Goal: Task Accomplishment & Management: Manage account settings

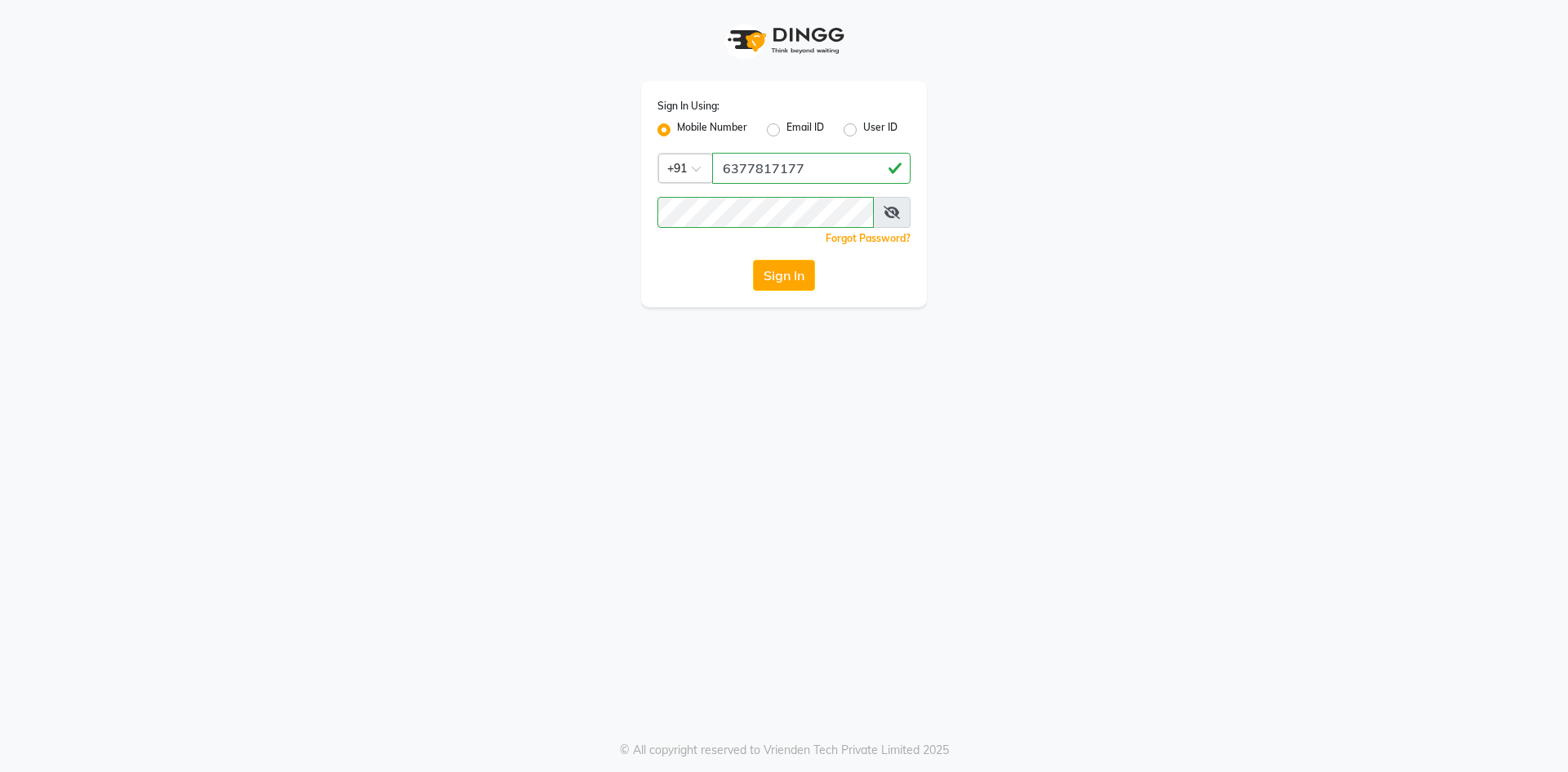
type input "6377817177"
click at [647, 174] on div "Sign In Using: Mobile Number Email ID User ID Country Code × [PHONE_NUMBER] Rem…" at bounding box center [783, 194] width 286 height 226
click at [753, 260] on button "Sign In" at bounding box center [784, 275] width 62 height 31
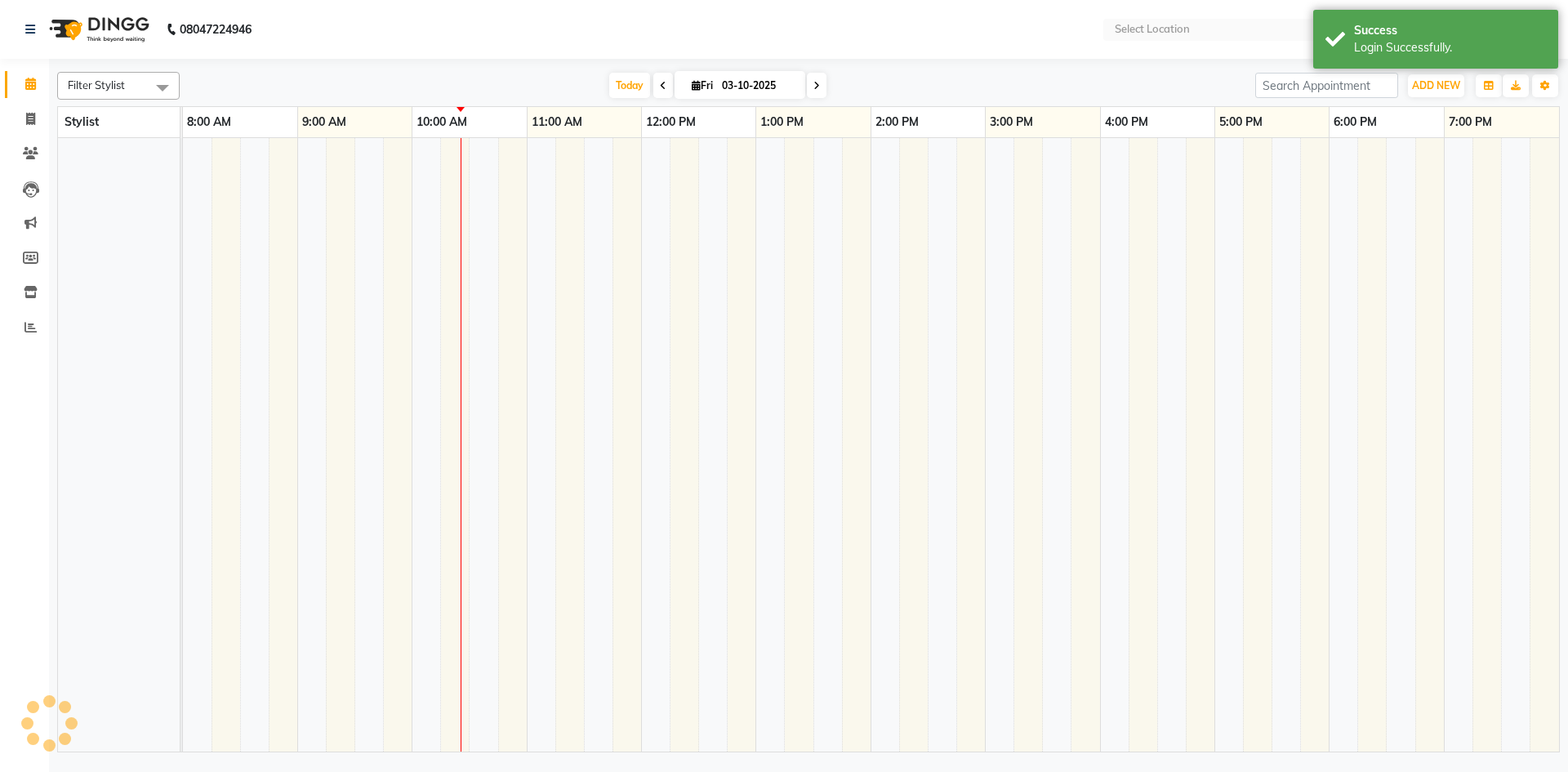
select select "en"
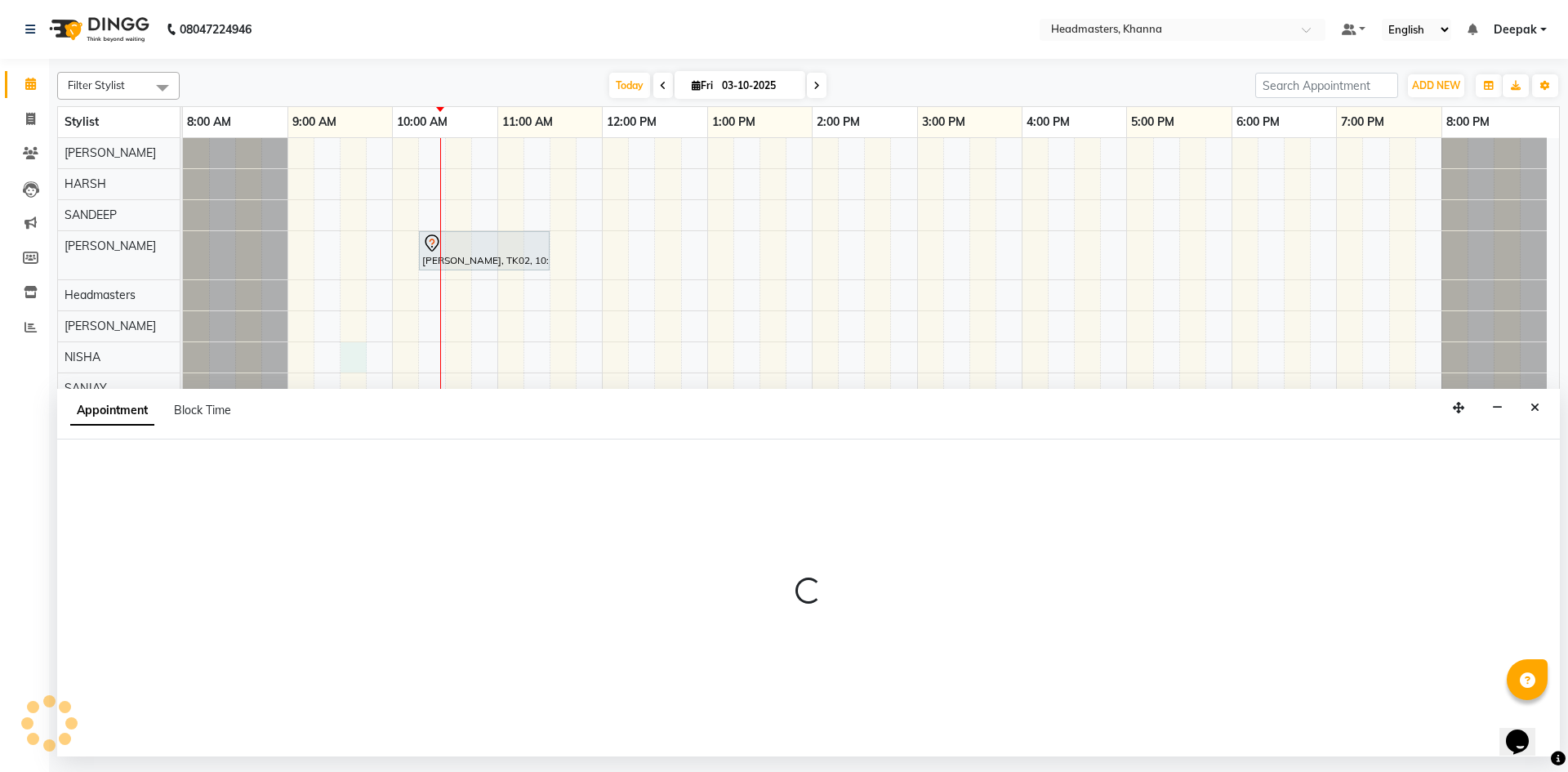
select select "60807"
select select "570"
select select "tentative"
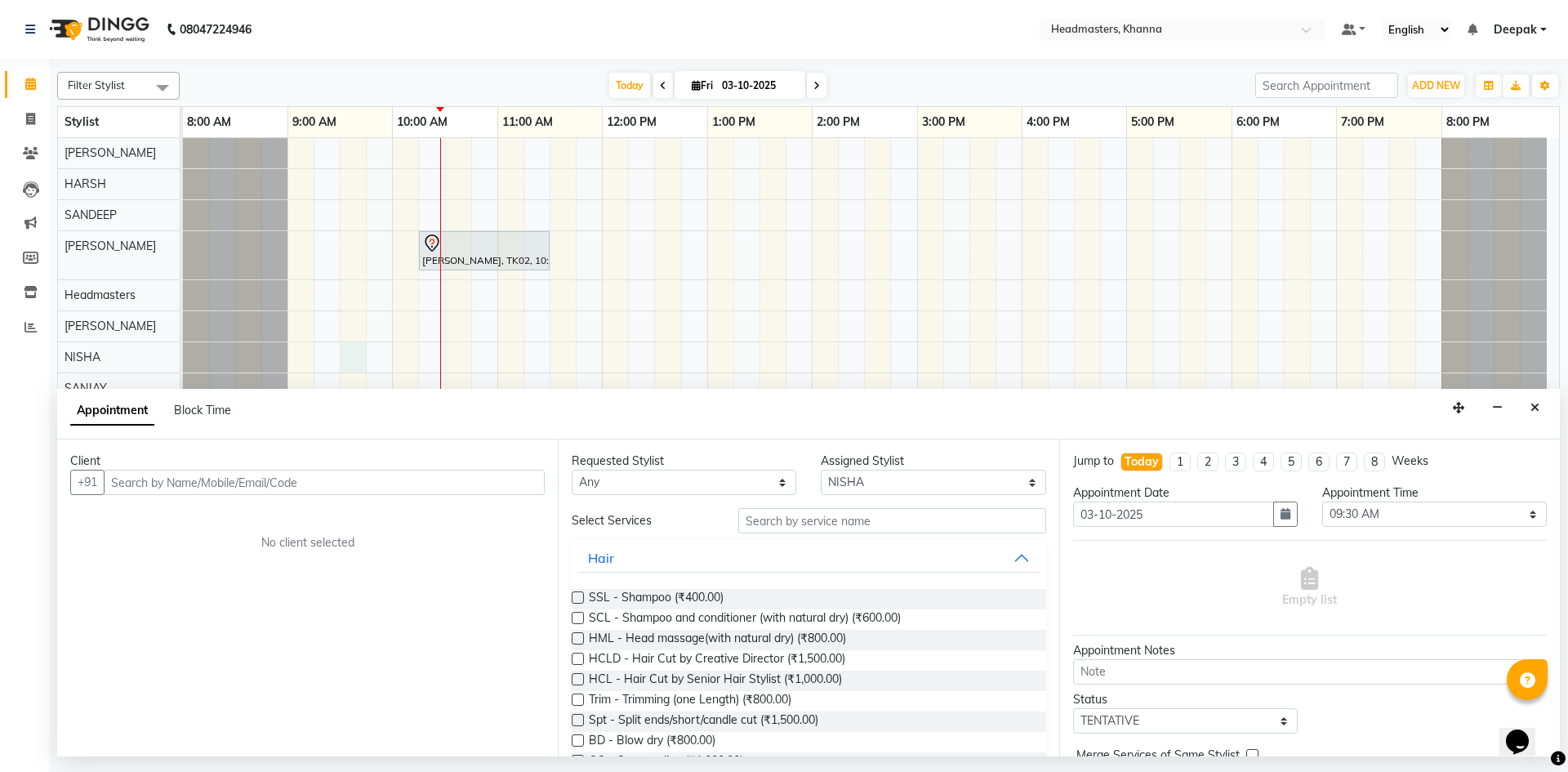
click at [318, 481] on input "text" at bounding box center [324, 482] width 441 height 25
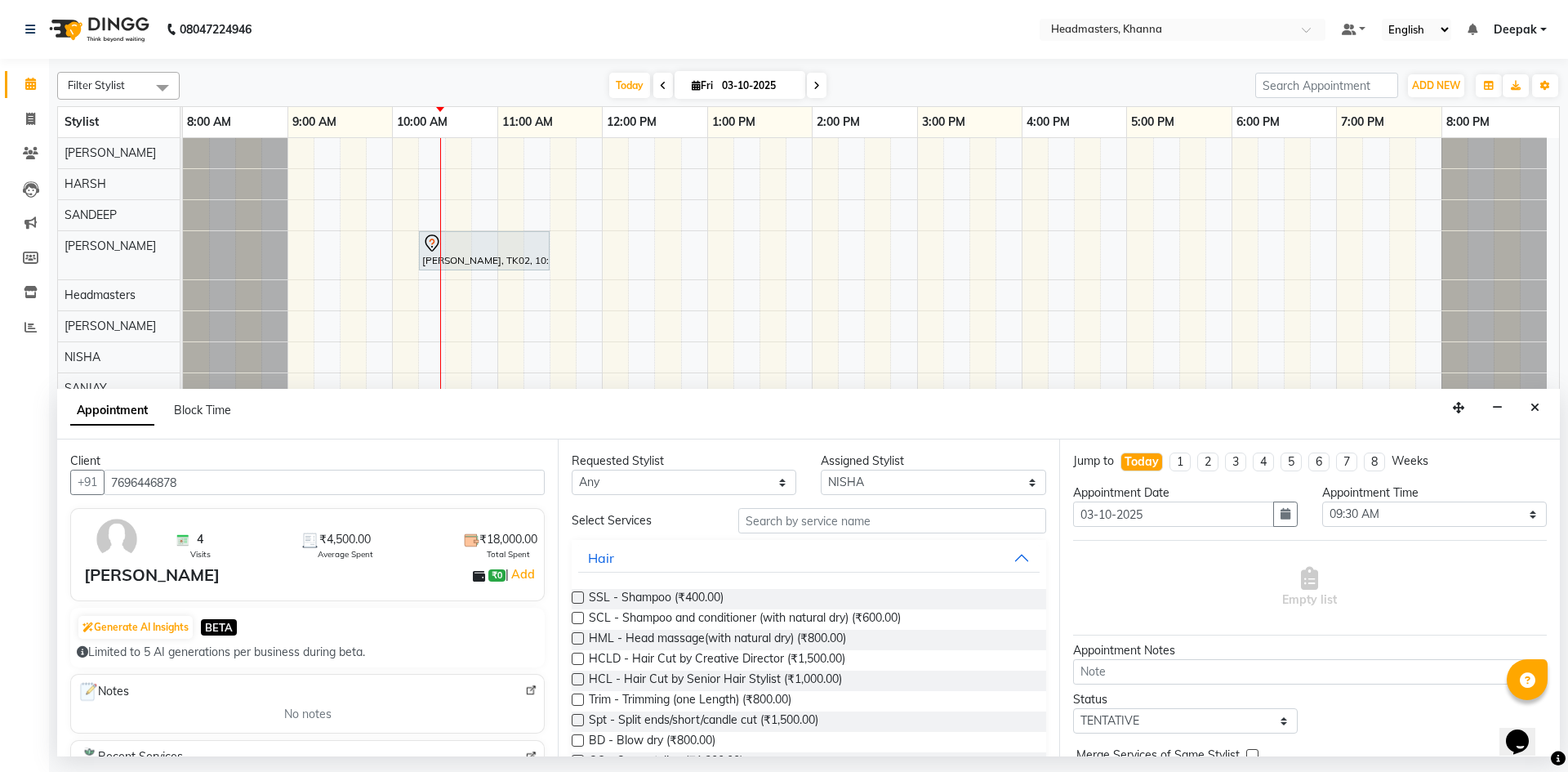
type input "7696446878"
click at [773, 512] on input "text" at bounding box center [892, 521] width 308 height 25
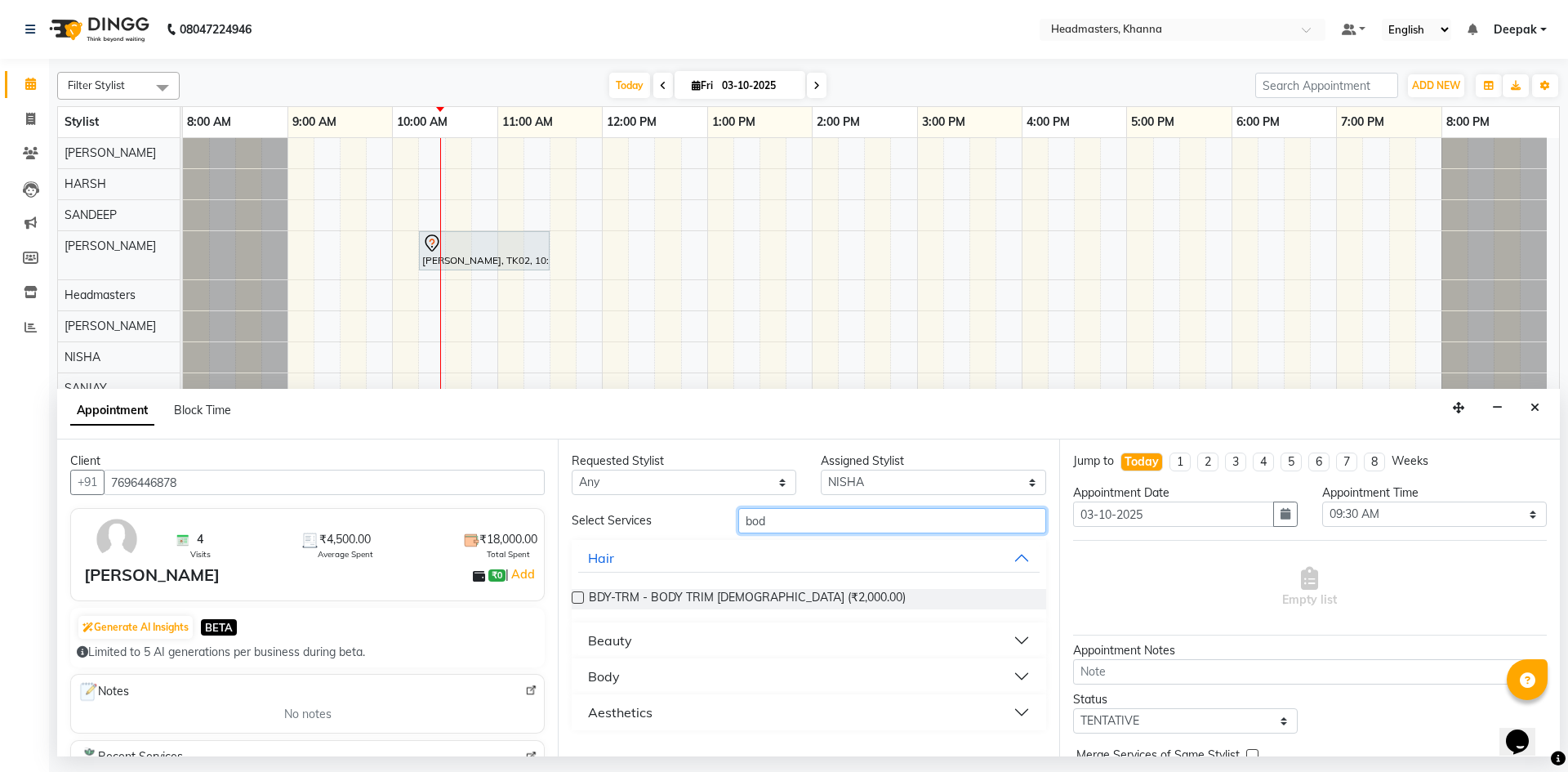
type input "bod"
click at [646, 679] on button "Body" at bounding box center [808, 676] width 461 height 29
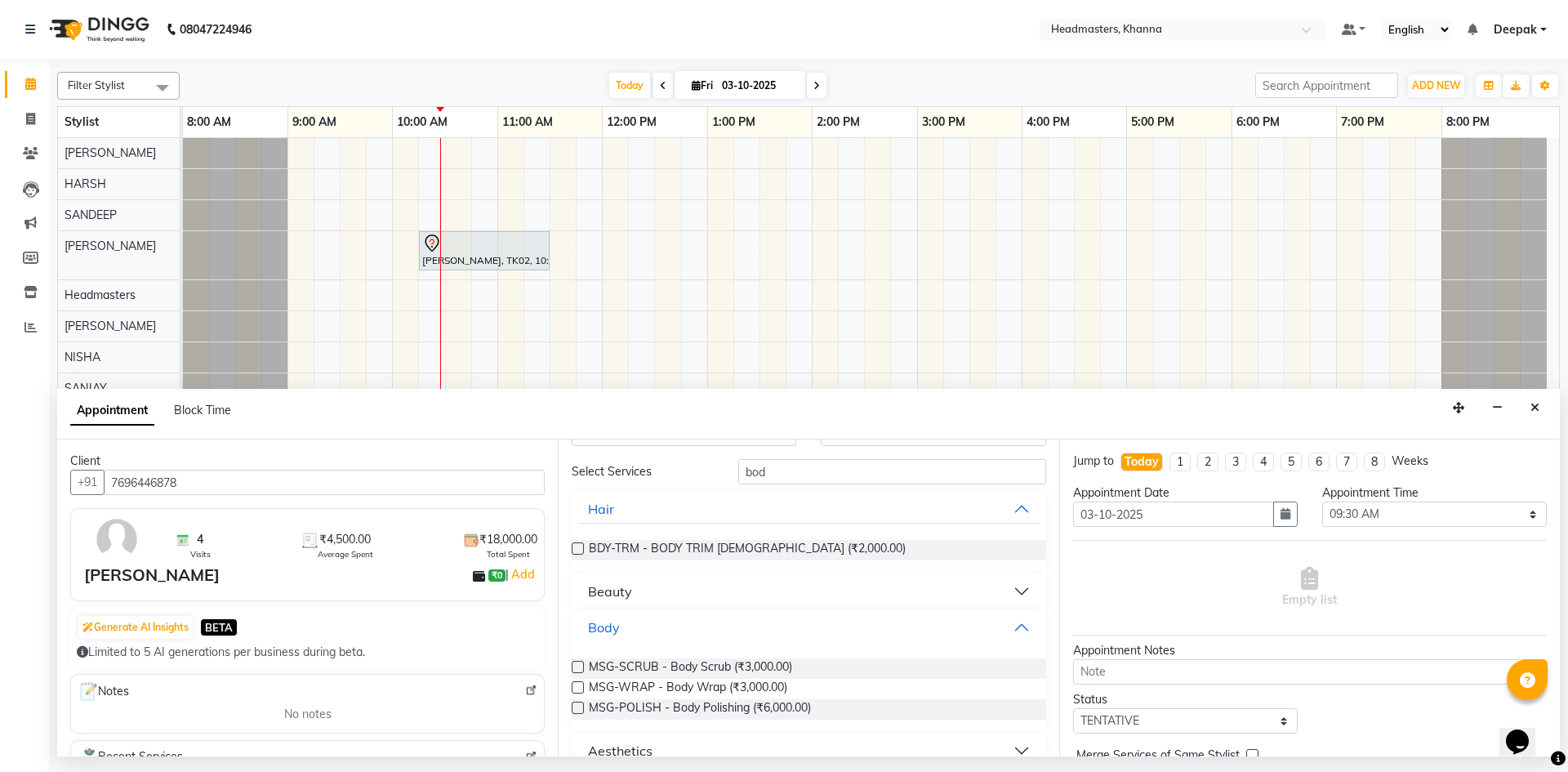
scroll to position [74, 0]
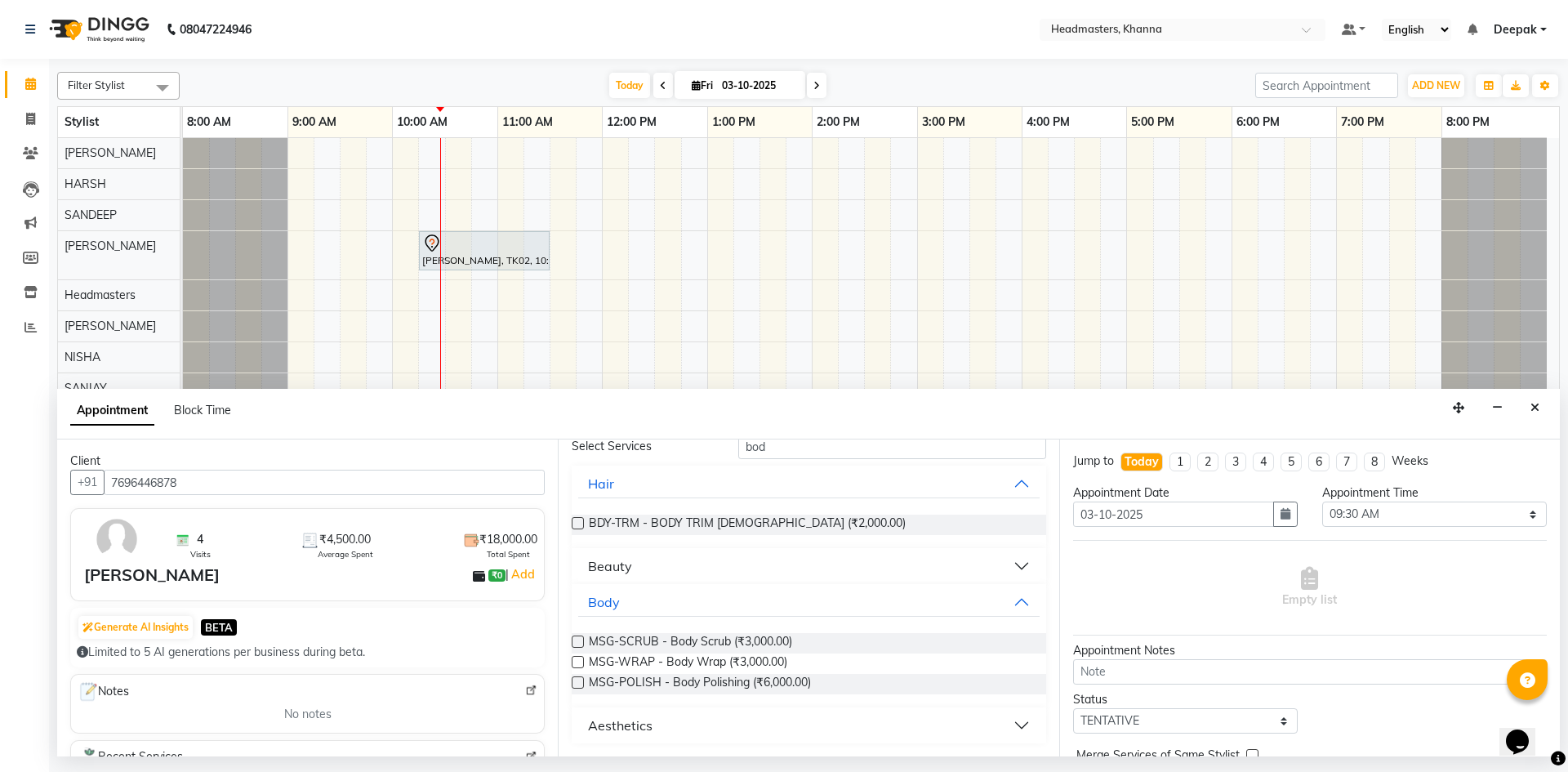
click at [576, 681] on label at bounding box center [578, 682] width 12 height 12
click at [576, 681] on input "checkbox" at bounding box center [577, 684] width 11 height 11
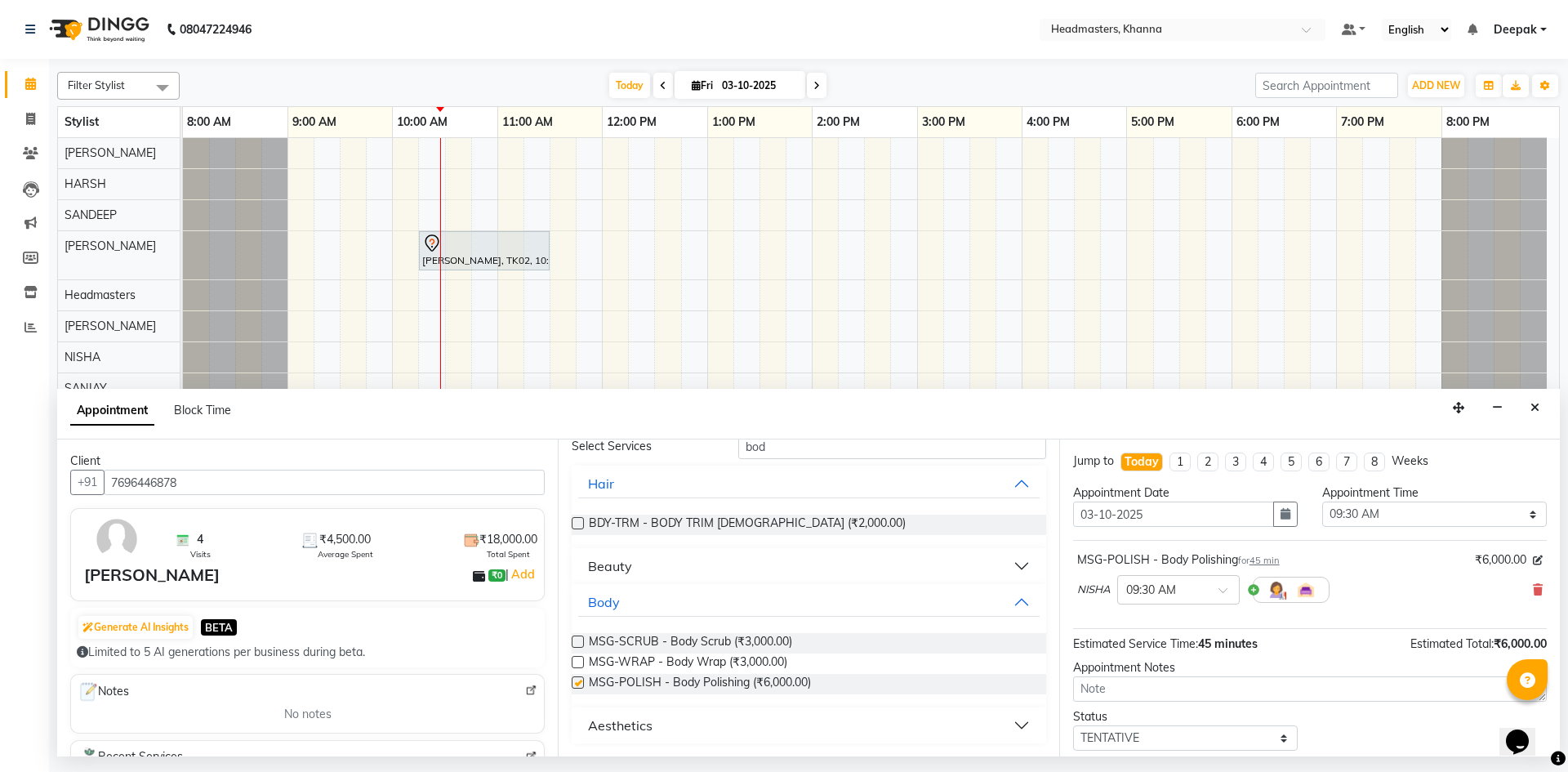
checkbox input "false"
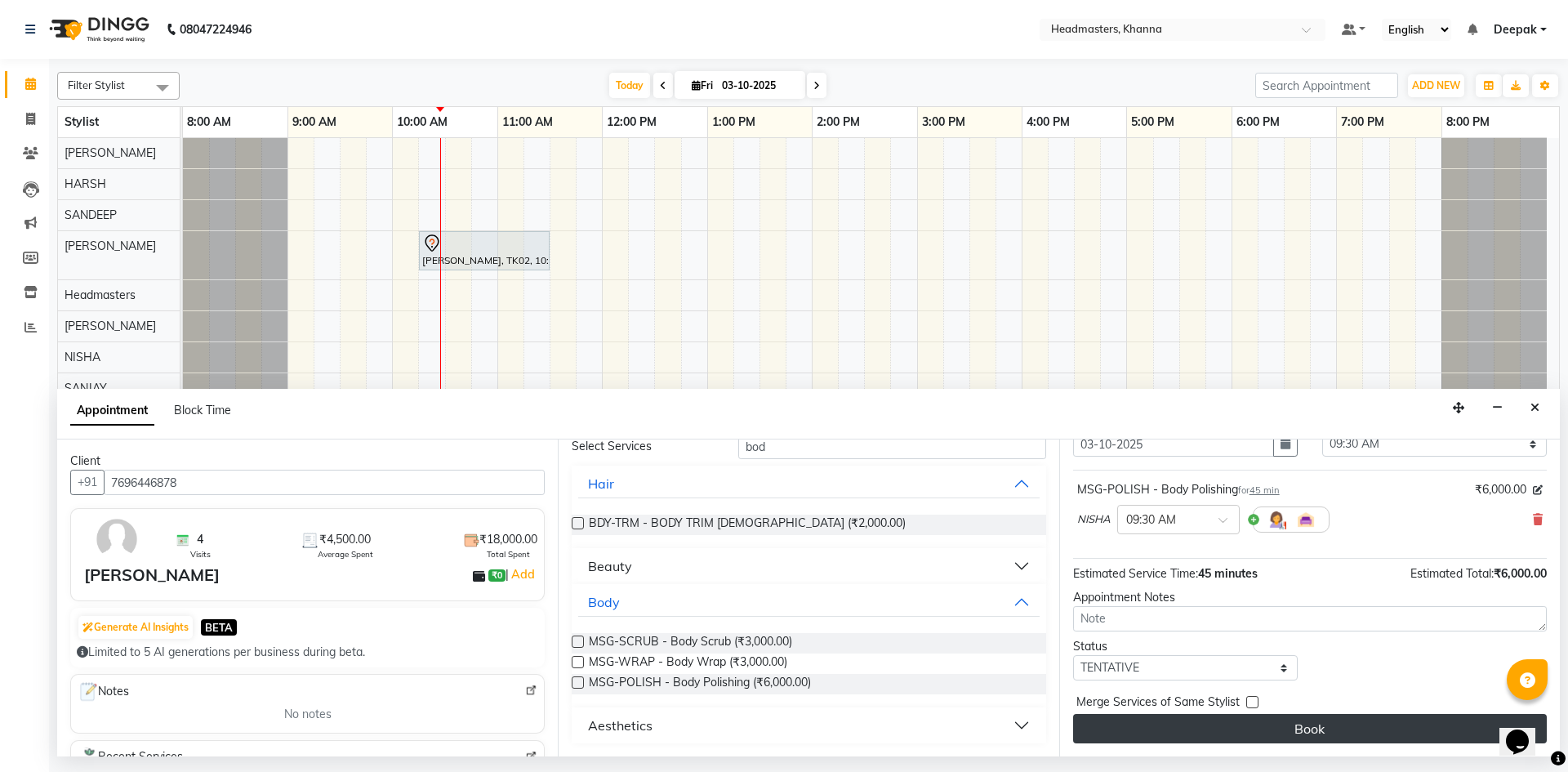
click at [1233, 726] on button "Book" at bounding box center [1309, 729] width 474 height 29
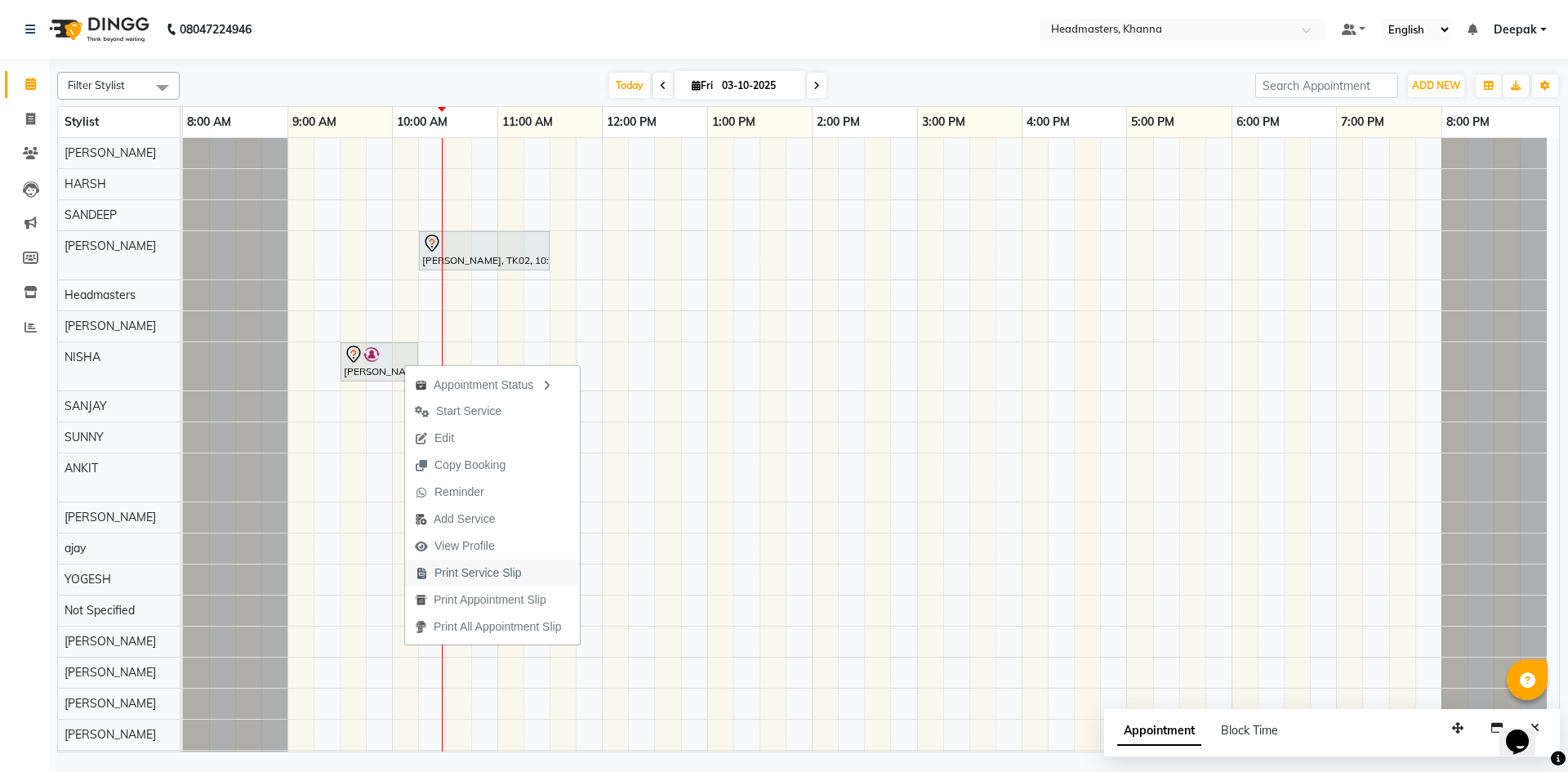
click at [480, 567] on span "Print Service Slip" at bounding box center [478, 573] width 88 height 17
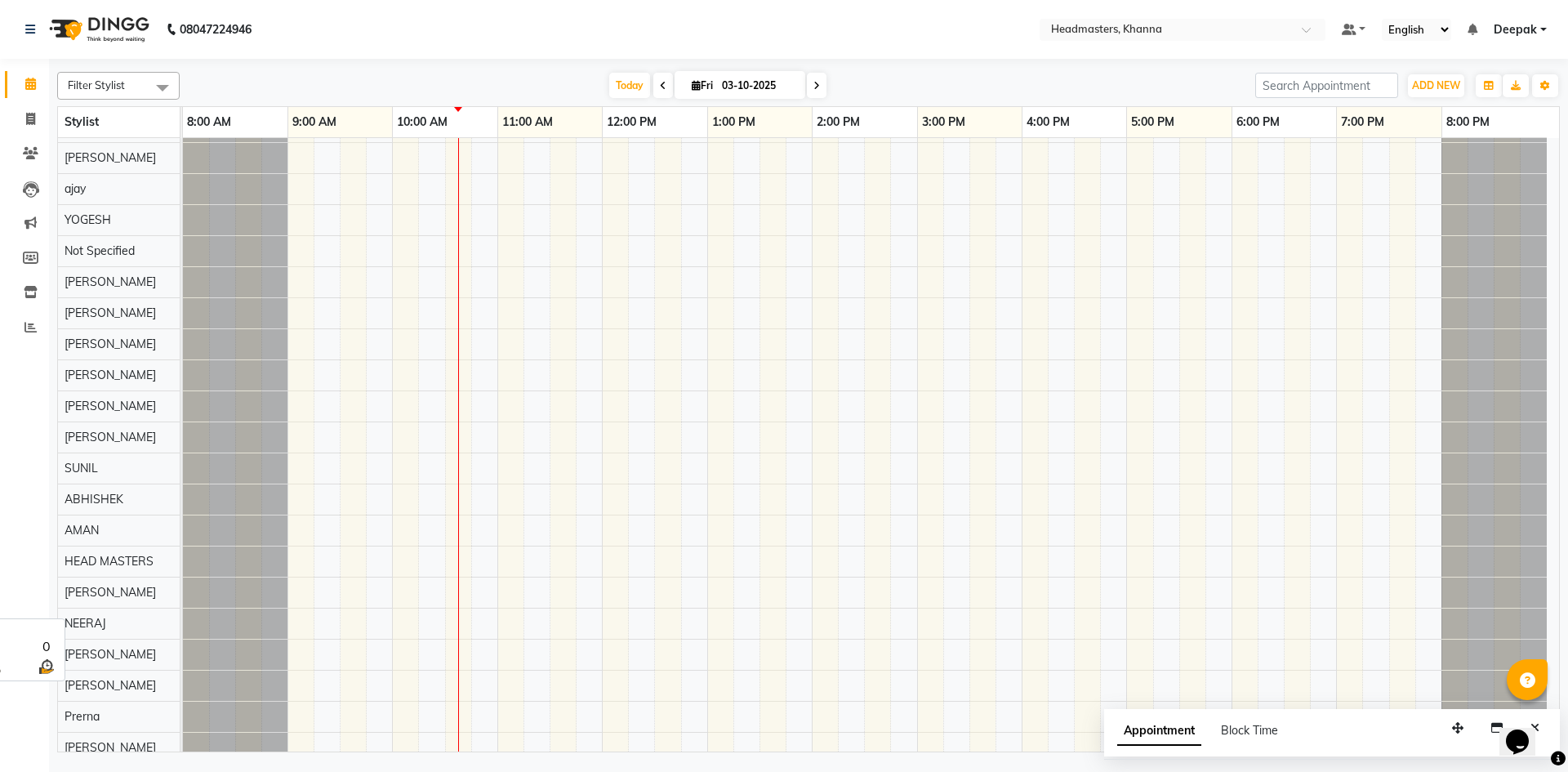
scroll to position [146, 0]
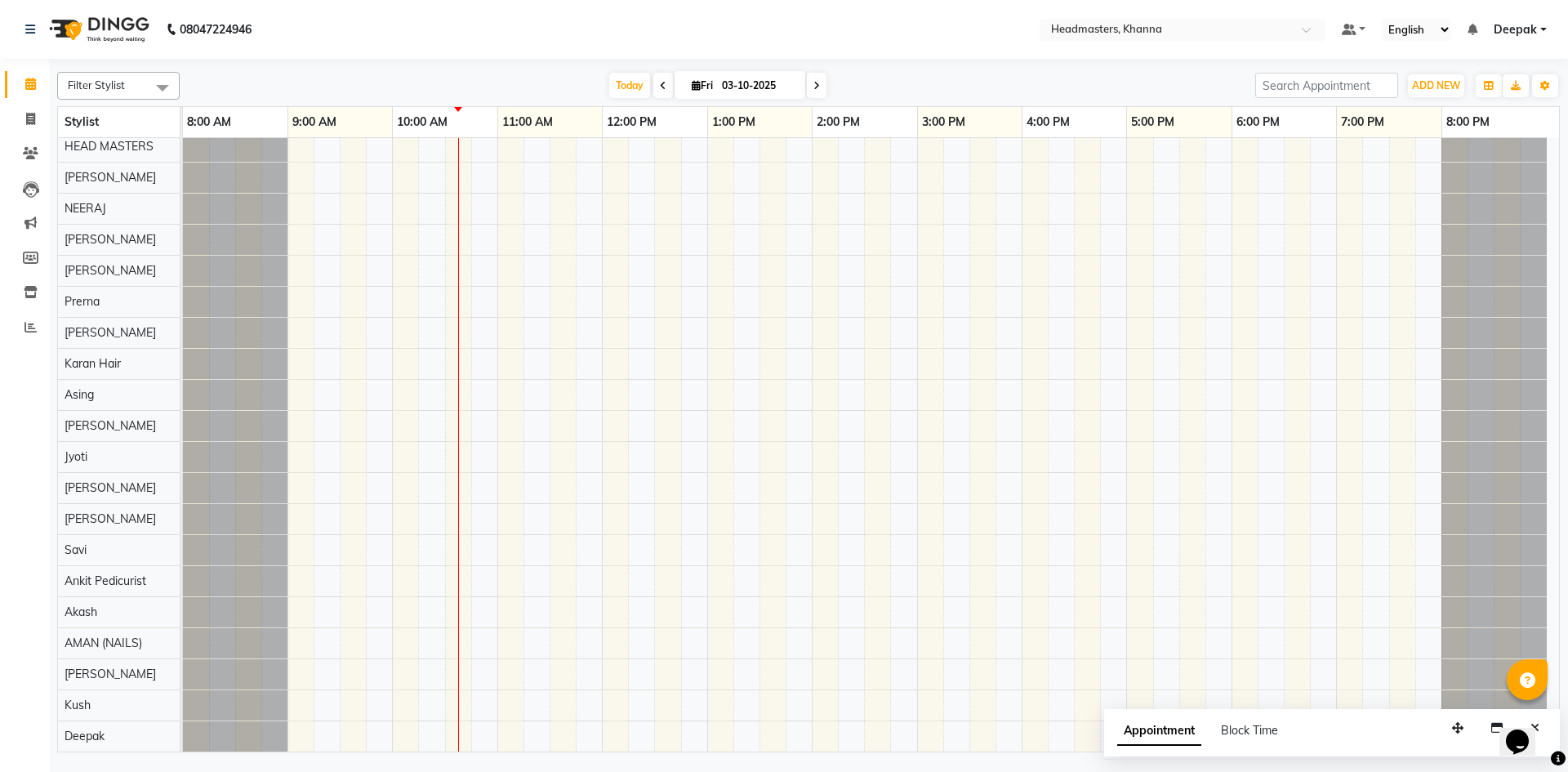
click at [155, 88] on span at bounding box center [163, 88] width 33 height 31
click at [128, 178] on div "Savi" at bounding box center [119, 169] width 105 height 17
checkbox input "true"
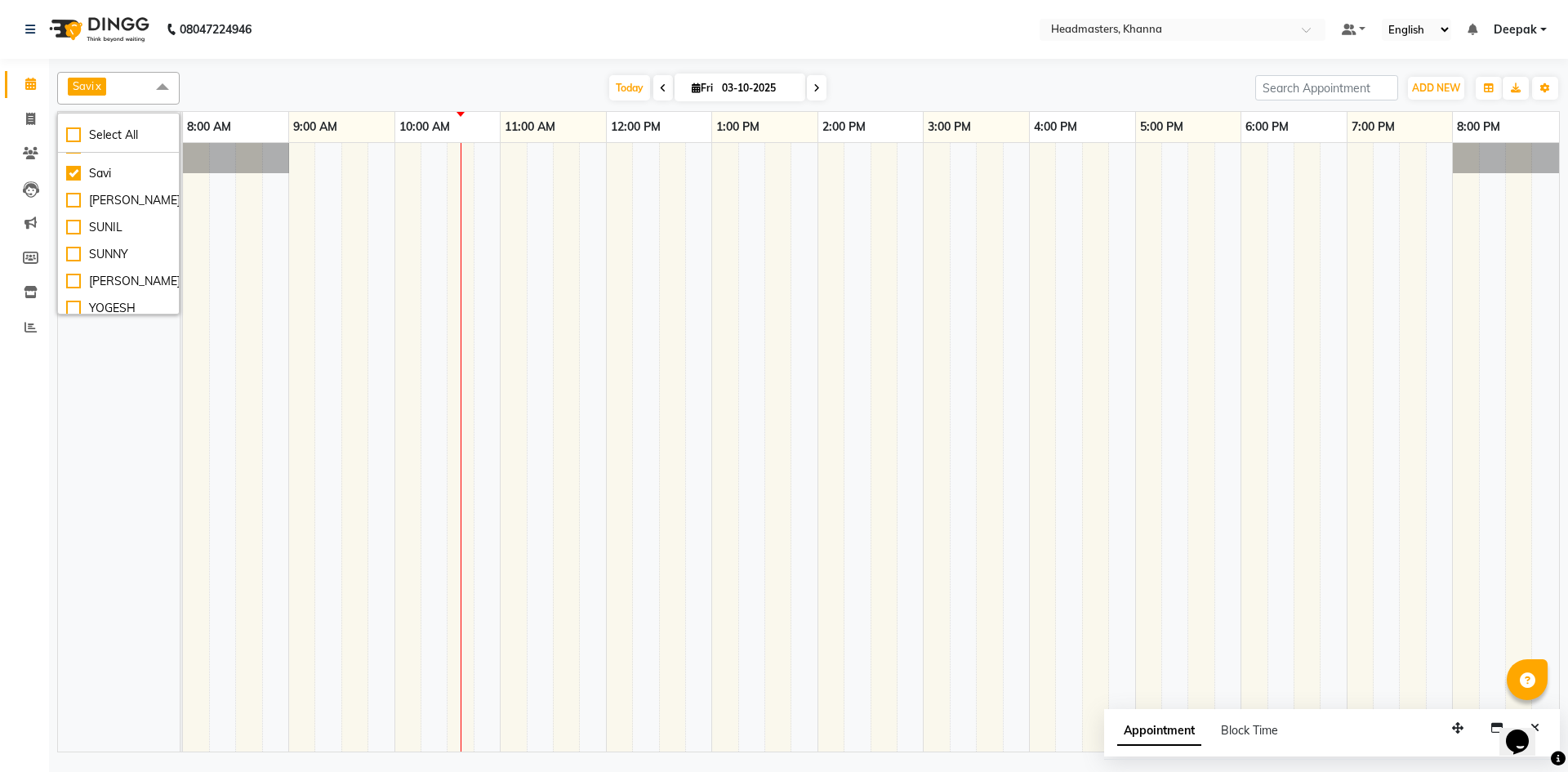
click at [292, 251] on td at bounding box center [302, 447] width 26 height 608
click at [244, 159] on div at bounding box center [237, 158] width 106 height 30
drag, startPoint x: 354, startPoint y: 169, endPoint x: 301, endPoint y: 169, distance: 53.0
click at [342, 169] on div at bounding box center [871, 447] width 1376 height 608
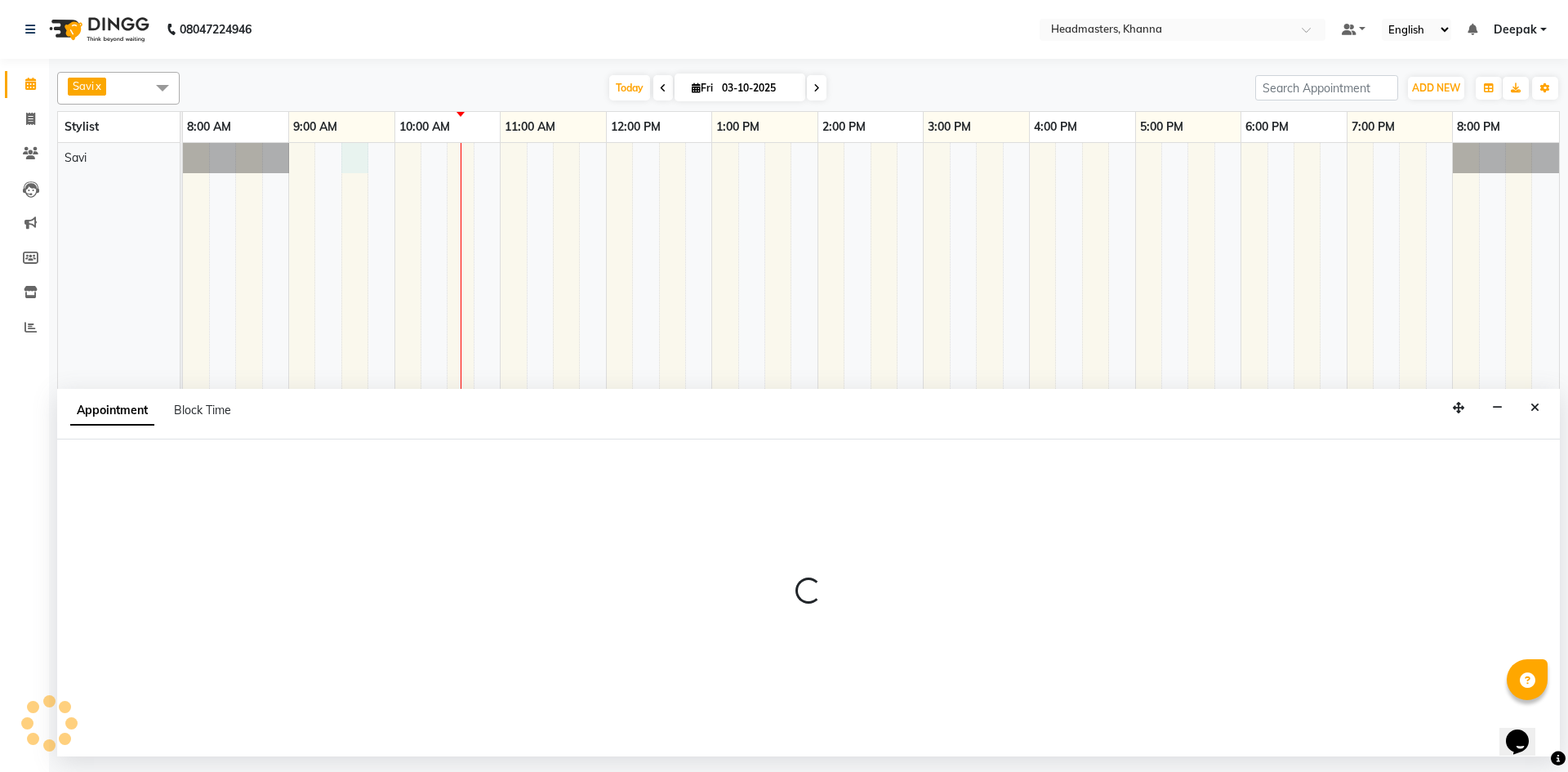
select select "66587"
select select "570"
select select "tentative"
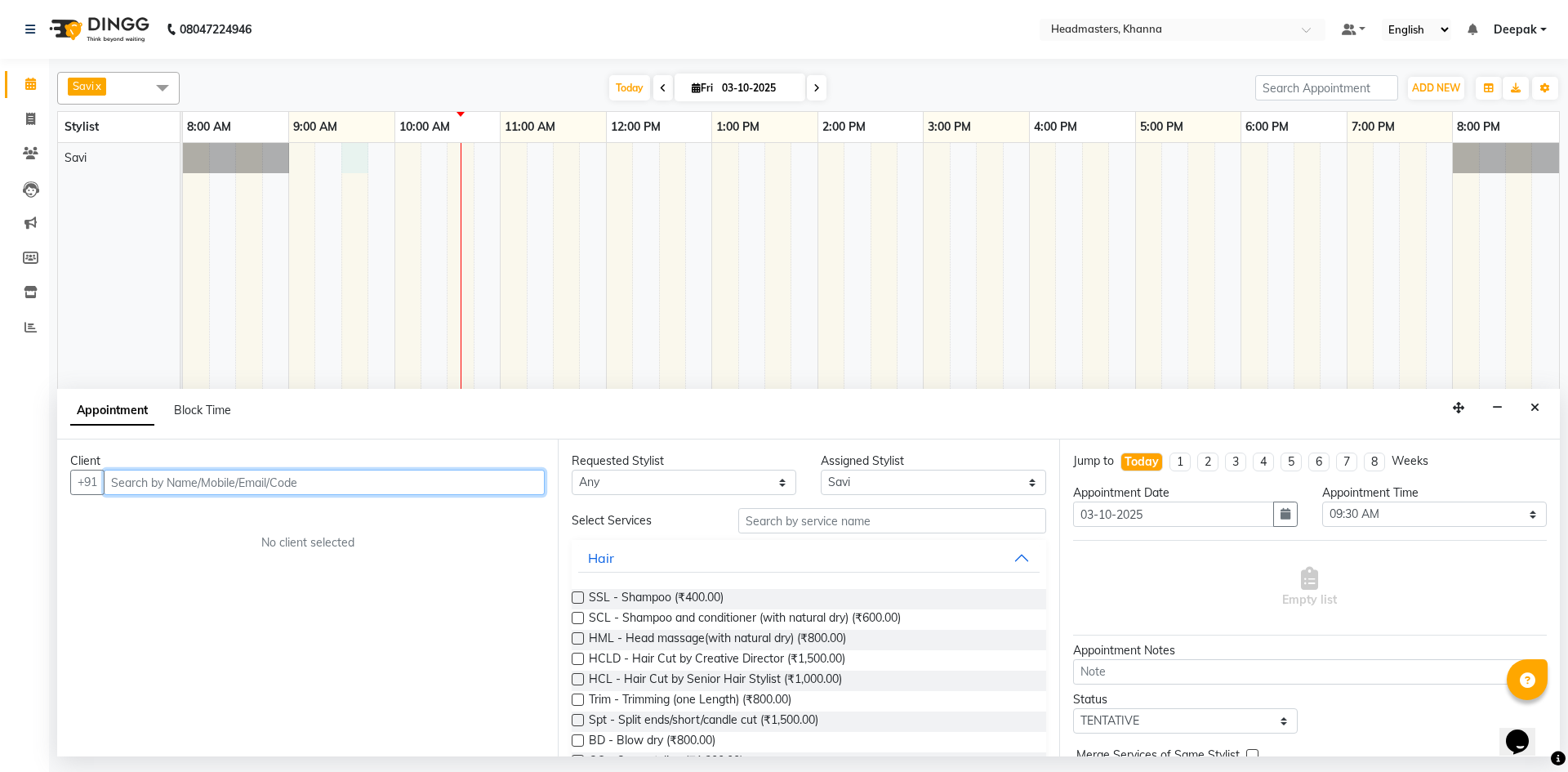
click at [370, 483] on input "text" at bounding box center [324, 482] width 441 height 25
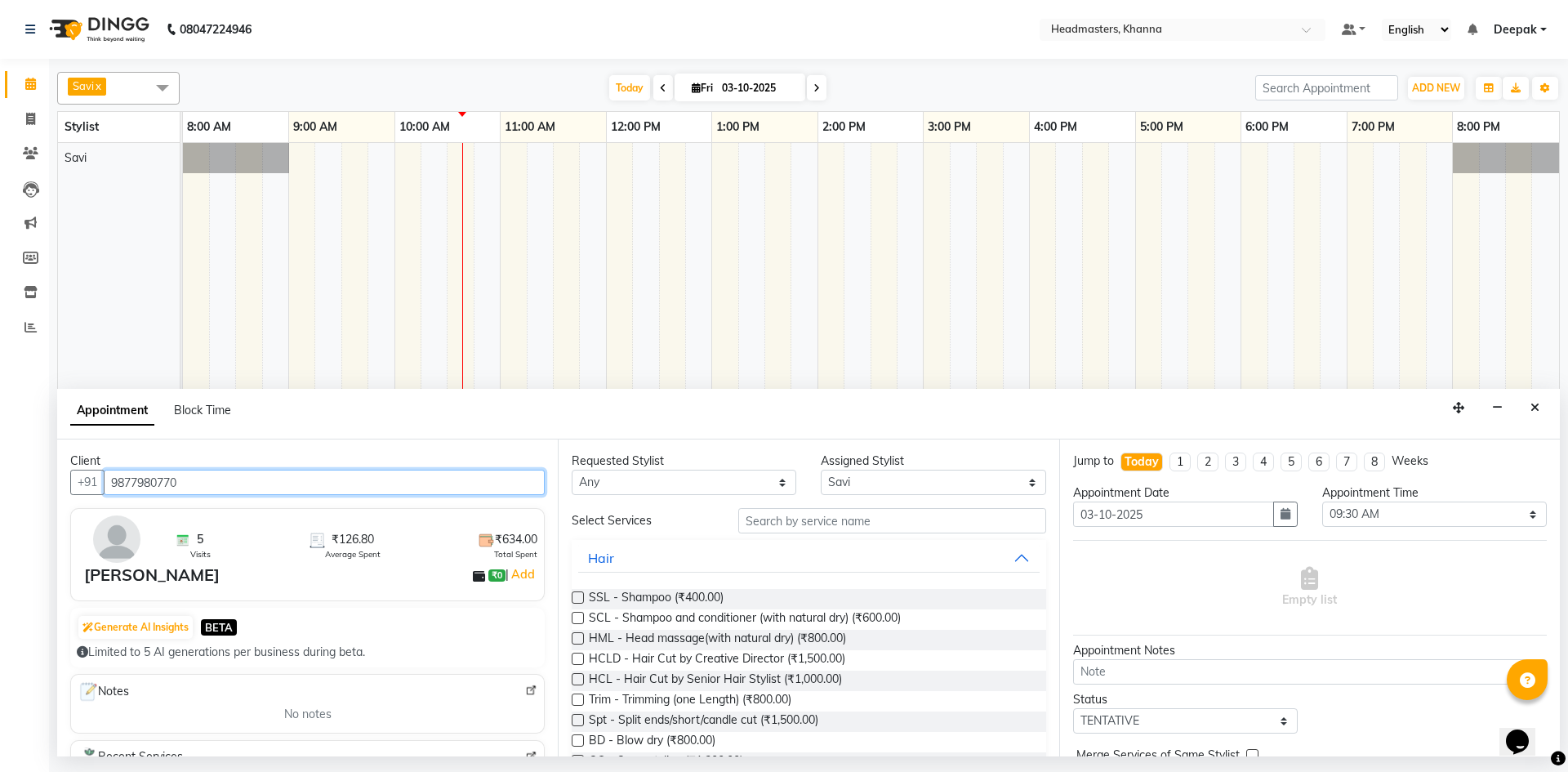
type input "9877980770"
click at [755, 525] on input "text" at bounding box center [892, 521] width 308 height 25
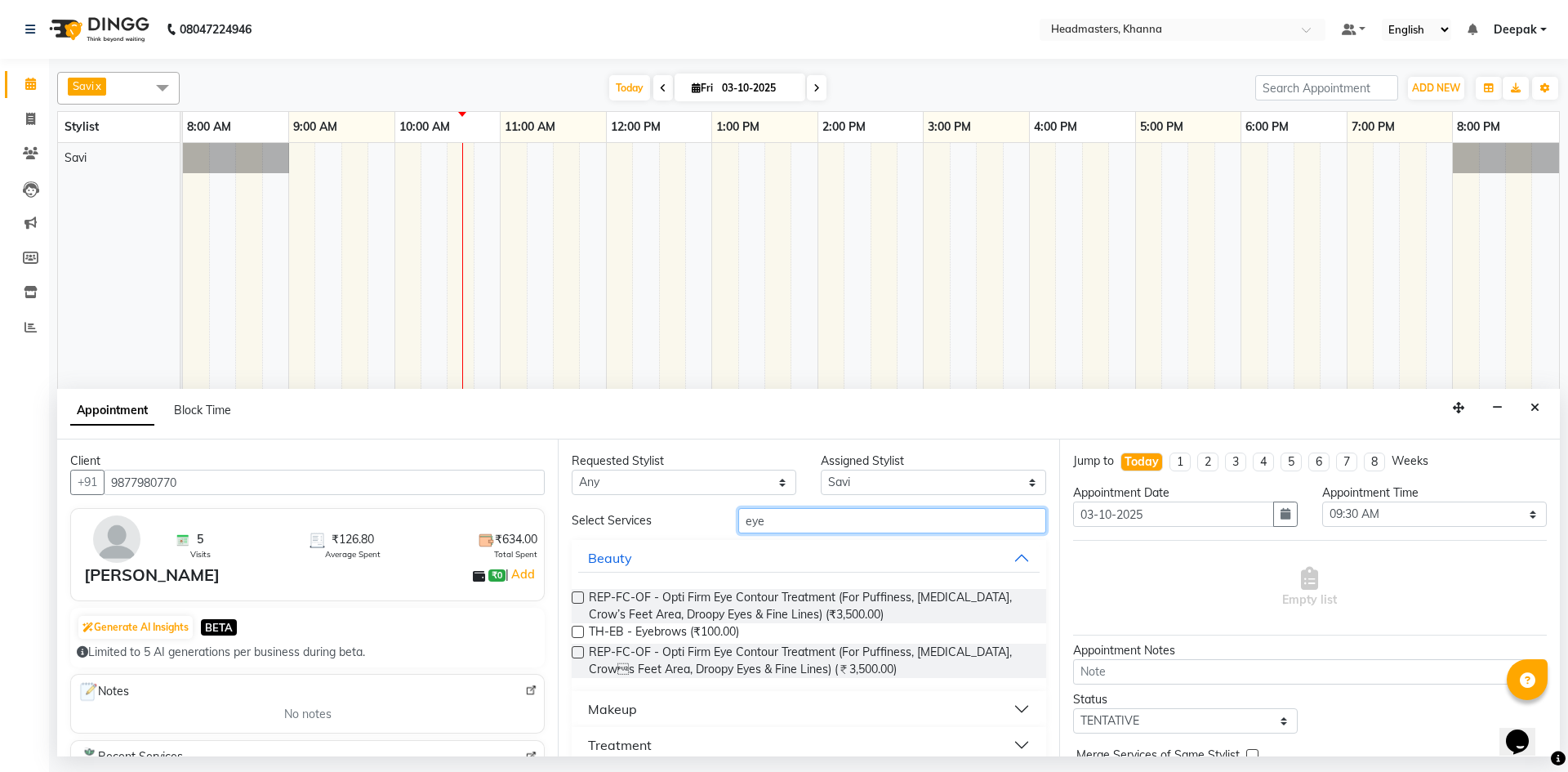
type input "eye"
click at [583, 630] on label at bounding box center [578, 631] width 12 height 12
click at [582, 630] on input "checkbox" at bounding box center [577, 633] width 11 height 11
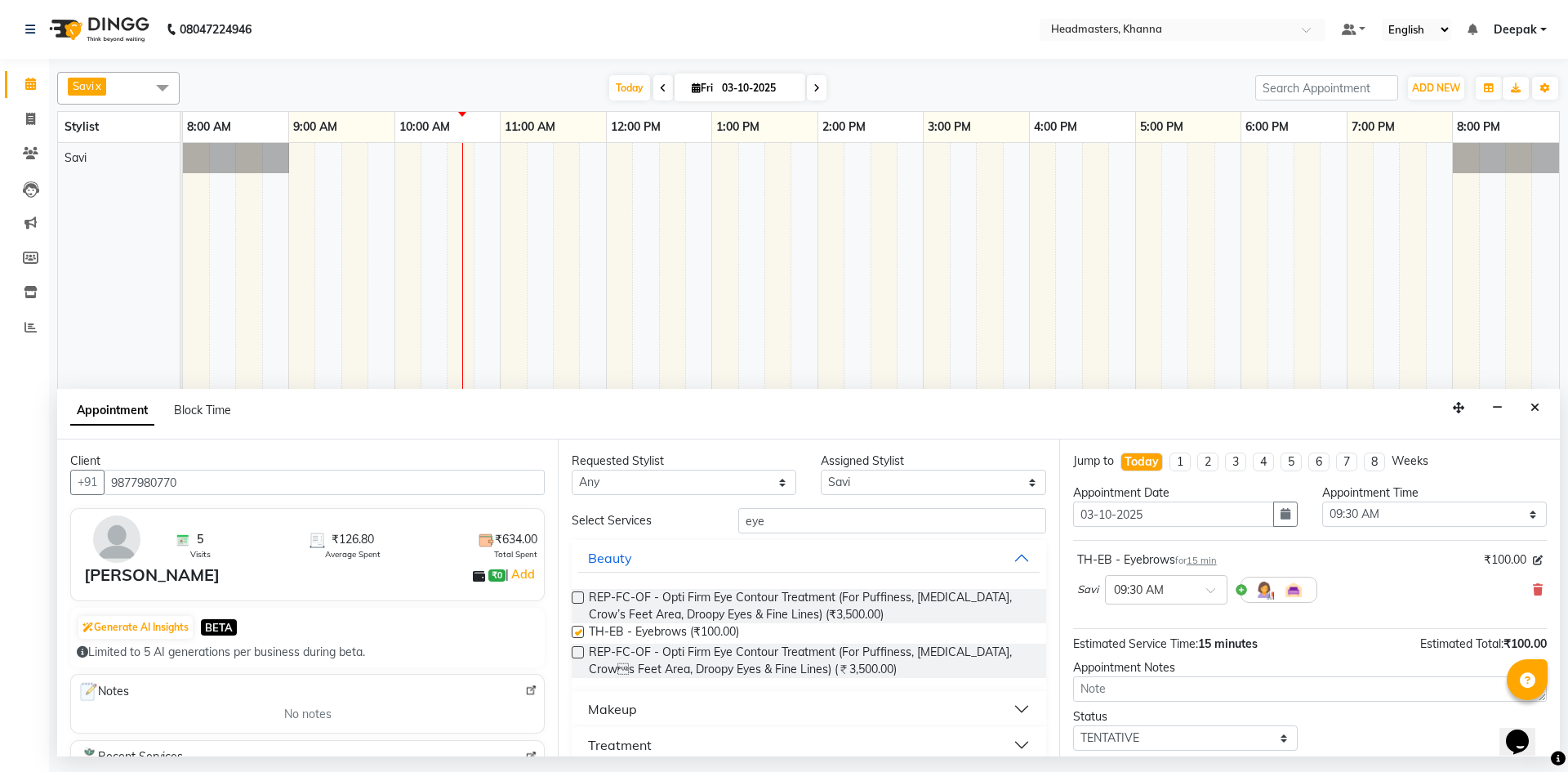
checkbox input "false"
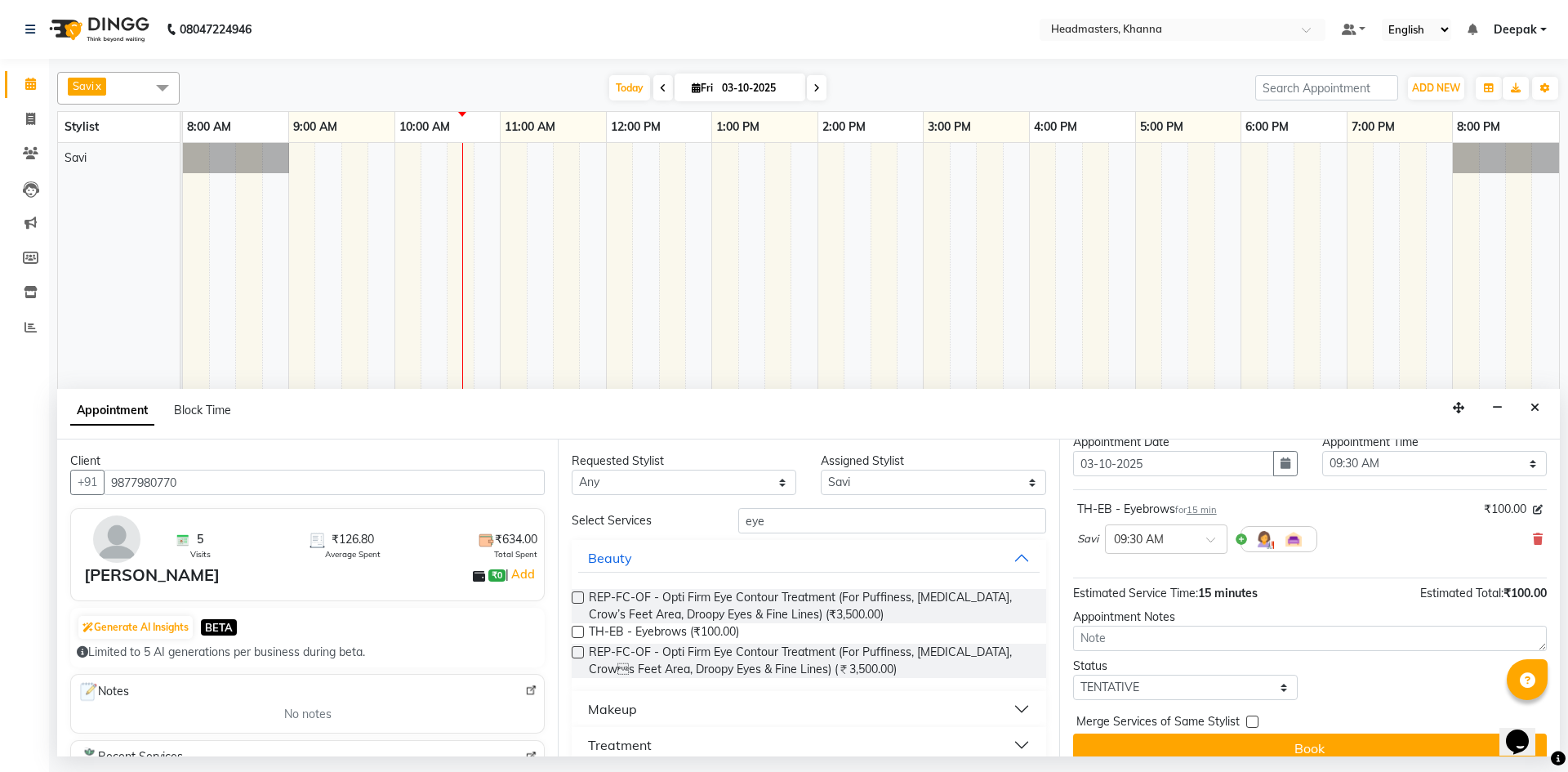
scroll to position [70, 0]
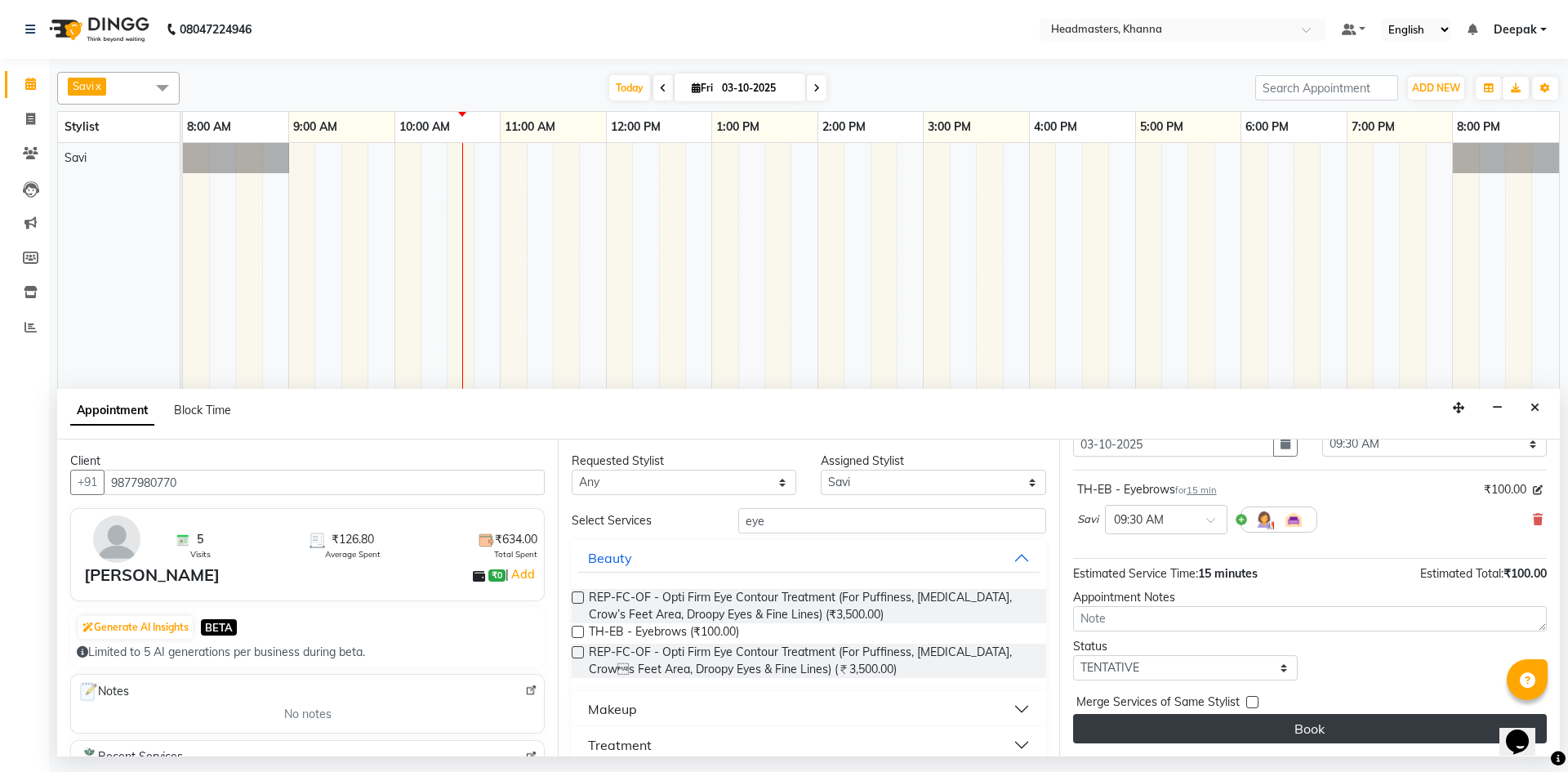
click at [1237, 736] on button "Book" at bounding box center [1309, 729] width 474 height 29
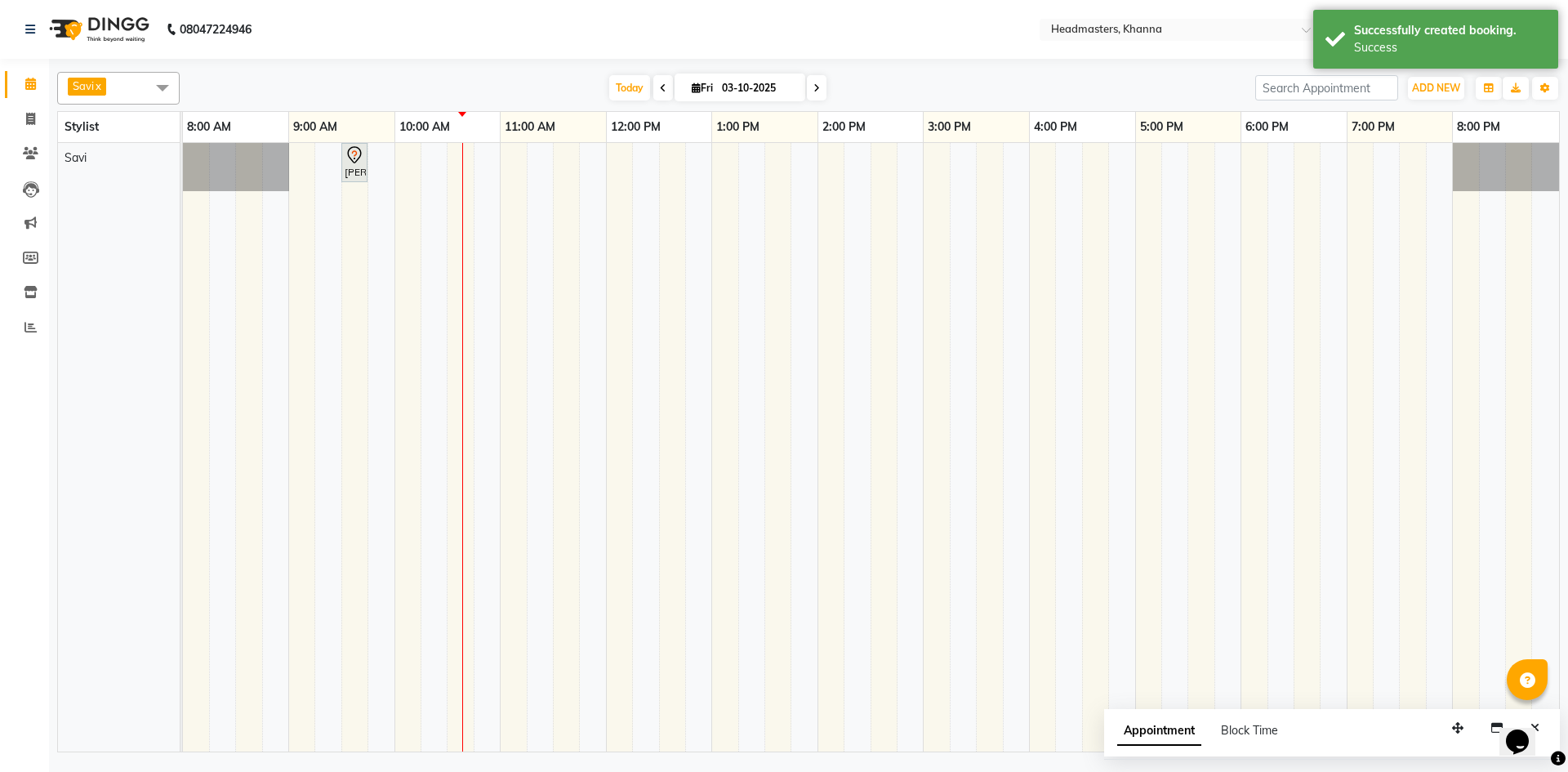
click at [100, 90] on link "x" at bounding box center [97, 86] width 7 height 13
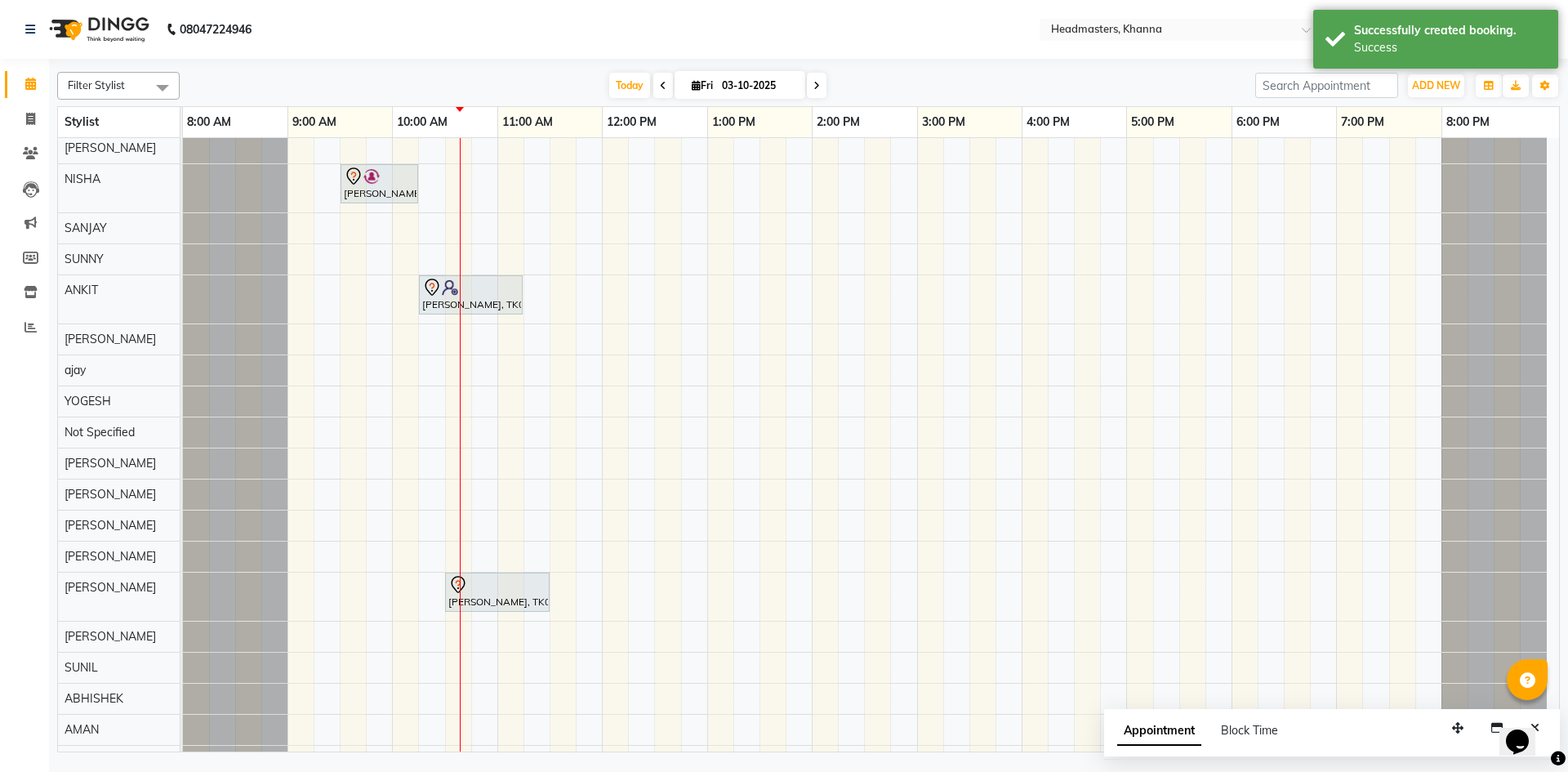
scroll to position [48, 0]
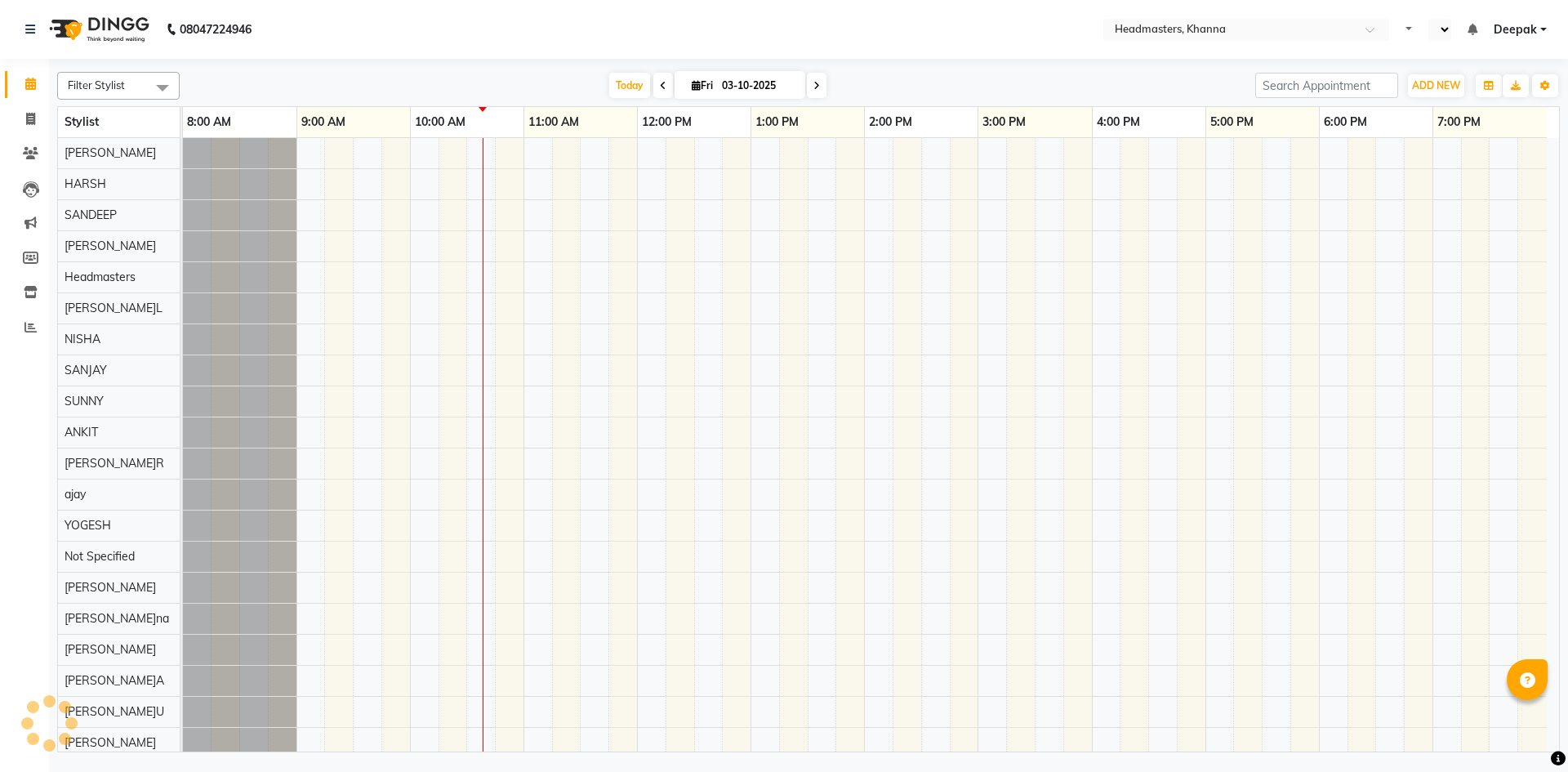
select select "en"
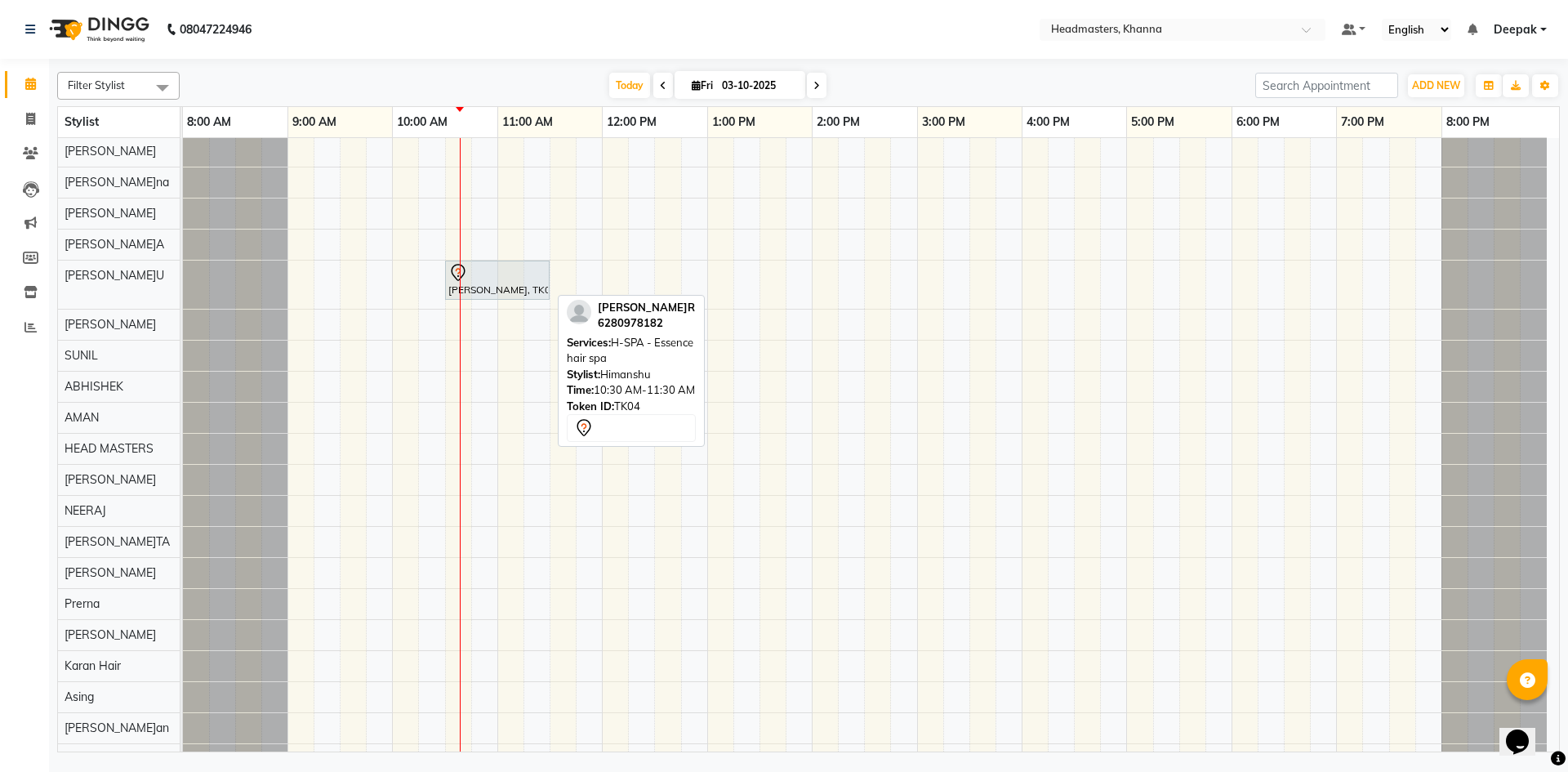
scroll to position [810, 0]
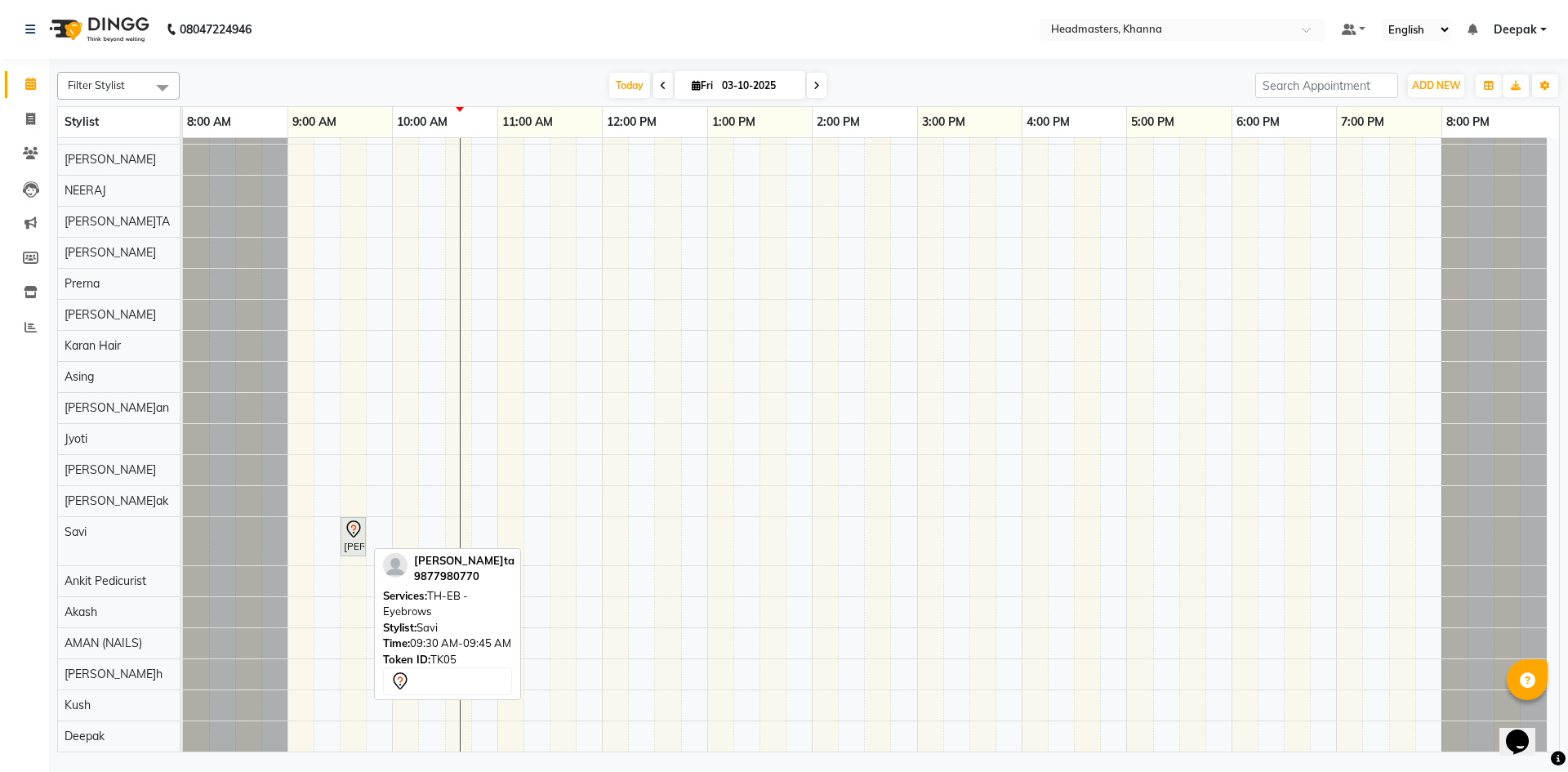
click at [355, 541] on div "[PERSON_NAME], TK05, 09:30 AM-09:45 AM, TH-EB - Eyebrows" at bounding box center [353, 537] width 22 height 34
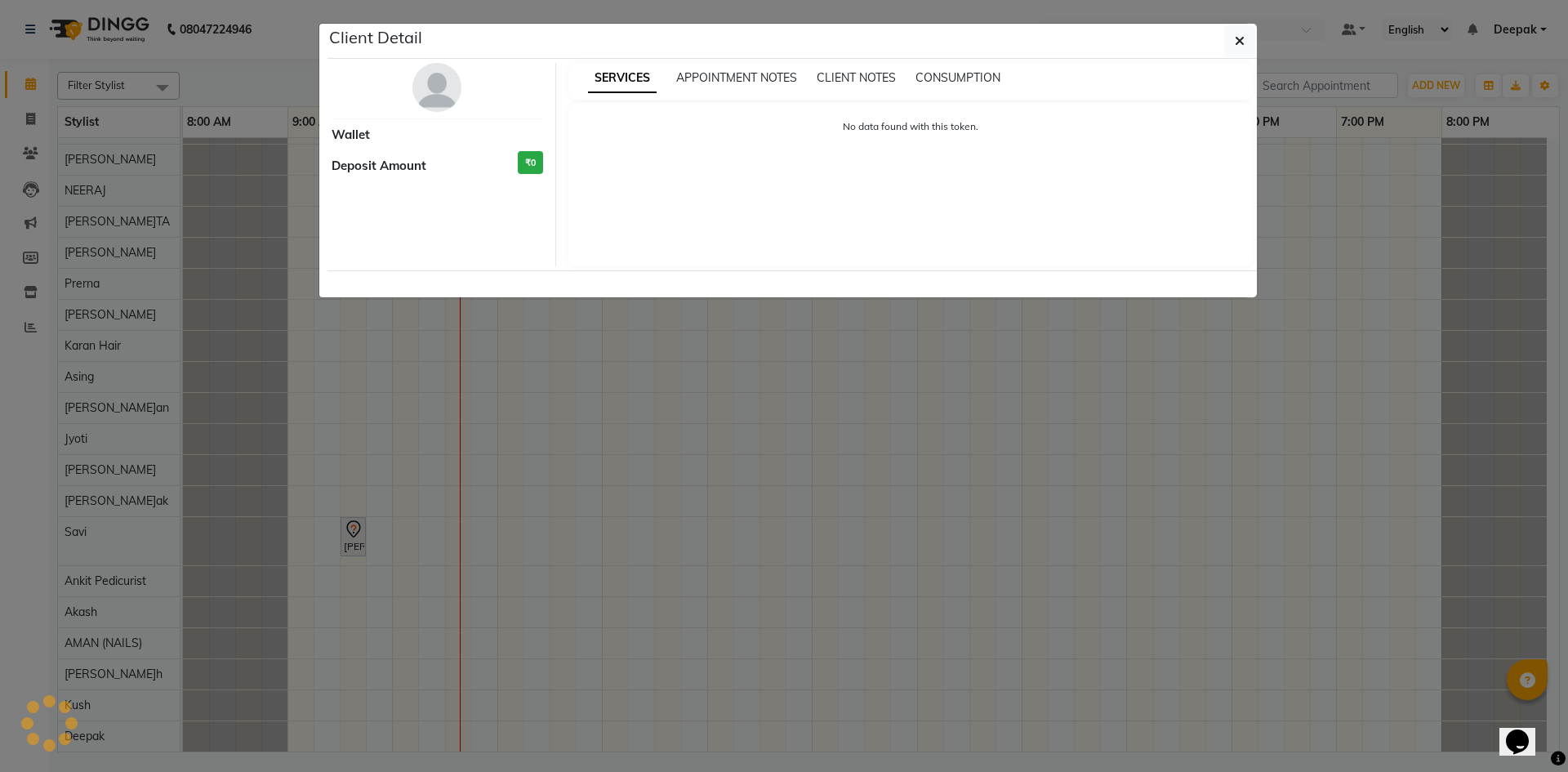
select select "7"
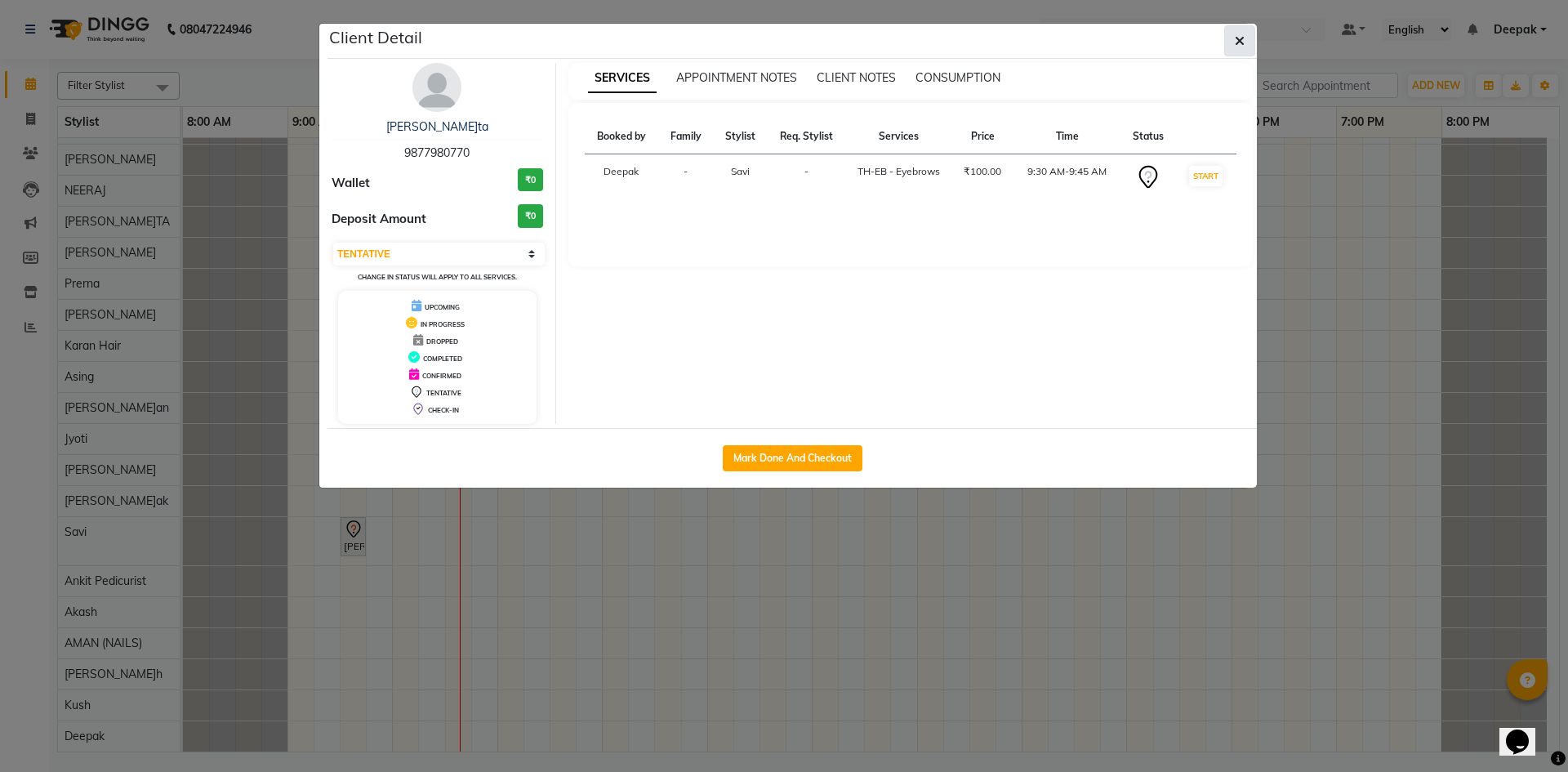
click at [1241, 34] on icon "button" at bounding box center [1240, 41] width 10 height 13
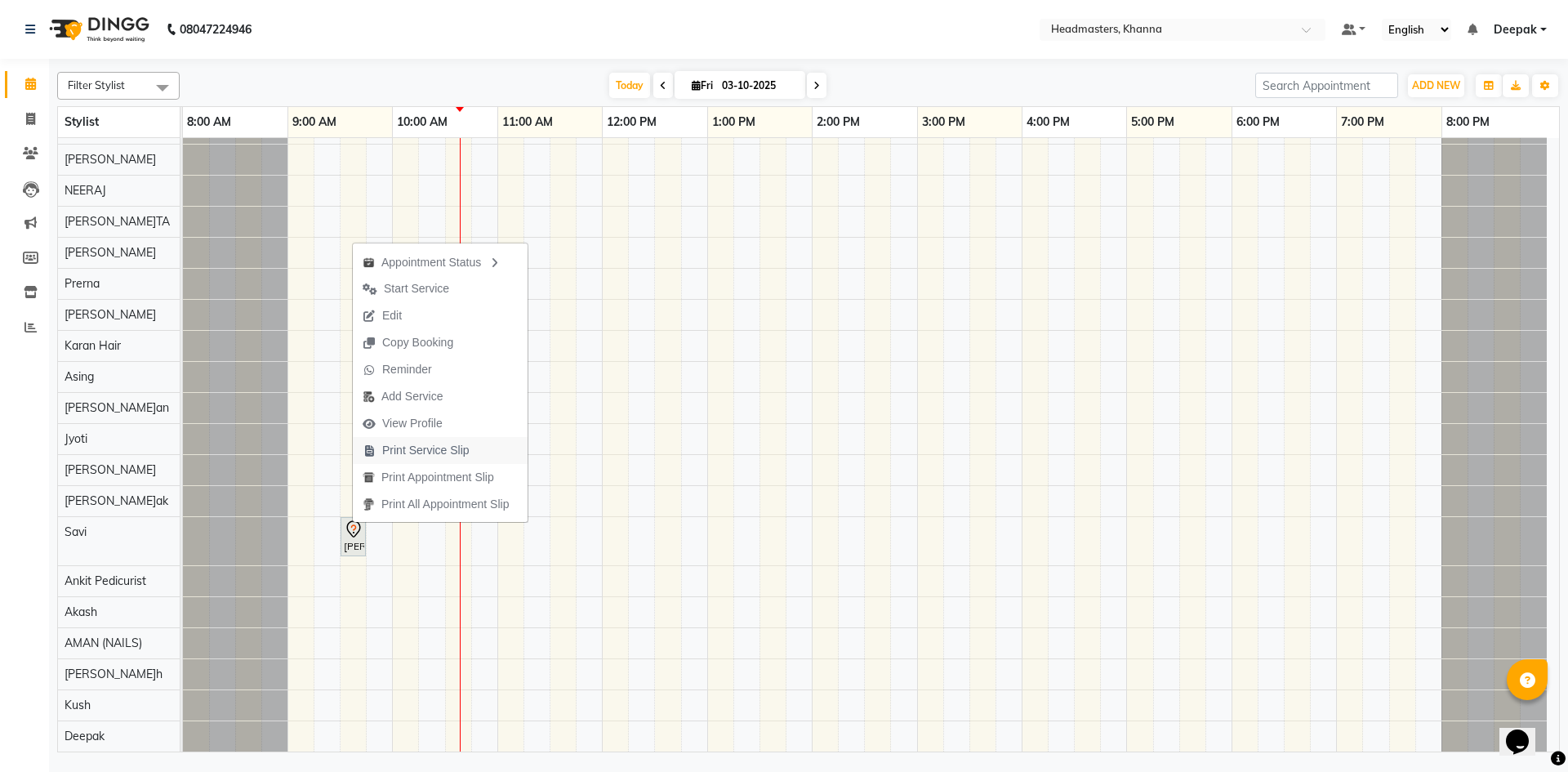
click at [414, 444] on span "Print Service Slip" at bounding box center [426, 450] width 88 height 17
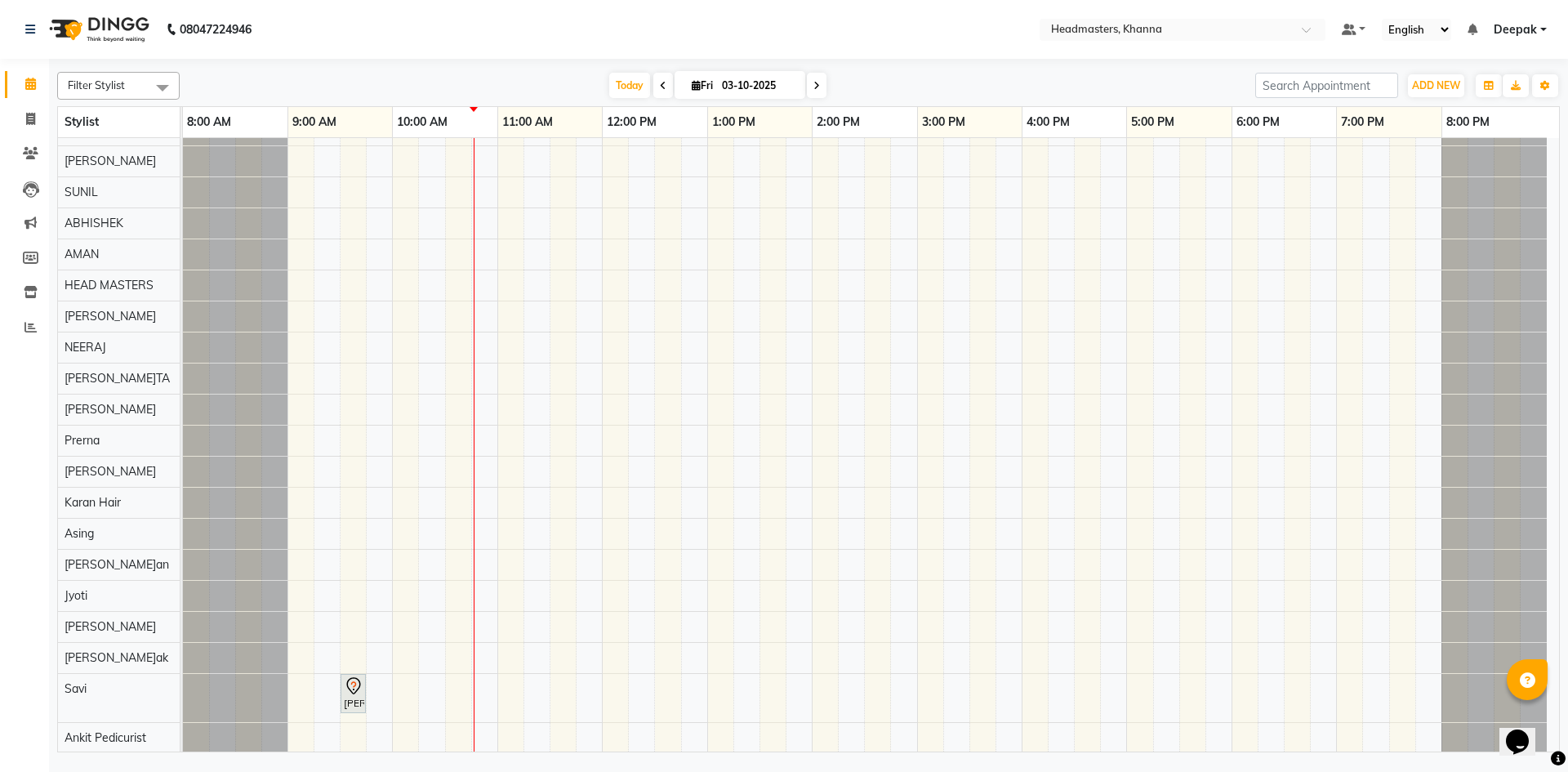
scroll to position [0, 0]
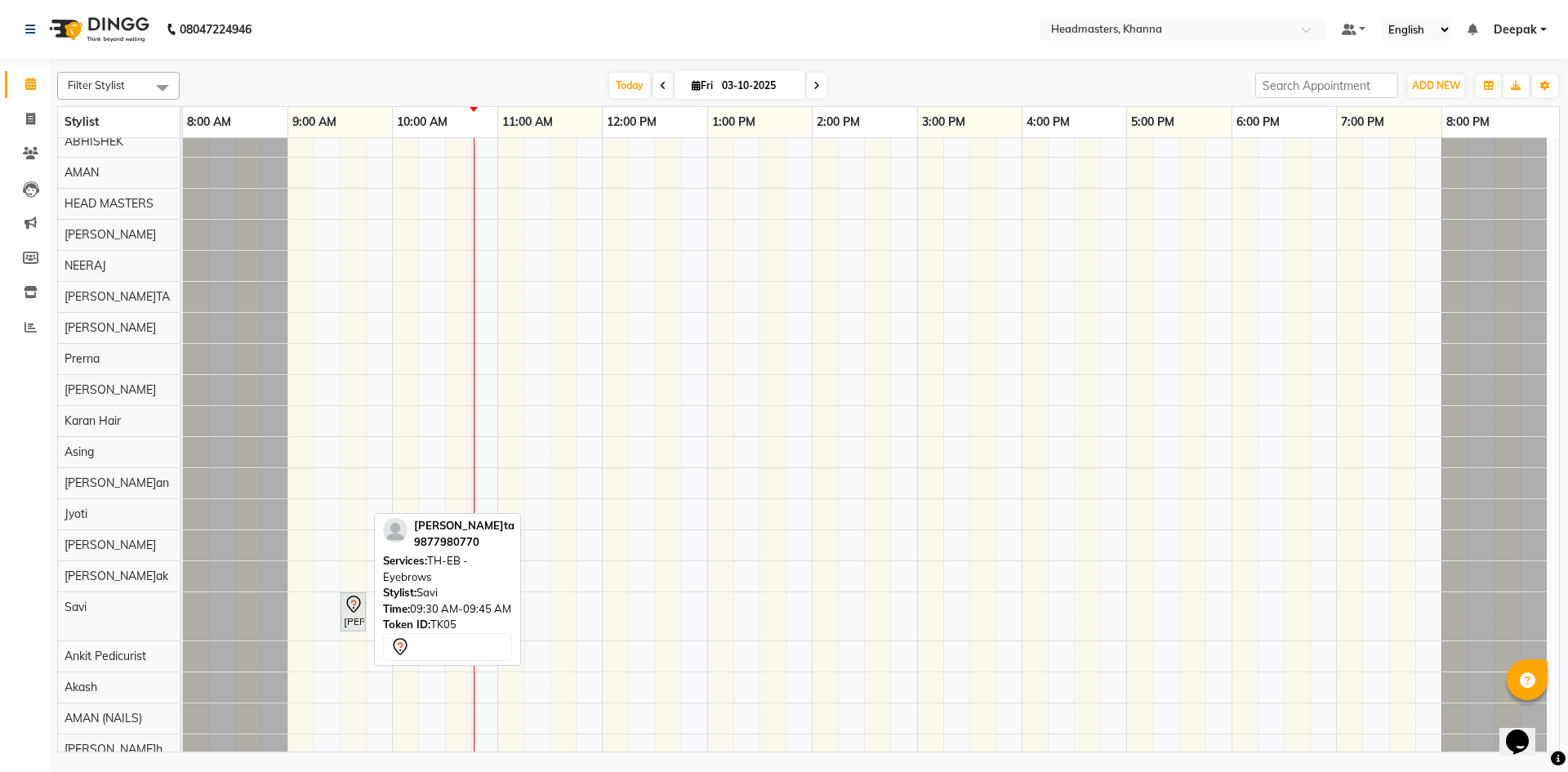
click at [356, 616] on div "[PERSON_NAME], TK05, 09:30 AM-09:45 AM, TH-EB - Eyebrows" at bounding box center [353, 612] width 22 height 34
select select "7"
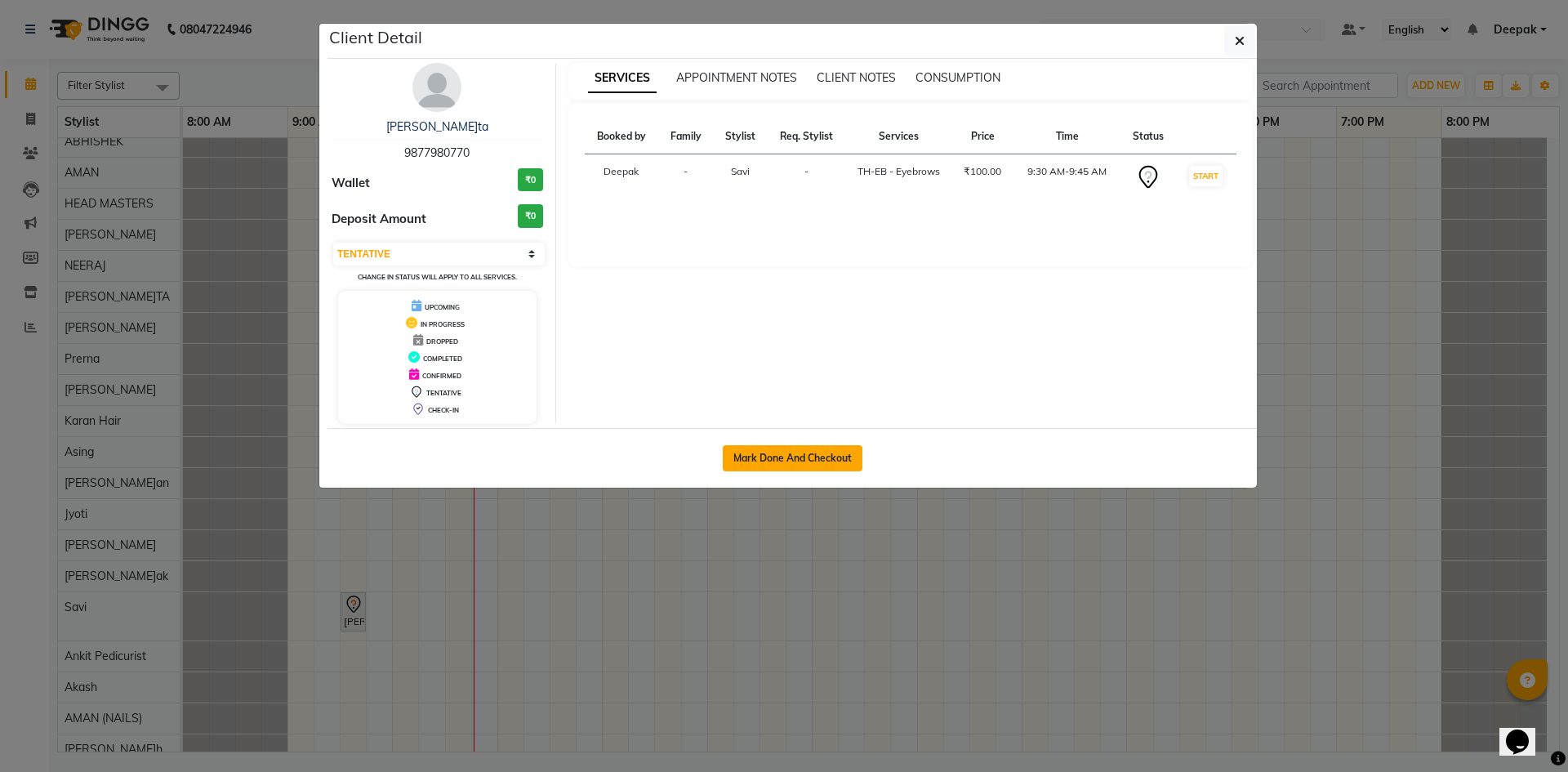
click at [753, 457] on button "Mark Done And Checkout" at bounding box center [792, 458] width 140 height 26
select select "service"
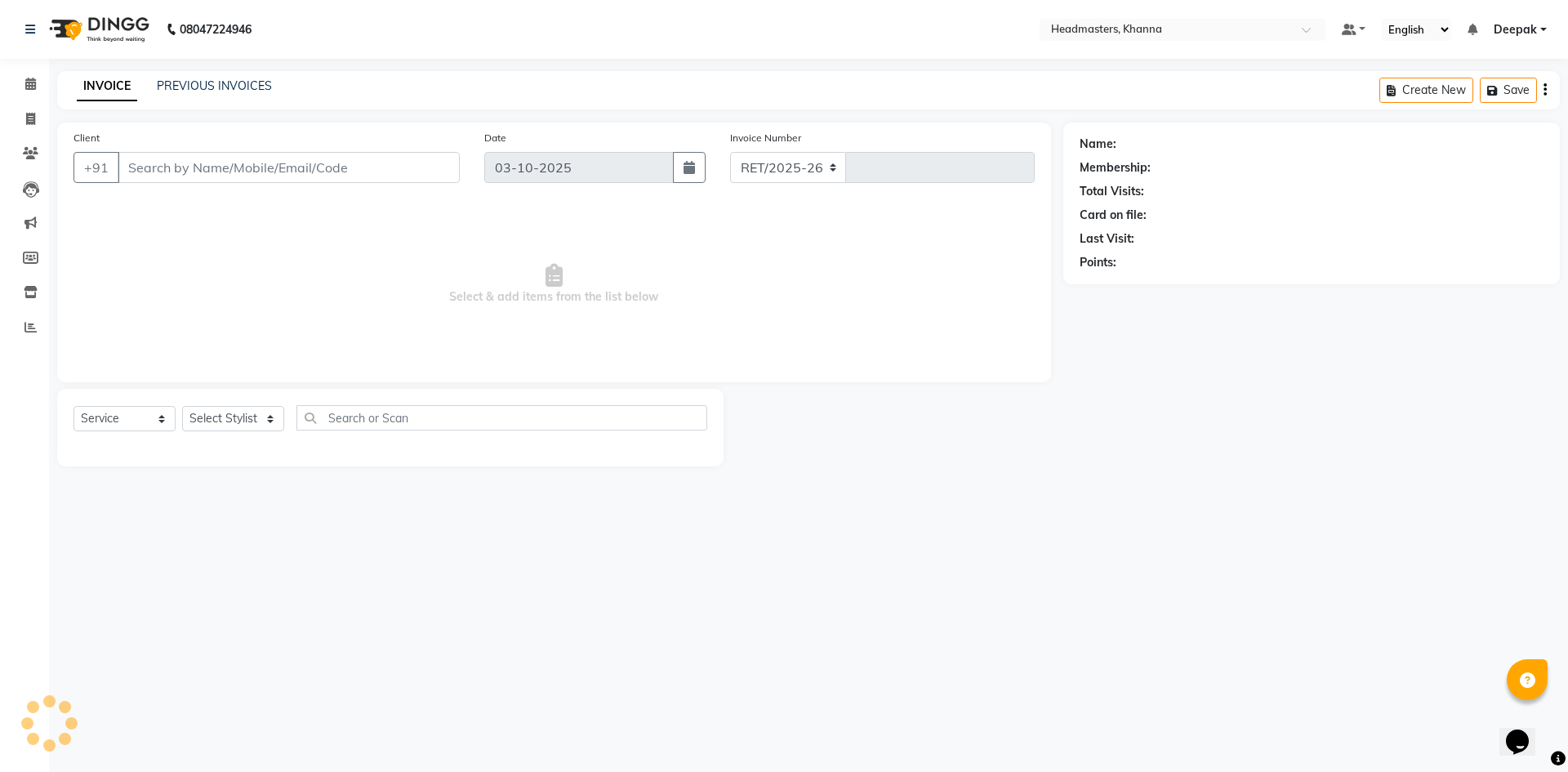
select select "7138"
type input "6570"
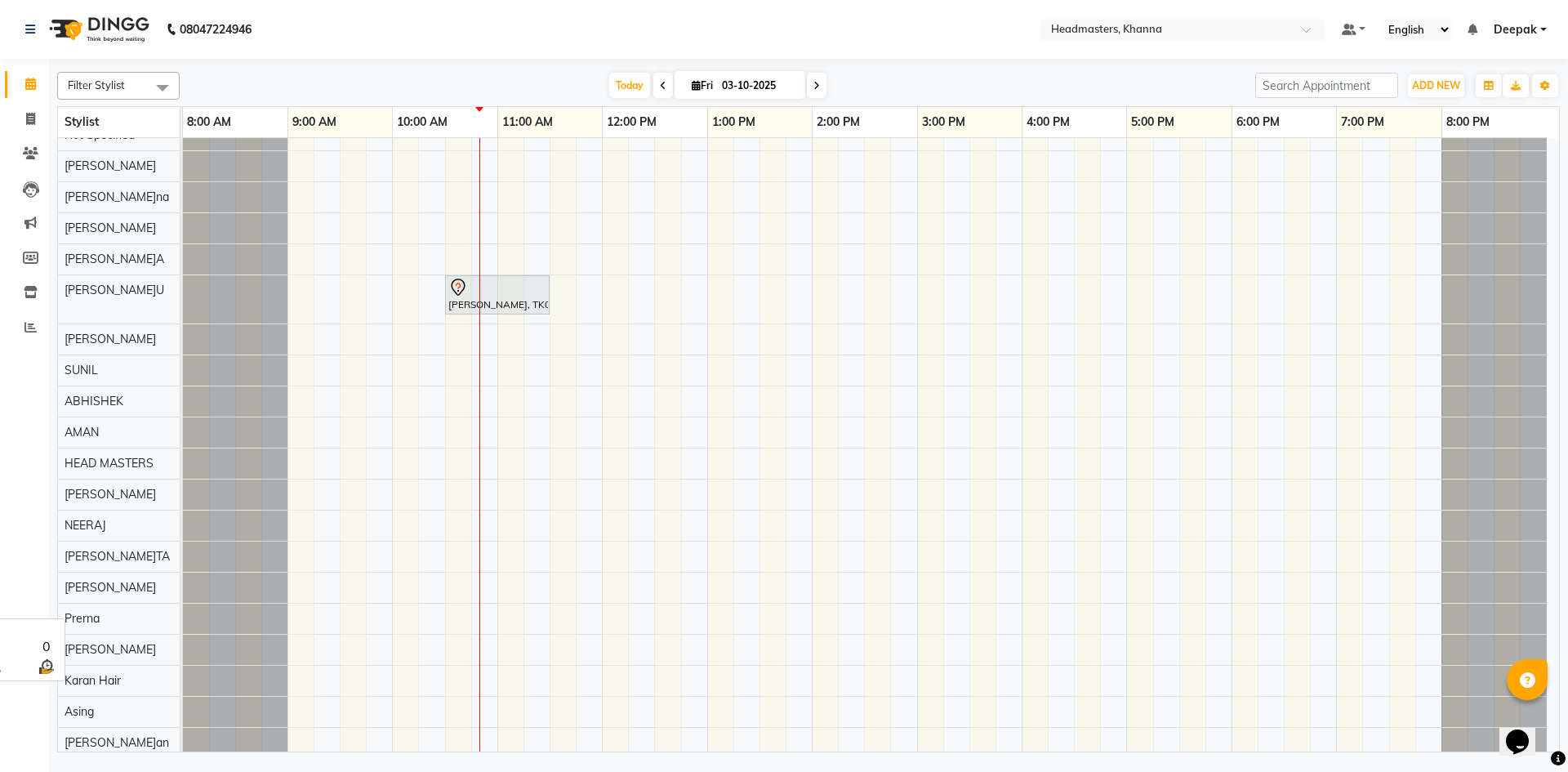
scroll to position [572, 0]
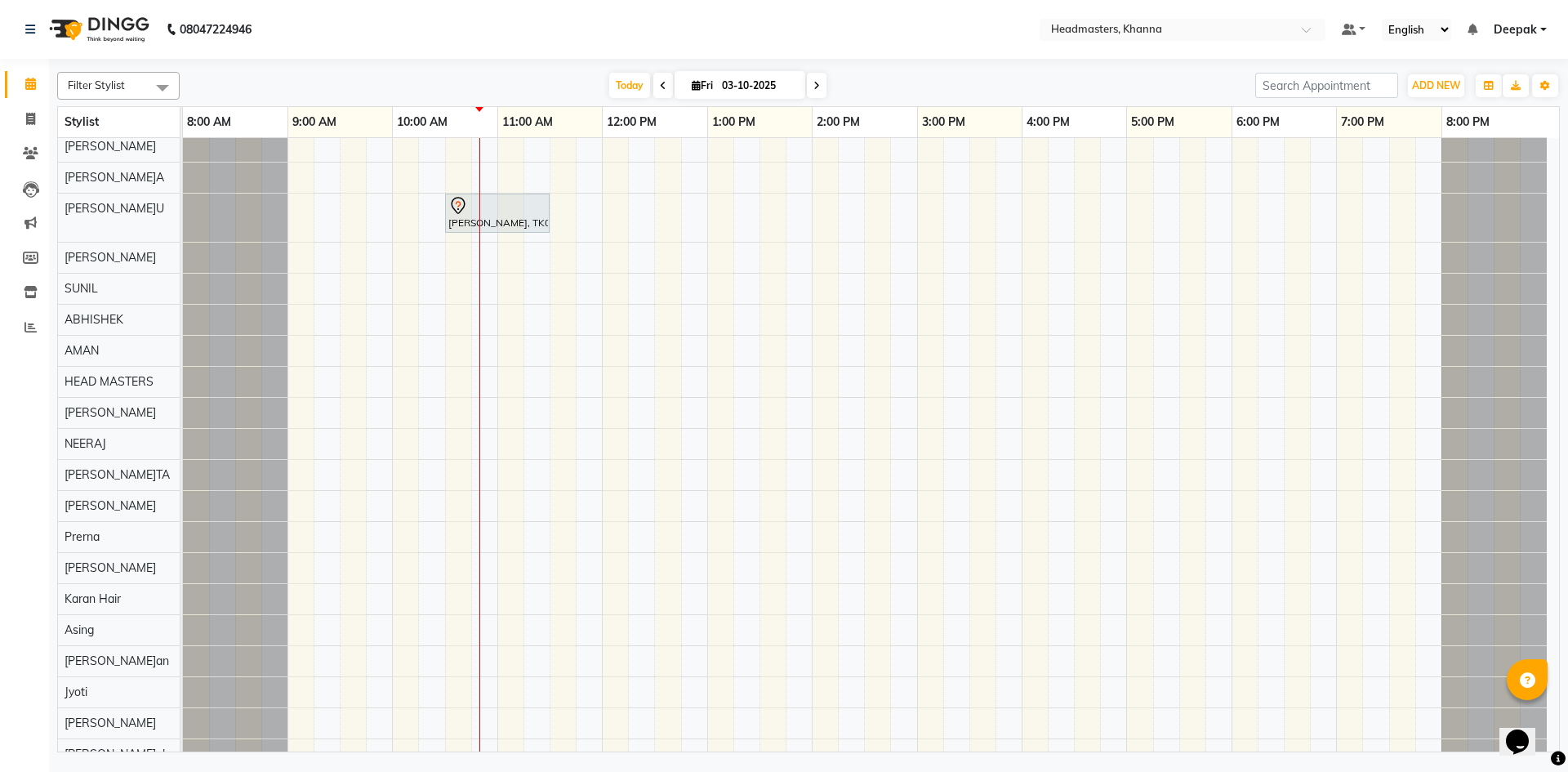
click at [408, 508] on div "MUSKAN, TK06, 10:45 AM-11:45 AM, HML - Head massage(with natural dry) AMANDEEP,…" at bounding box center [871, 283] width 1376 height 1435
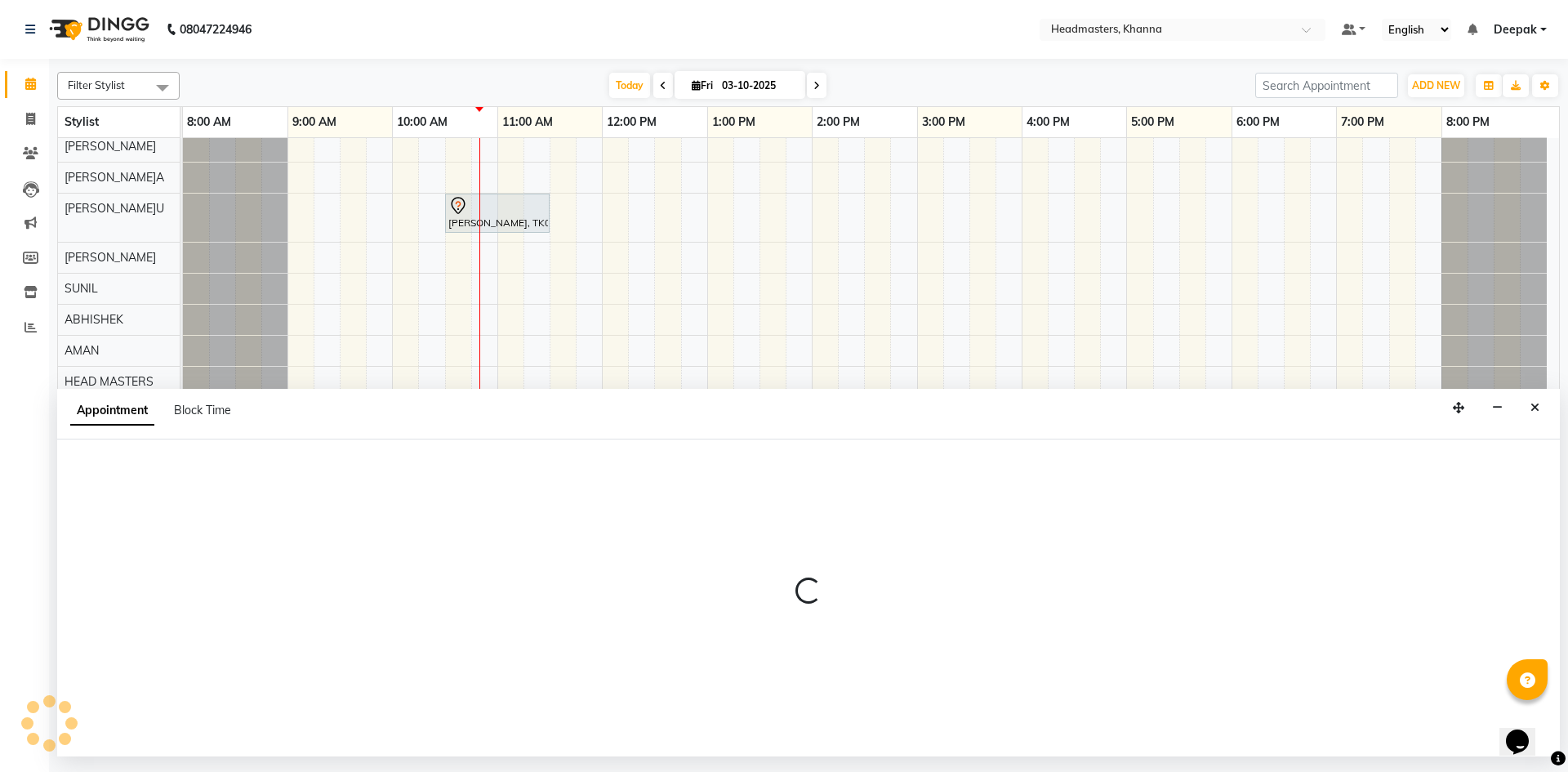
select select "60857"
select select "600"
select select "tentative"
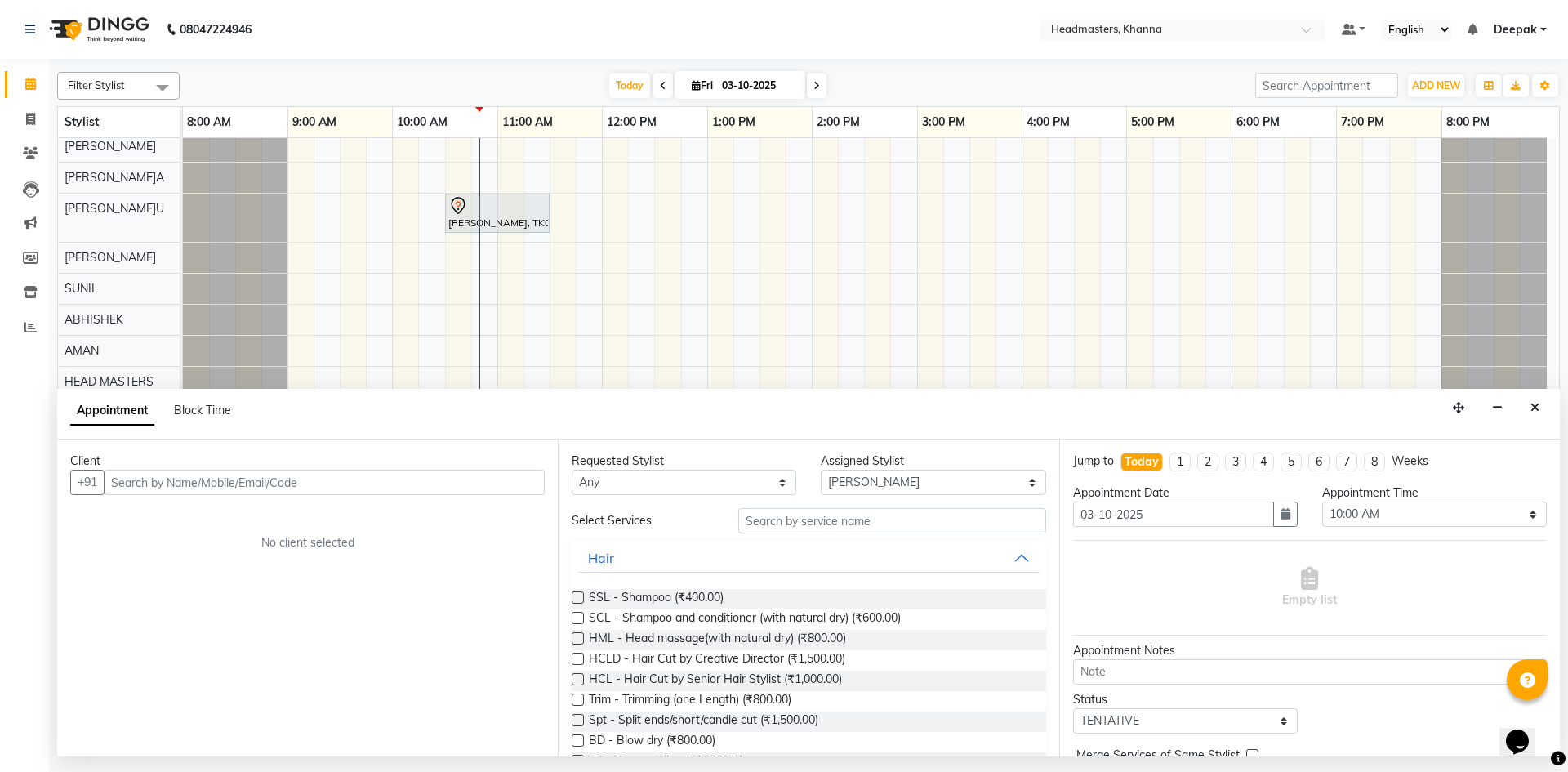
click at [227, 479] on input "text" at bounding box center [324, 482] width 441 height 25
type input "6280212648"
click at [522, 467] on div "Client +91 6280212648 Add Client No client selected" at bounding box center [308, 598] width 501 height 317
click at [487, 490] on button "Add Client" at bounding box center [511, 482] width 68 height 25
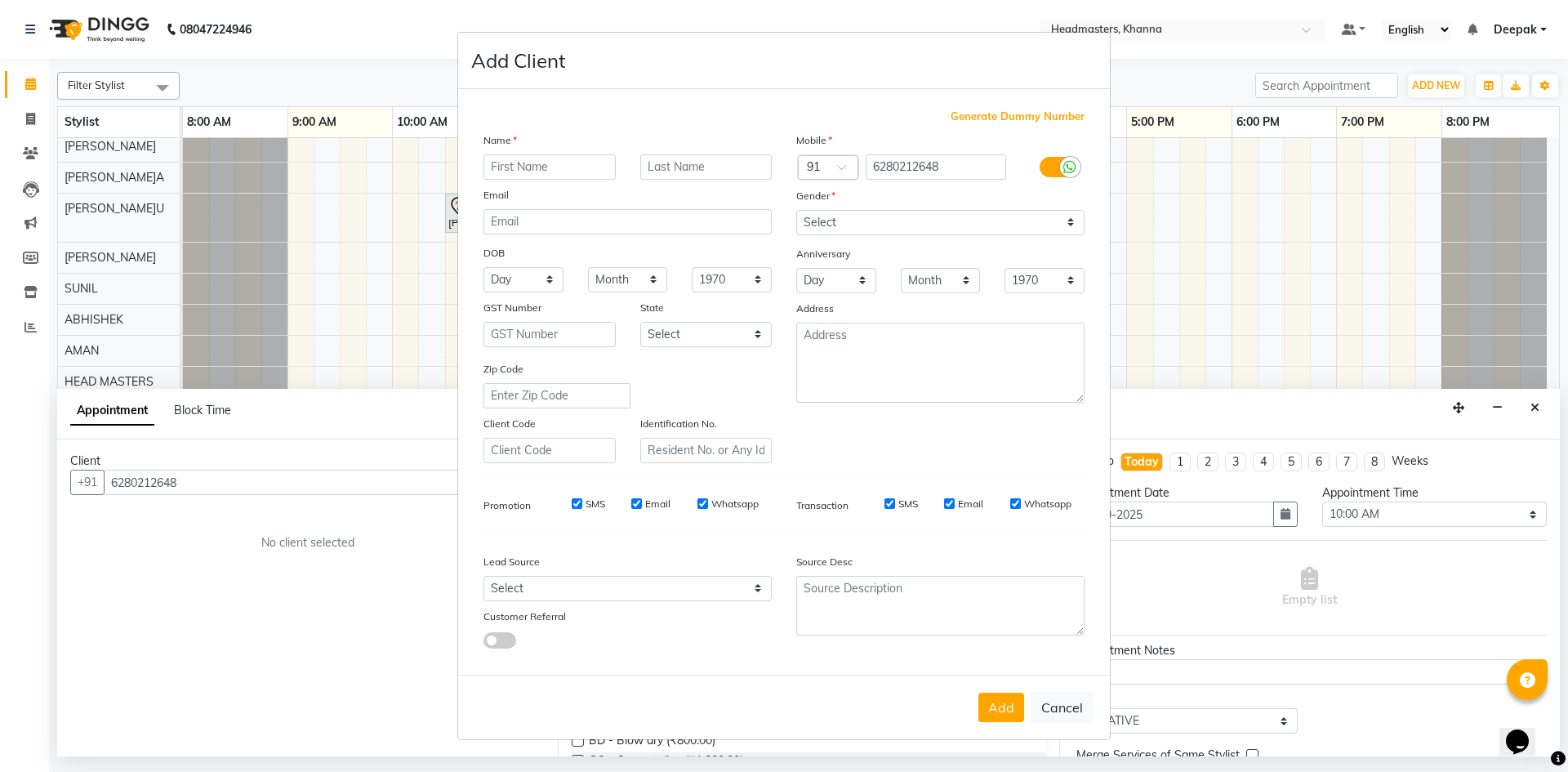
click at [552, 176] on input "text" at bounding box center [550, 167] width 133 height 25
type input "anuroot"
click at [1020, 219] on select "Select Male Female Other Prefer Not To Say" at bounding box center [940, 222] width 288 height 25
select select "female"
click at [796, 210] on select "Select Male Female Other Prefer Not To Say" at bounding box center [940, 222] width 288 height 25
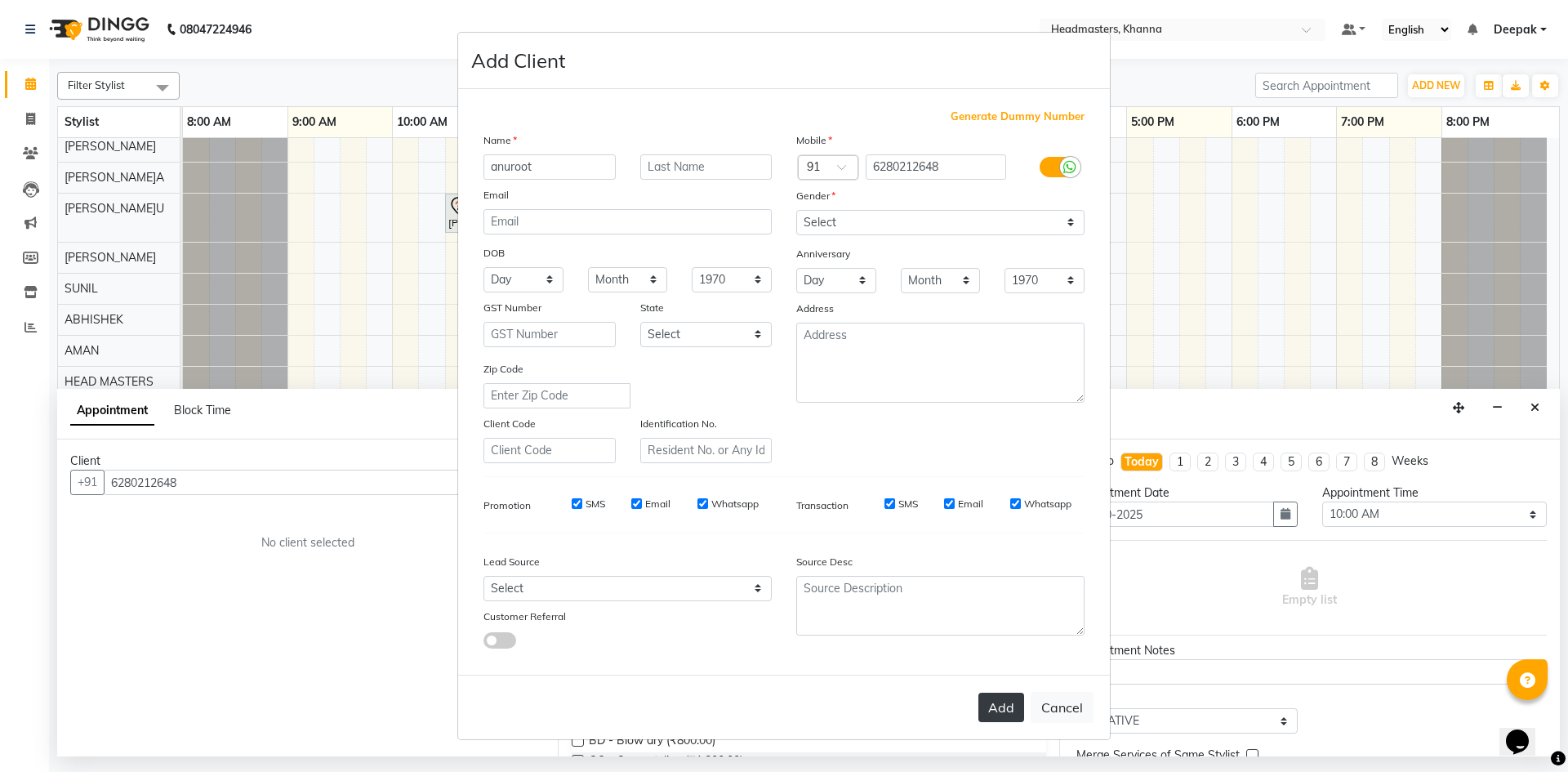
click at [990, 702] on button "Add" at bounding box center [1001, 707] width 46 height 29
select select
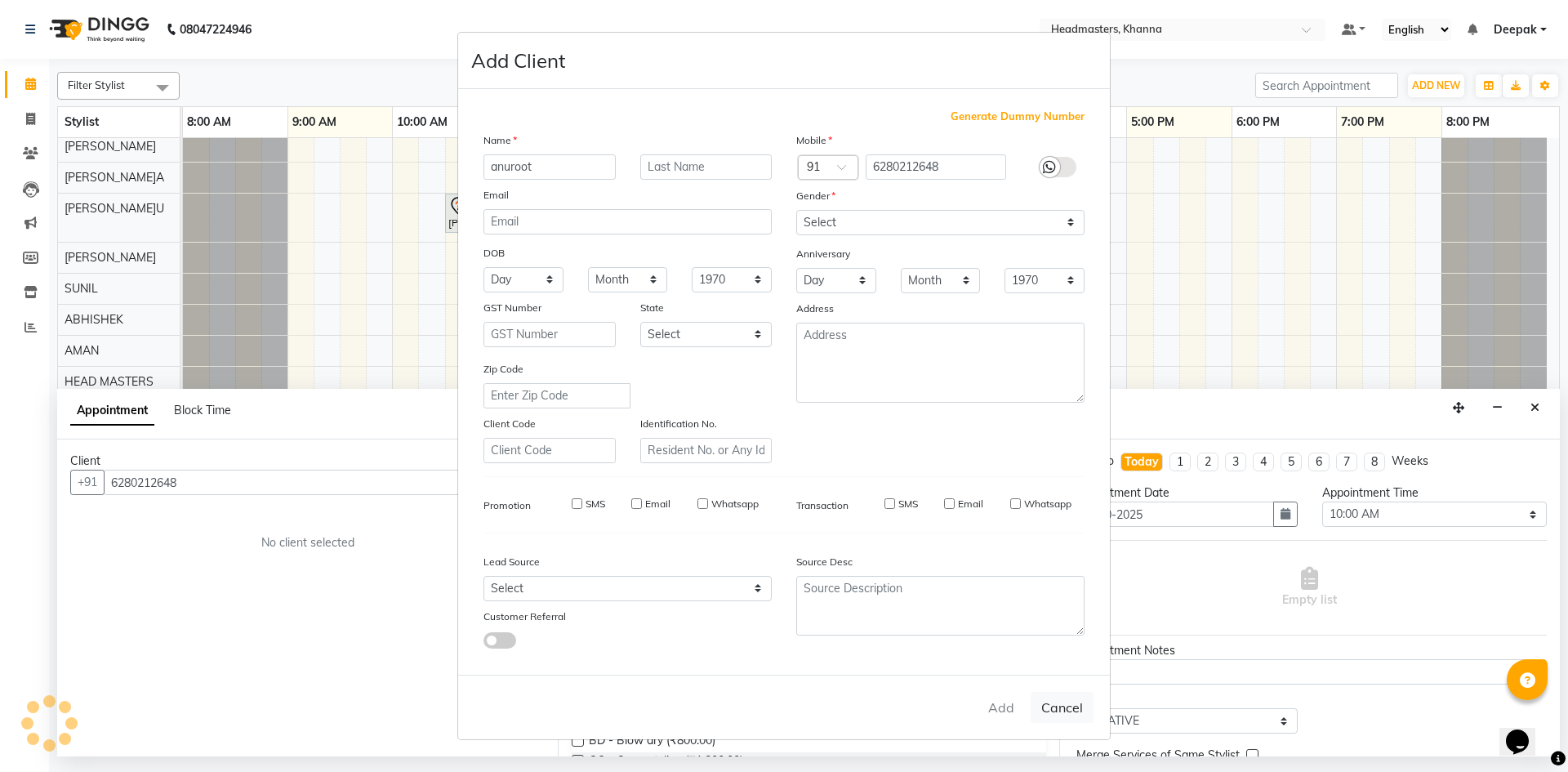
select select
checkbox input "false"
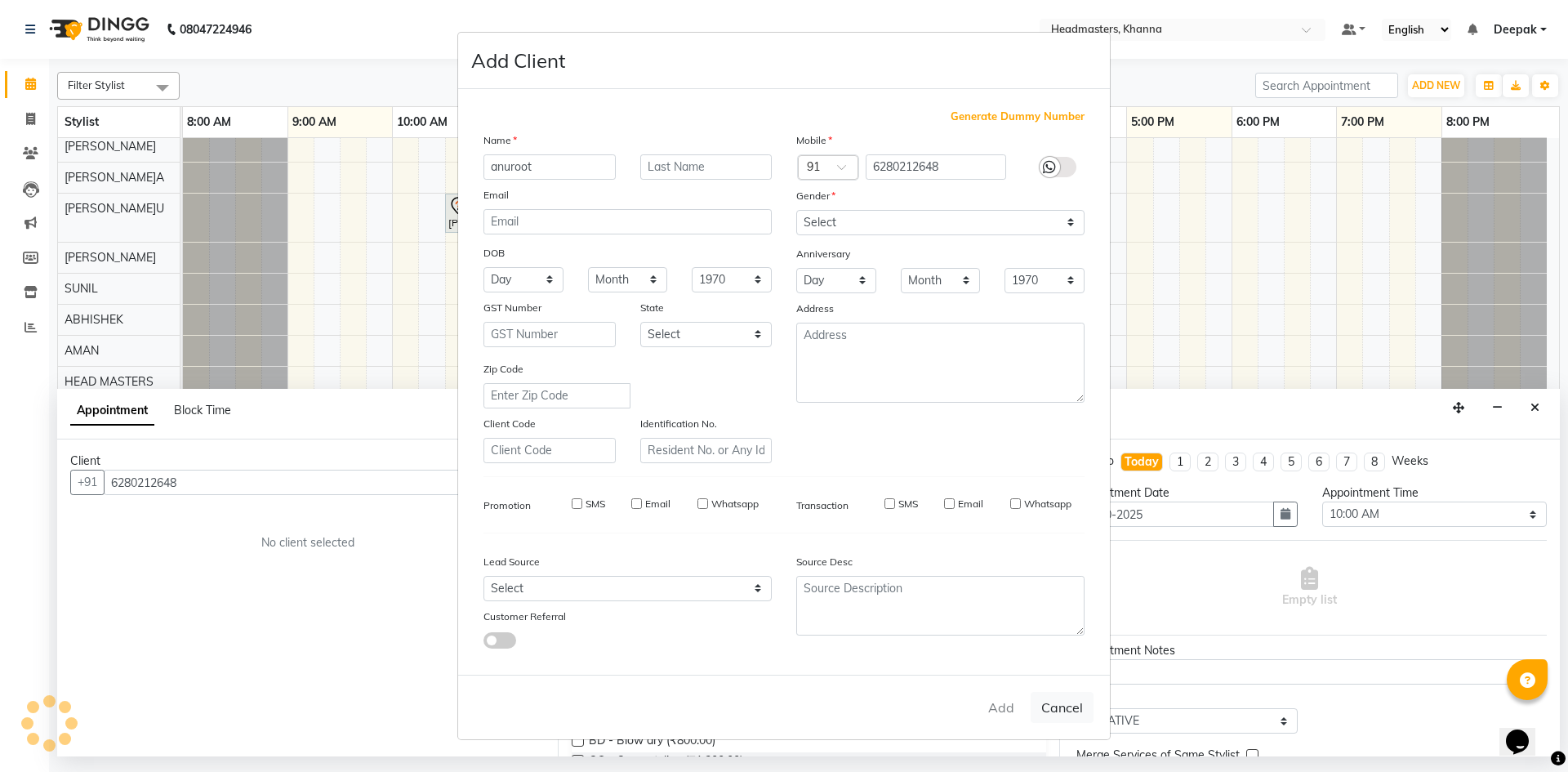
checkbox input "false"
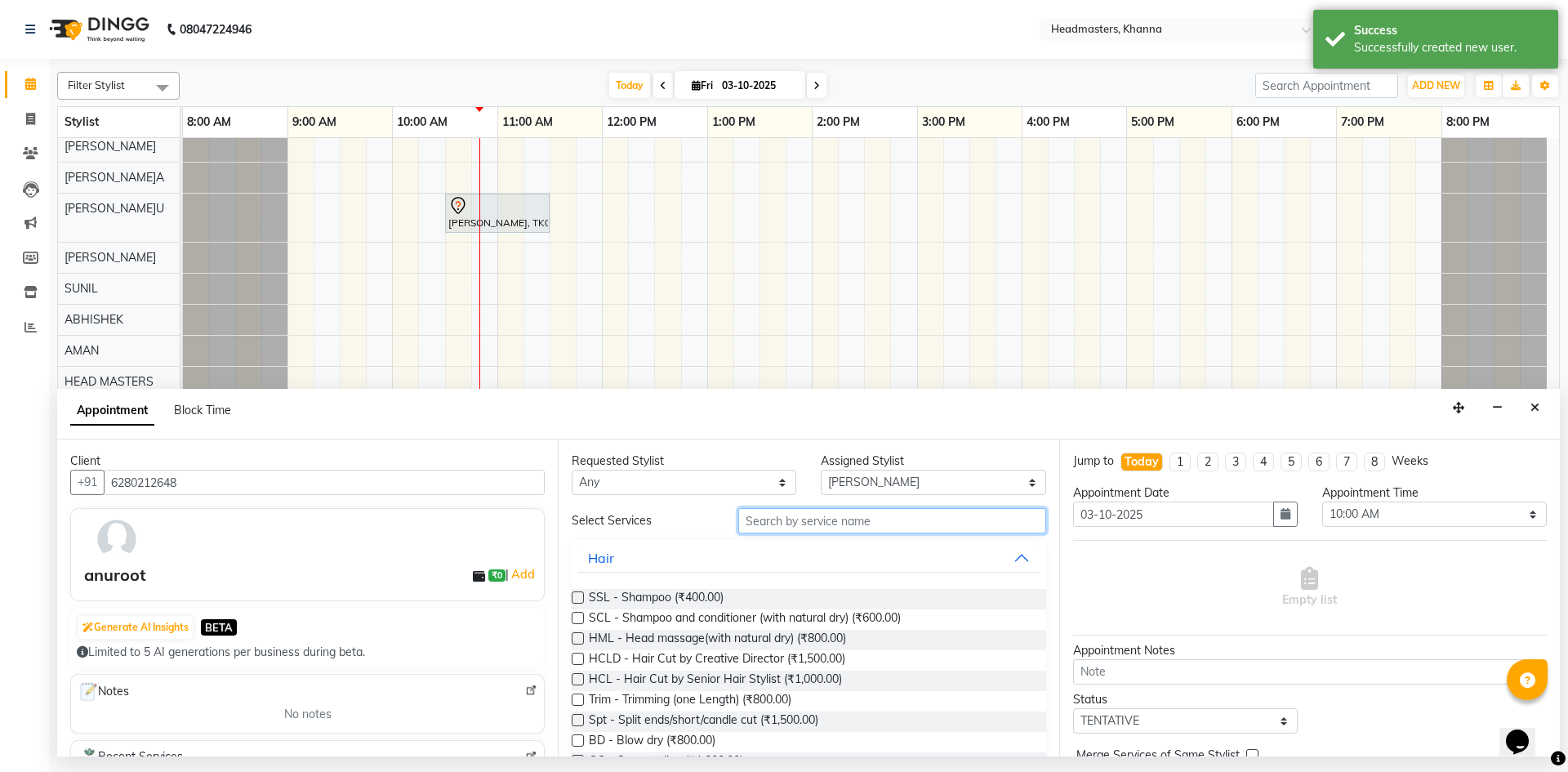
click at [825, 515] on input "text" at bounding box center [892, 521] width 308 height 25
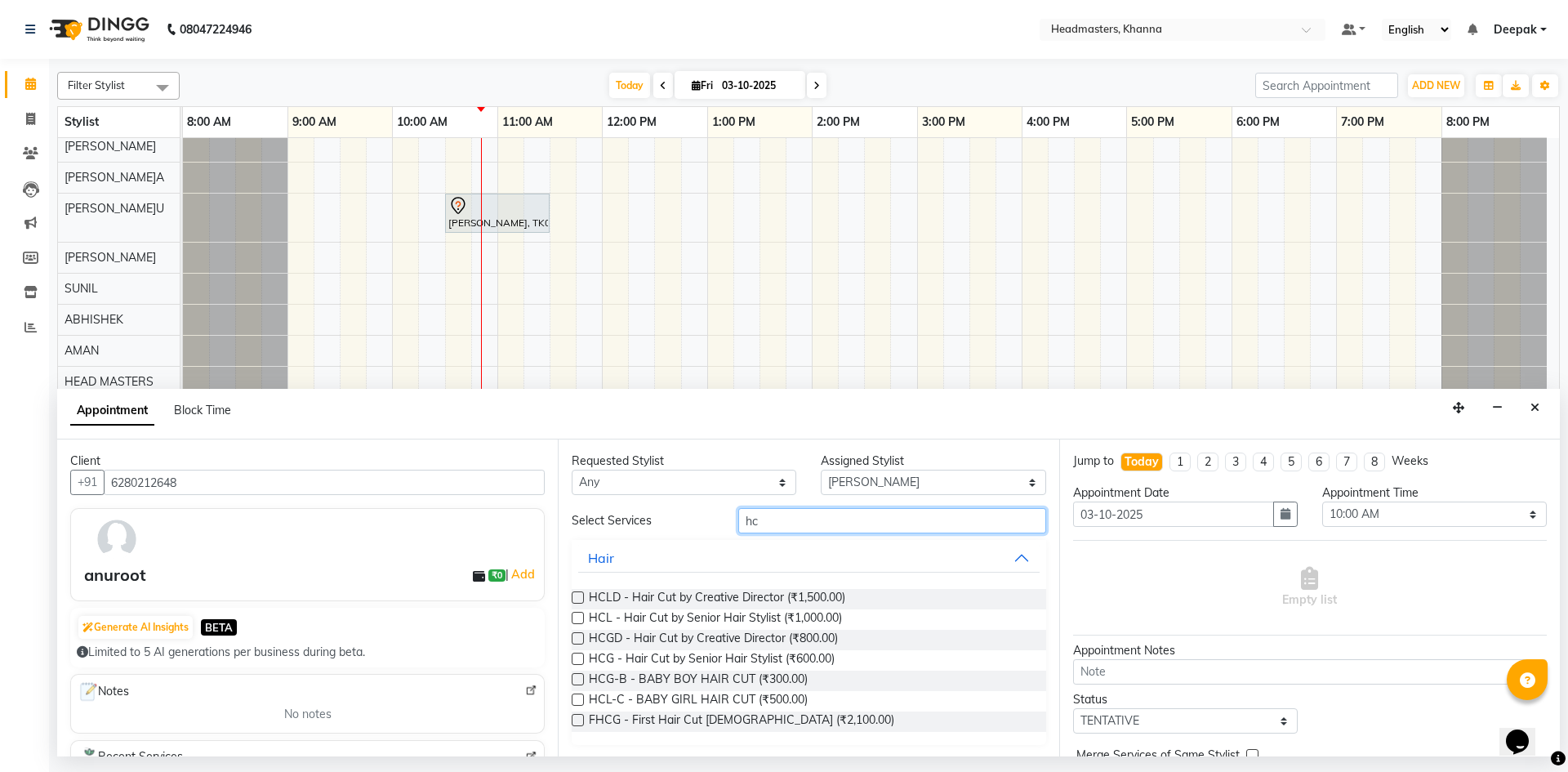
type input "hc"
click at [577, 638] on label at bounding box center [578, 638] width 12 height 12
click at [577, 638] on input "checkbox" at bounding box center [577, 639] width 11 height 11
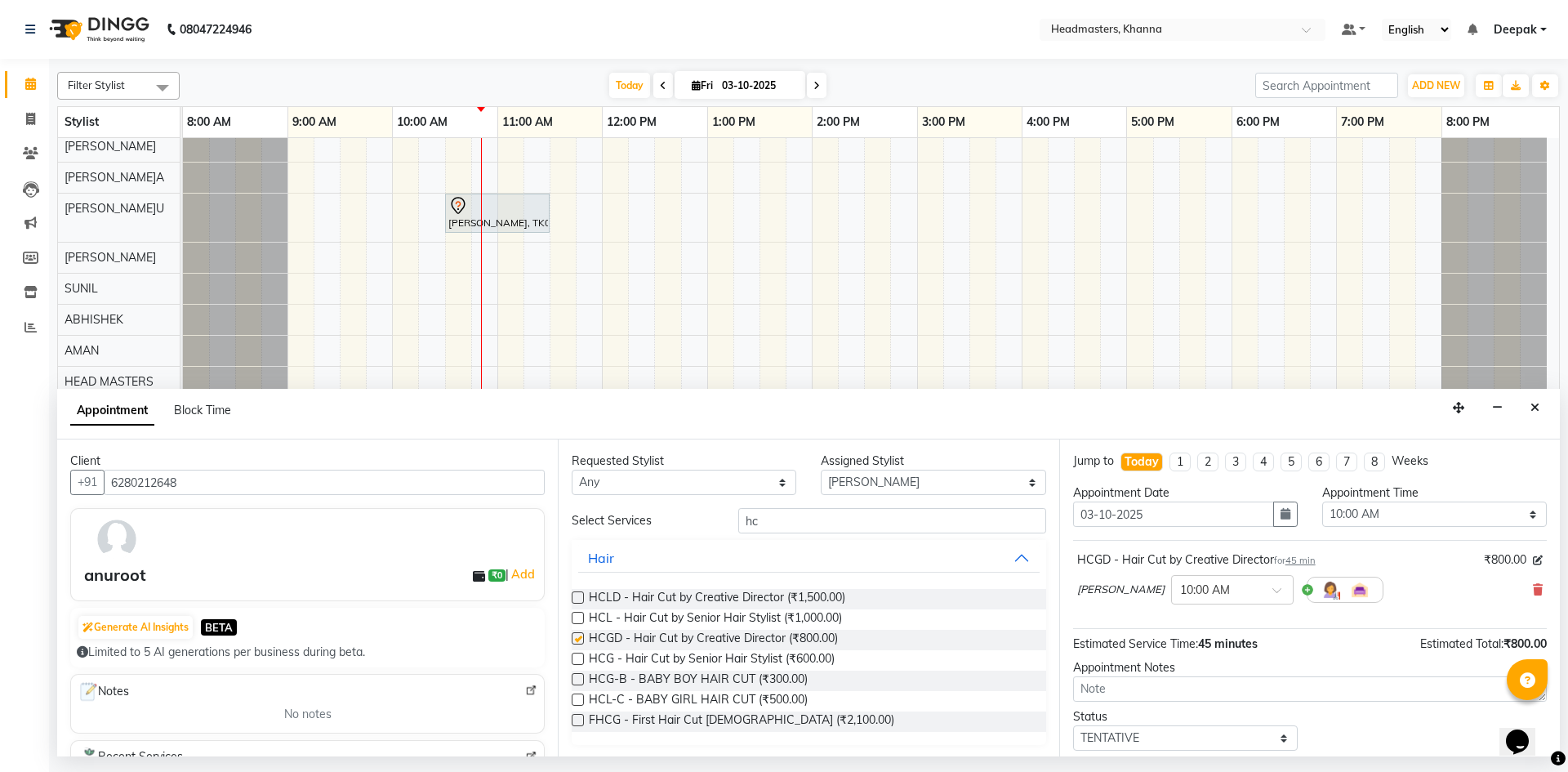
checkbox input "false"
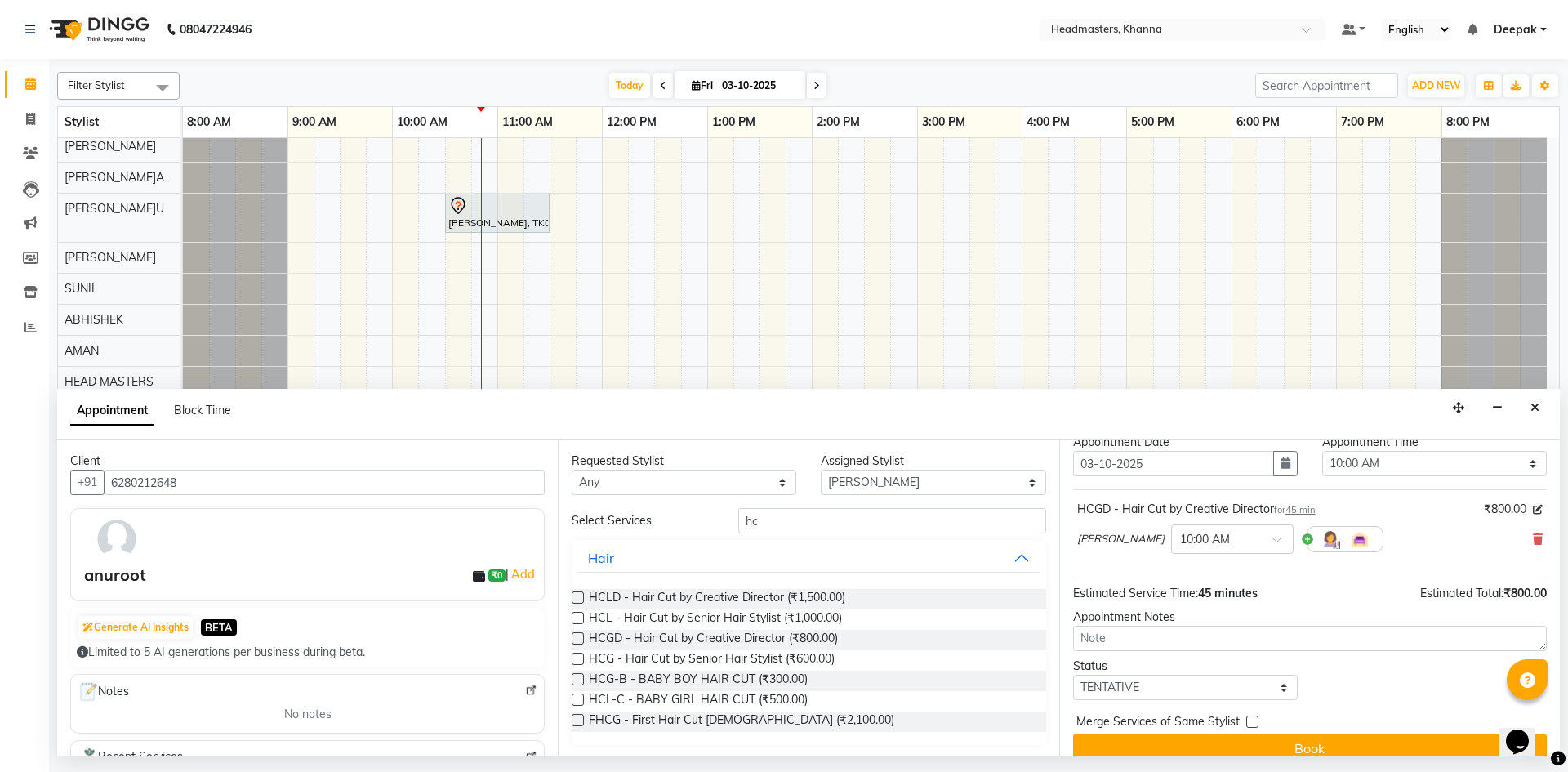
scroll to position [70, 0]
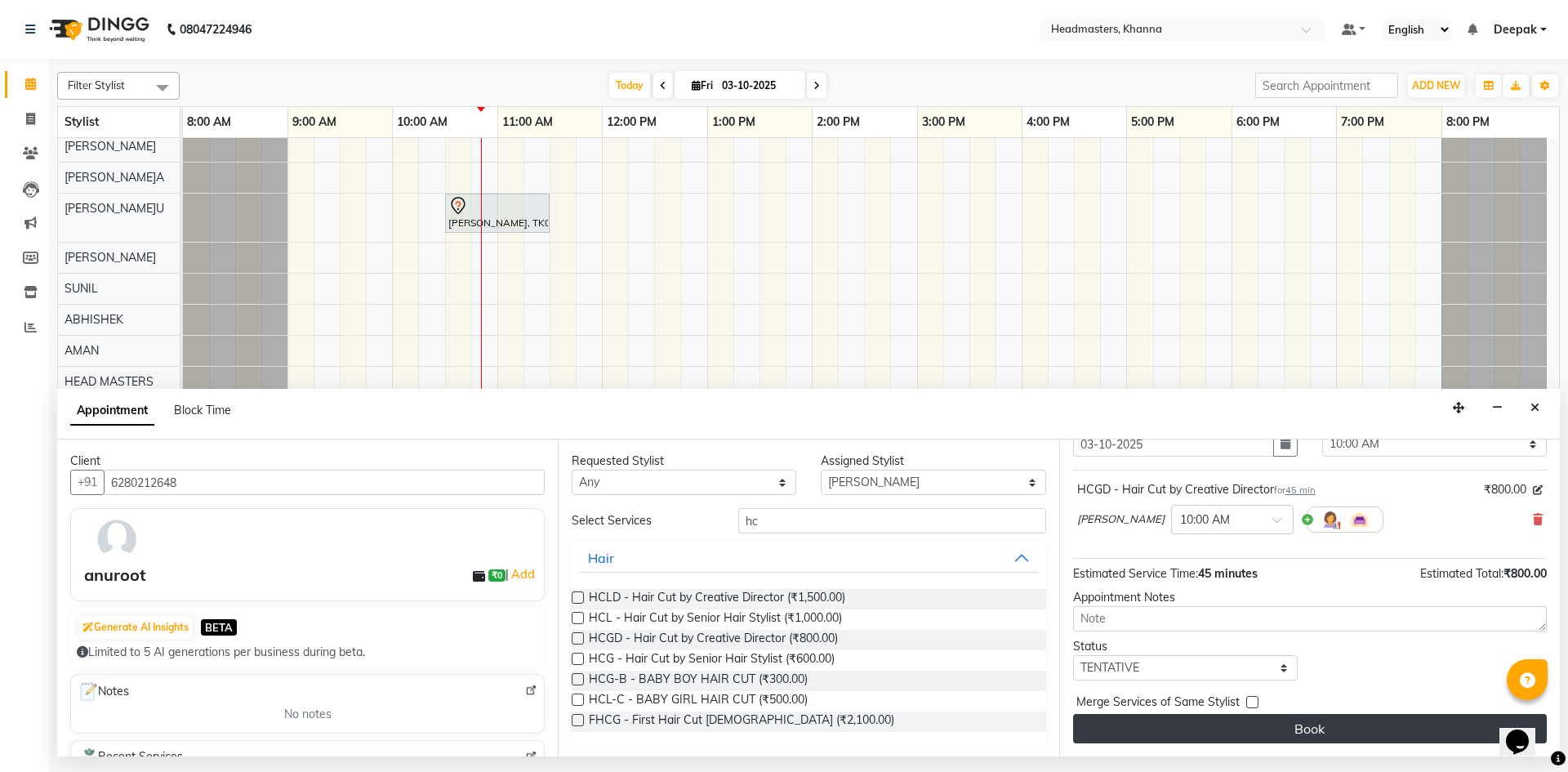
click at [1222, 734] on button "Book" at bounding box center [1309, 729] width 474 height 29
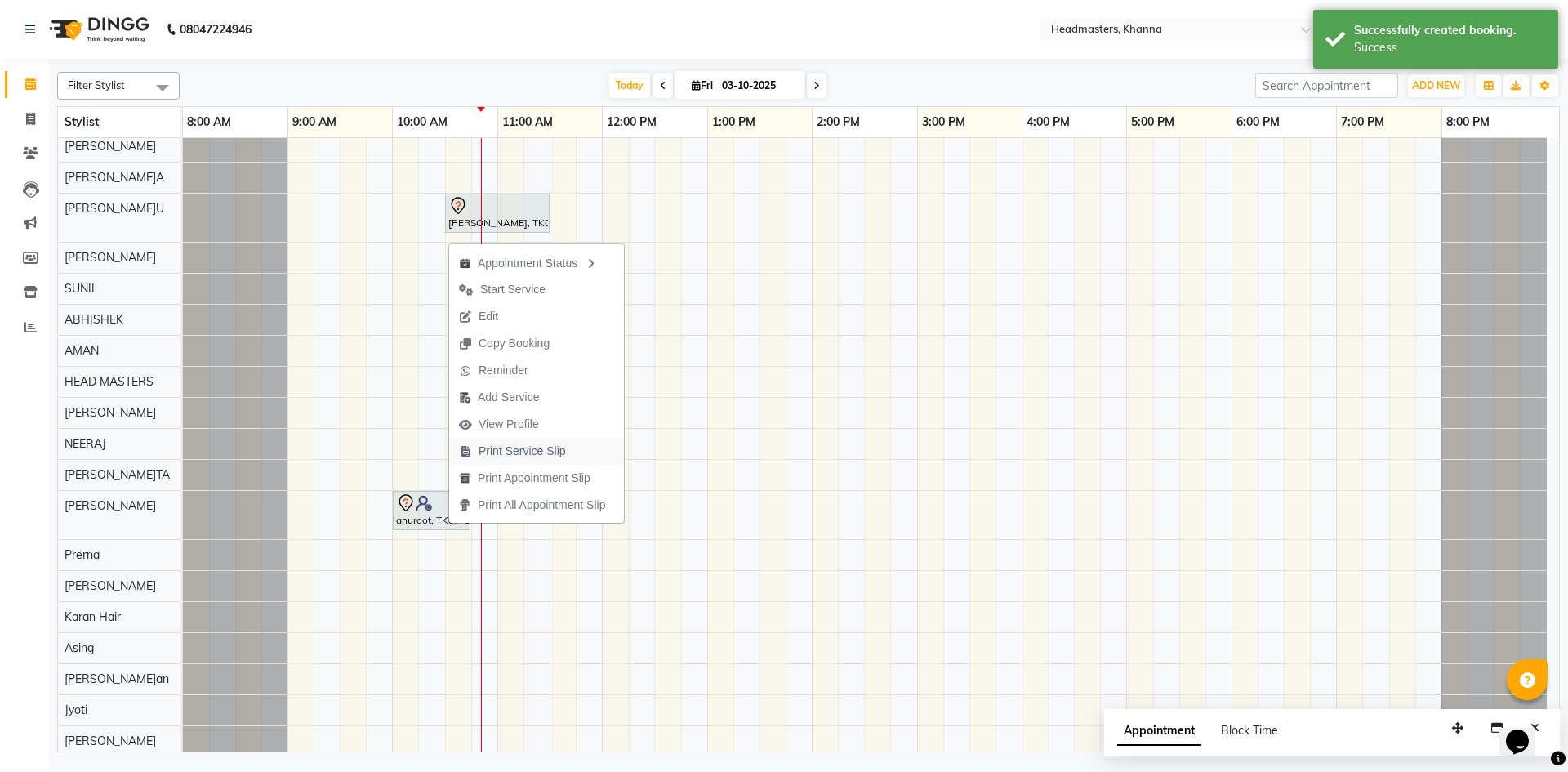
click at [515, 454] on span "Print Service Slip" at bounding box center [522, 451] width 88 height 17
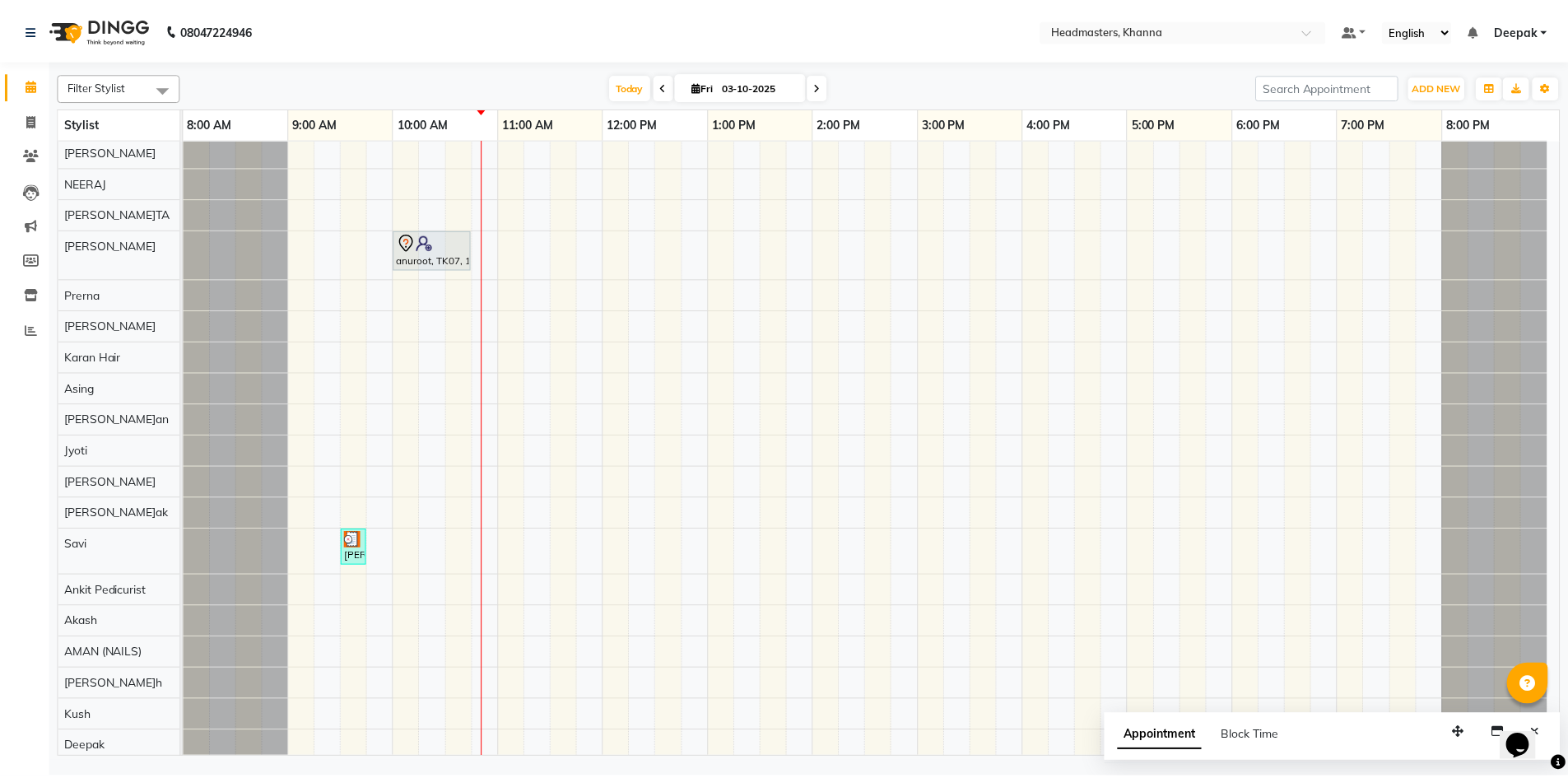
scroll to position [846, 0]
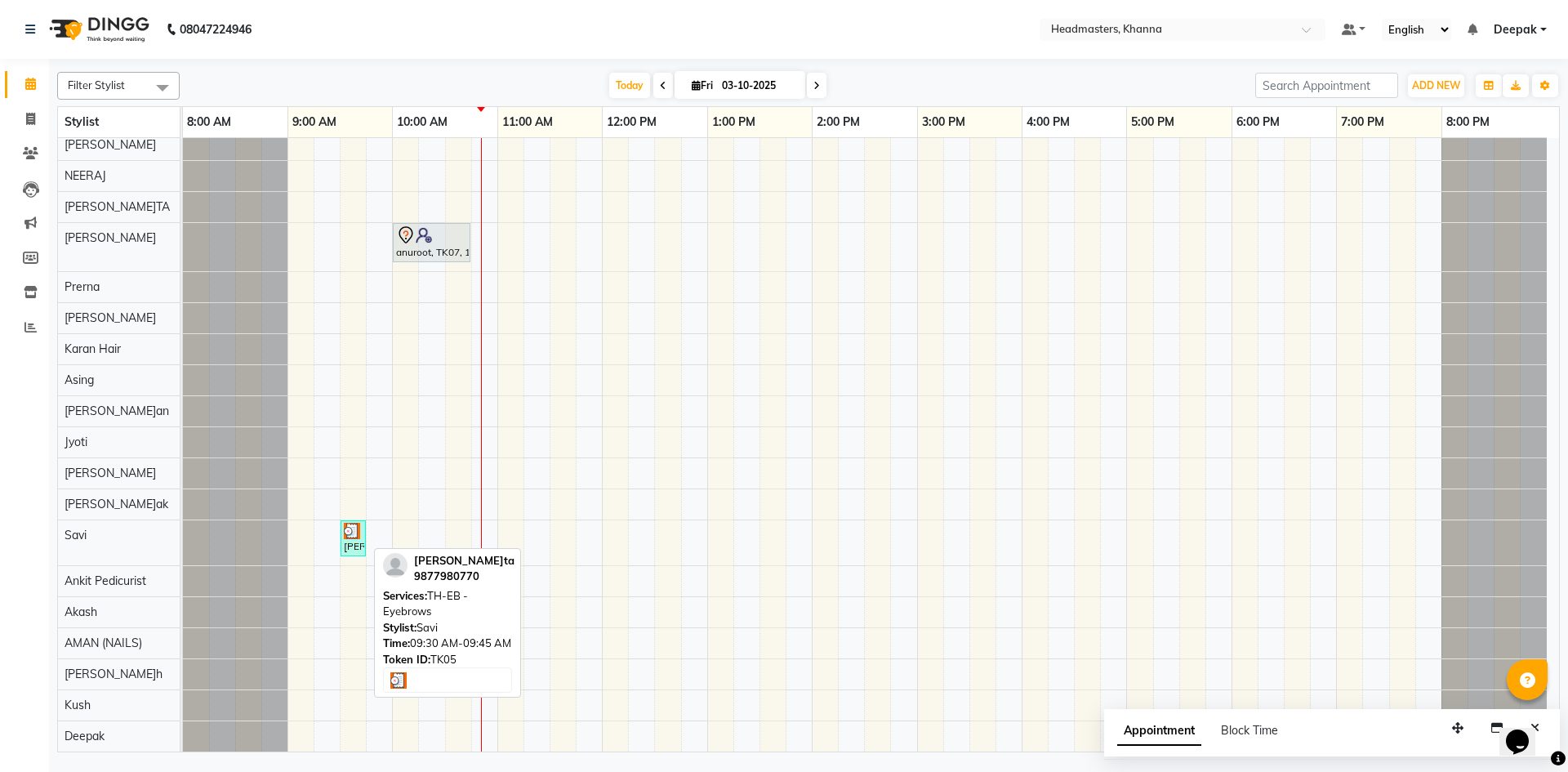
click at [360, 535] on div at bounding box center [353, 531] width 19 height 16
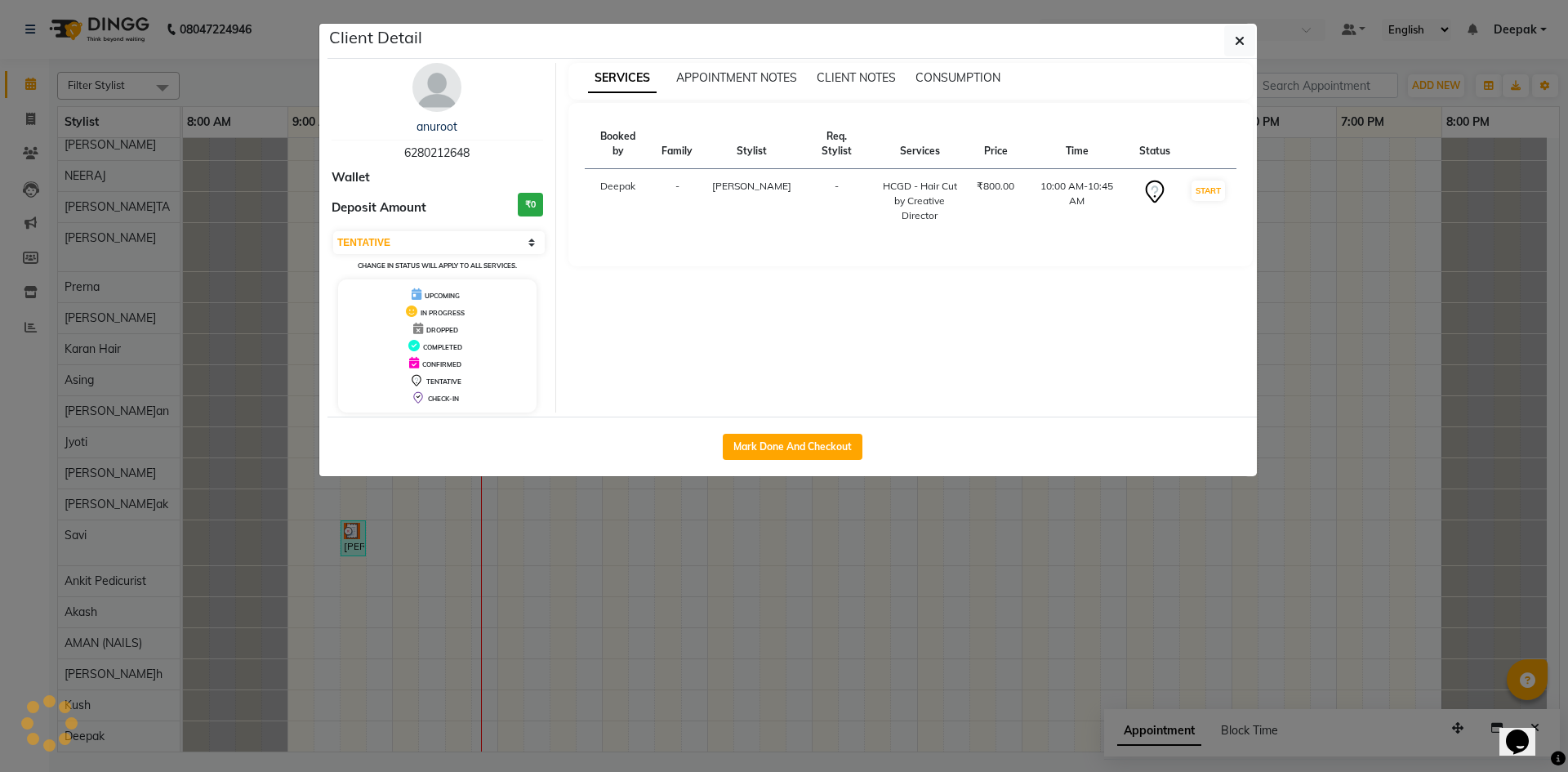
select select "3"
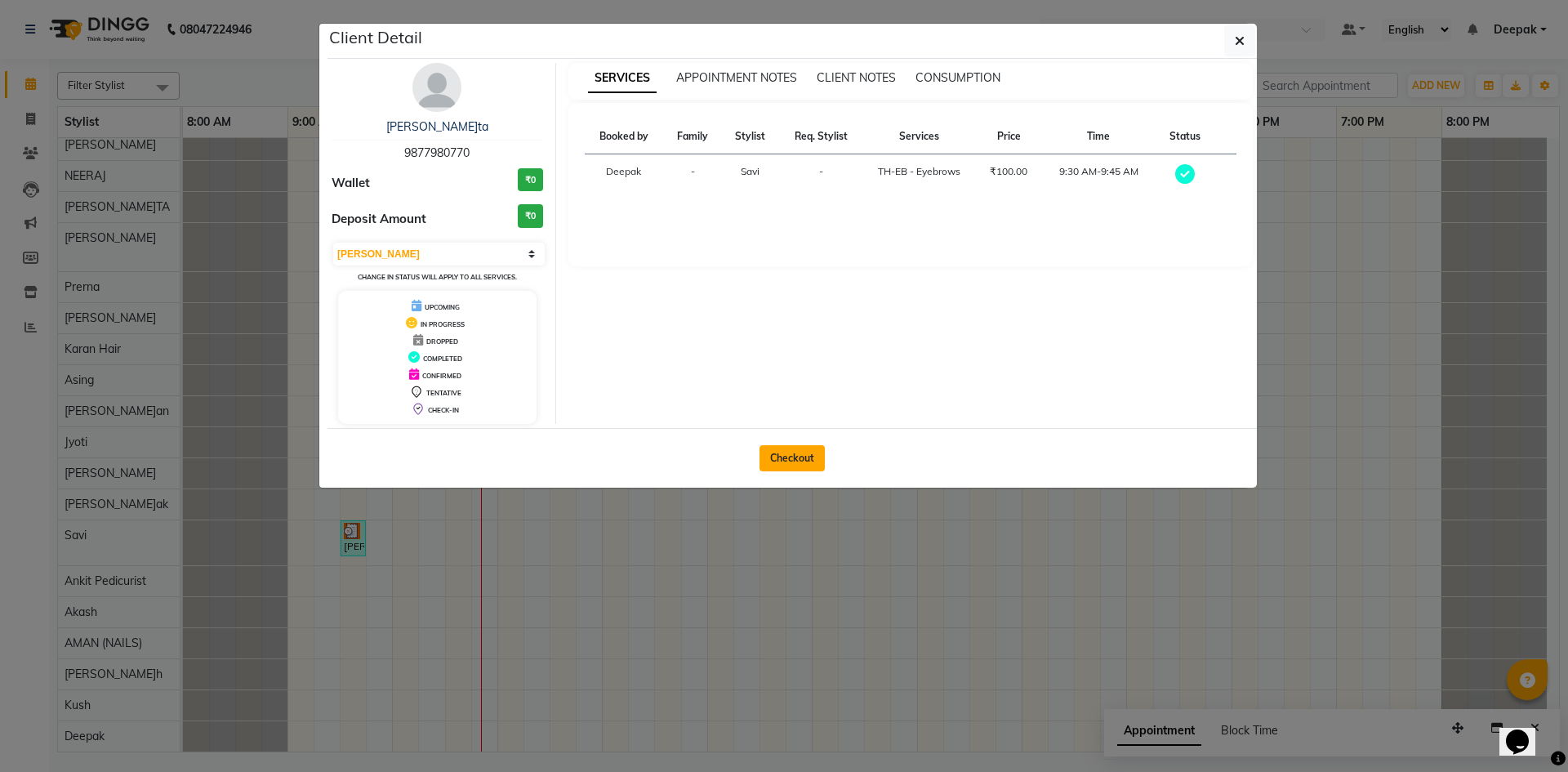
click at [792, 457] on button "Checkout" at bounding box center [792, 458] width 65 height 26
select select "service"
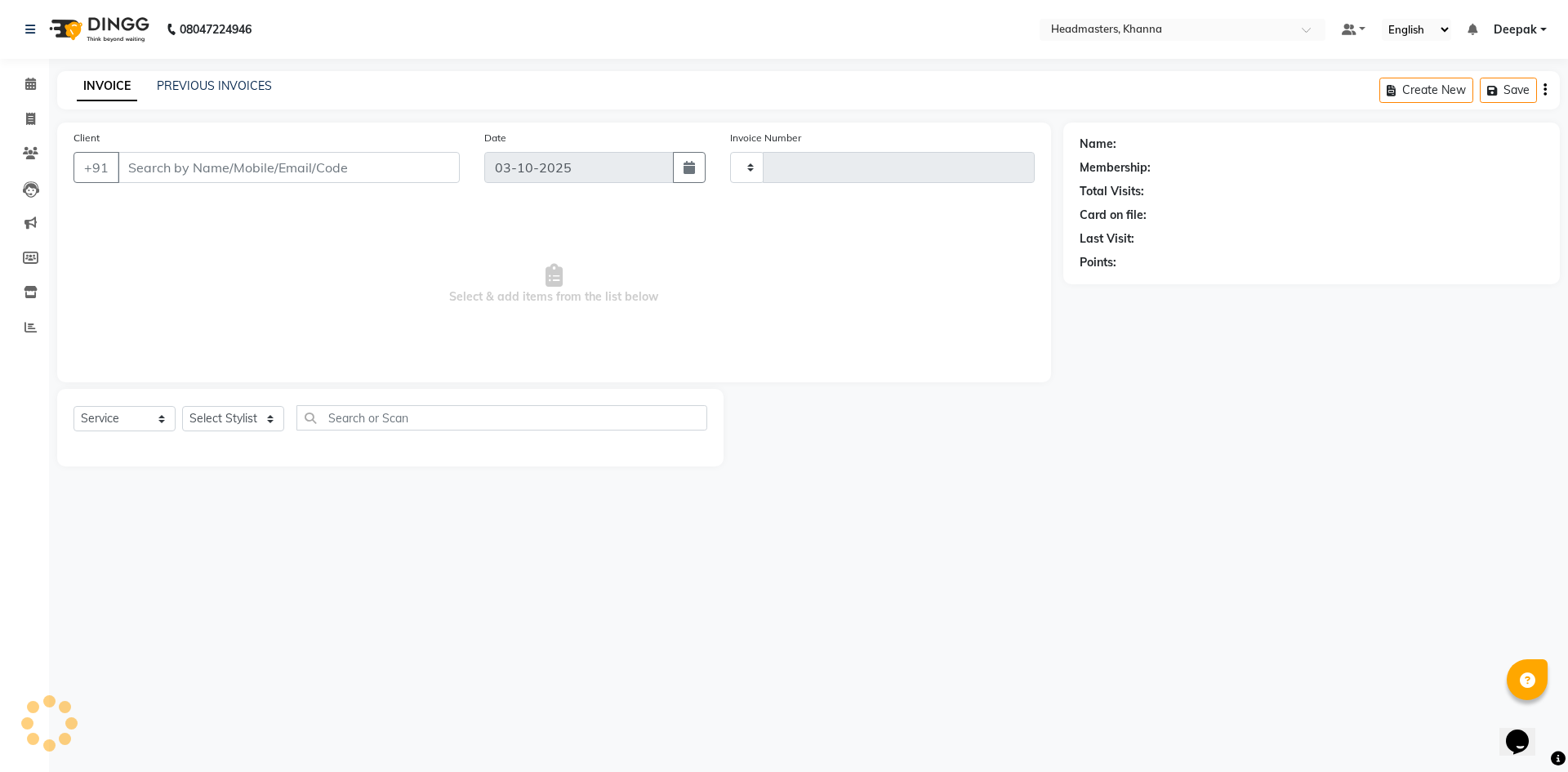
type input "6570"
select select "7138"
type input "9877980770"
select select "66587"
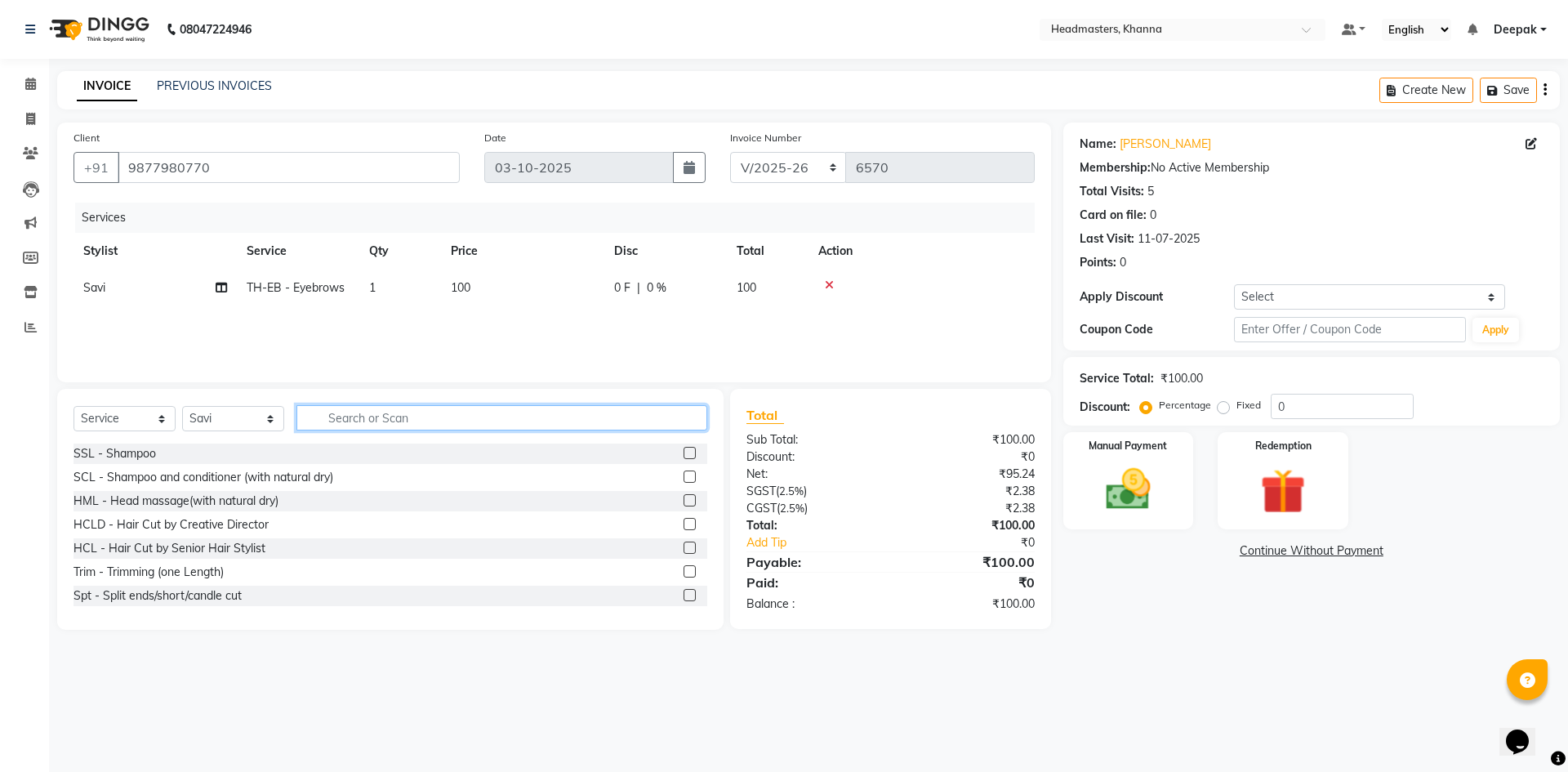
click at [451, 423] on input "text" at bounding box center [502, 418] width 411 height 25
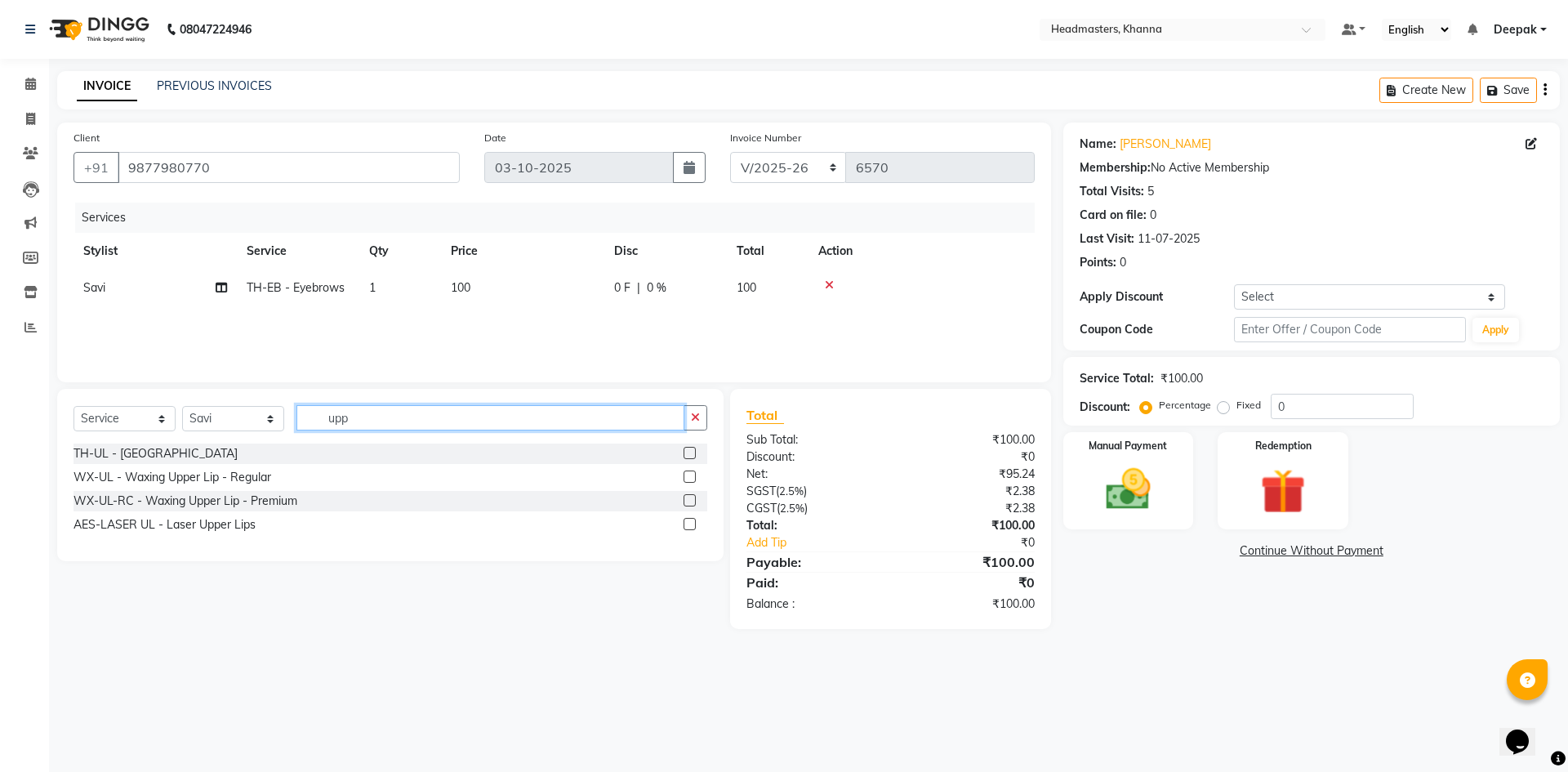
type input "upp"
click at [694, 453] on label at bounding box center [689, 453] width 12 height 12
click at [694, 453] on input "checkbox" at bounding box center [688, 454] width 11 height 11
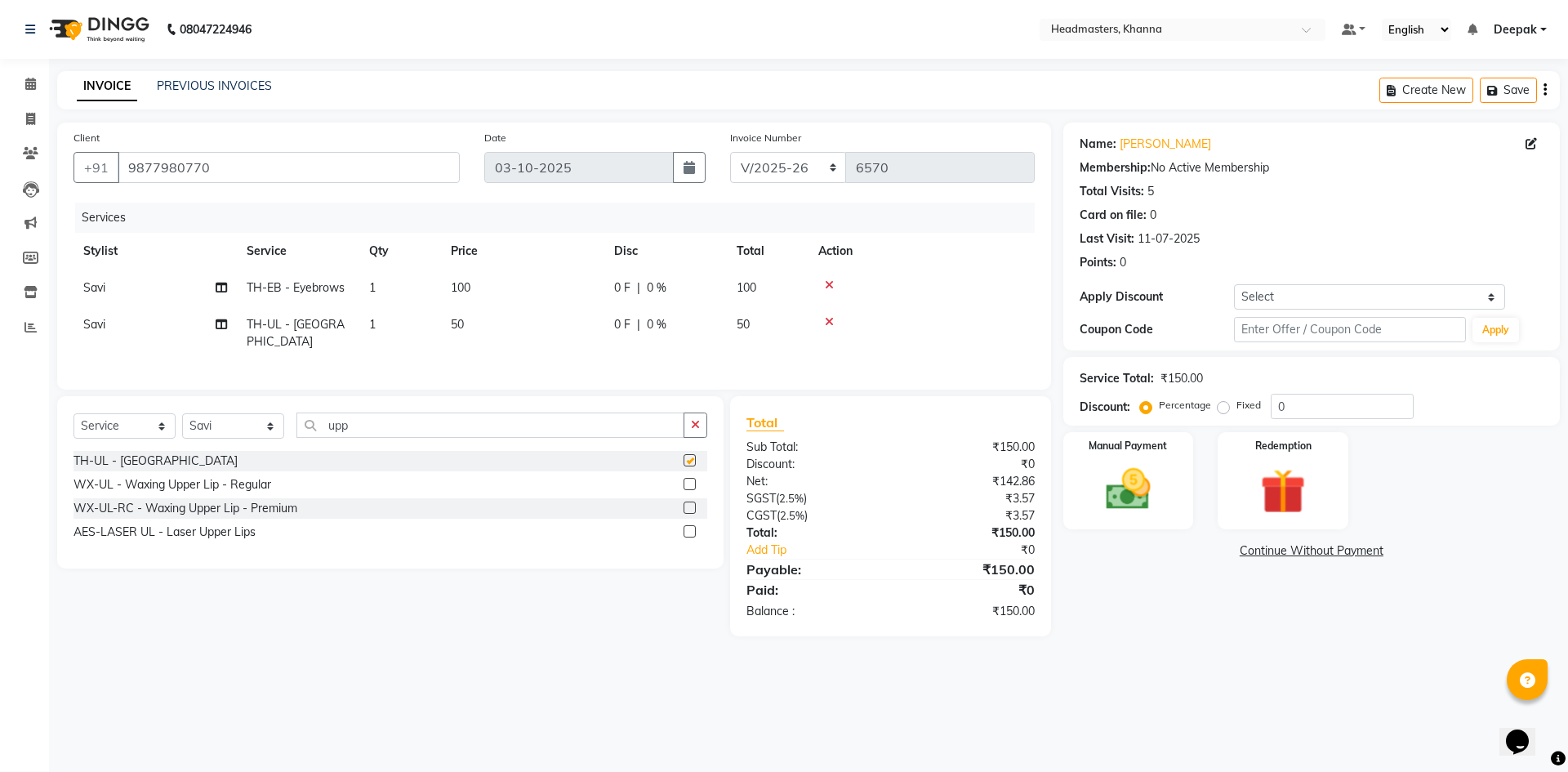
checkbox input "false"
click at [1147, 499] on img at bounding box center [1128, 490] width 76 height 54
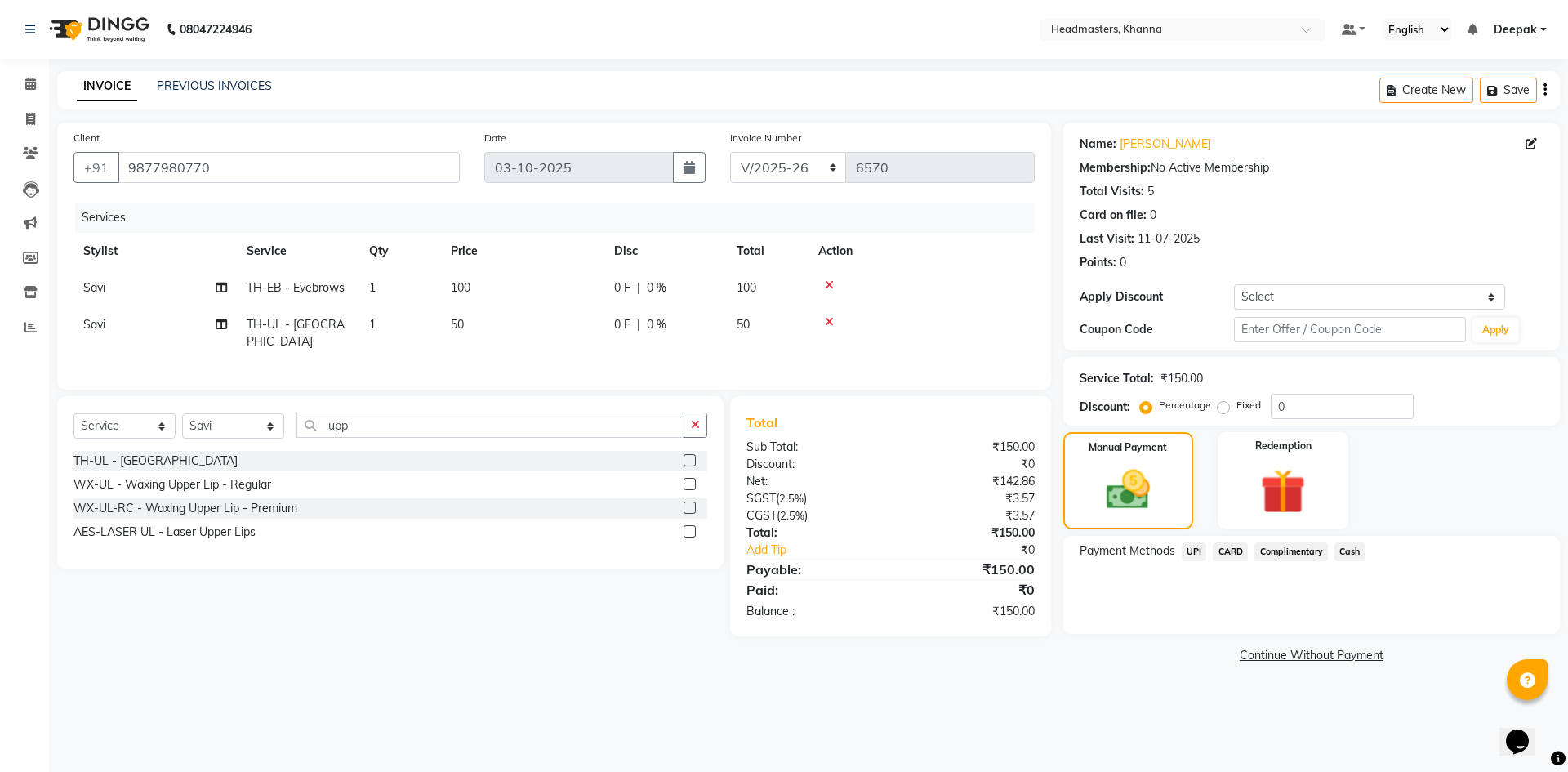
click at [1355, 549] on span "Cash" at bounding box center [1350, 552] width 31 height 19
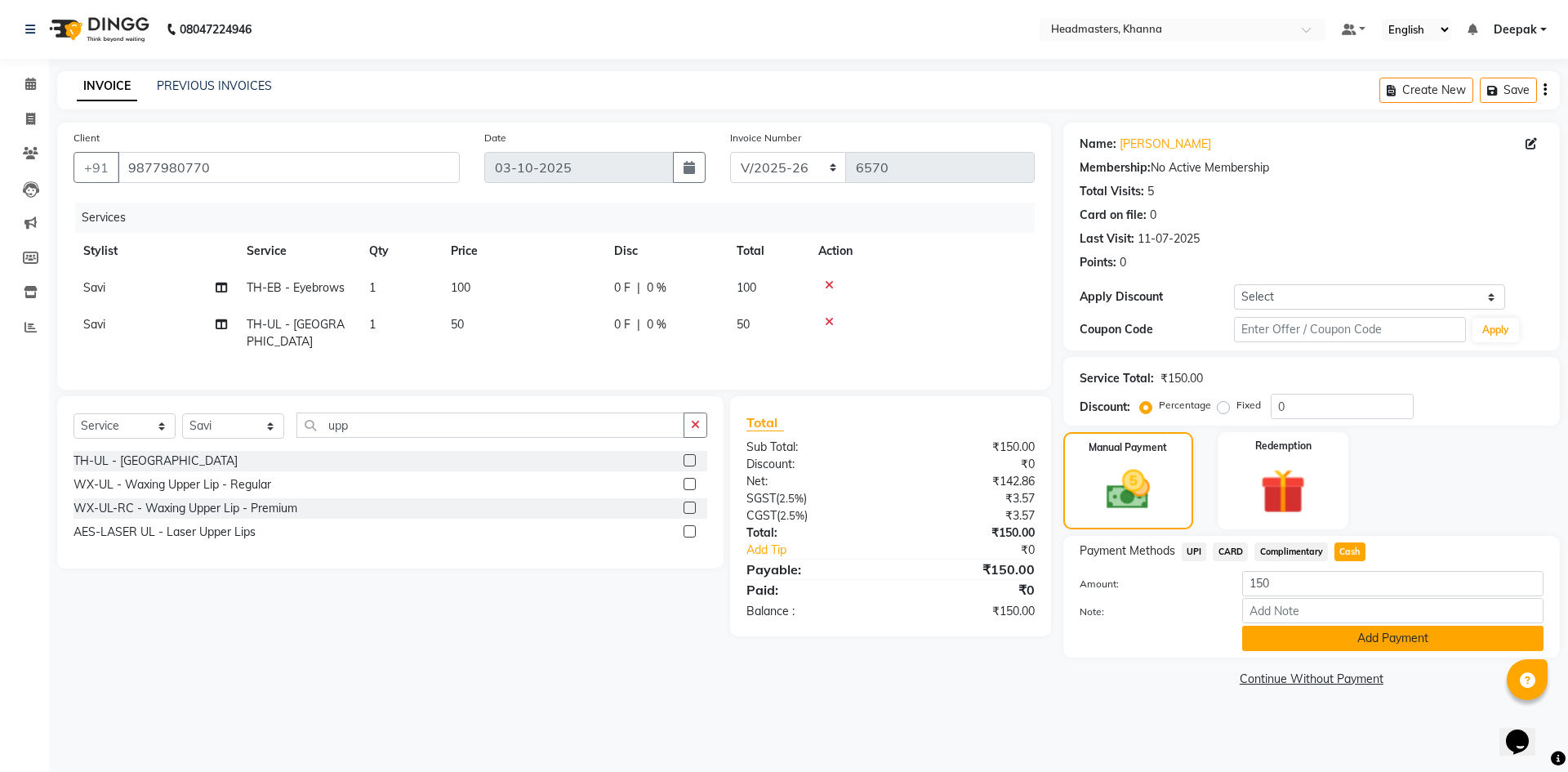
click at [1293, 638] on button "Add Payment" at bounding box center [1393, 638] width 301 height 25
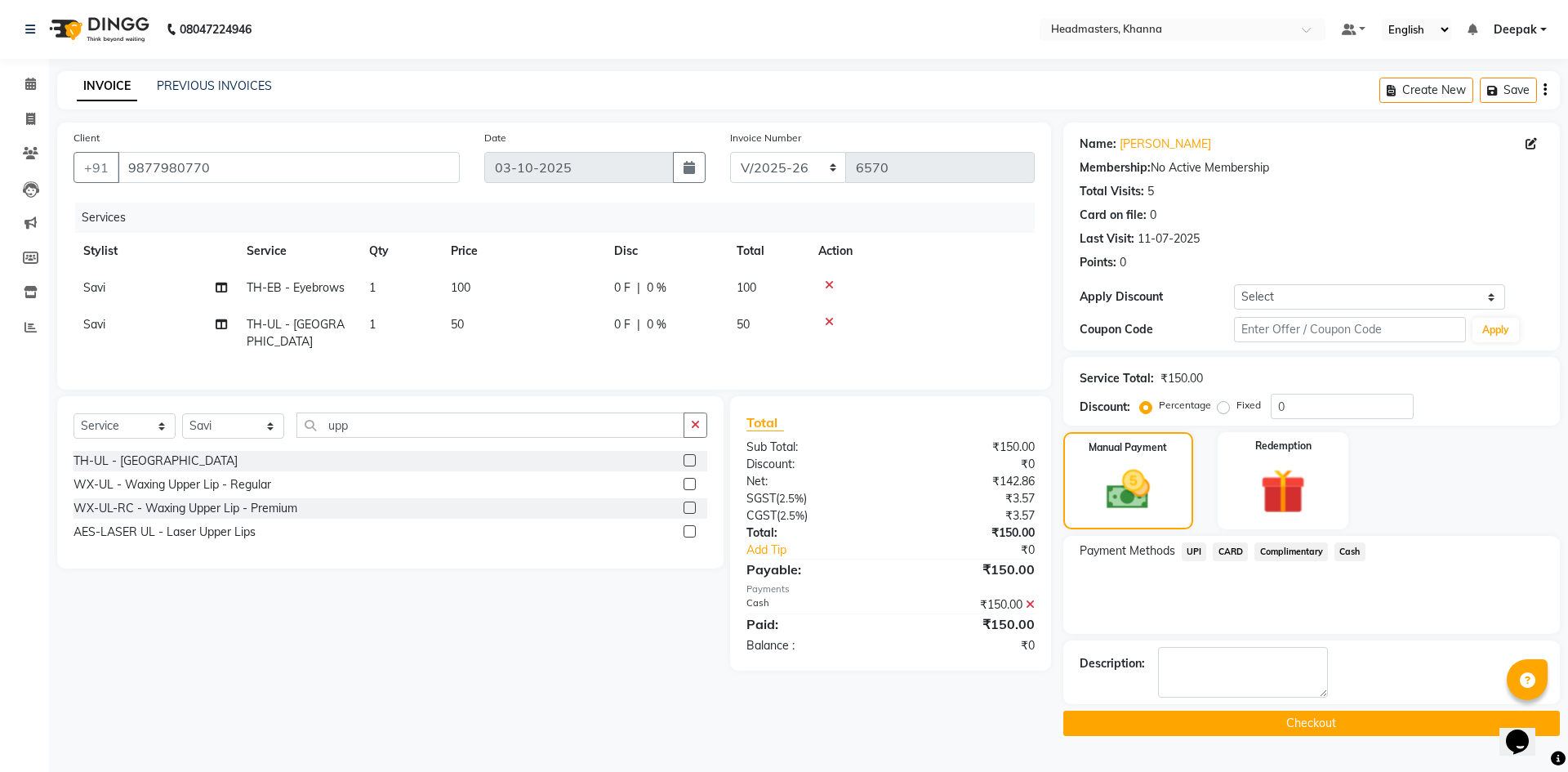
click at [1157, 713] on button "Checkout" at bounding box center [1311, 723] width 497 height 25
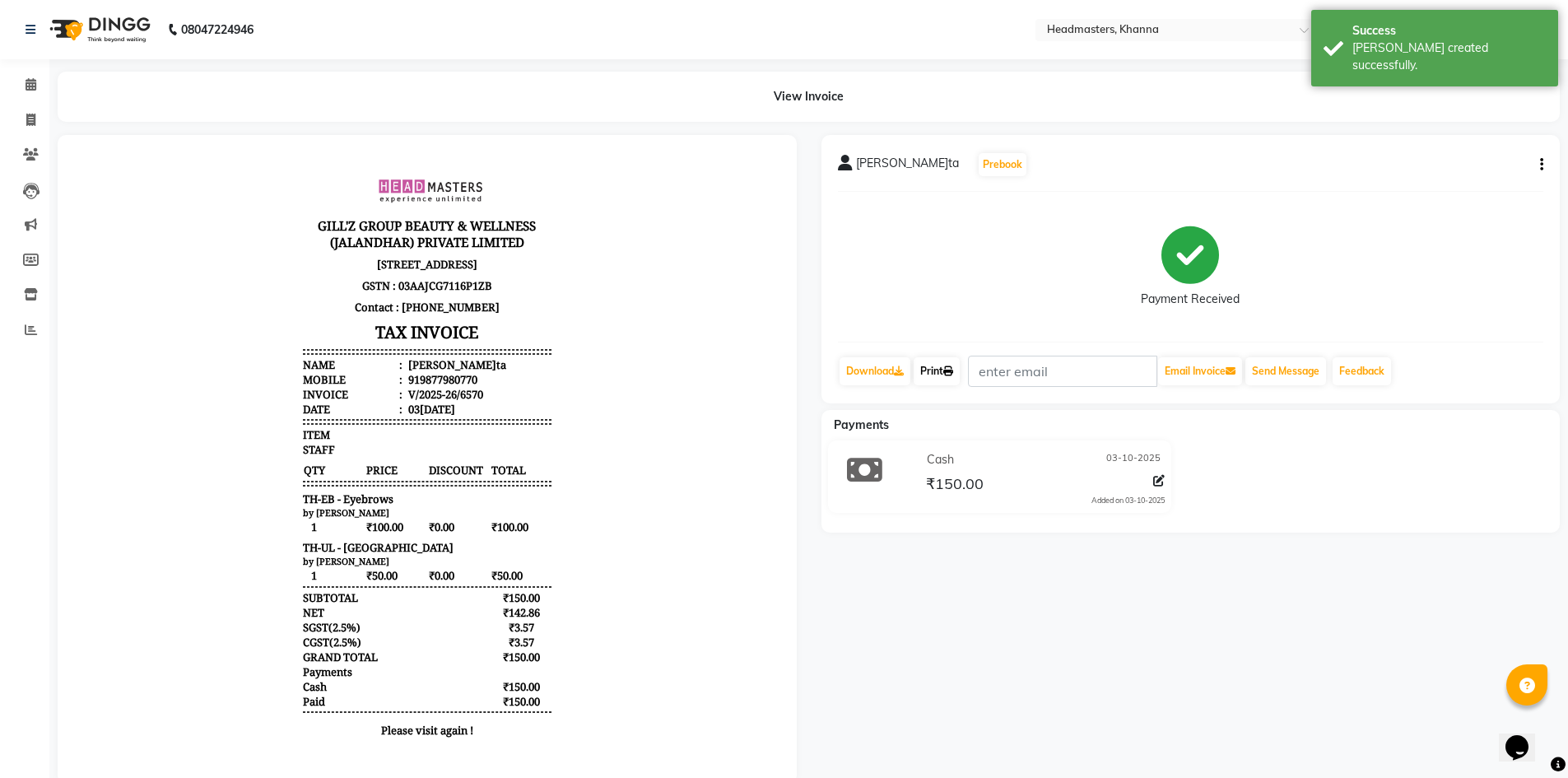
click at [945, 380] on link "Print" at bounding box center [937, 371] width 46 height 28
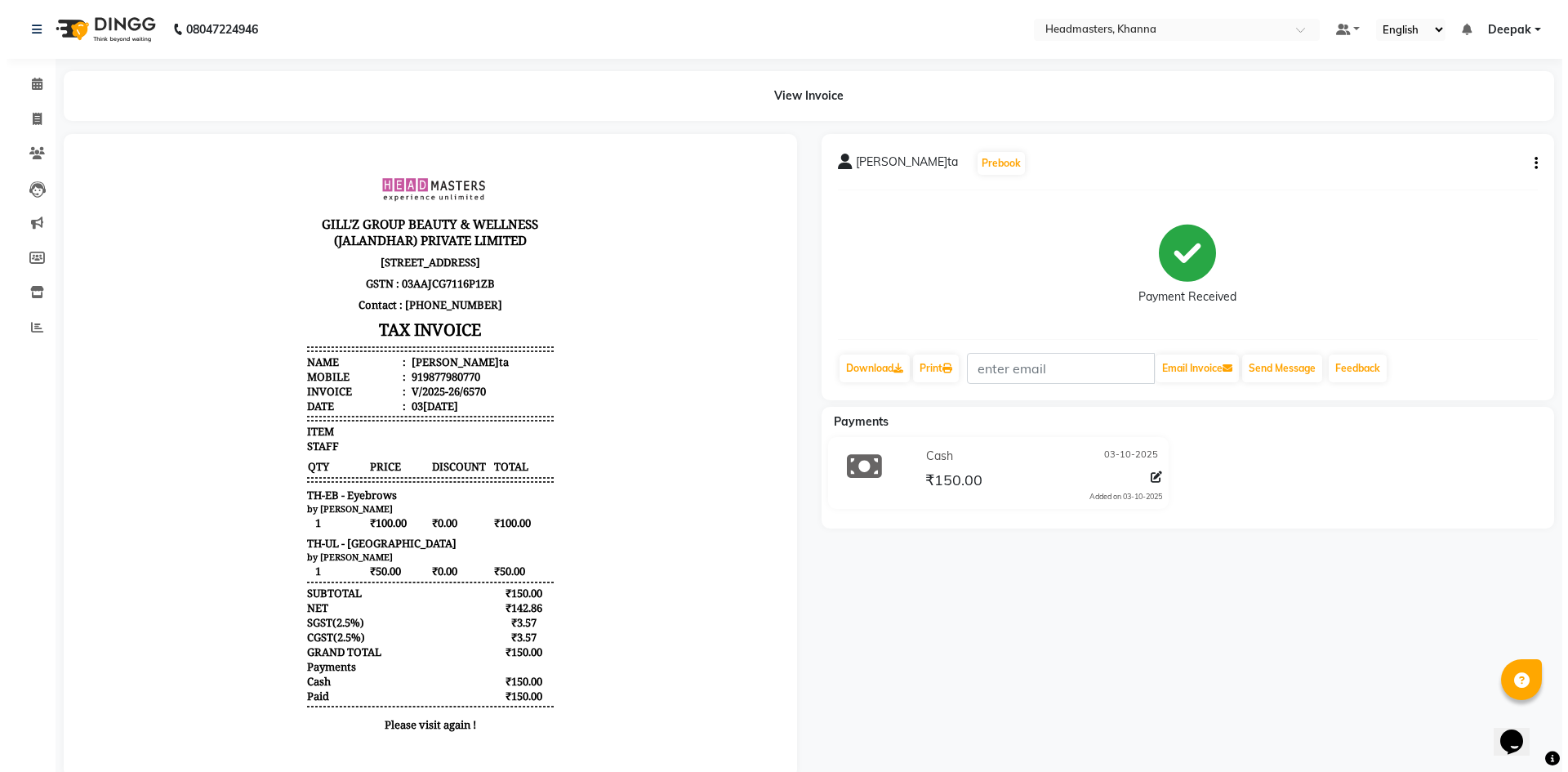
select select "service"
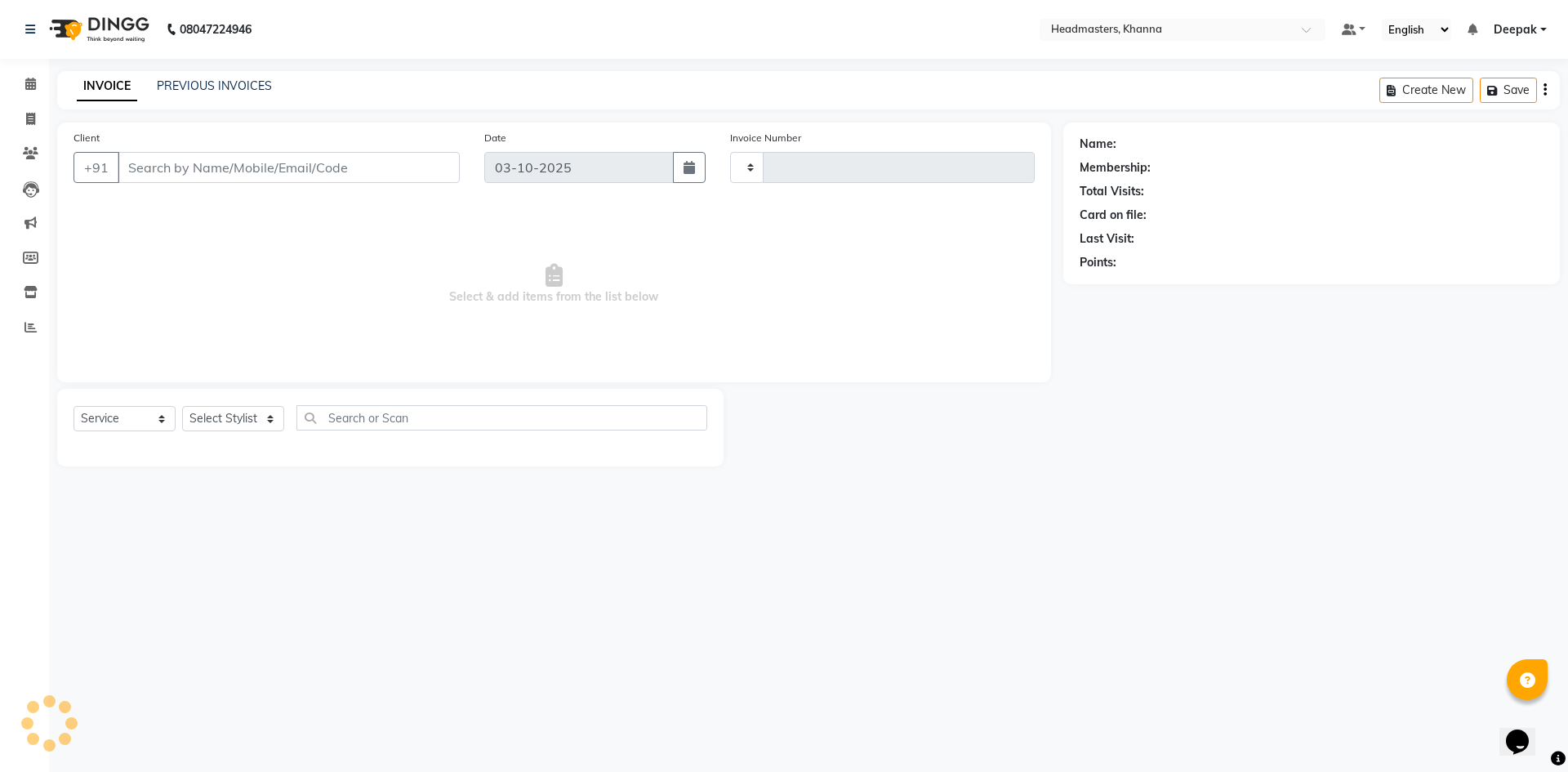
type input "6571"
select select "7138"
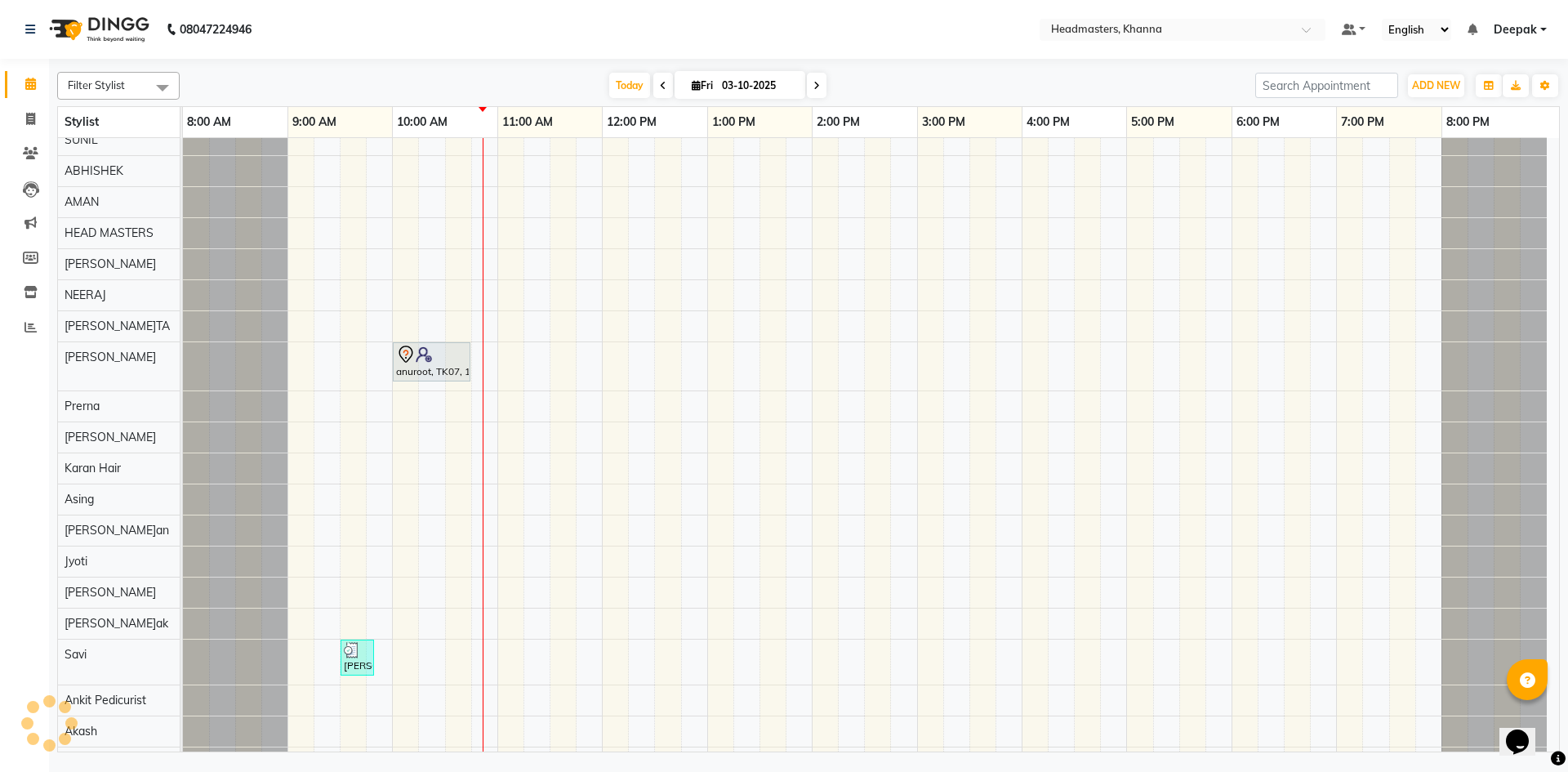
scroll to position [805, 0]
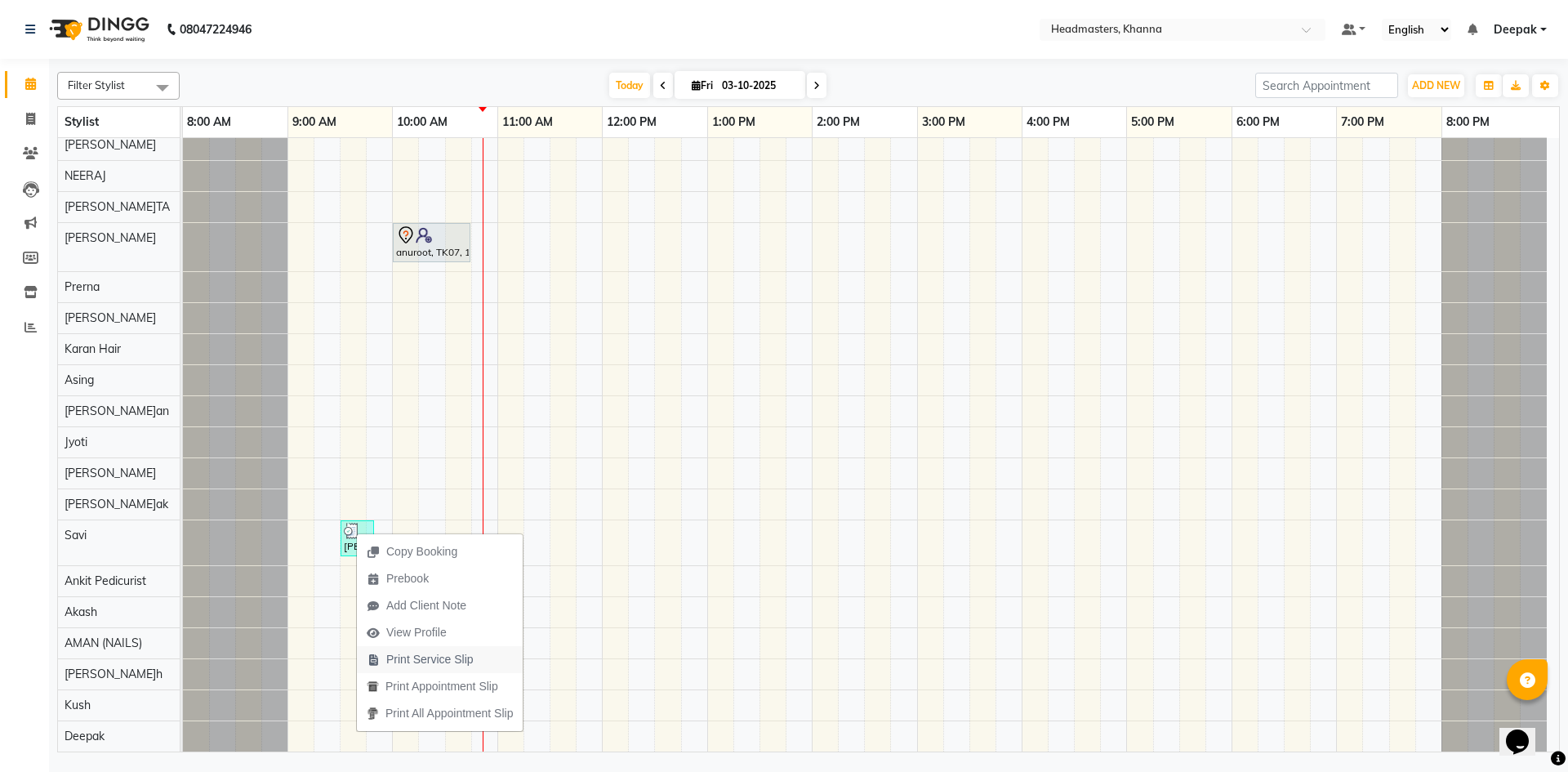
click at [457, 659] on span "Print Service Slip" at bounding box center [430, 659] width 88 height 17
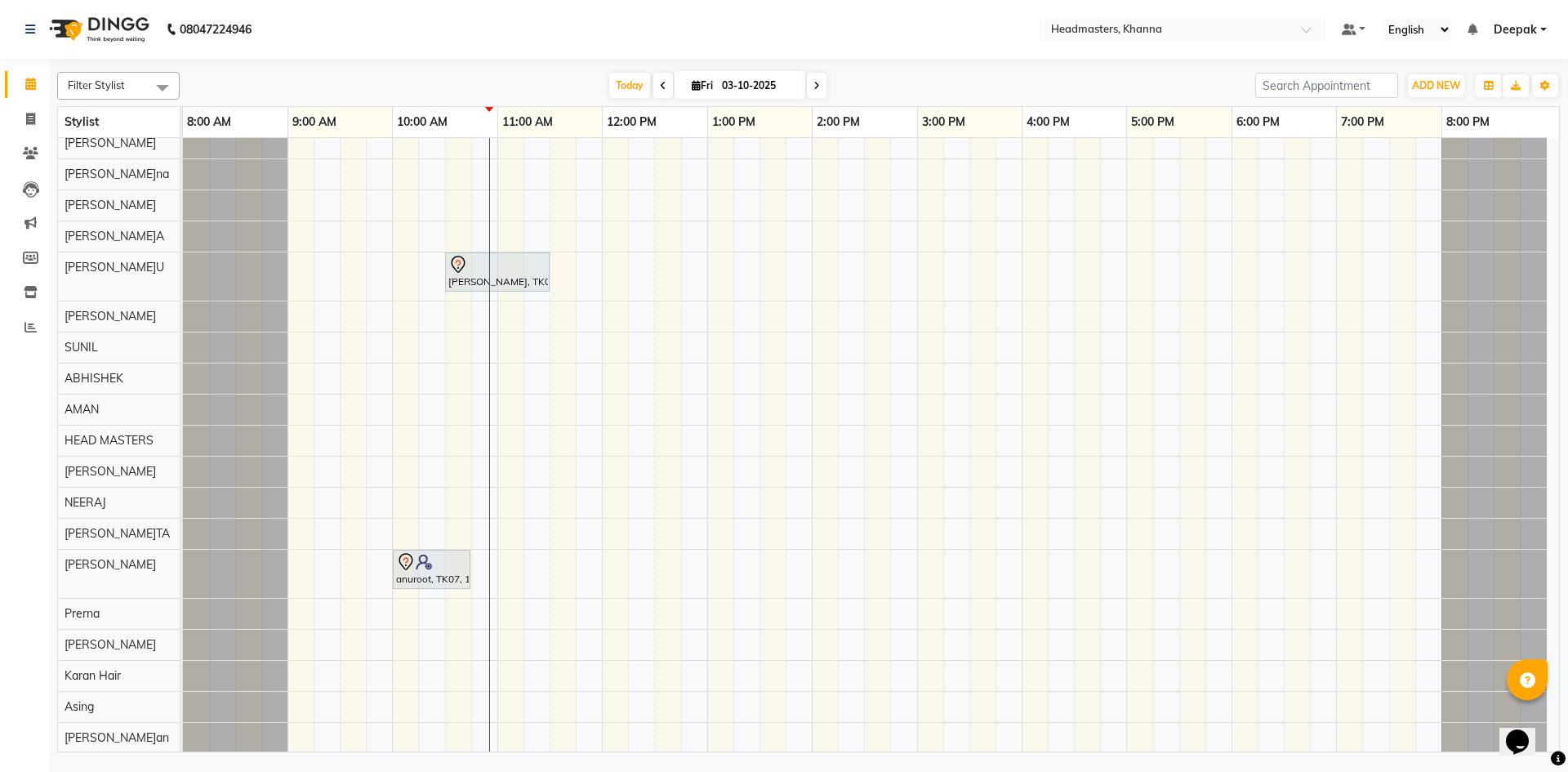
scroll to position [350, 0]
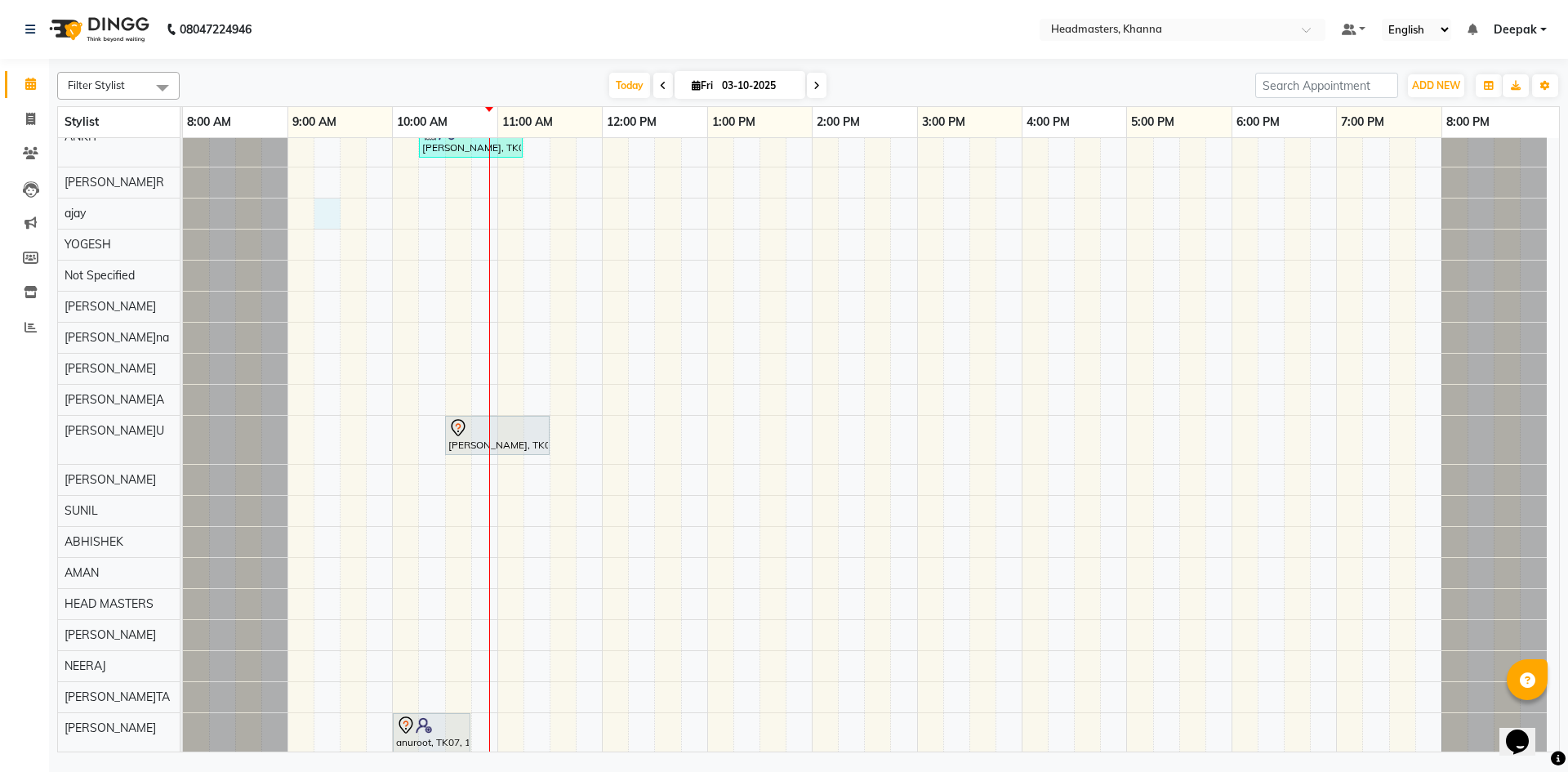
click at [323, 212] on div "MUSKAN, TK06, 10:45 AM-11:45 AM, HML - Head massage(with natural dry) AMANDEEP,…" at bounding box center [871, 515] width 1376 height 1453
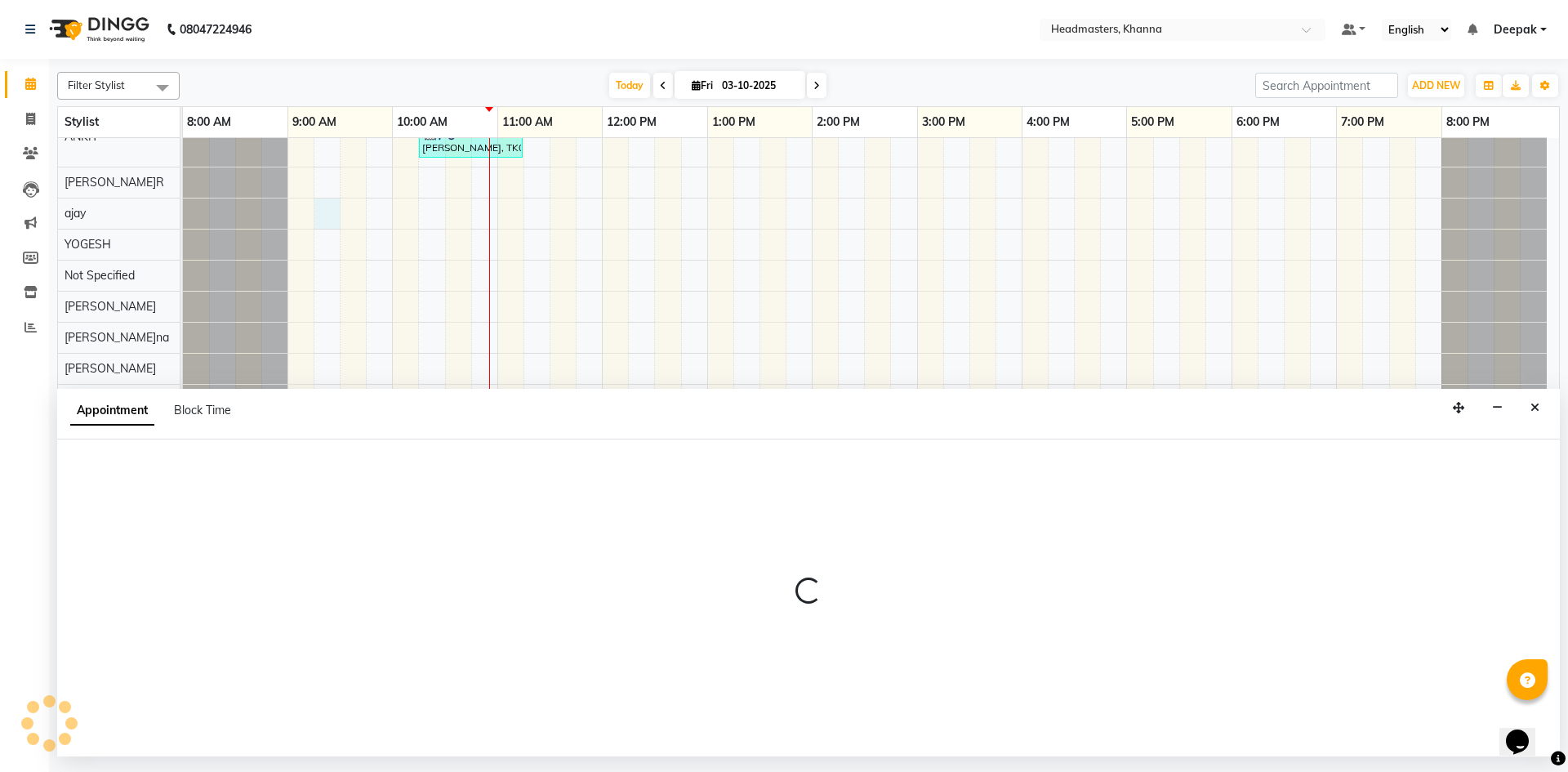
select select "60819"
select select "555"
select select "tentative"
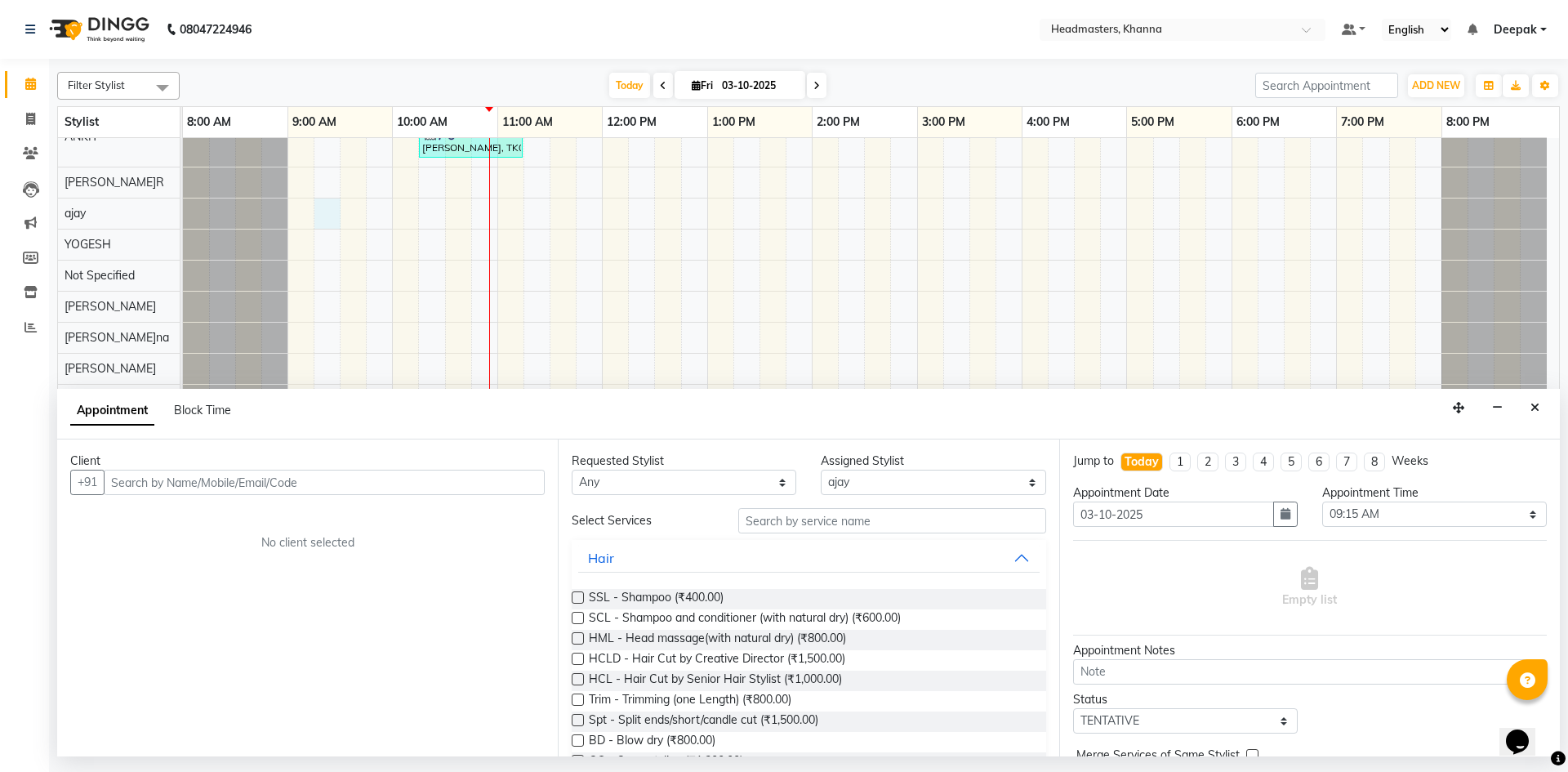
click at [246, 490] on input "text" at bounding box center [324, 482] width 441 height 25
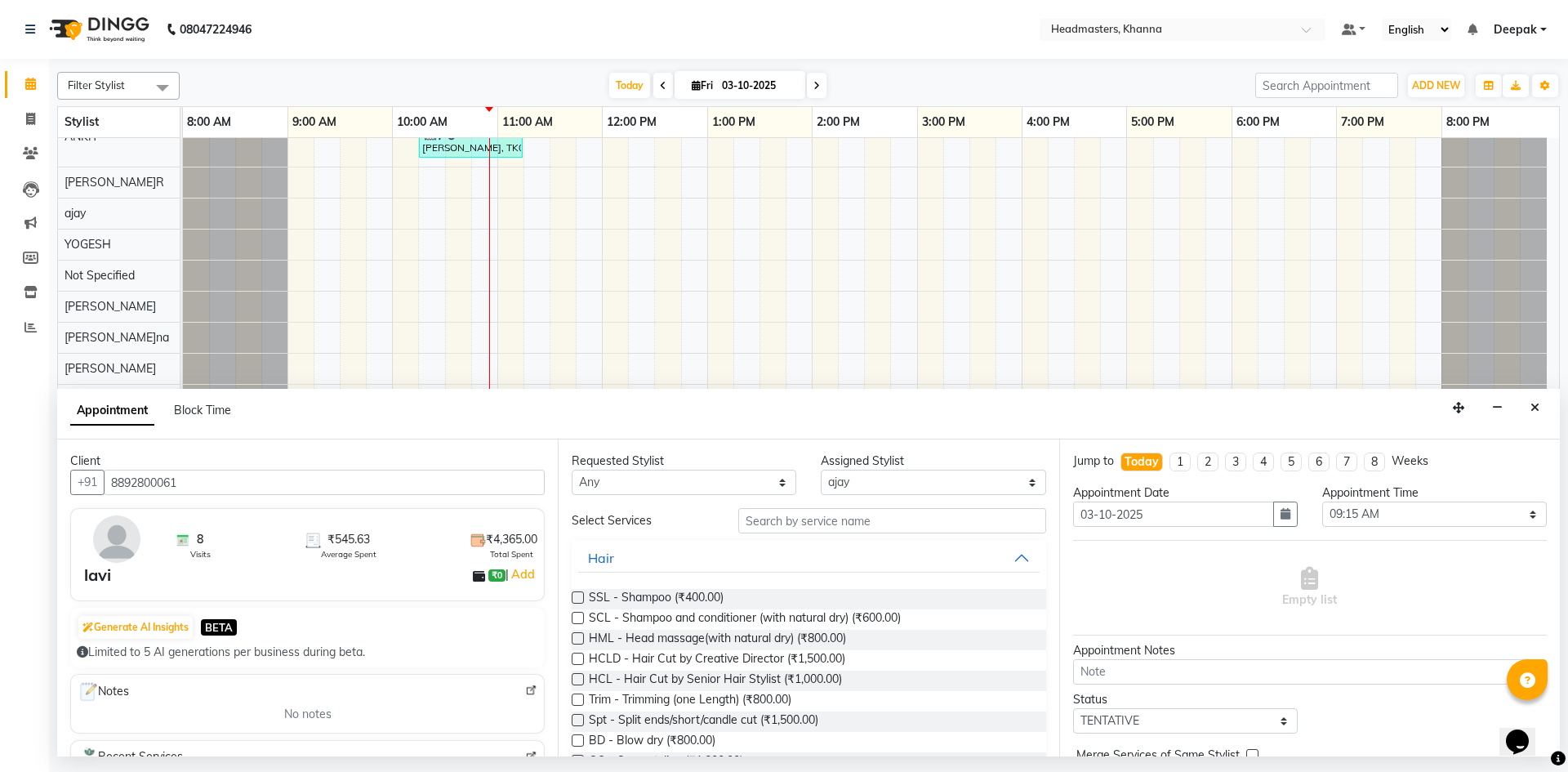
type input "8892800061"
click at [790, 527] on input "text" at bounding box center [892, 521] width 308 height 25
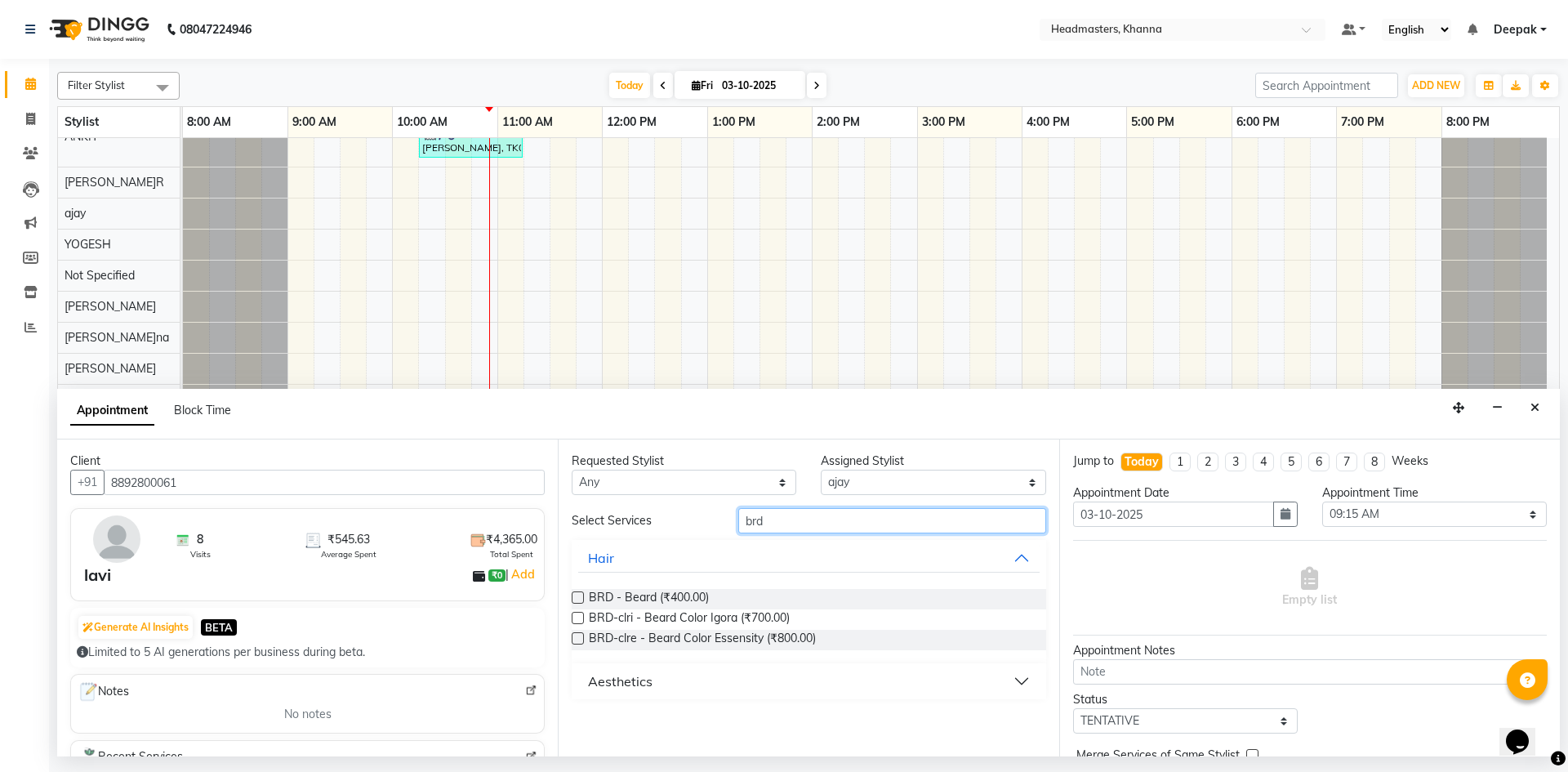
type input "brd"
click at [583, 591] on label at bounding box center [578, 597] width 12 height 12
click at [582, 594] on input "checkbox" at bounding box center [577, 598] width 11 height 11
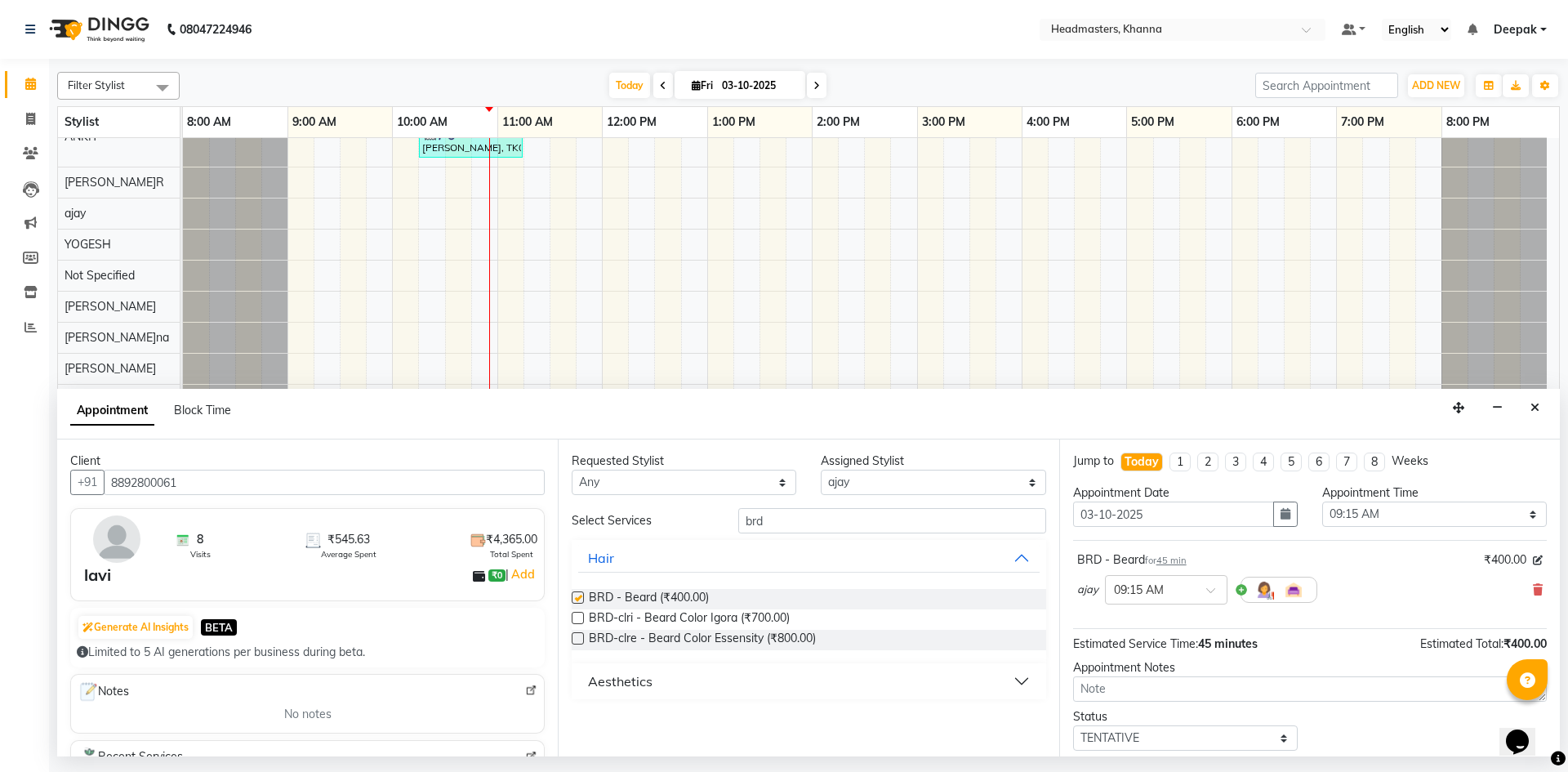
checkbox input "false"
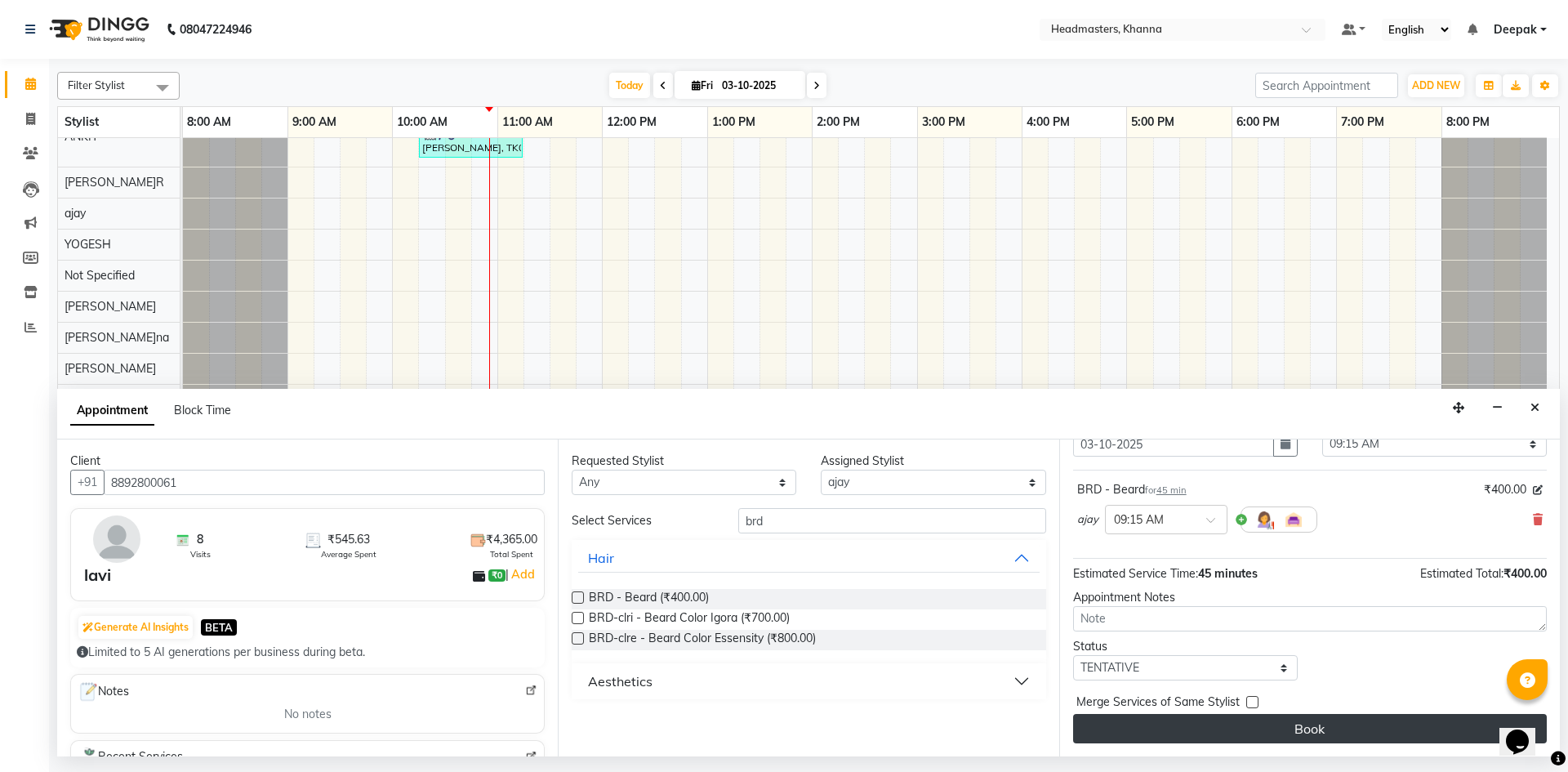
click at [1177, 721] on button "Book" at bounding box center [1309, 729] width 474 height 29
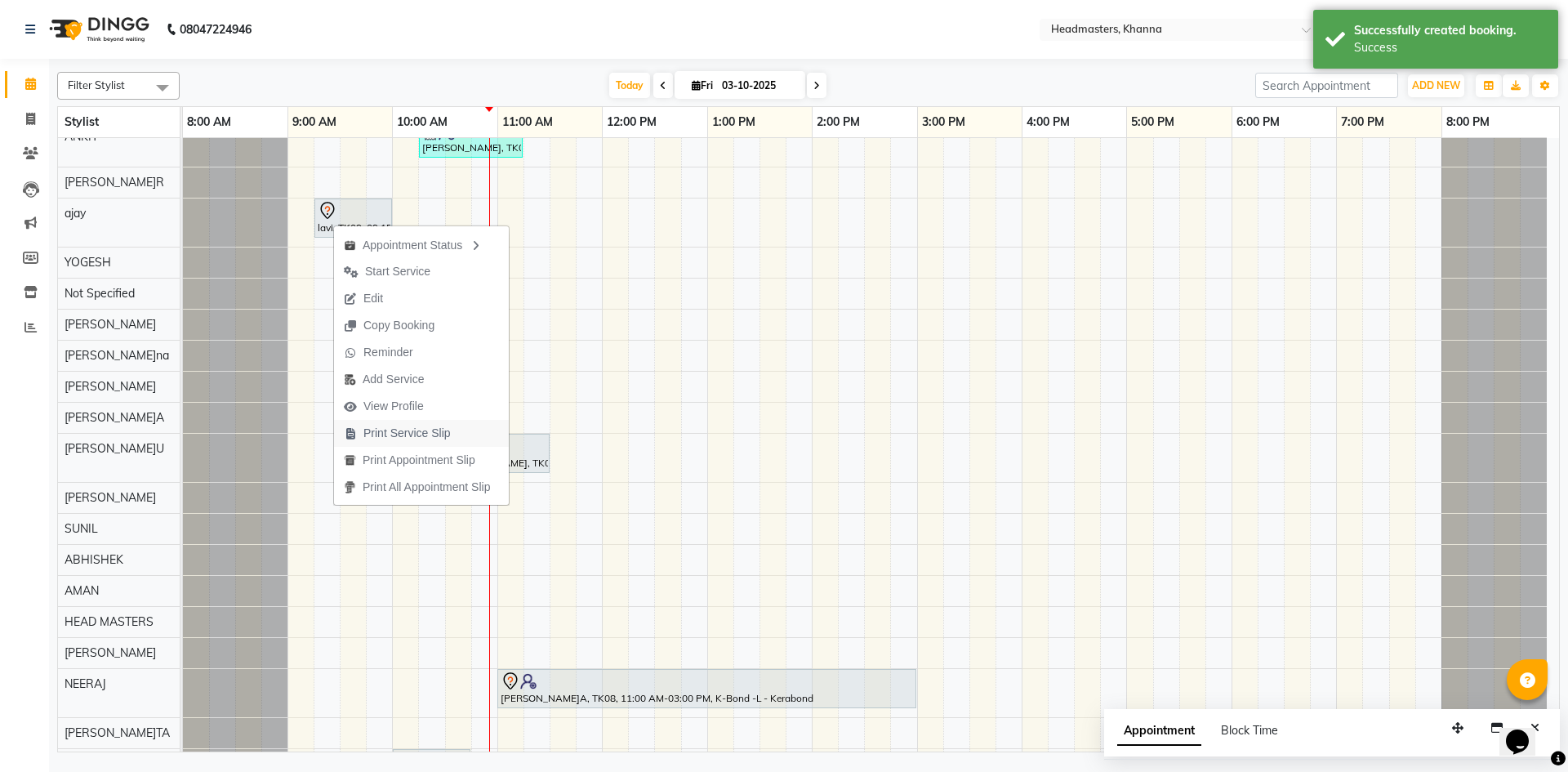
click at [398, 433] on span "Print Service Slip" at bounding box center [407, 433] width 88 height 17
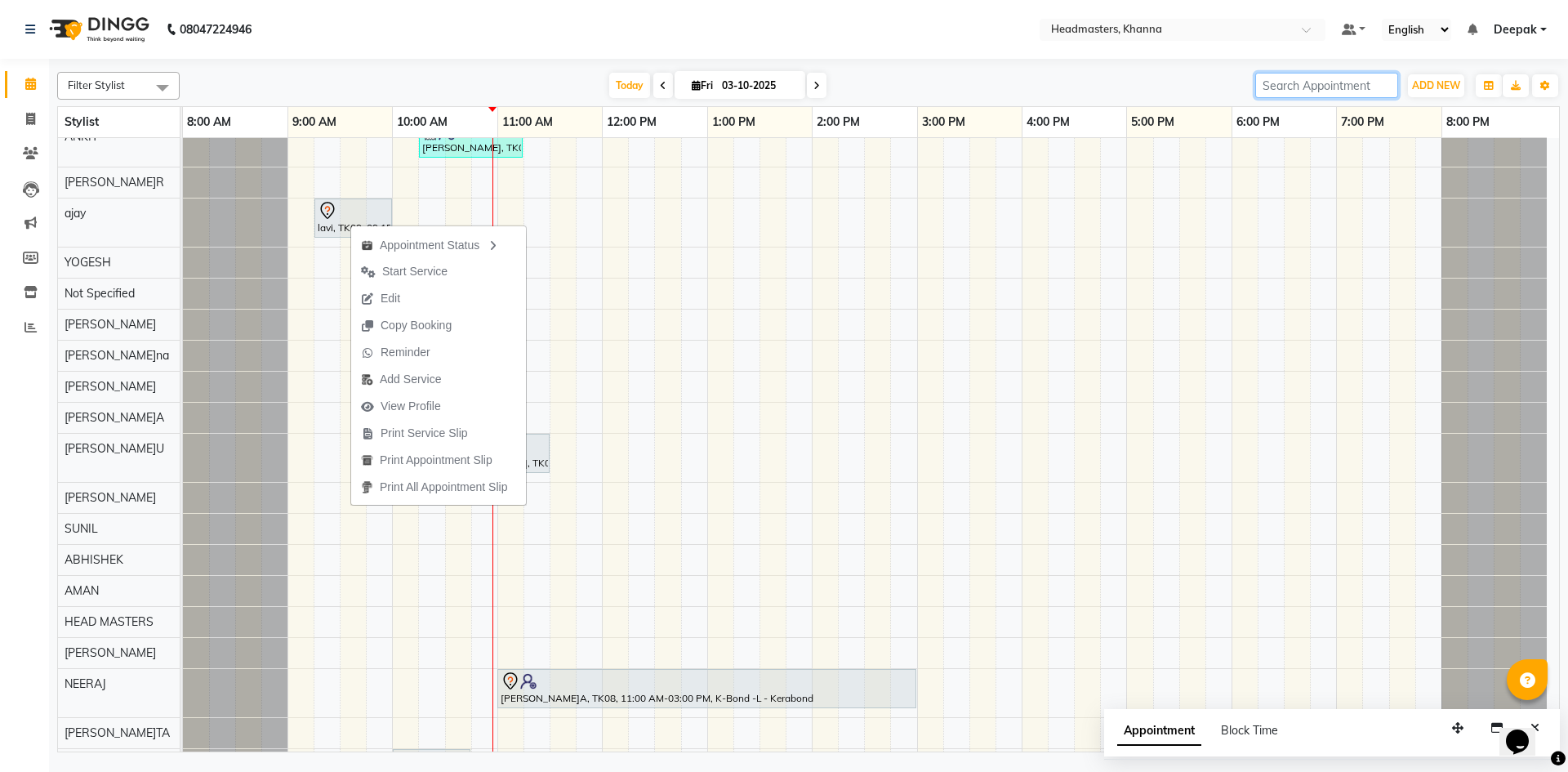
click at [1304, 79] on input "search" at bounding box center [1327, 85] width 143 height 25
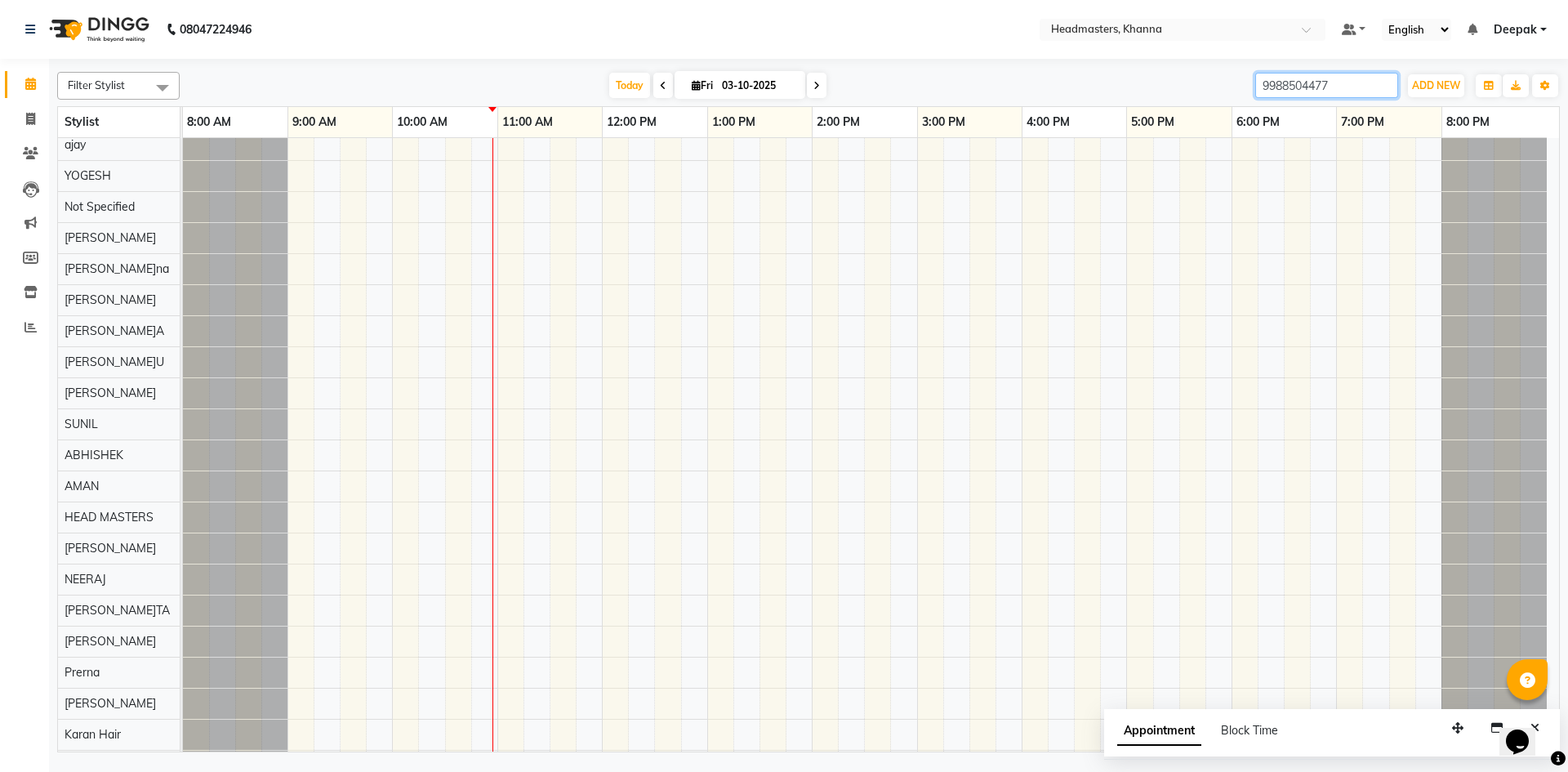
type input "9988504477"
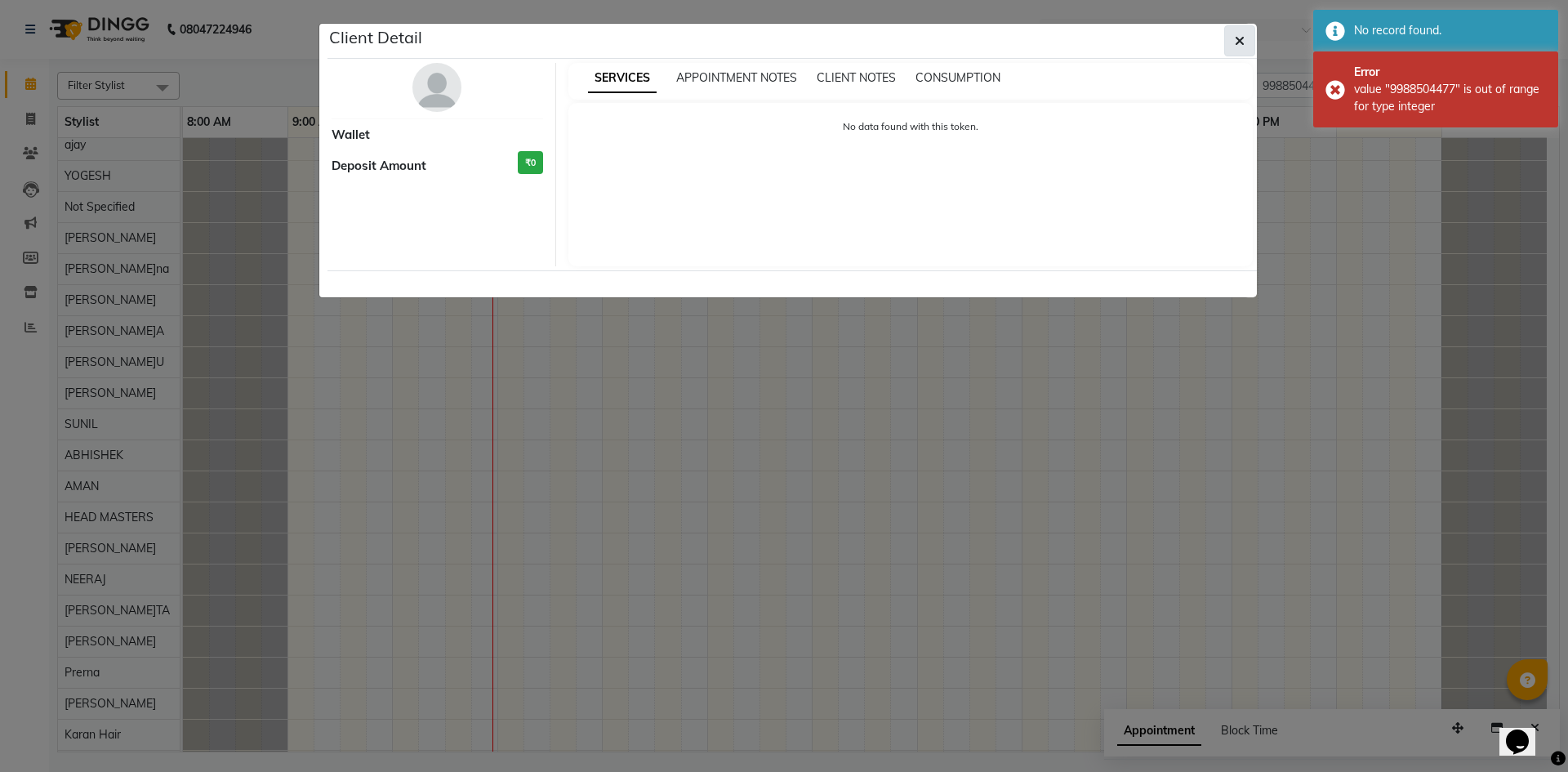
click at [1232, 44] on button "button" at bounding box center [1240, 41] width 31 height 31
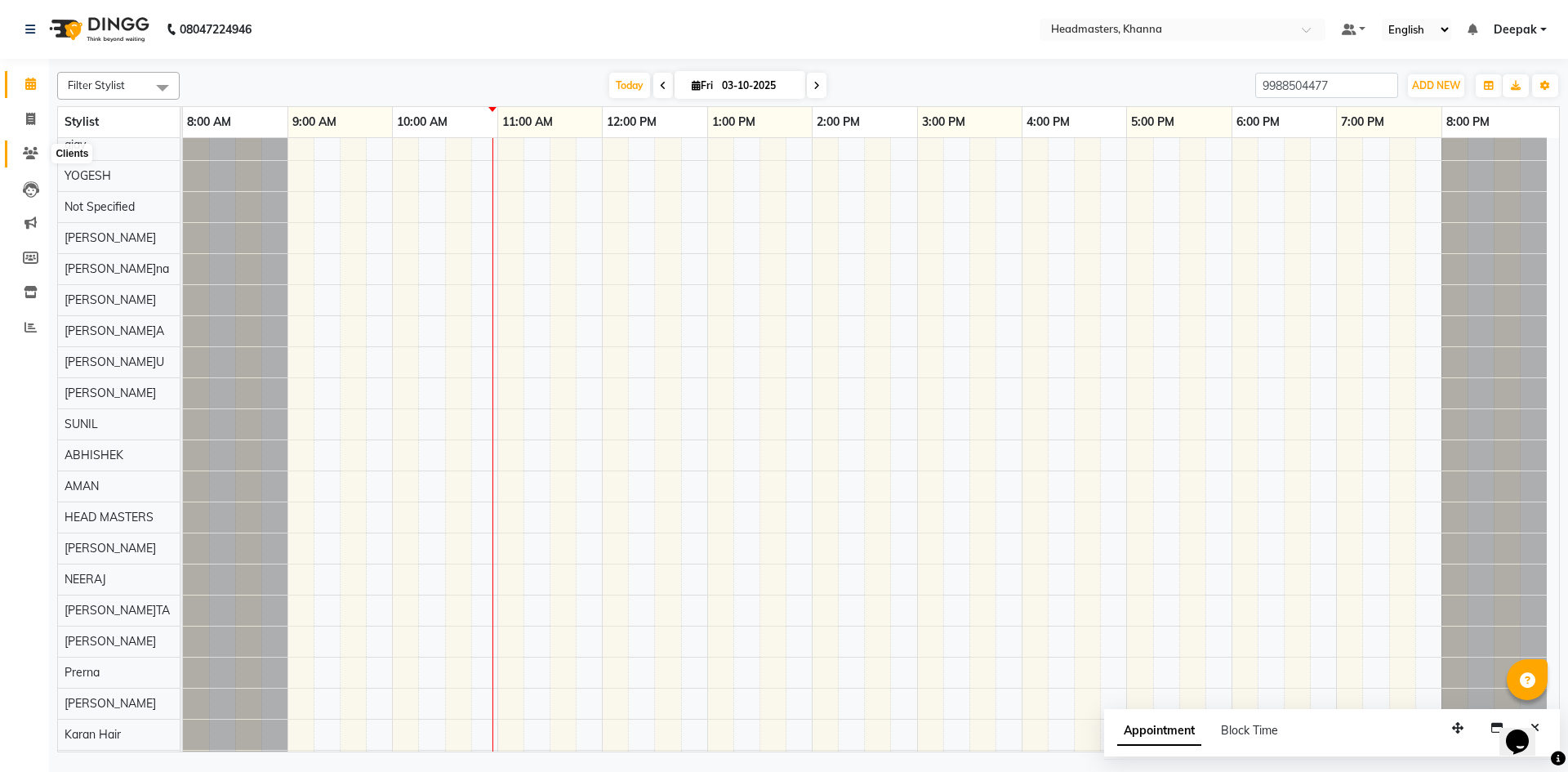
click at [22, 156] on span at bounding box center [30, 154] width 29 height 19
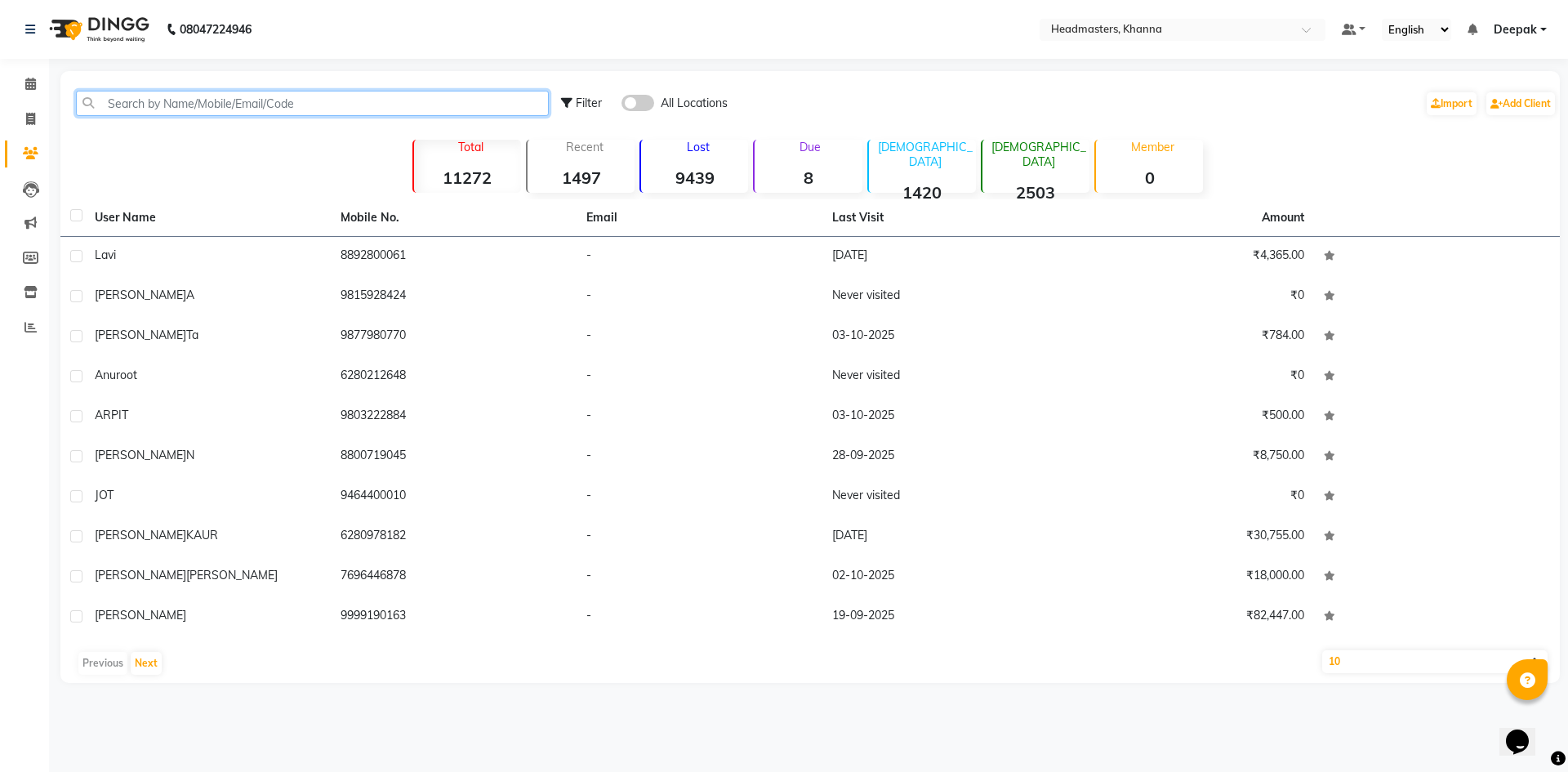
click at [384, 109] on input "text" at bounding box center [313, 103] width 473 height 25
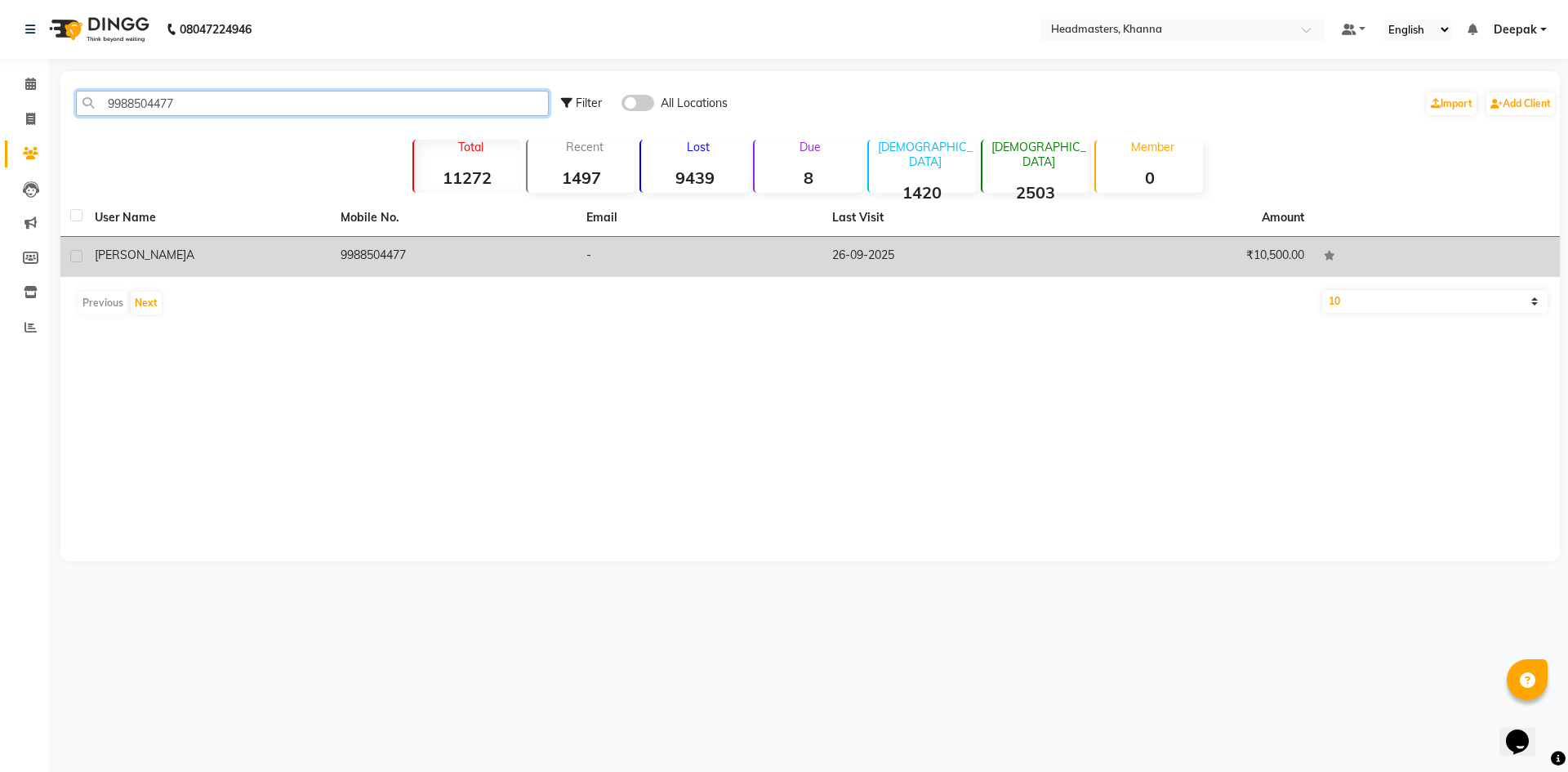
type input "9988504477"
click at [379, 254] on td "9988504477" at bounding box center [453, 256] width 246 height 40
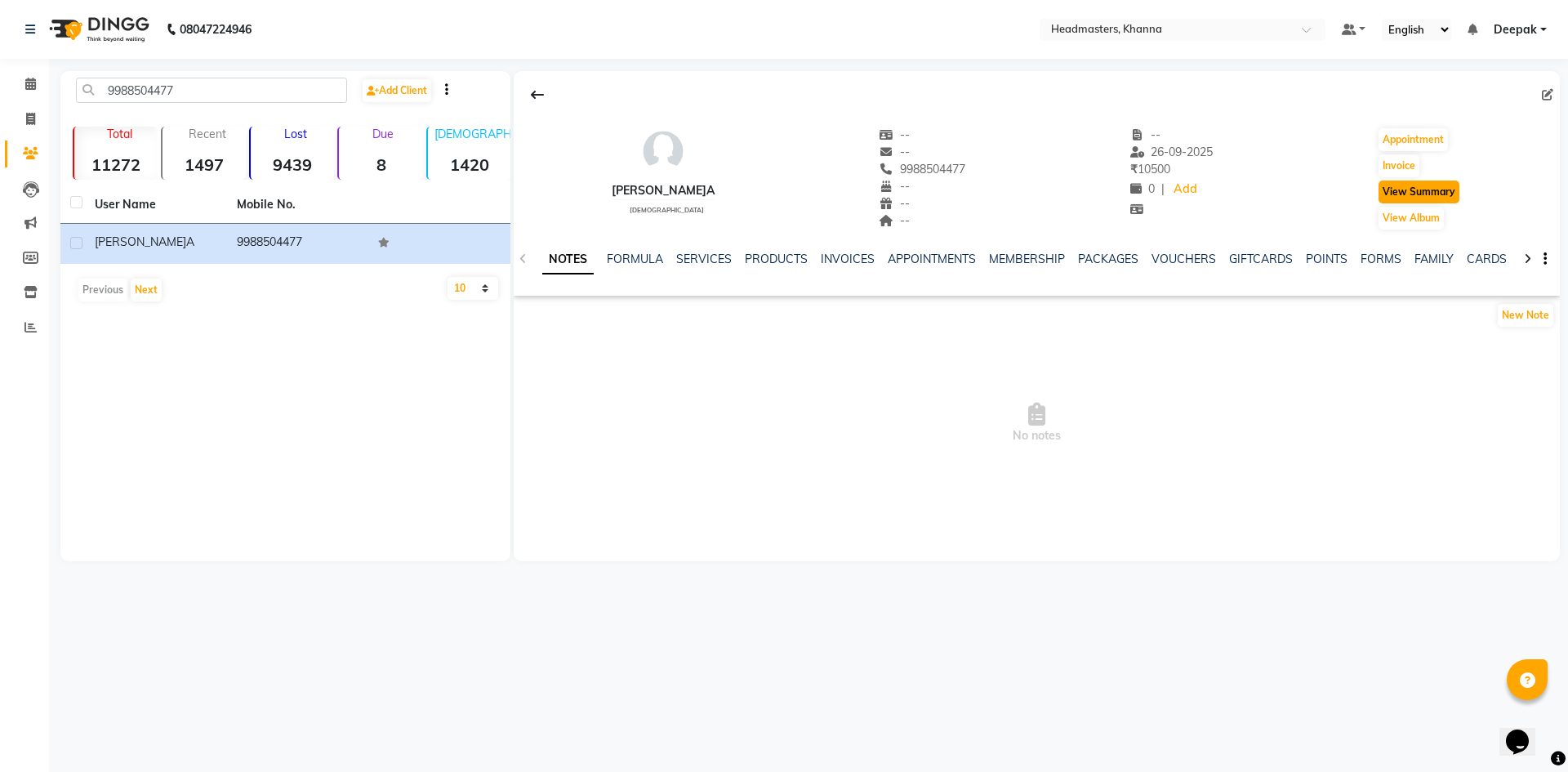
click at [1438, 189] on button "View Summary" at bounding box center [1418, 192] width 81 height 23
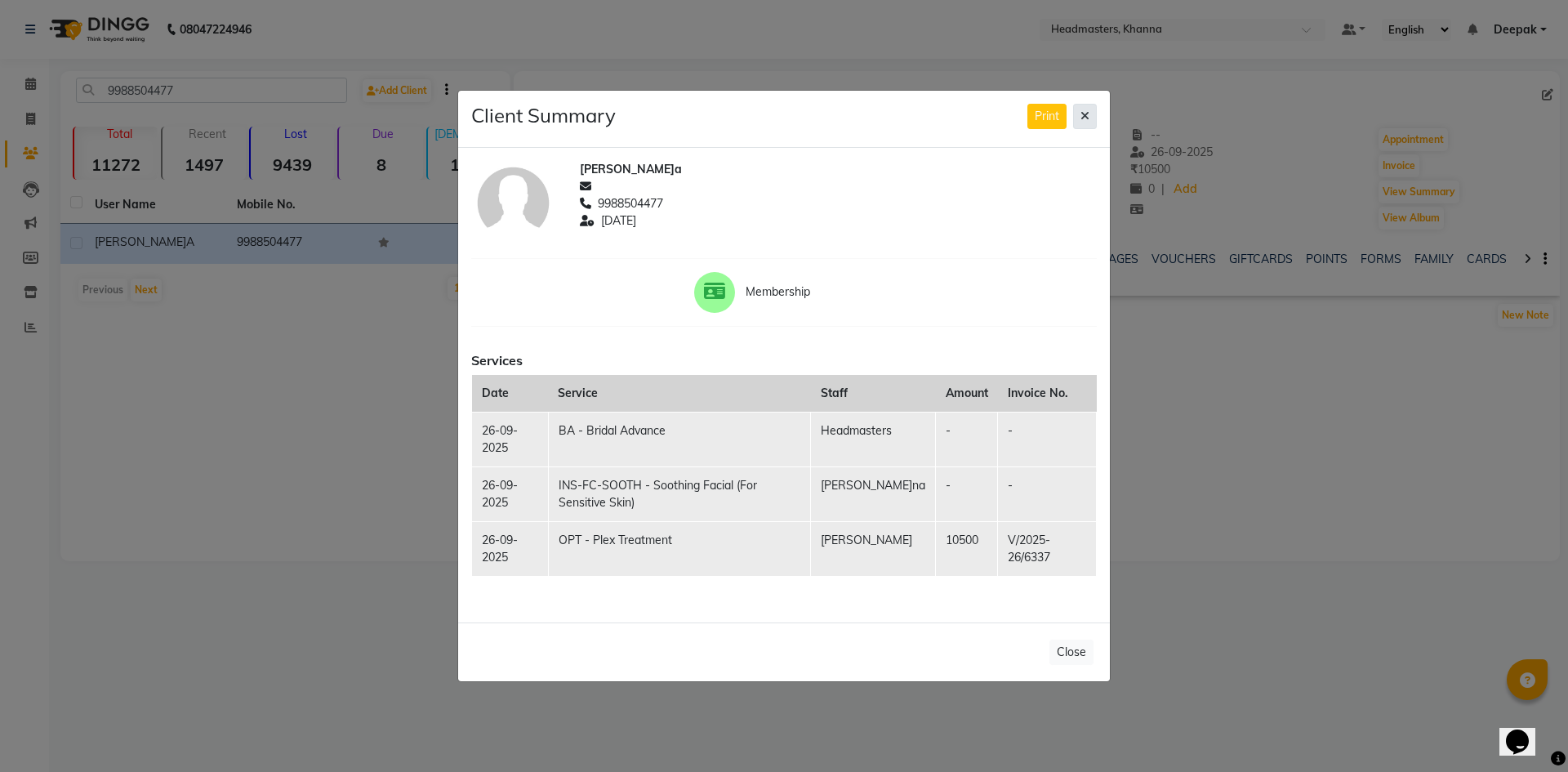
click at [1083, 114] on icon at bounding box center [1084, 116] width 9 height 11
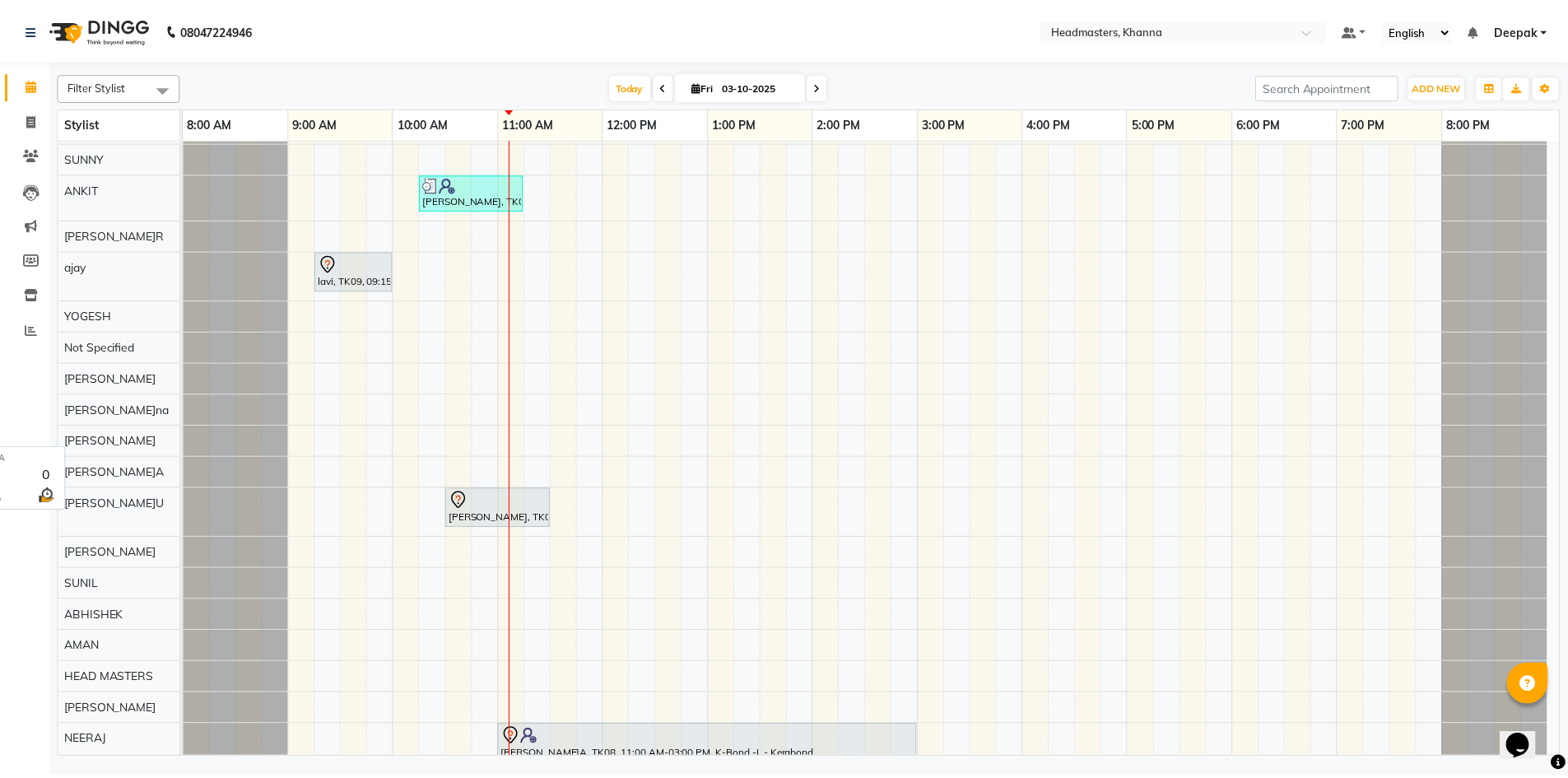
scroll to position [165, 0]
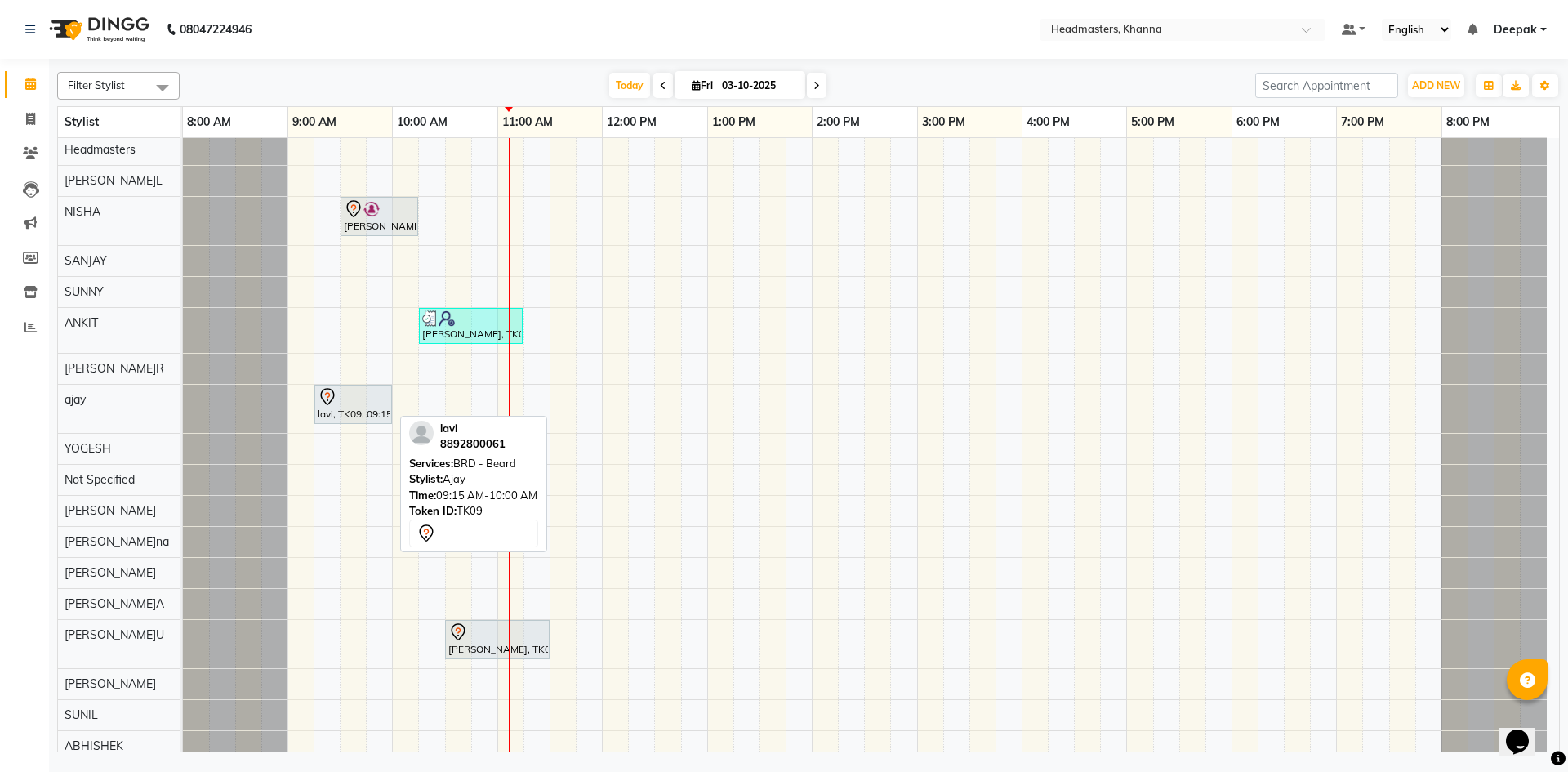
click at [340, 408] on div "lavi, TK09, 09:15 AM-10:00 AM, BRD - Beard" at bounding box center [353, 404] width 74 height 34
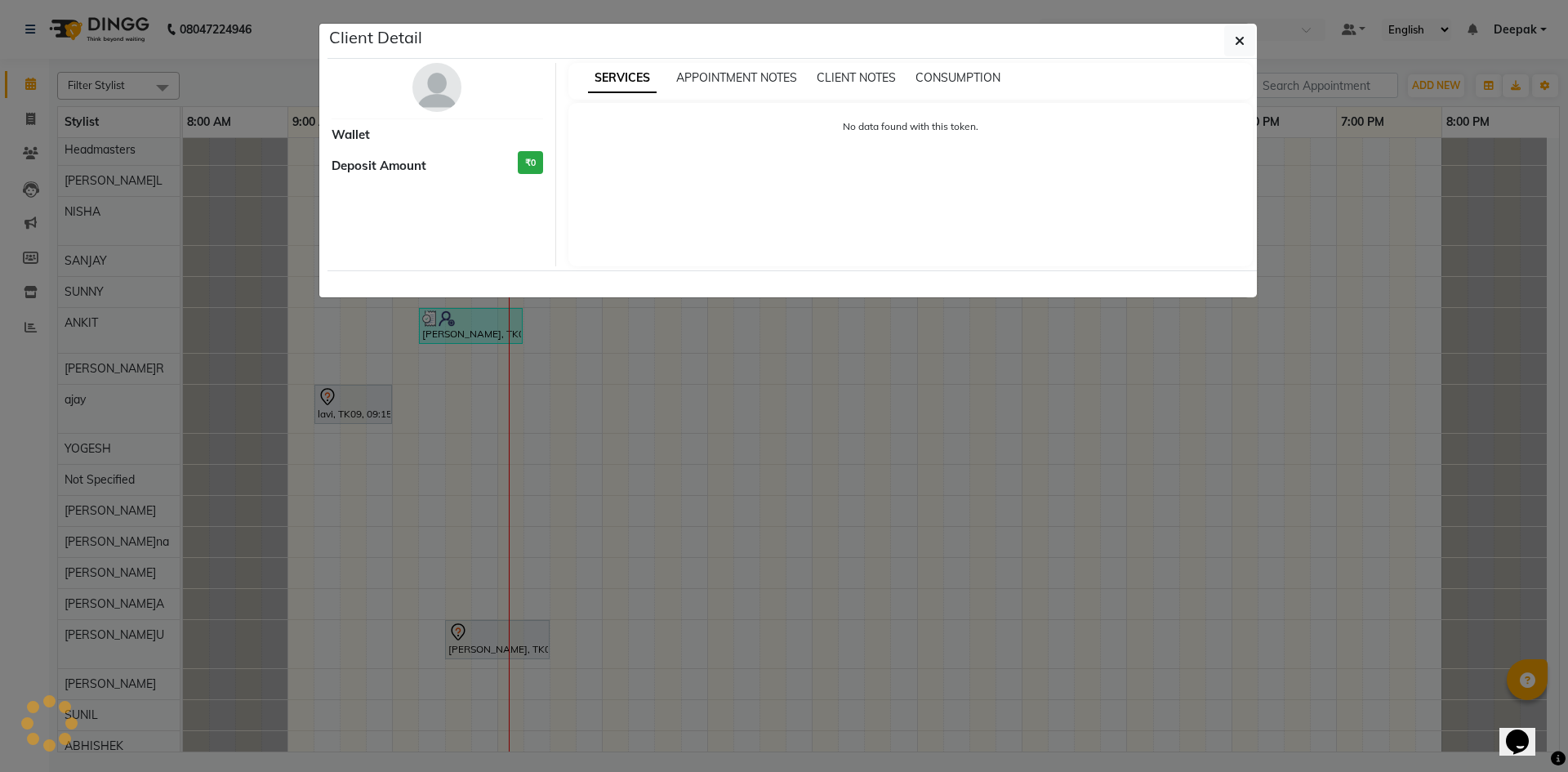
select select "7"
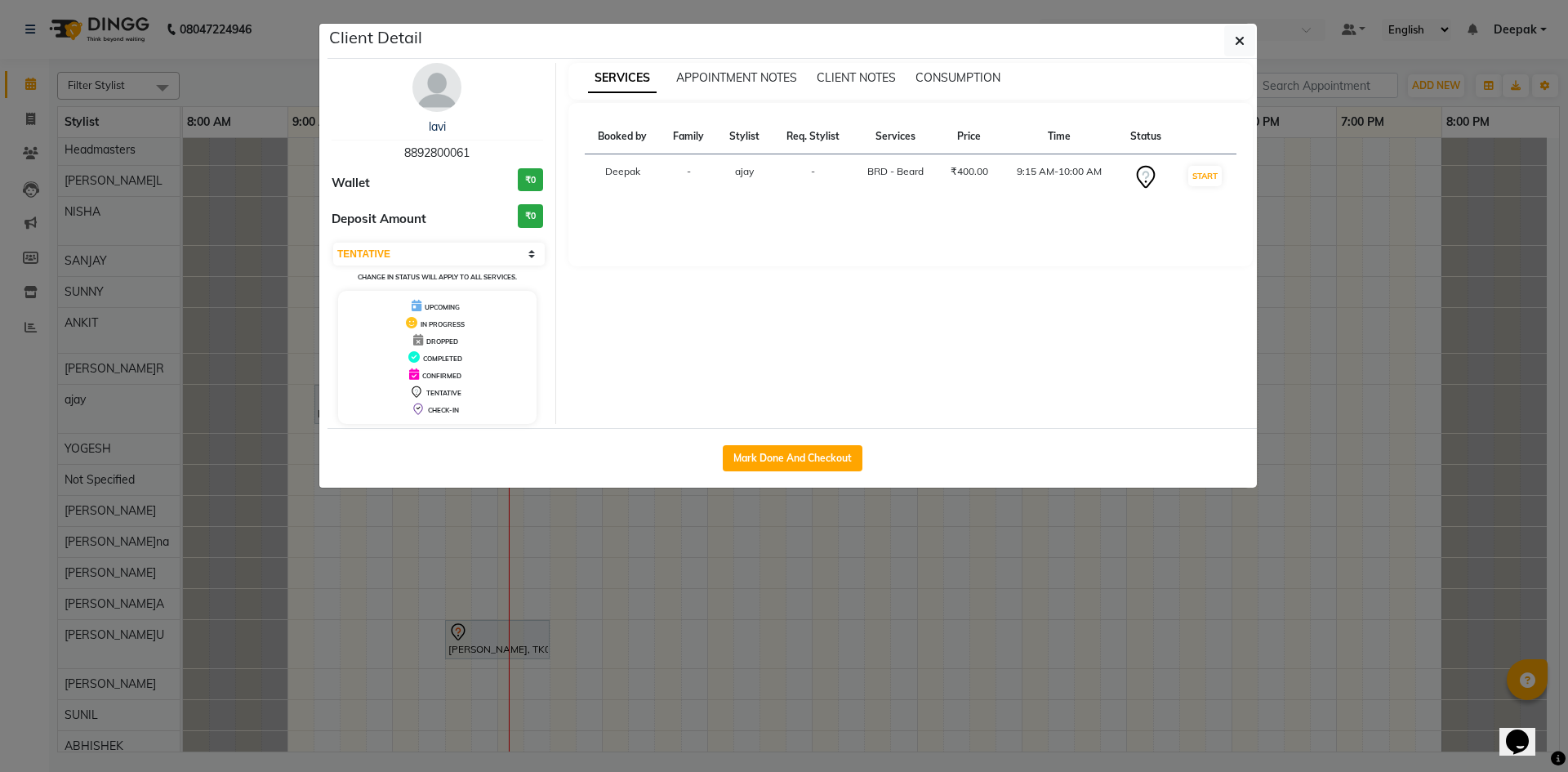
click at [823, 445] on button "Mark Done And Checkout" at bounding box center [792, 458] width 140 height 26
select select "service"
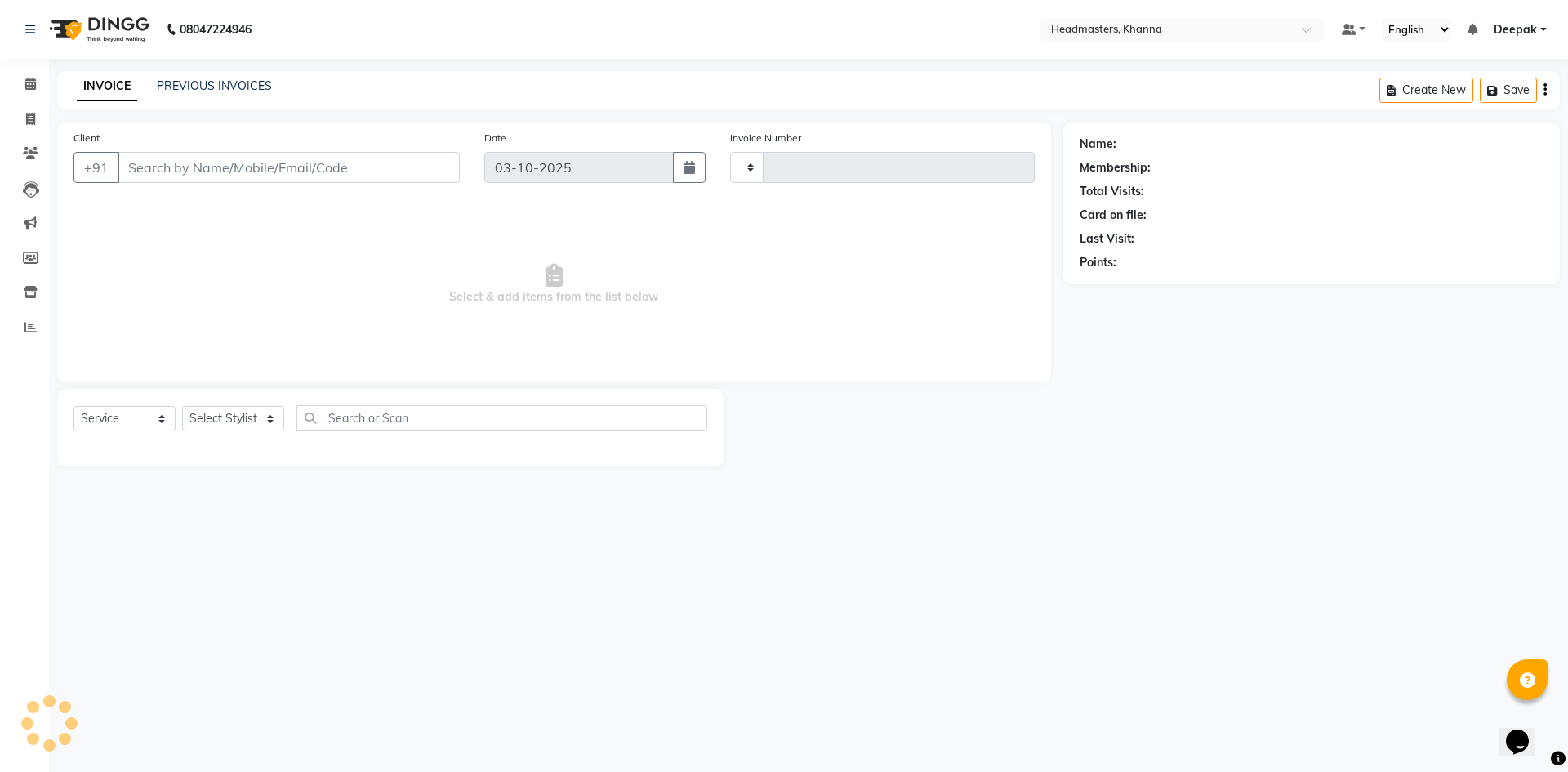
type input "6571"
select select "7138"
type input "8892800061"
select select "60819"
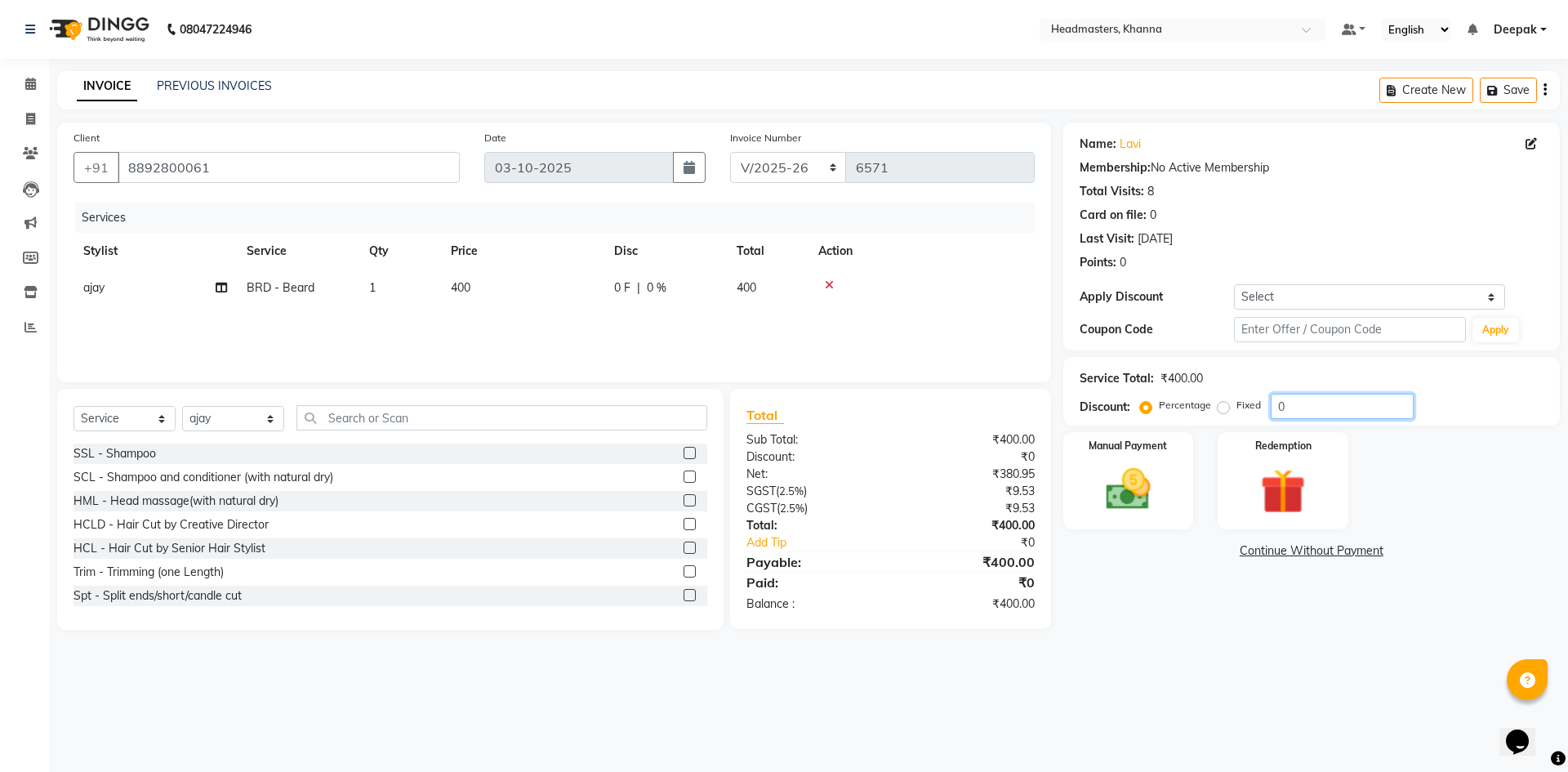
click at [1292, 409] on input "0" at bounding box center [1342, 406] width 143 height 25
type input "100"
click at [1237, 404] on label "Fixed" at bounding box center [1249, 405] width 25 height 15
click at [1221, 404] on input "Fixed" at bounding box center [1227, 405] width 11 height 11
radio input "true"
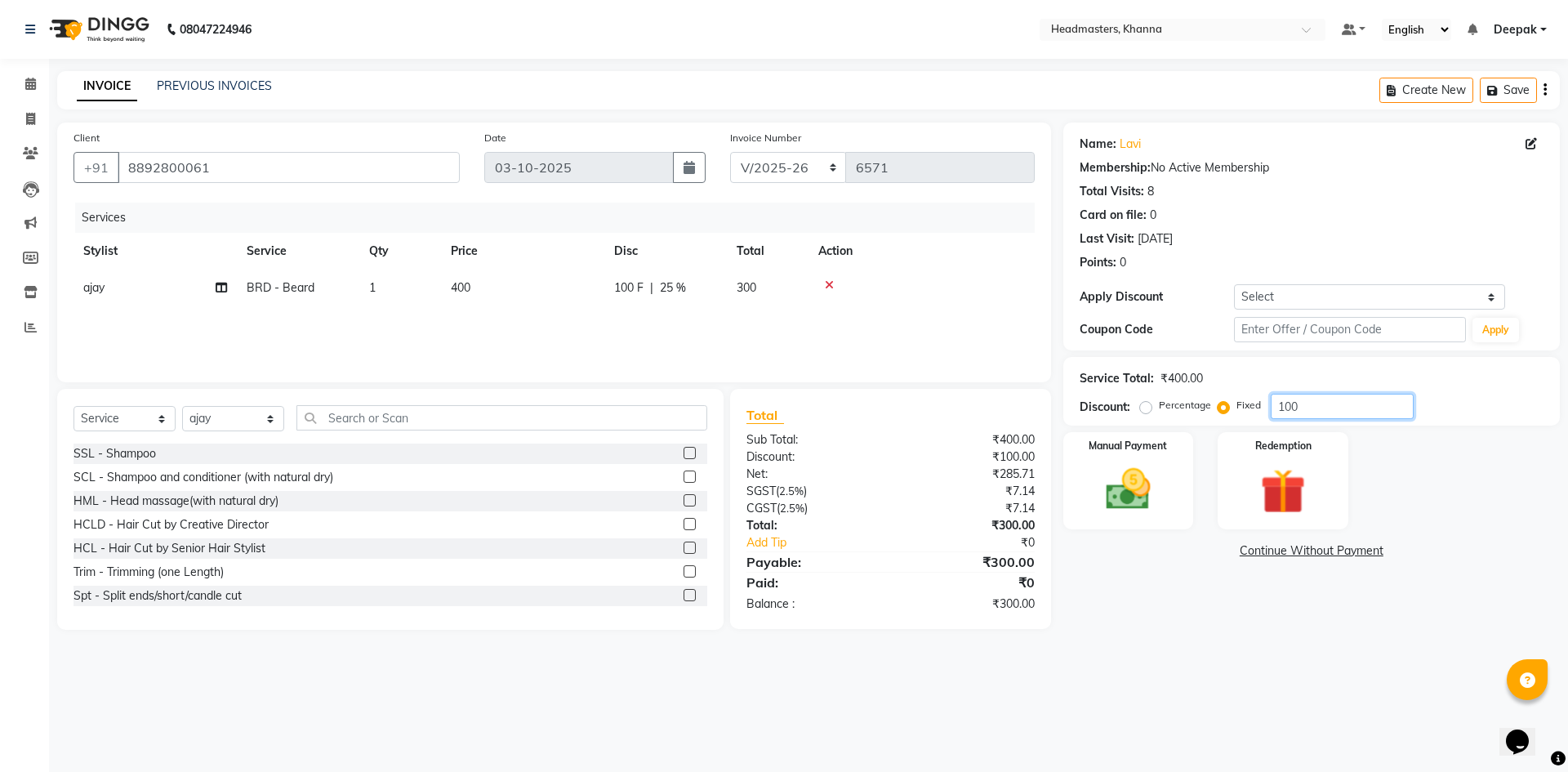
click at [1322, 405] on input "100" at bounding box center [1342, 406] width 143 height 25
type input "1"
type input "150"
click at [1168, 478] on div "Manual Payment" at bounding box center [1128, 481] width 136 height 101
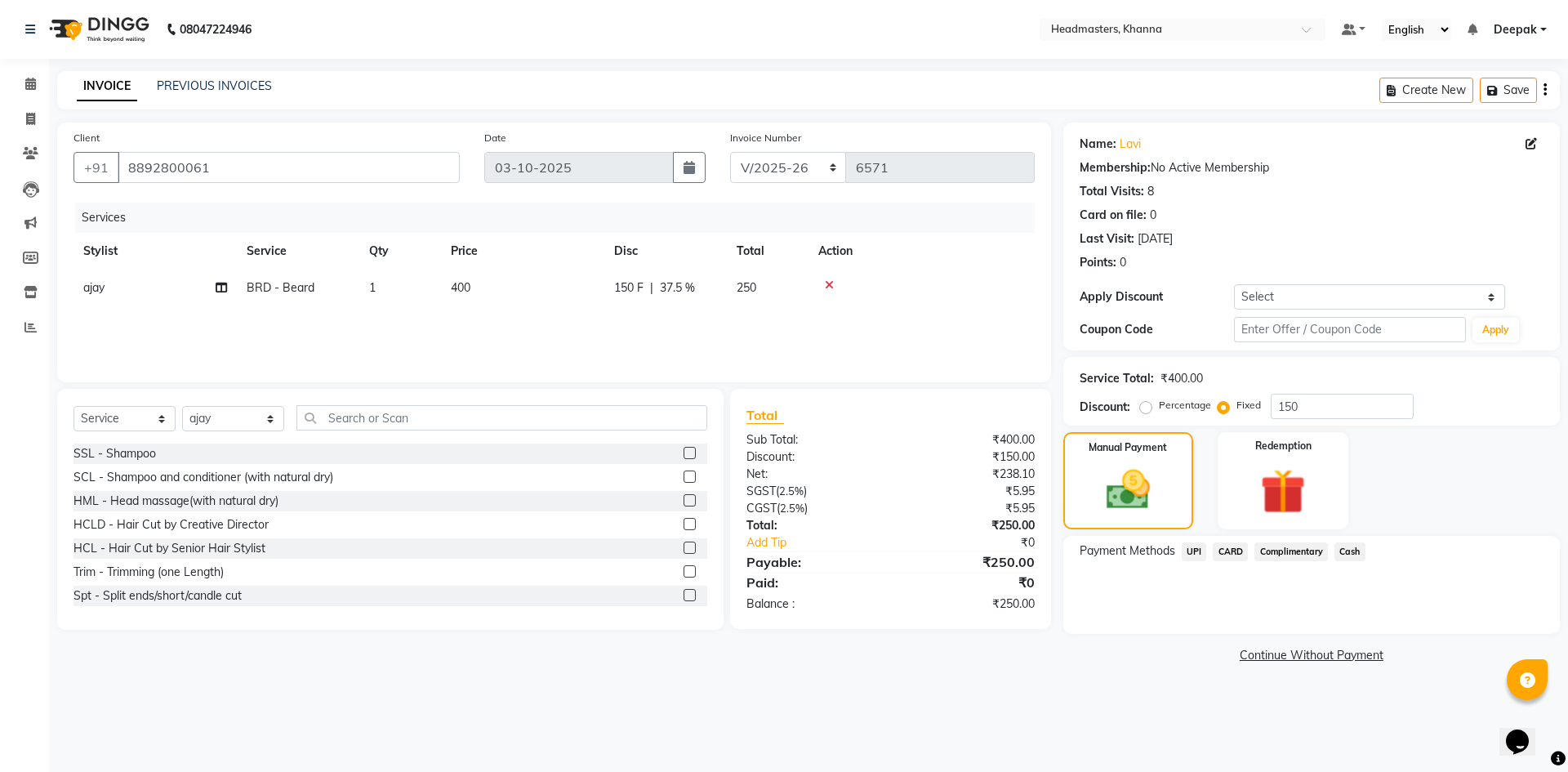
click at [1349, 552] on span "Cash" at bounding box center [1350, 552] width 31 height 19
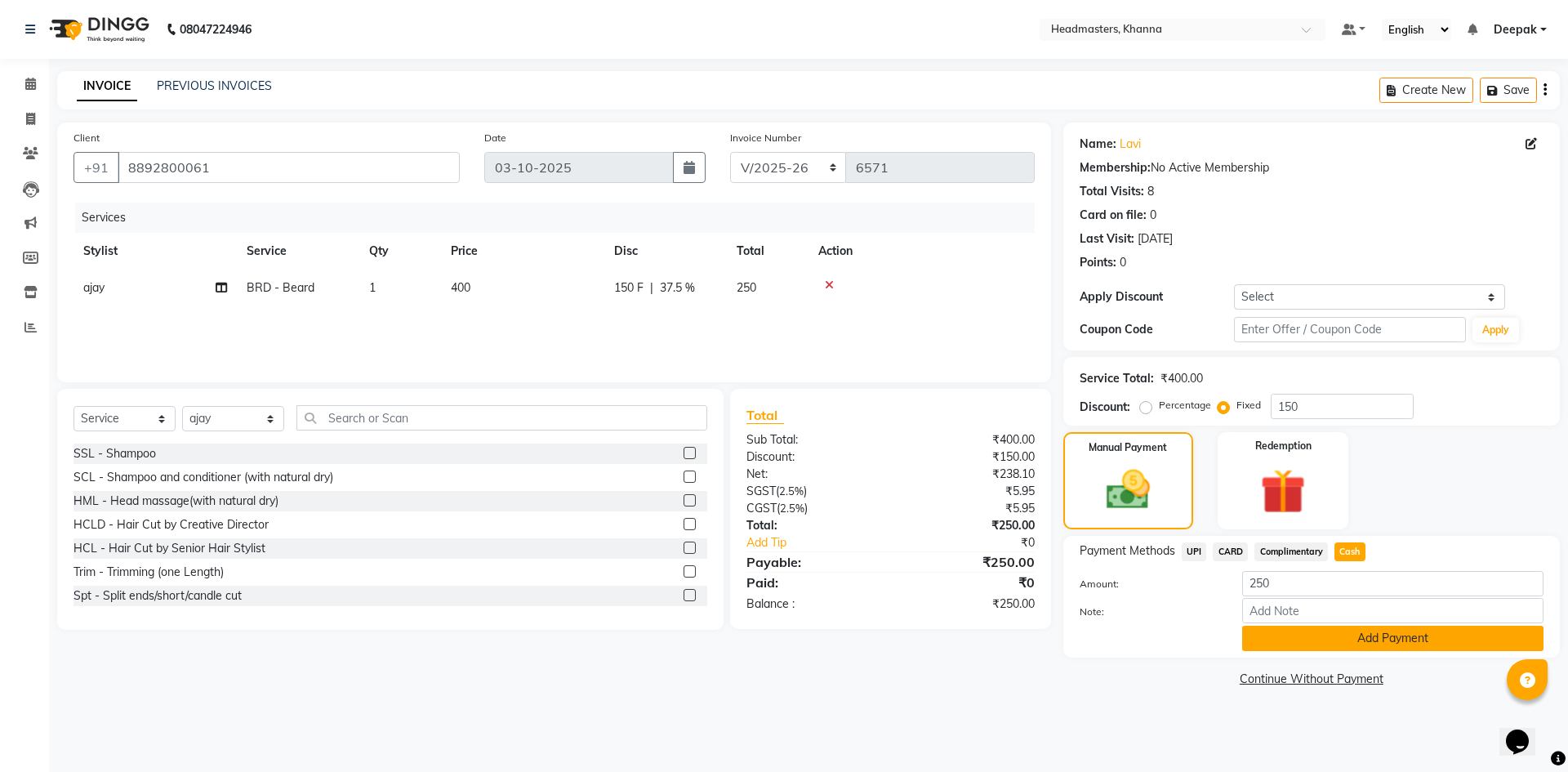
click at [1296, 634] on button "Add Payment" at bounding box center [1393, 638] width 301 height 25
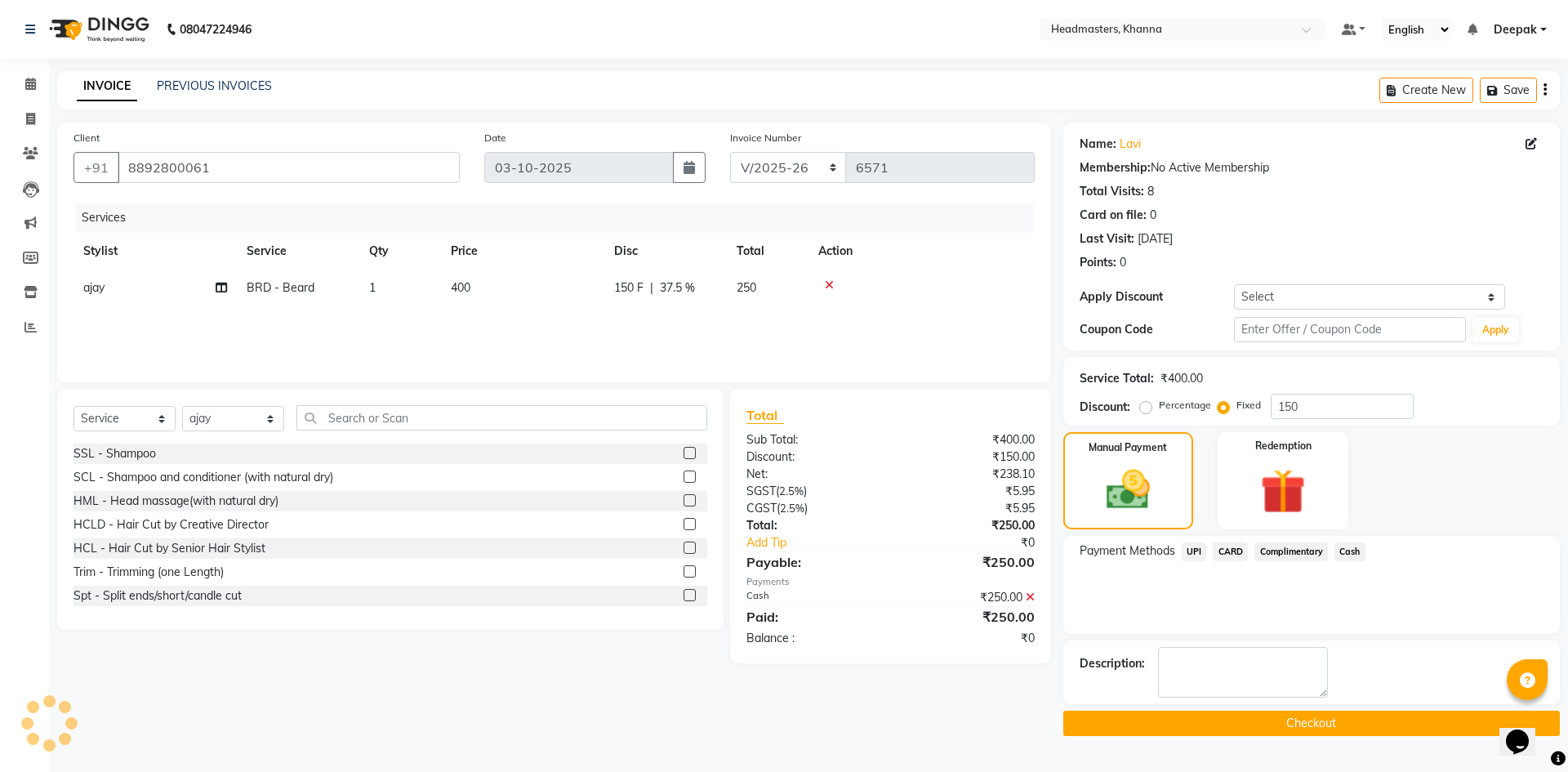
click at [1212, 716] on button "Checkout" at bounding box center [1311, 723] width 497 height 25
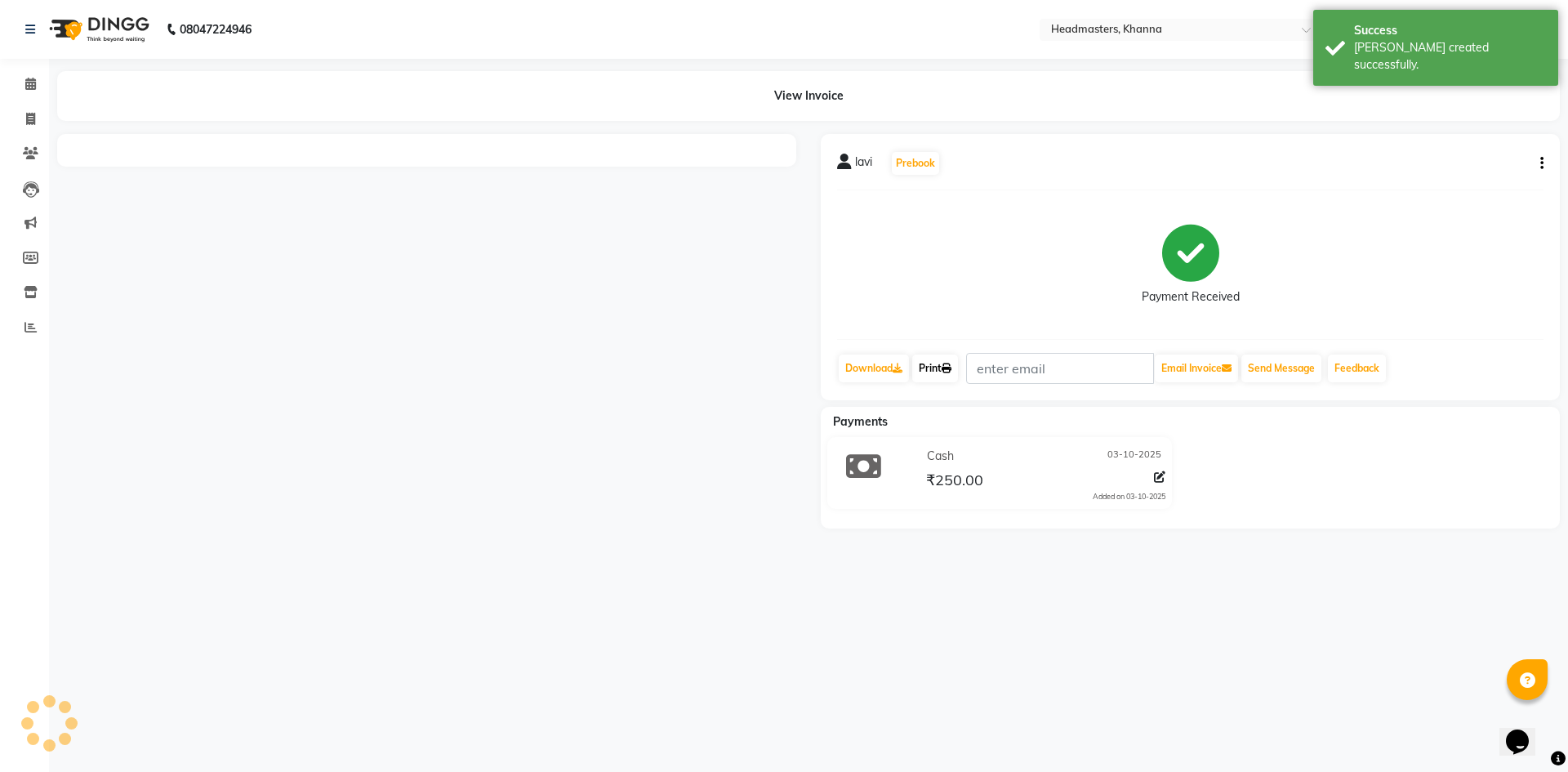
click at [953, 379] on link "Print" at bounding box center [935, 368] width 46 height 28
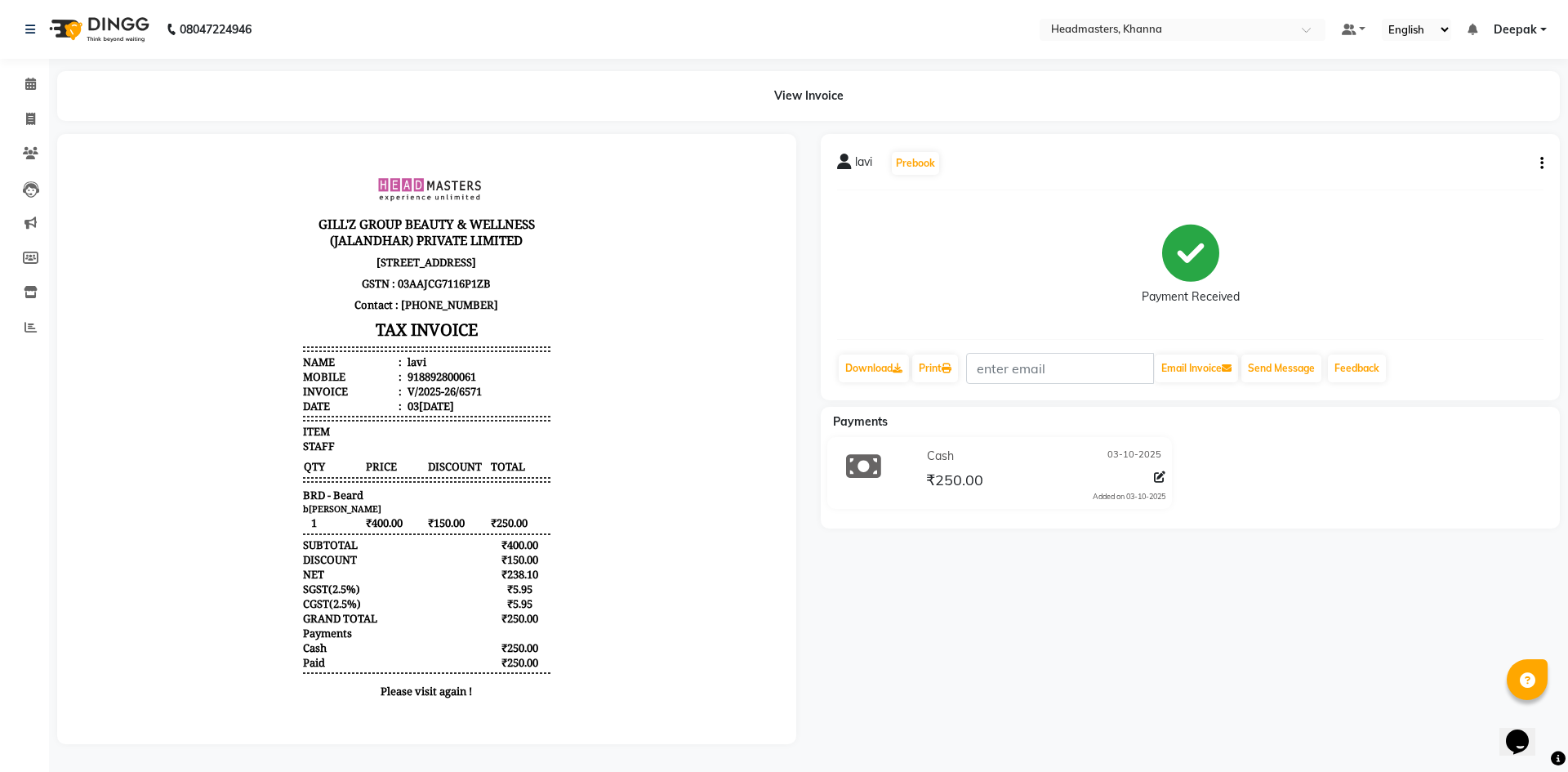
select select "service"
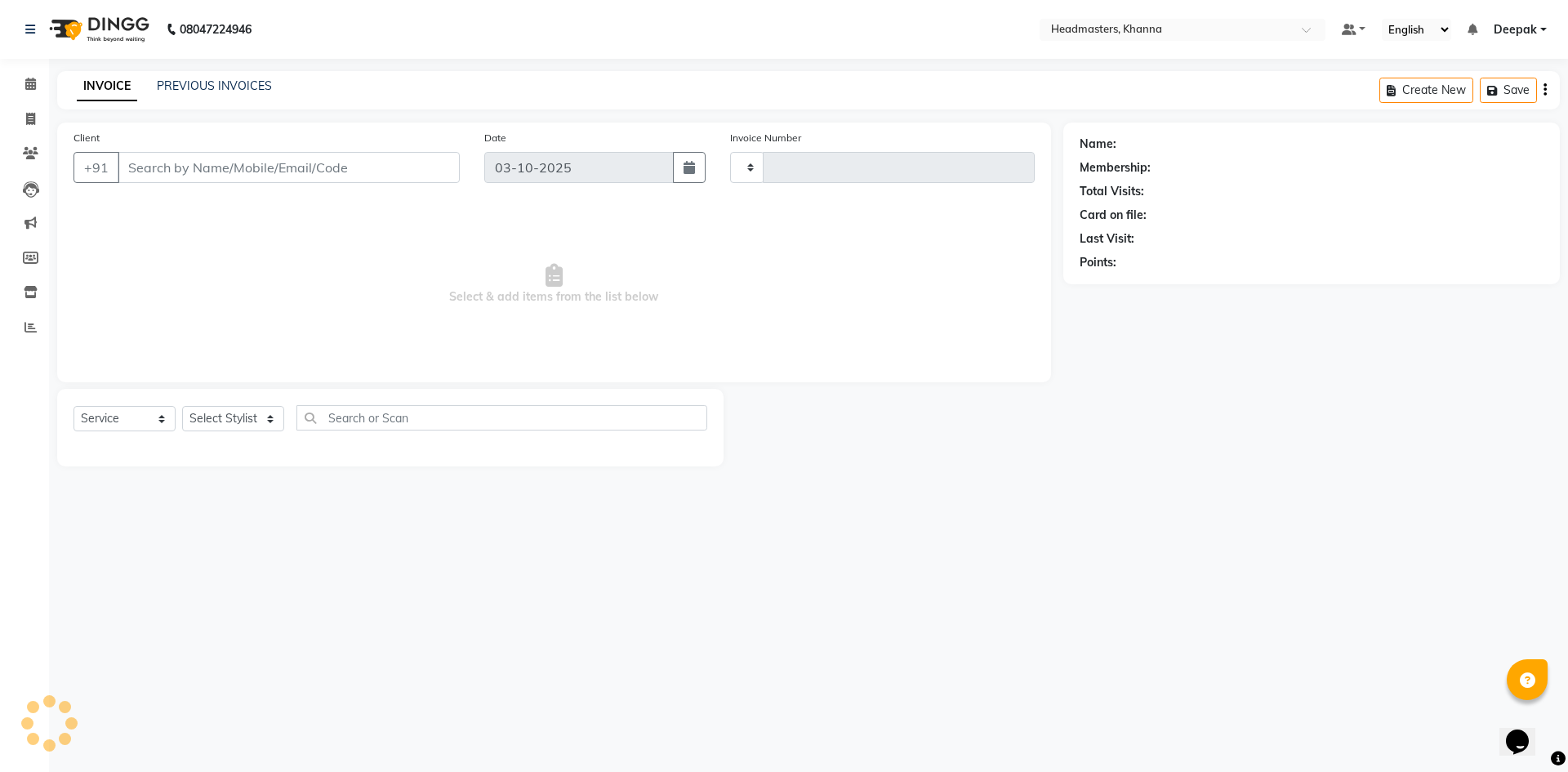
type input "6572"
select select "7138"
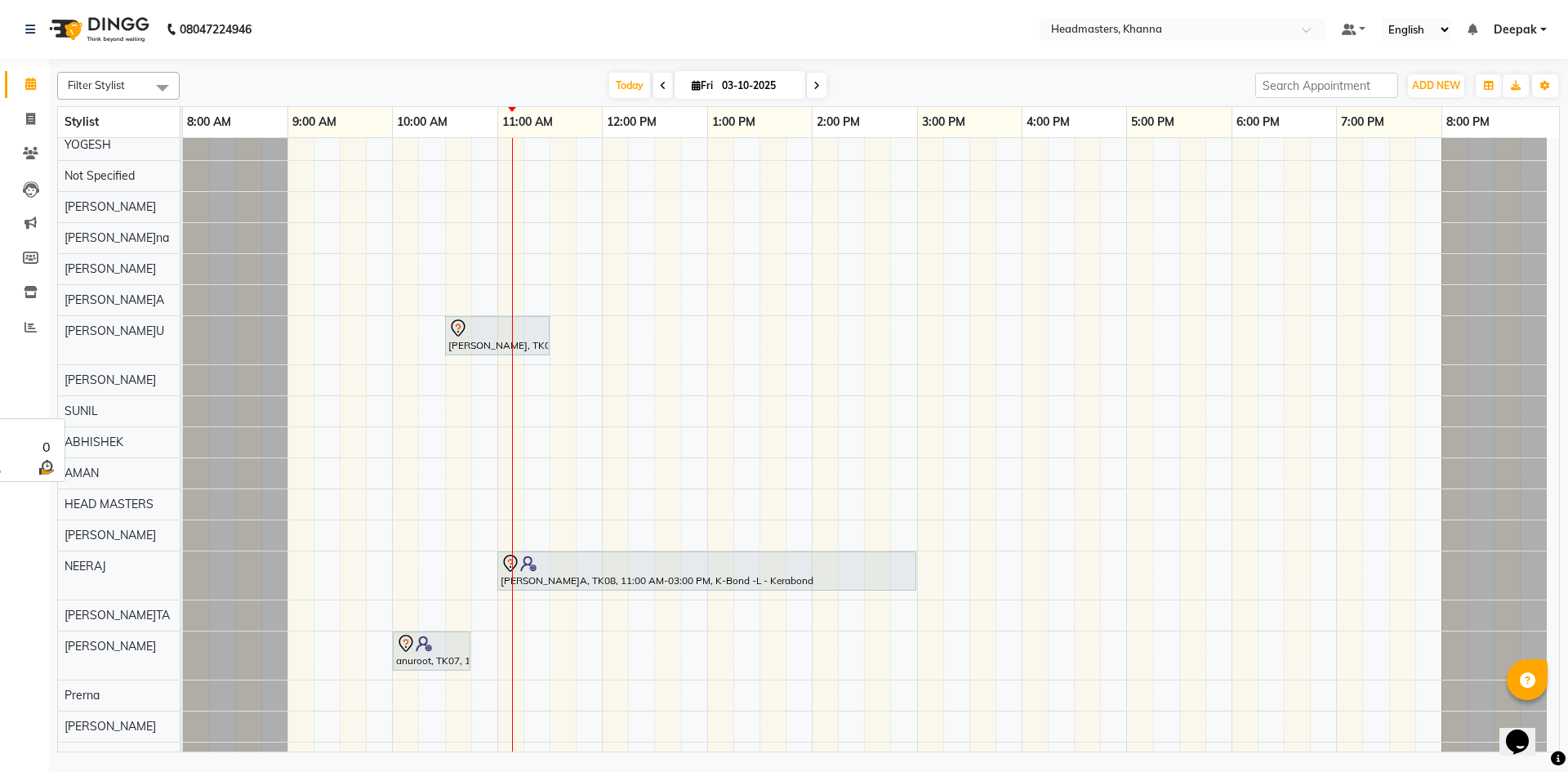
scroll to position [428, 0]
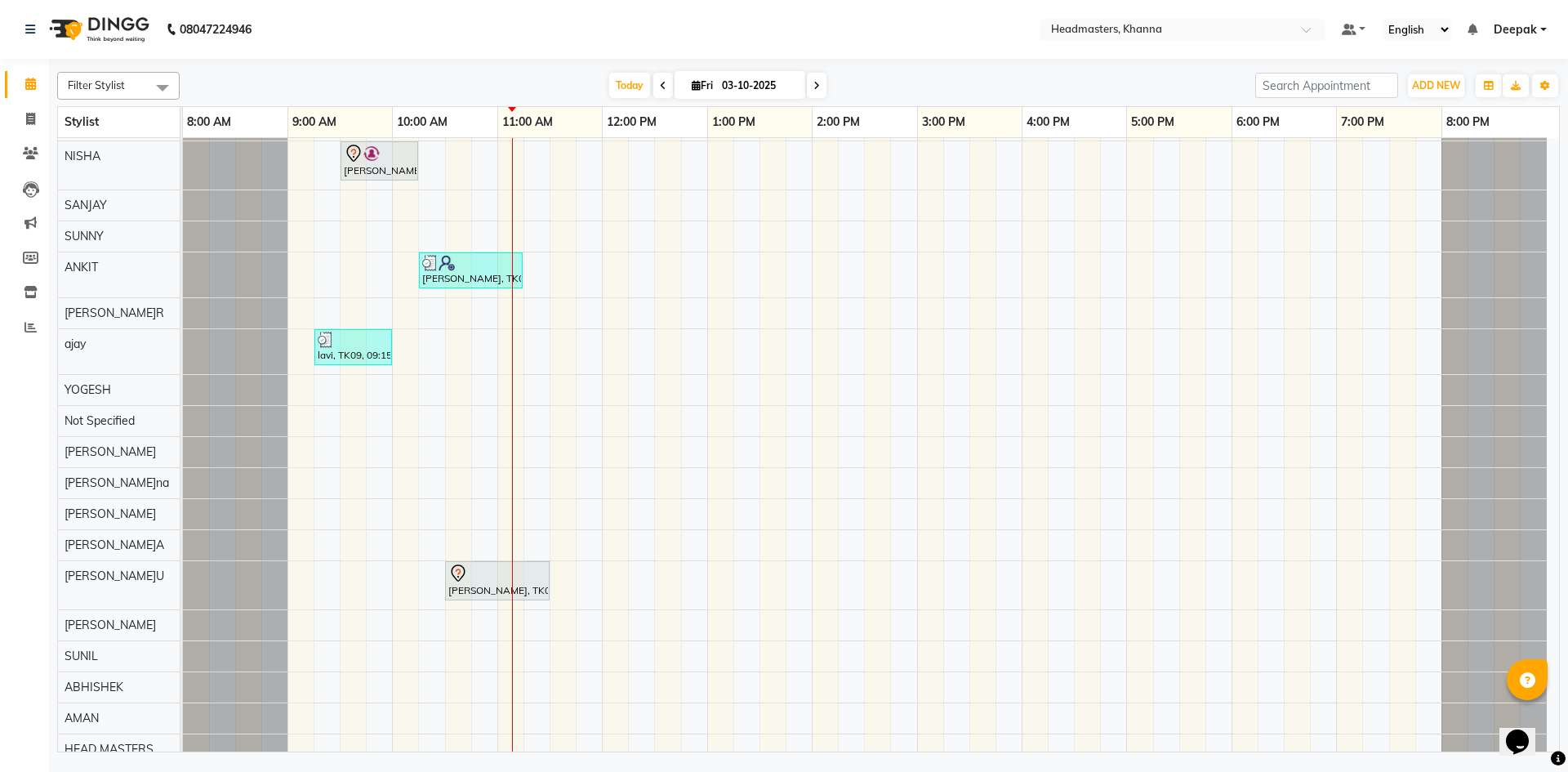
click at [347, 308] on div "MUSKAN, TK06, 10:45 AM-11:45 AM, HML - Head massage(with natural dry) AMANDEEP,…" at bounding box center [871, 661] width 1376 height 1486
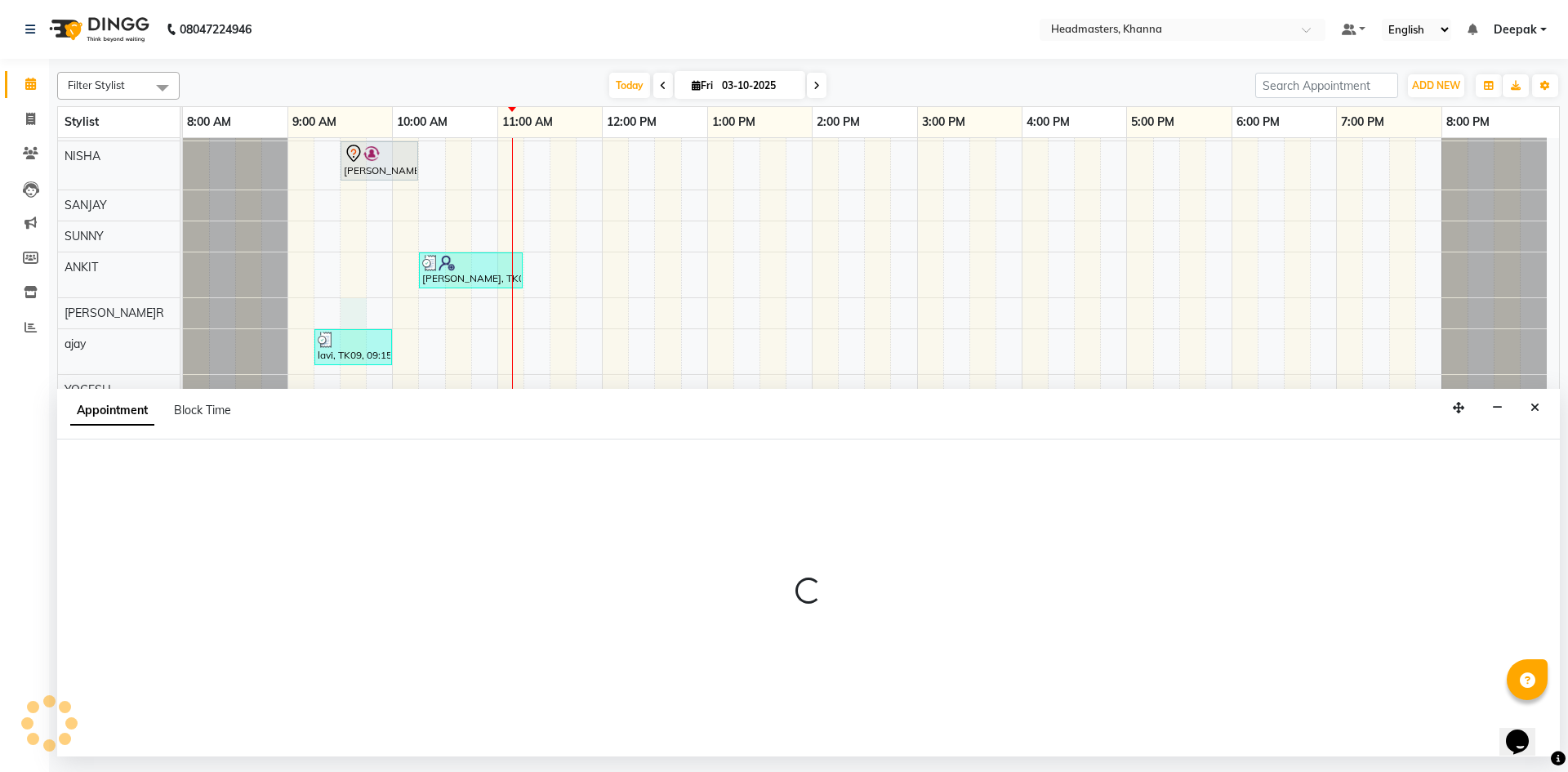
select select "60814"
select select "570"
select select "tentative"
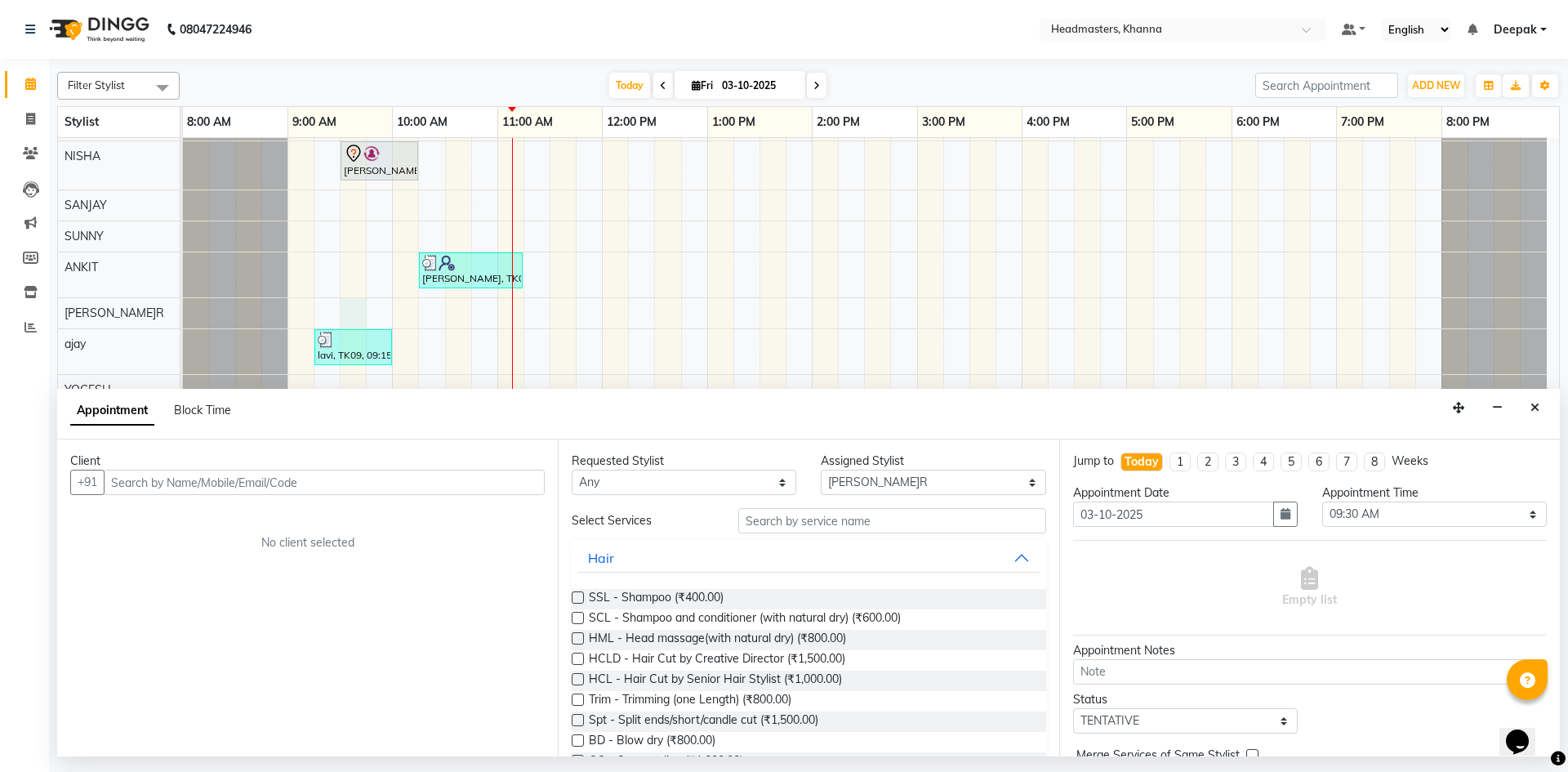
click at [257, 484] on input "text" at bounding box center [324, 482] width 441 height 25
type input "9216927423"
click at [526, 484] on span "Add Client" at bounding box center [511, 482] width 55 height 15
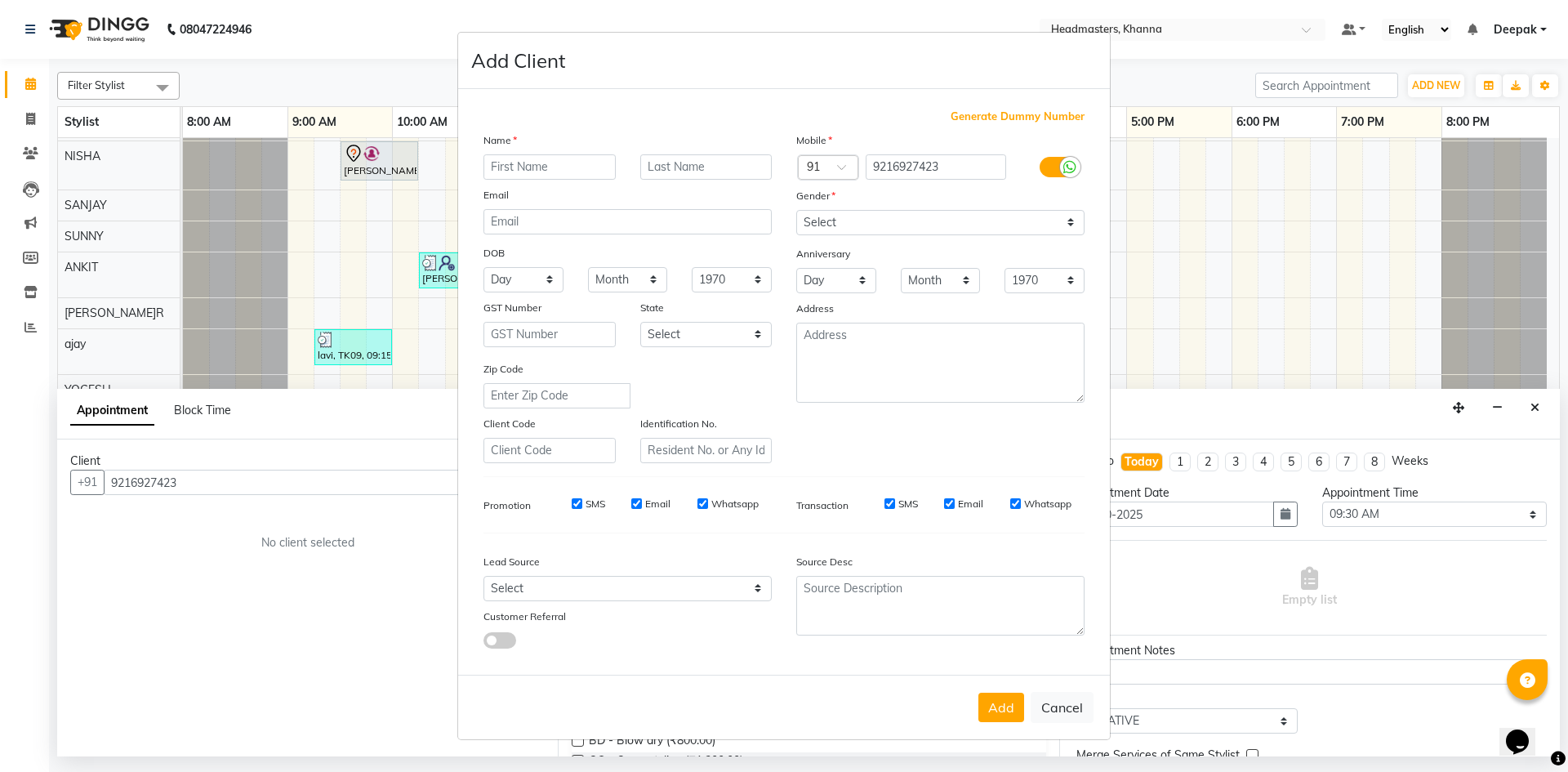
click at [552, 165] on input "text" at bounding box center [550, 167] width 133 height 25
type input "h"
click at [599, 165] on input "text" at bounding box center [550, 167] width 133 height 25
type input "hitesh"
click at [945, 233] on select "Select Male Female Other Prefer Not To Say" at bounding box center [940, 222] width 288 height 25
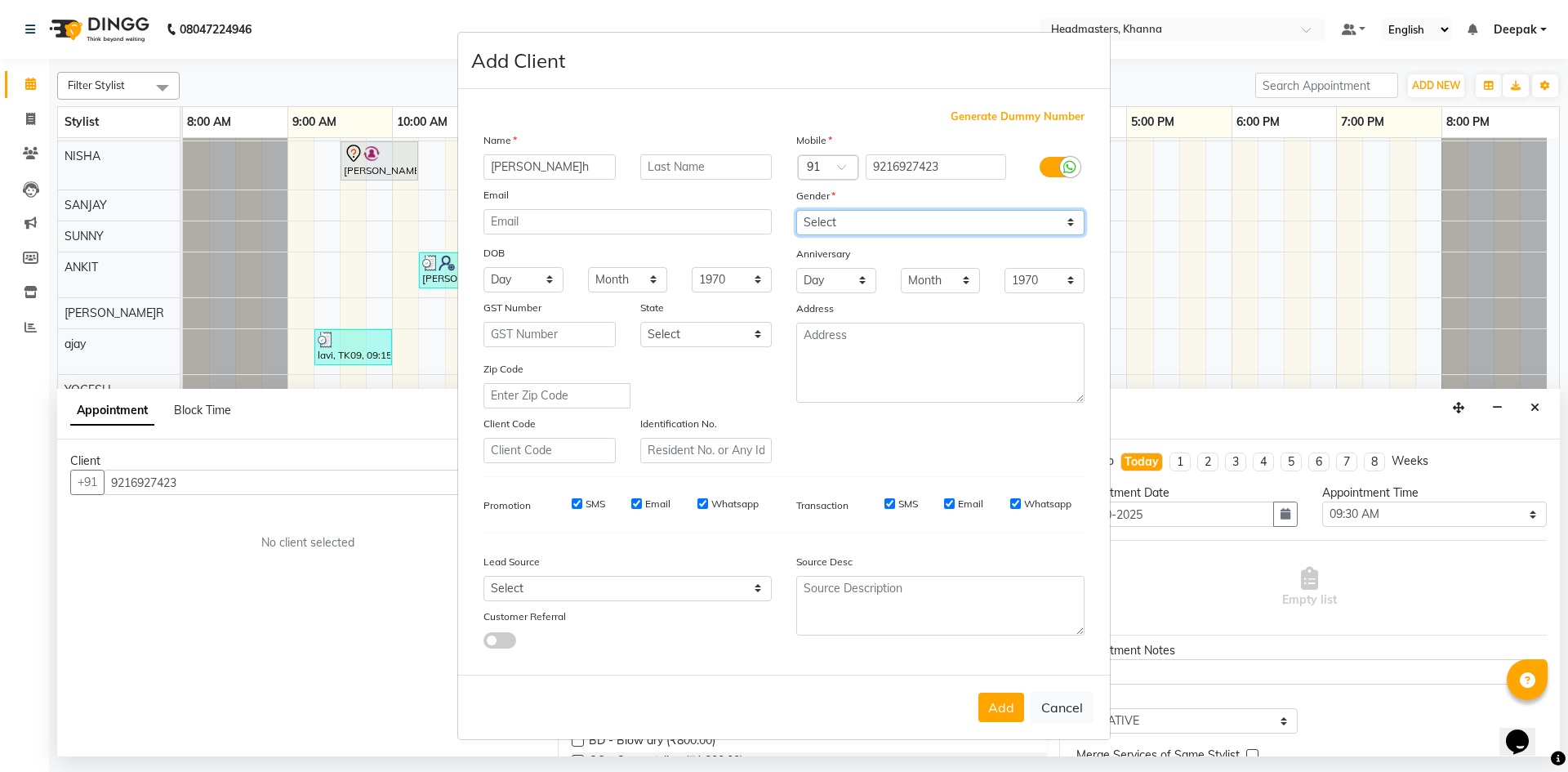
select select "male"
click at [796, 210] on select "Select Male Female Other Prefer Not To Say" at bounding box center [940, 222] width 288 height 25
drag, startPoint x: 1003, startPoint y: 707, endPoint x: 994, endPoint y: 700, distance: 11.4
click at [1000, 707] on button "Add" at bounding box center [1001, 707] width 46 height 29
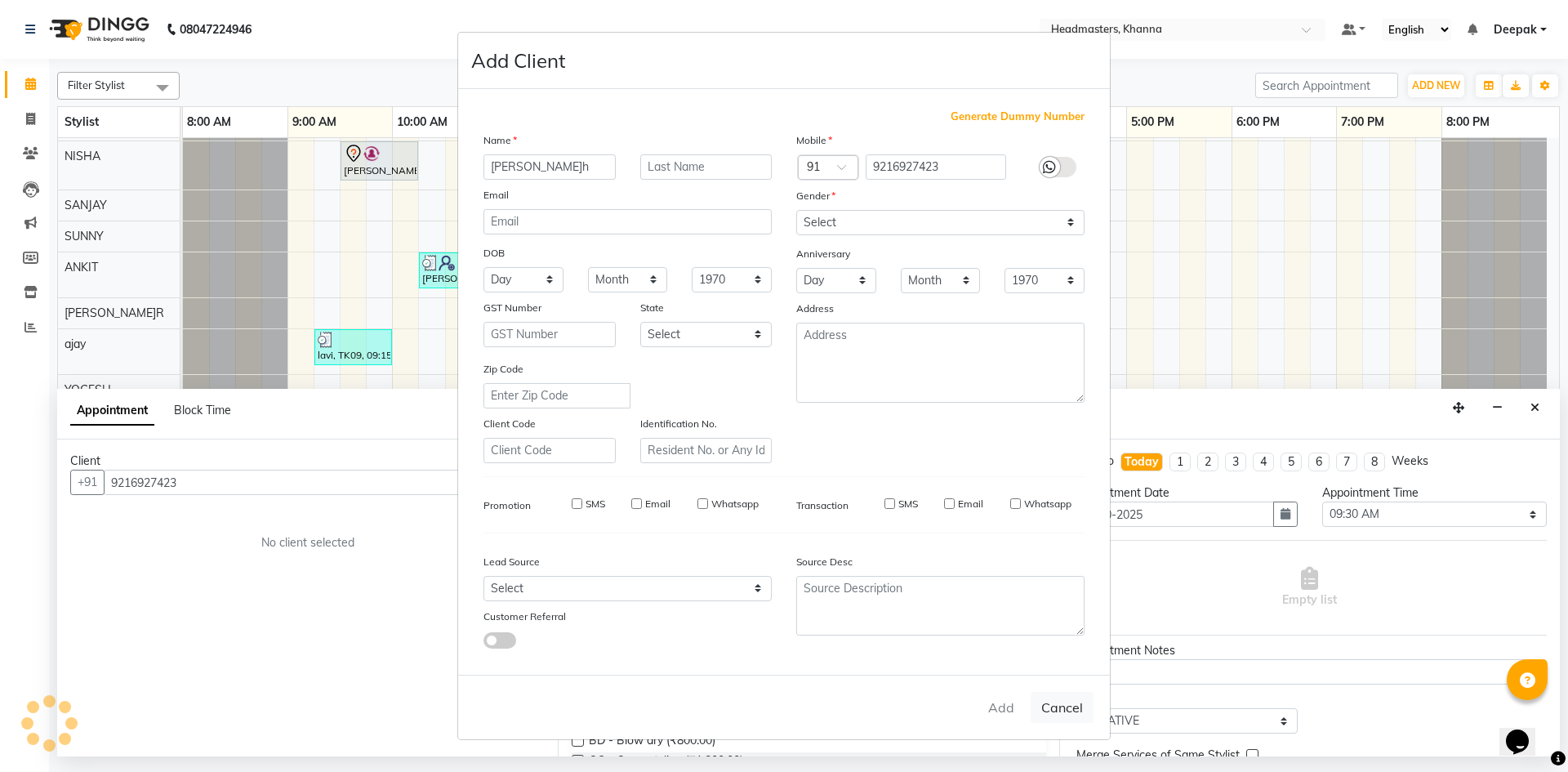
select select
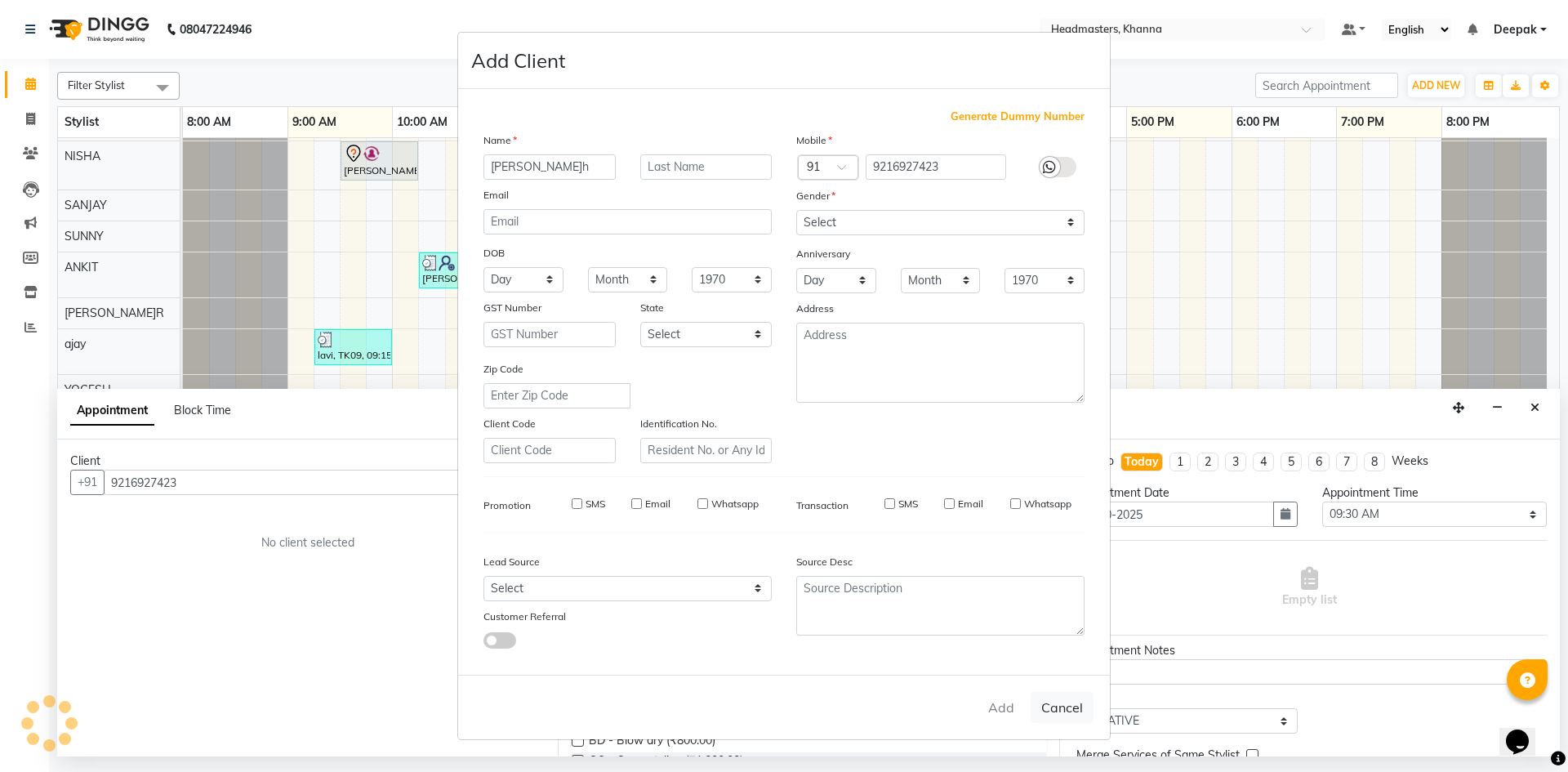
select select
checkbox input "false"
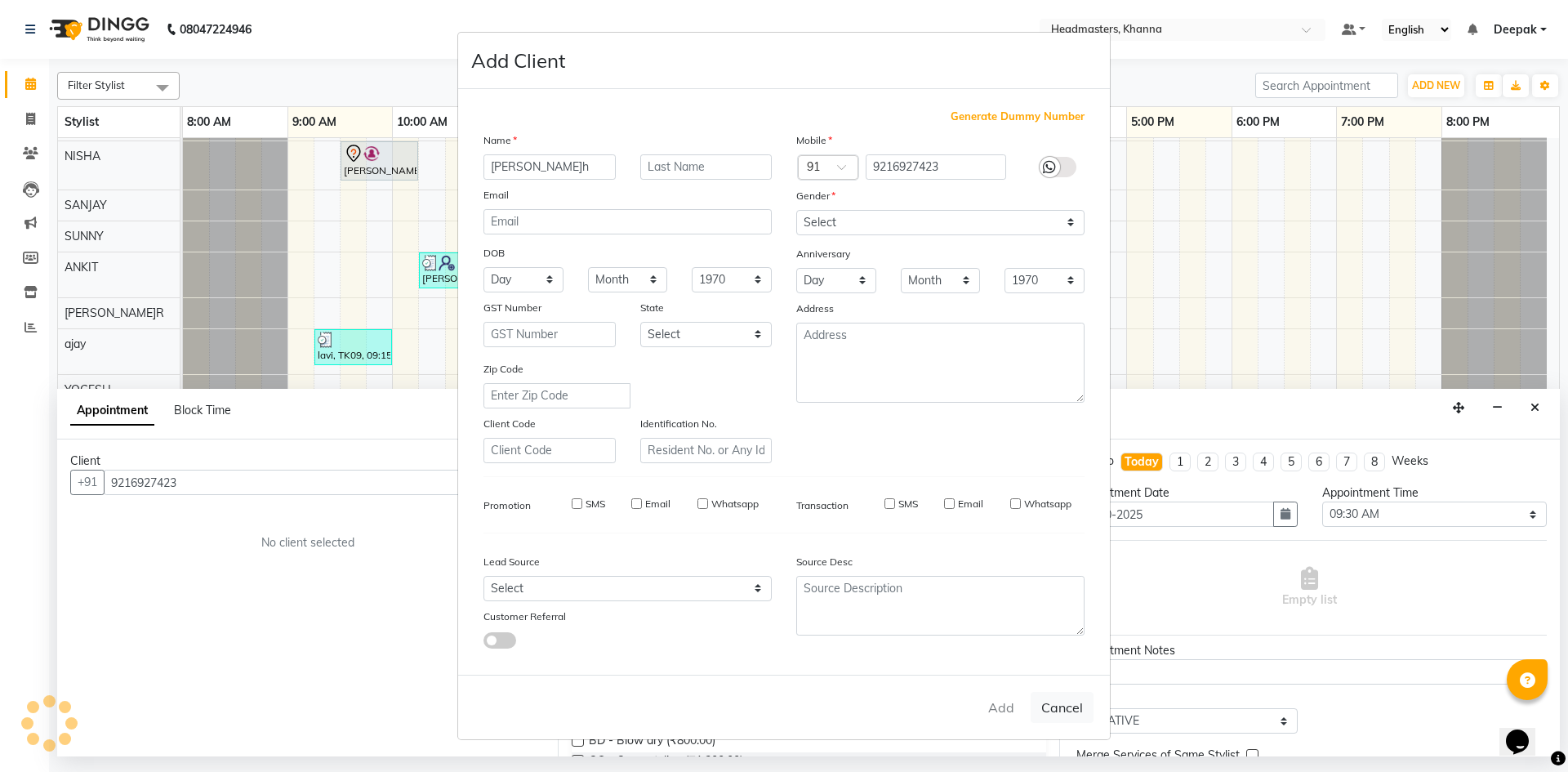
checkbox input "false"
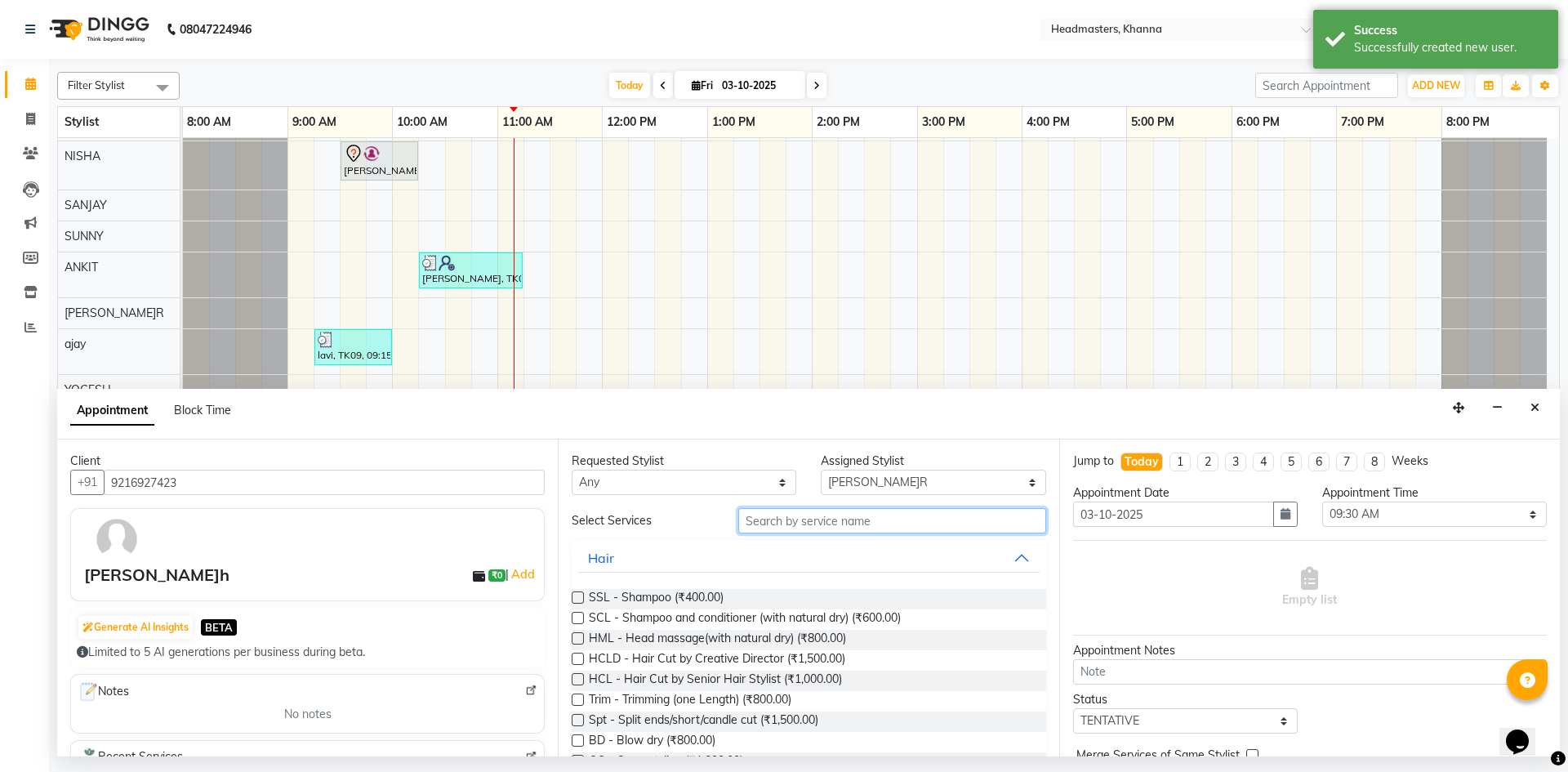
click at [800, 526] on input "text" at bounding box center [892, 521] width 308 height 25
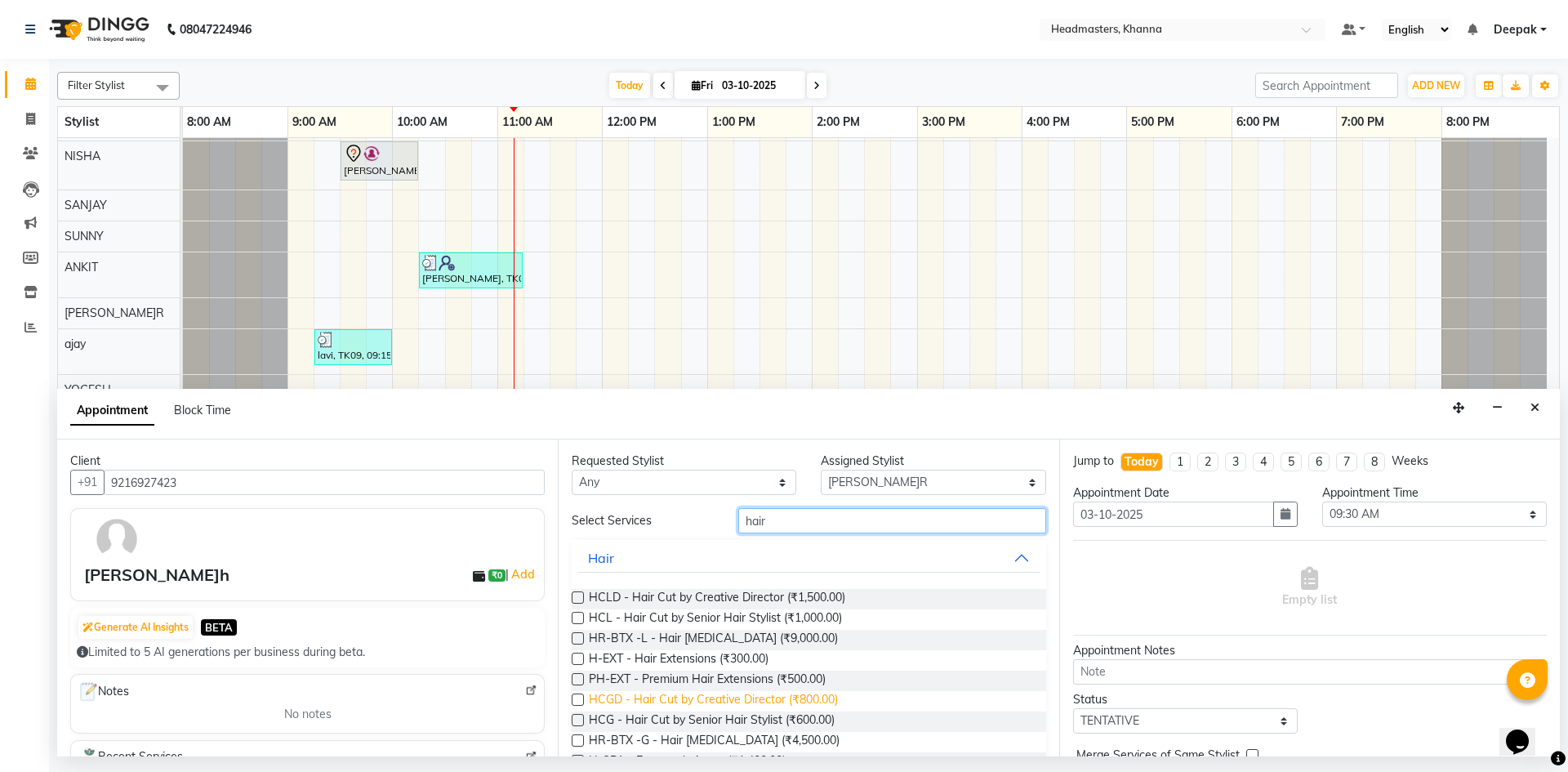
scroll to position [82, 0]
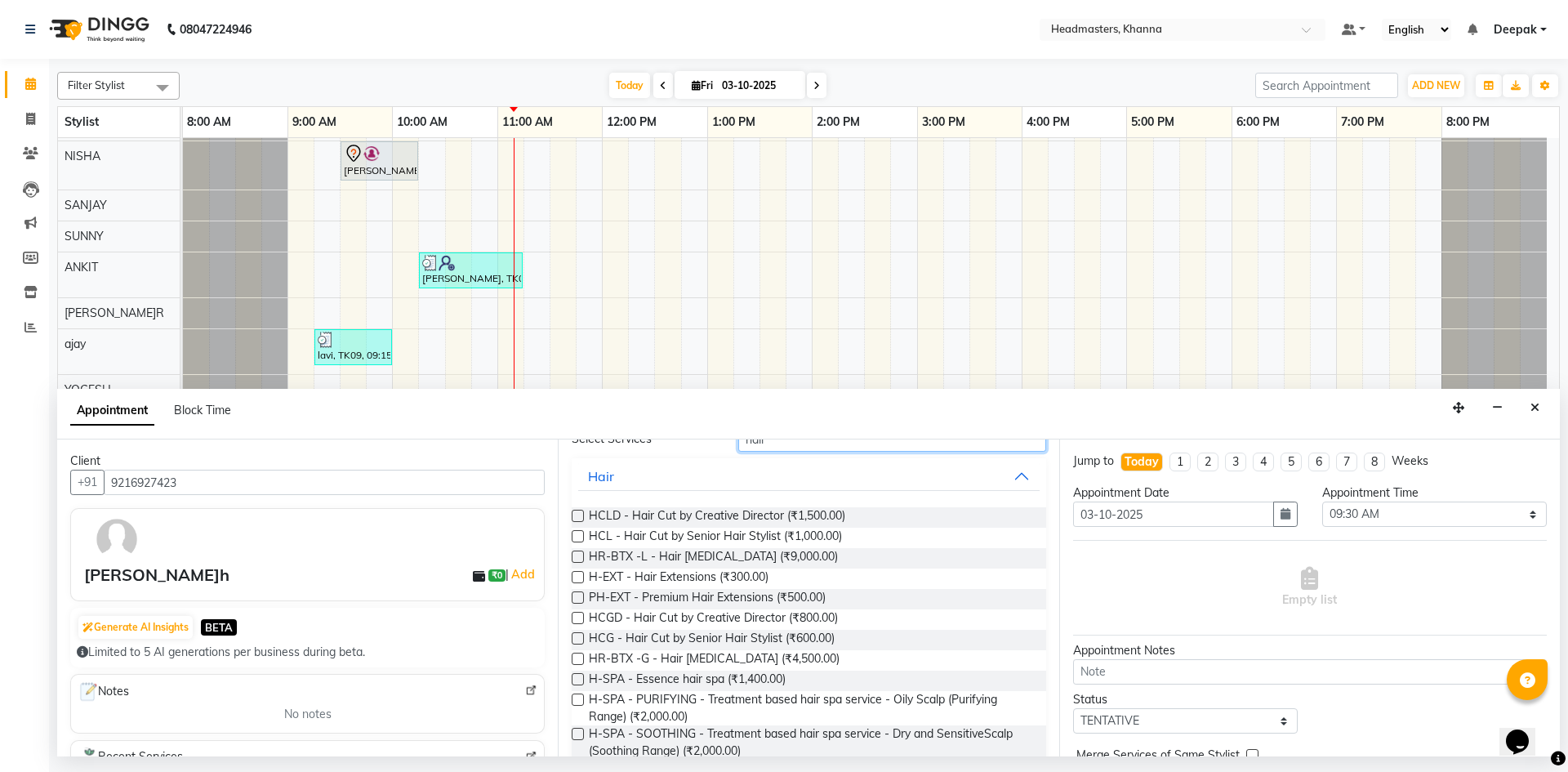
type input "hair"
click at [577, 639] on label at bounding box center [578, 638] width 12 height 12
click at [577, 639] on input "checkbox" at bounding box center [577, 639] width 11 height 11
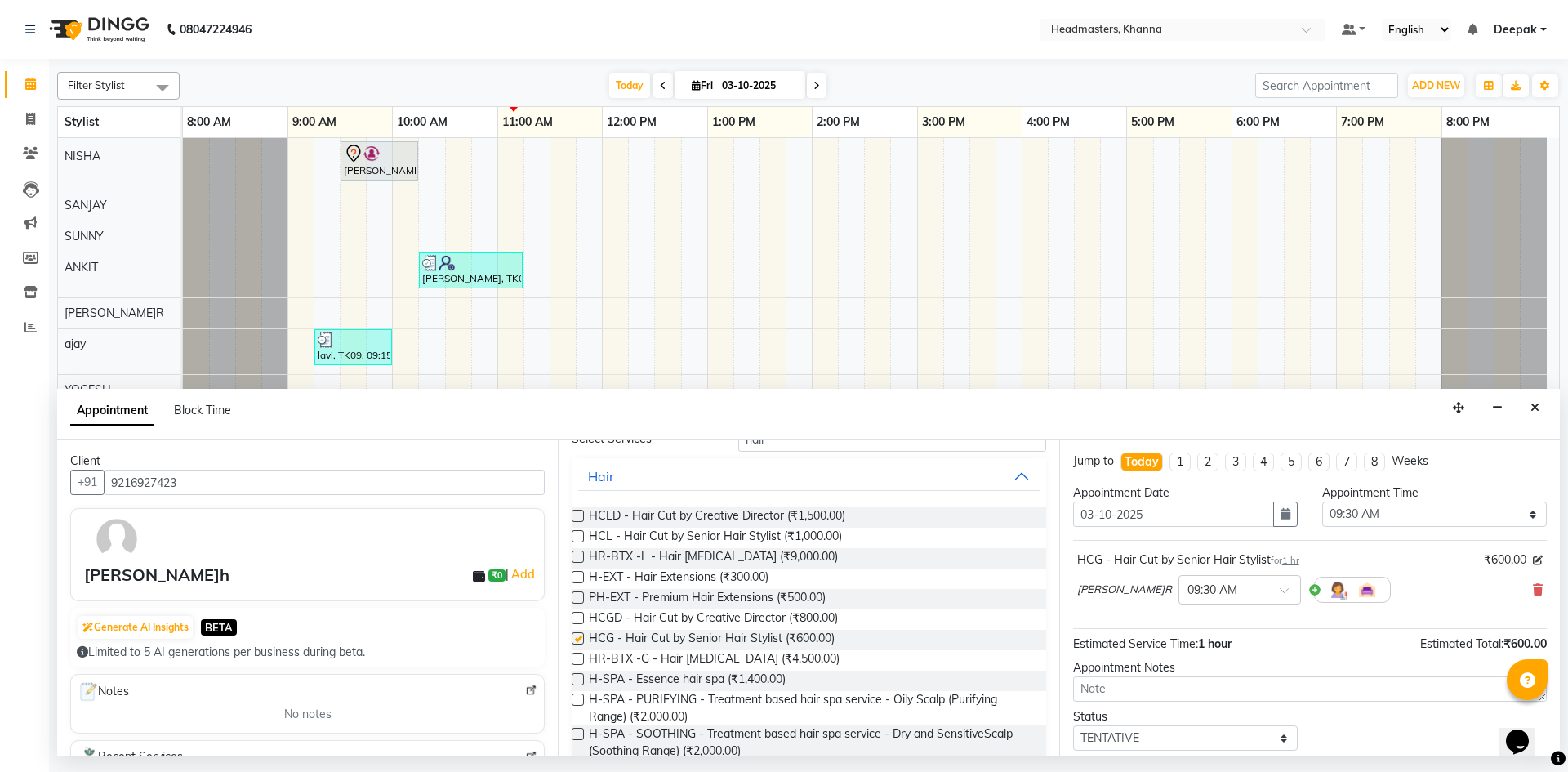
checkbox input "false"
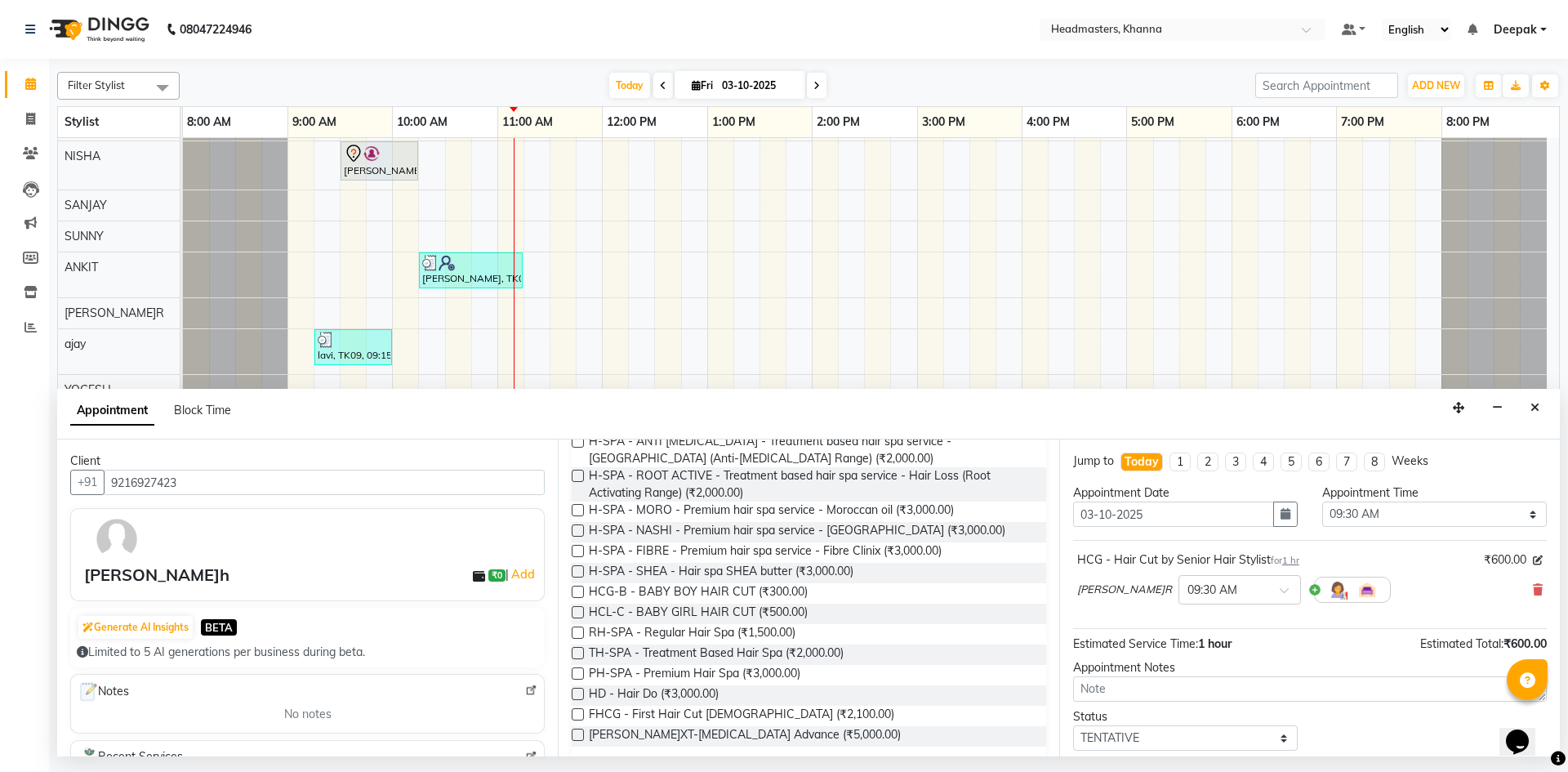
scroll to position [70, 0]
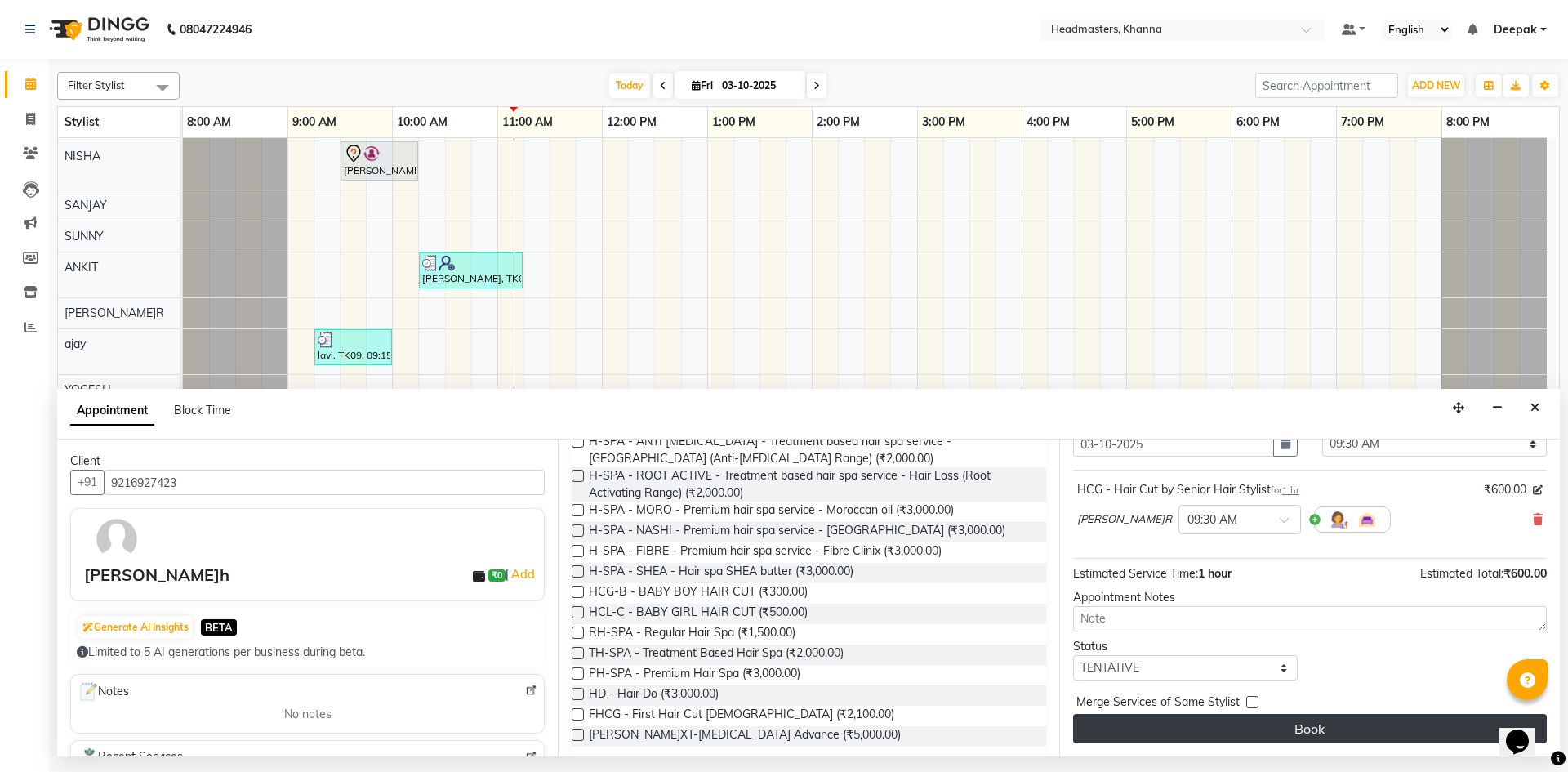
click at [1304, 727] on button "Book" at bounding box center [1309, 729] width 474 height 29
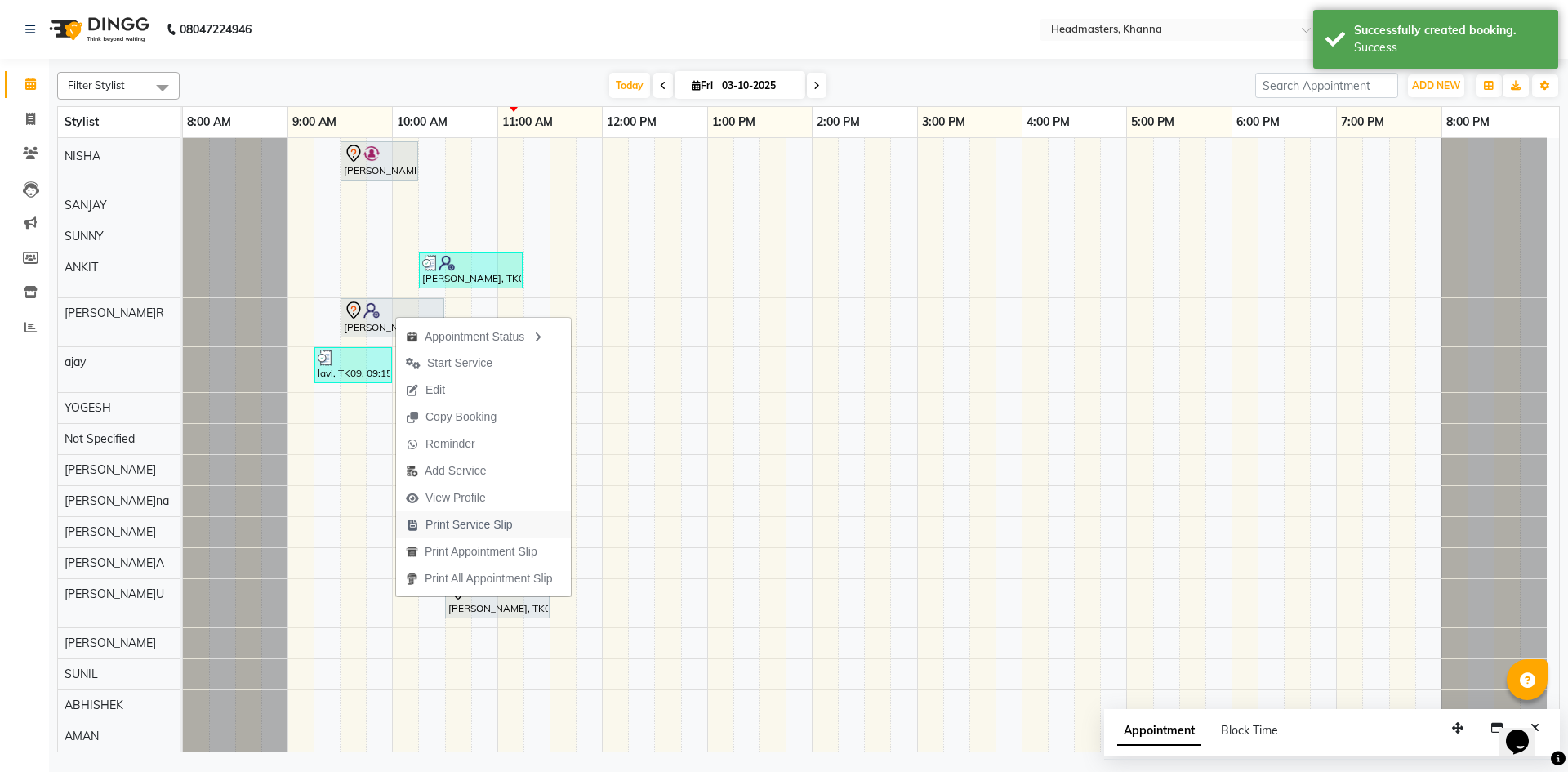
click at [477, 527] on span "Print Service Slip" at bounding box center [469, 525] width 88 height 17
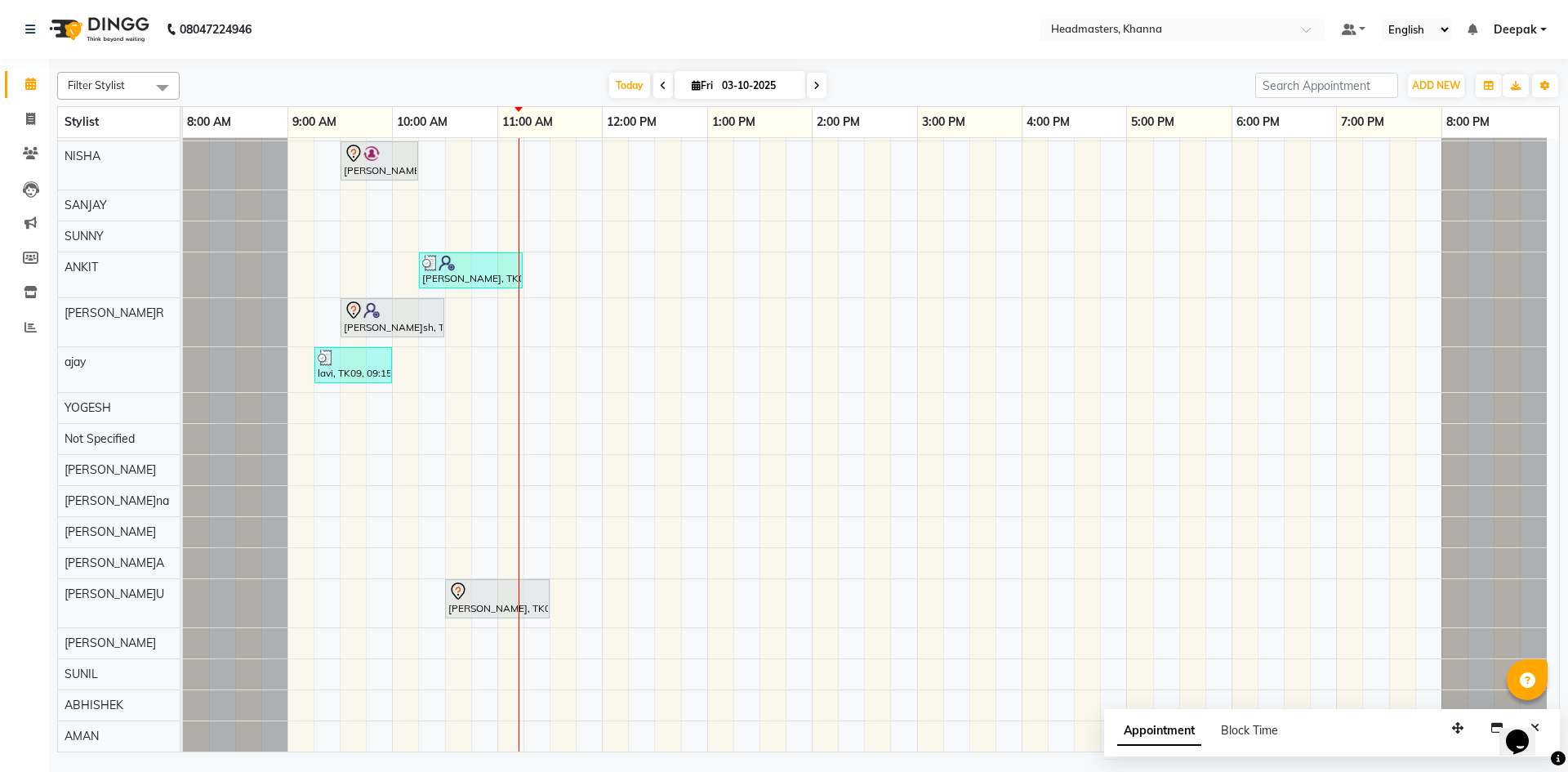
click at [345, 463] on div "MUSKAN, TK06, 10:45 AM-11:45 AM, HML - Head massage(with natural dry) AMANDEEP,…" at bounding box center [871, 670] width 1376 height 1504
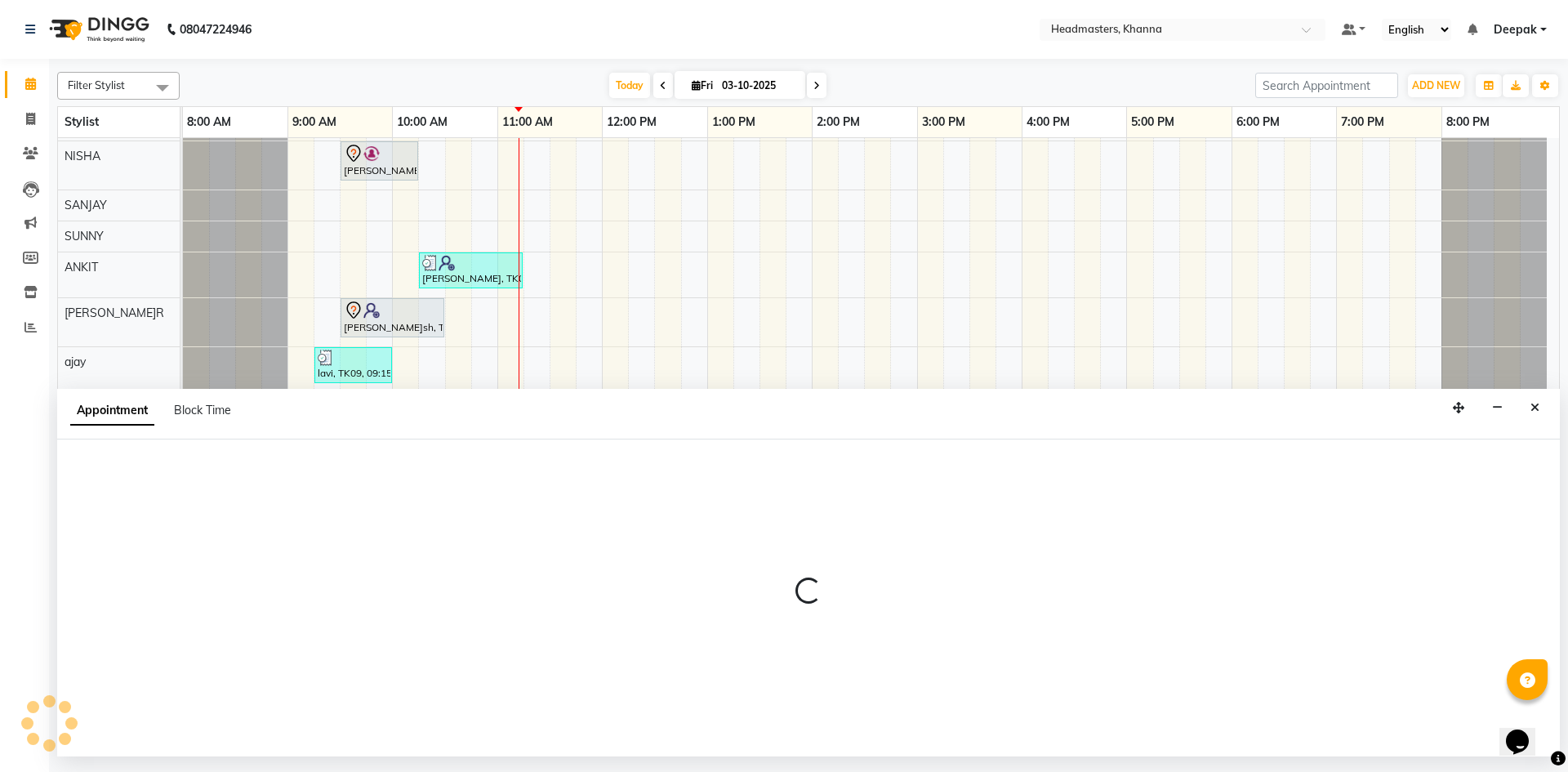
select select "60827"
select select "570"
select select "tentative"
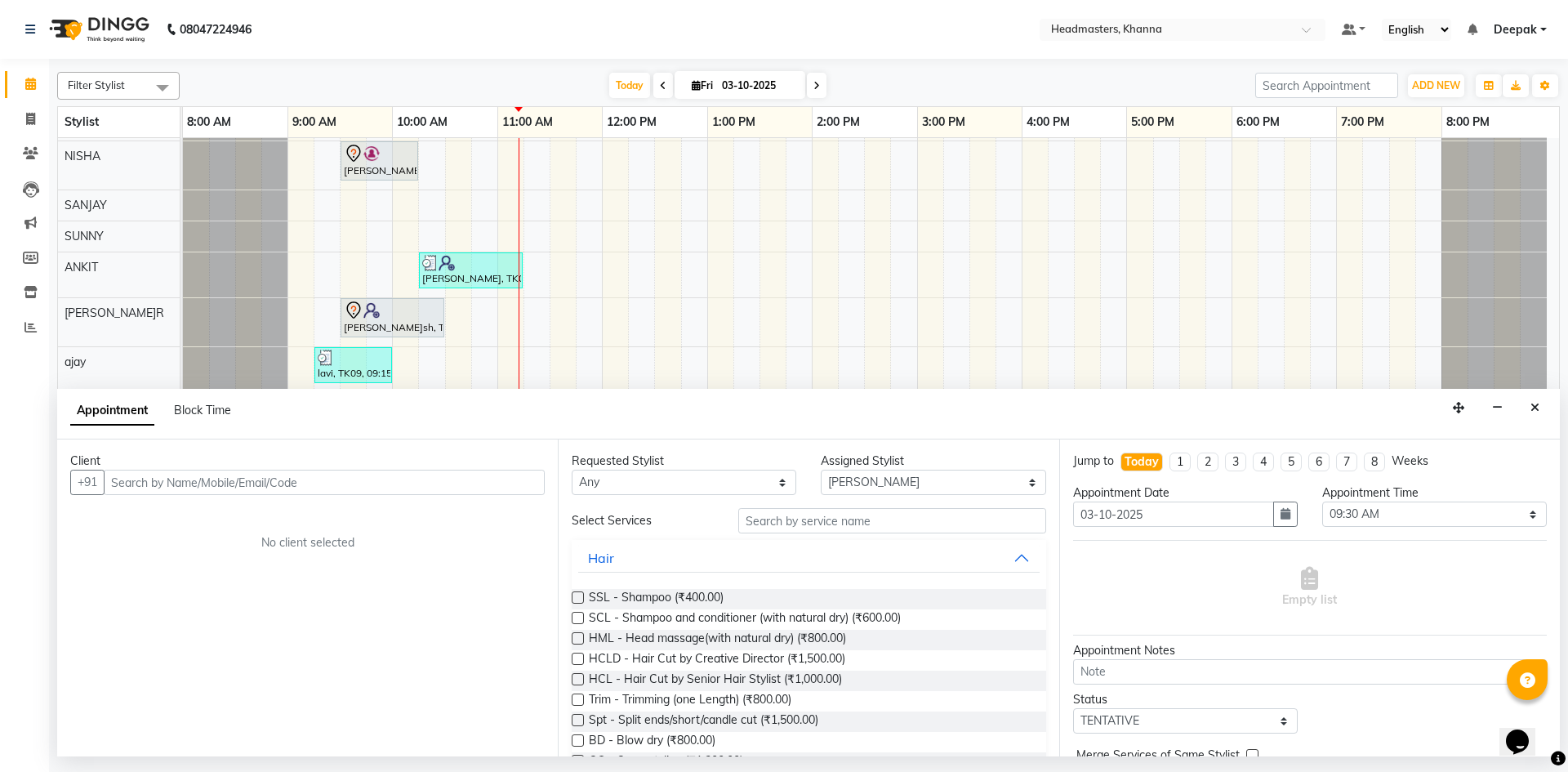
click at [164, 476] on input "text" at bounding box center [324, 482] width 441 height 25
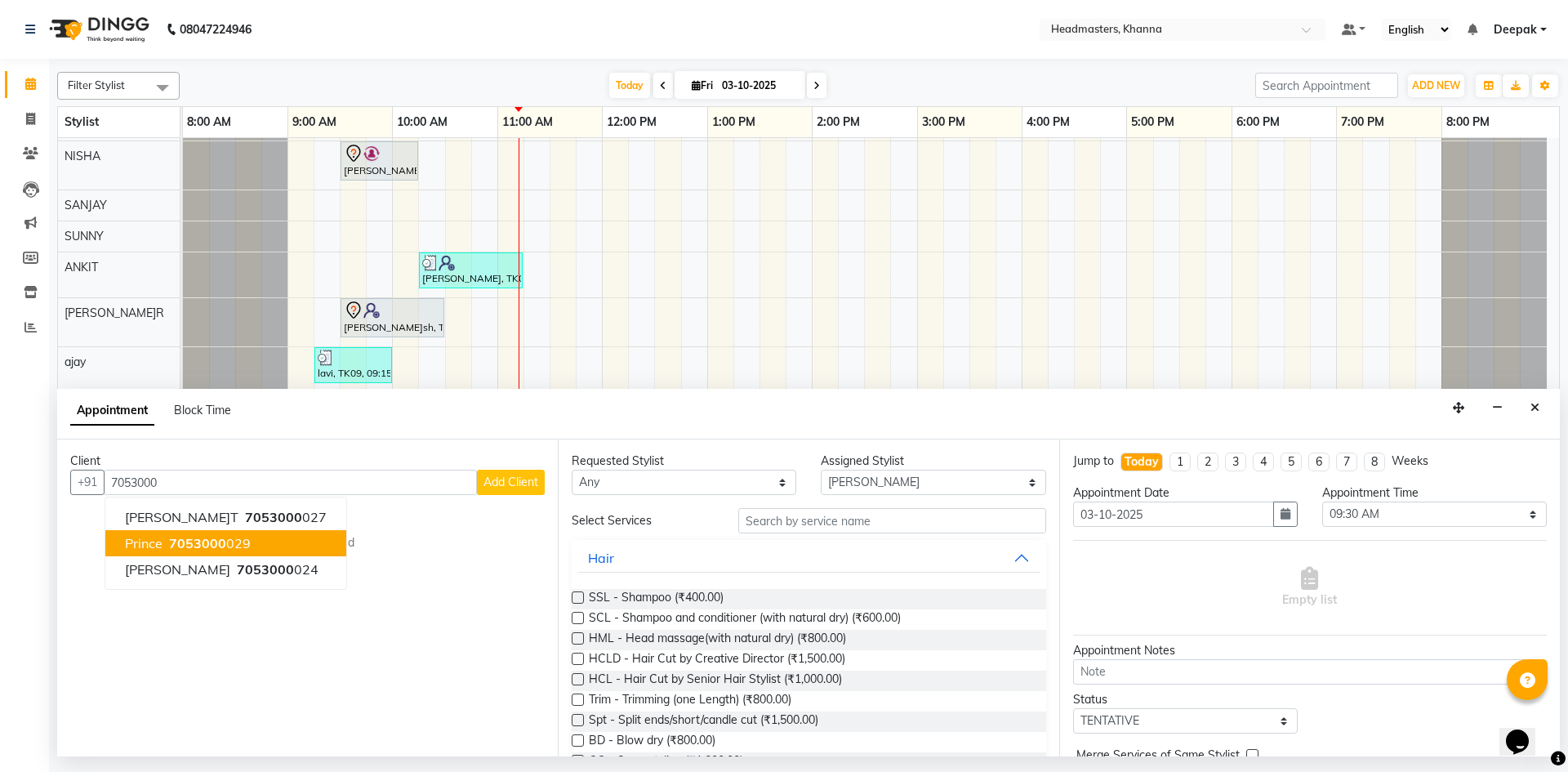
click at [270, 538] on button "prince 7053000 029" at bounding box center [226, 544] width 241 height 26
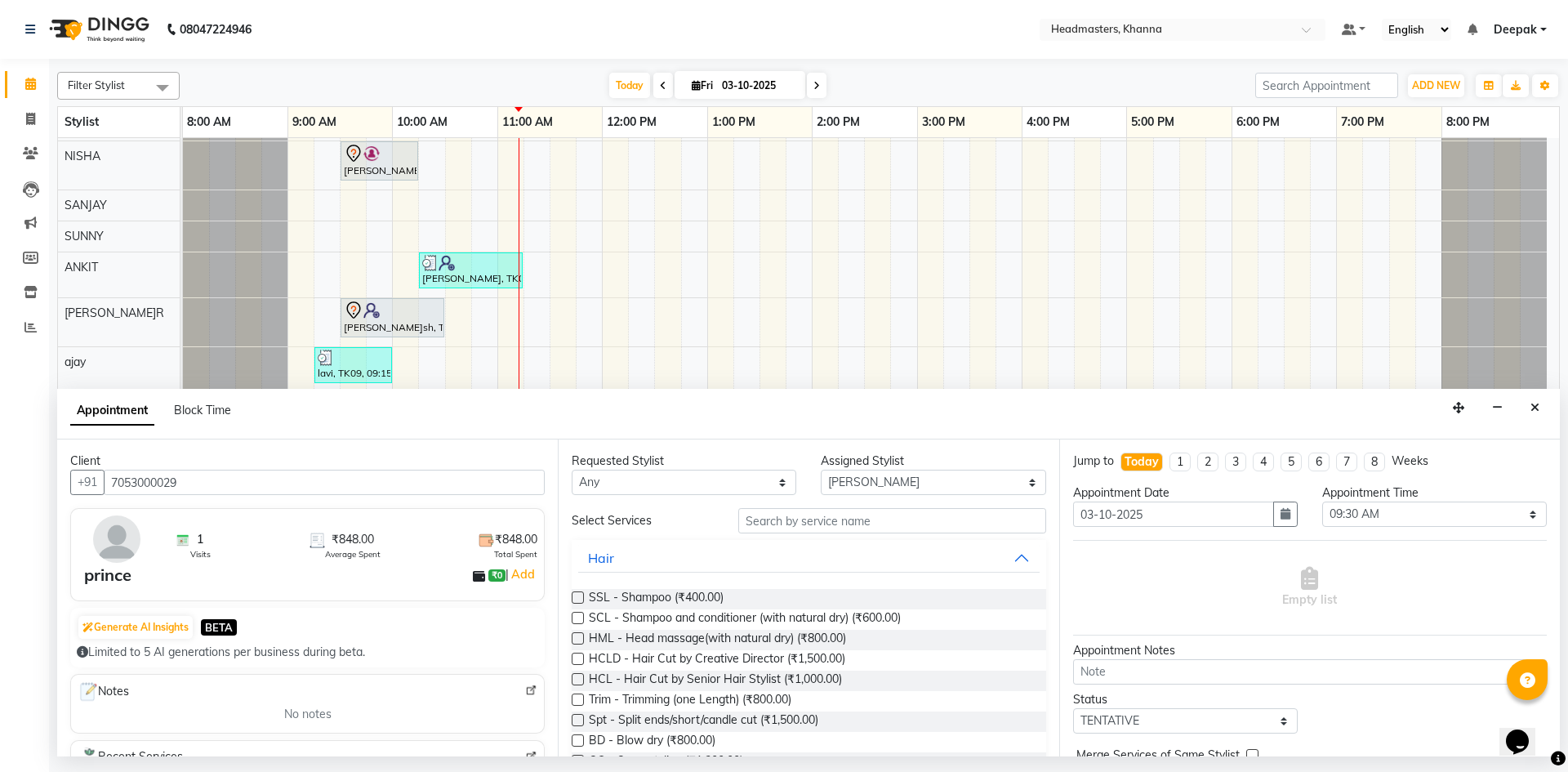
type input "7053000029"
click at [789, 520] on input "text" at bounding box center [892, 521] width 308 height 25
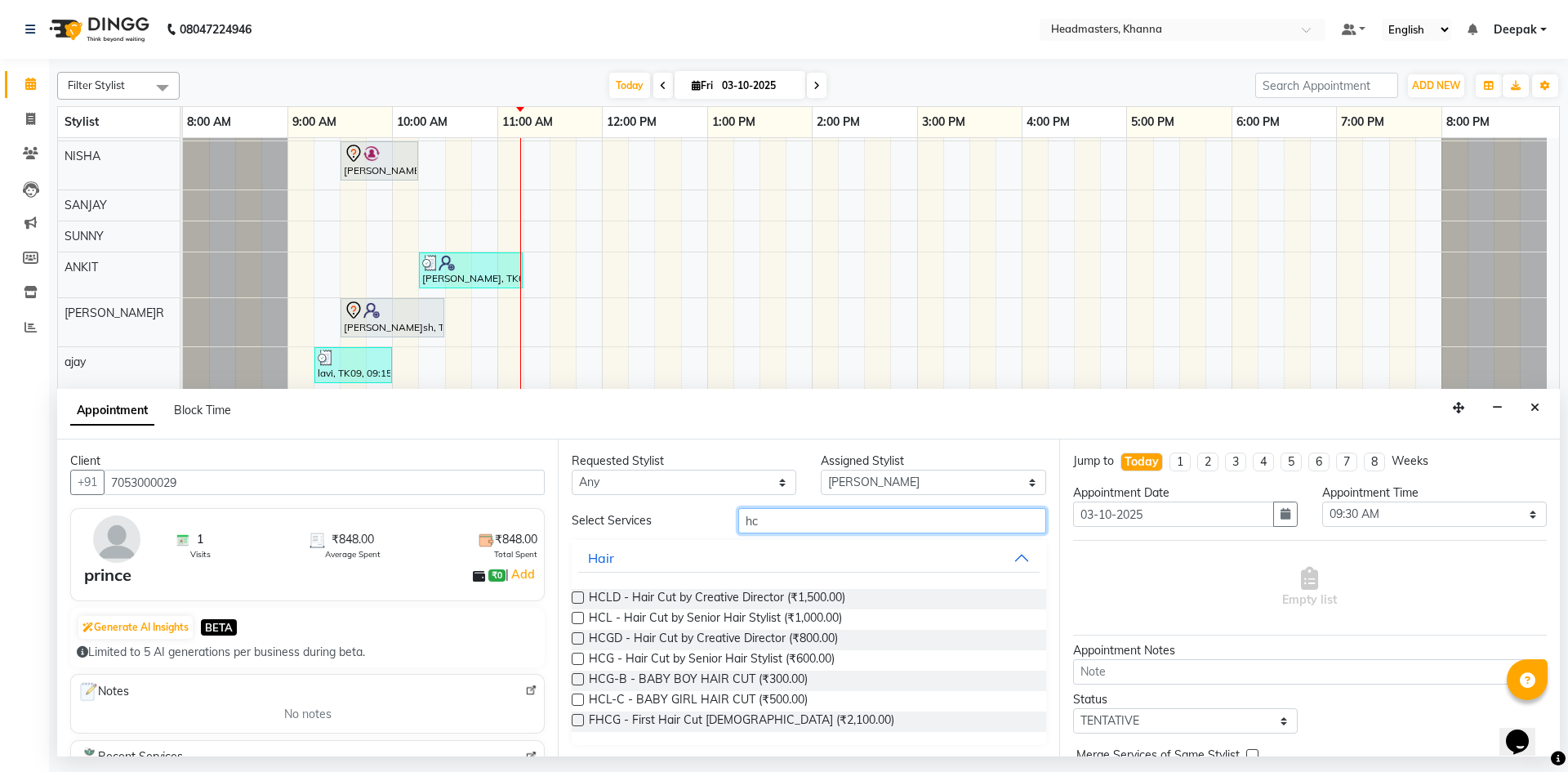
type input "hc"
click at [580, 657] on label at bounding box center [578, 658] width 12 height 12
click at [580, 657] on input "checkbox" at bounding box center [577, 660] width 11 height 11
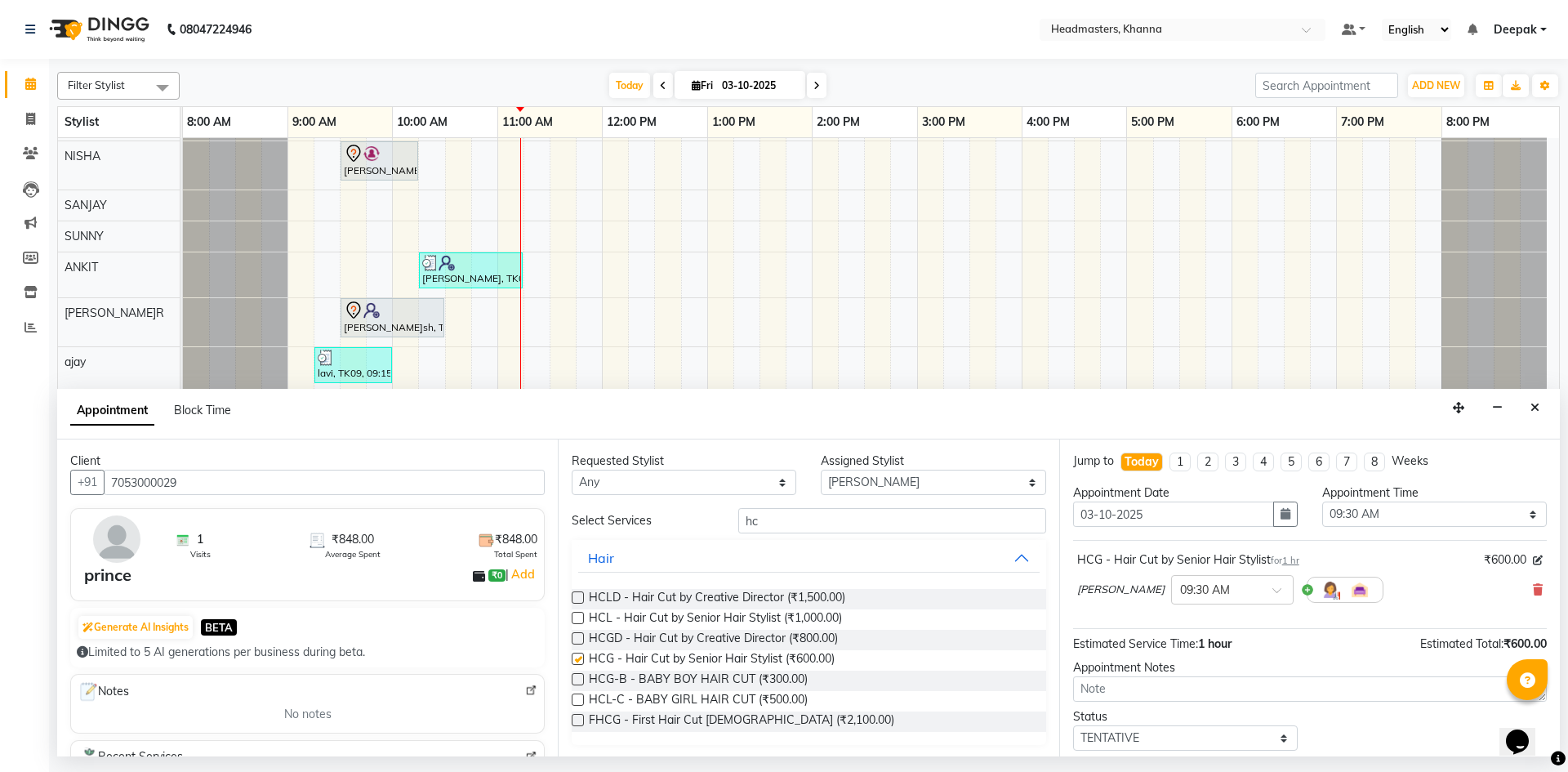
checkbox input "false"
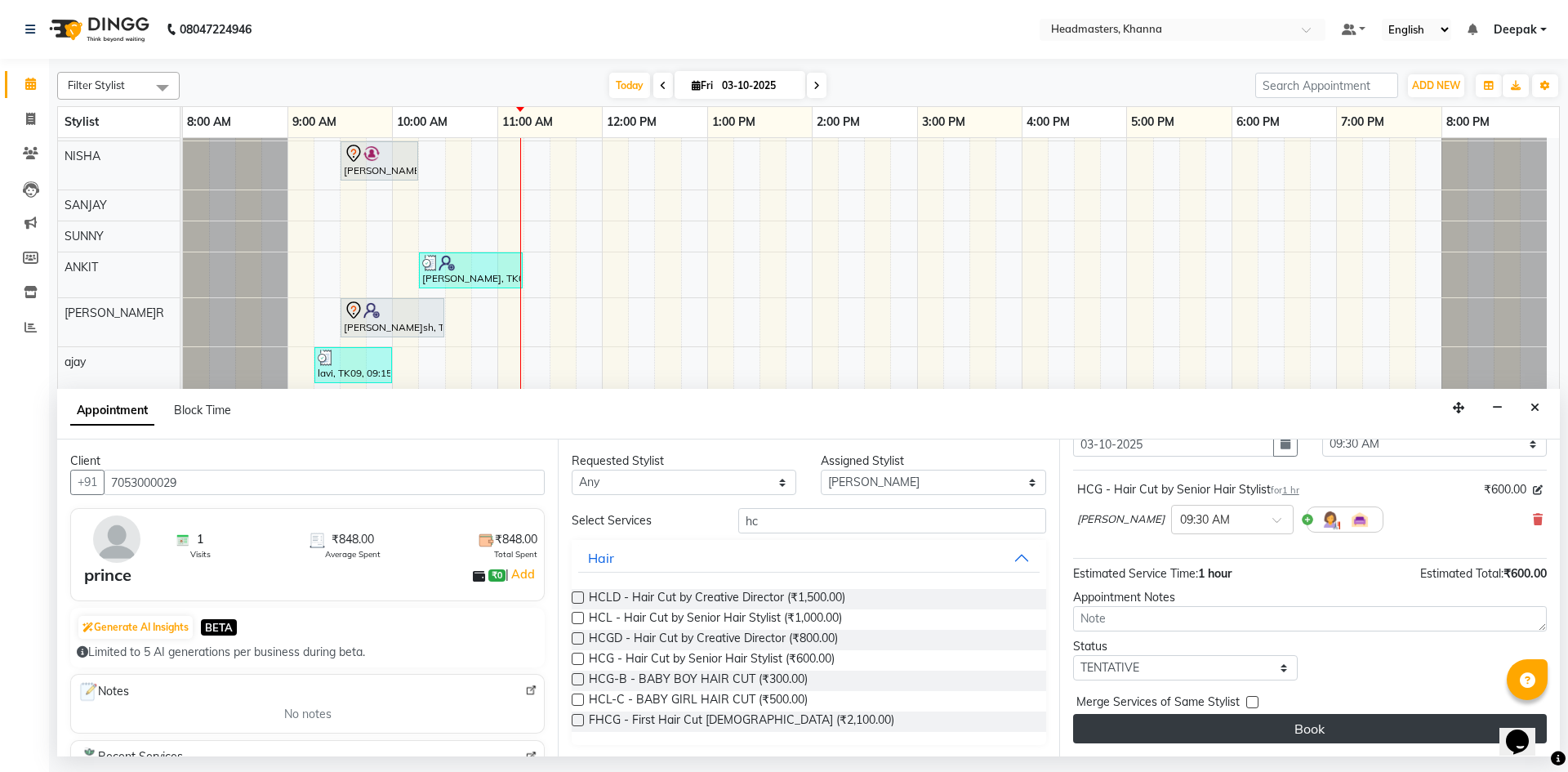
click at [1253, 737] on button "Book" at bounding box center [1309, 729] width 474 height 29
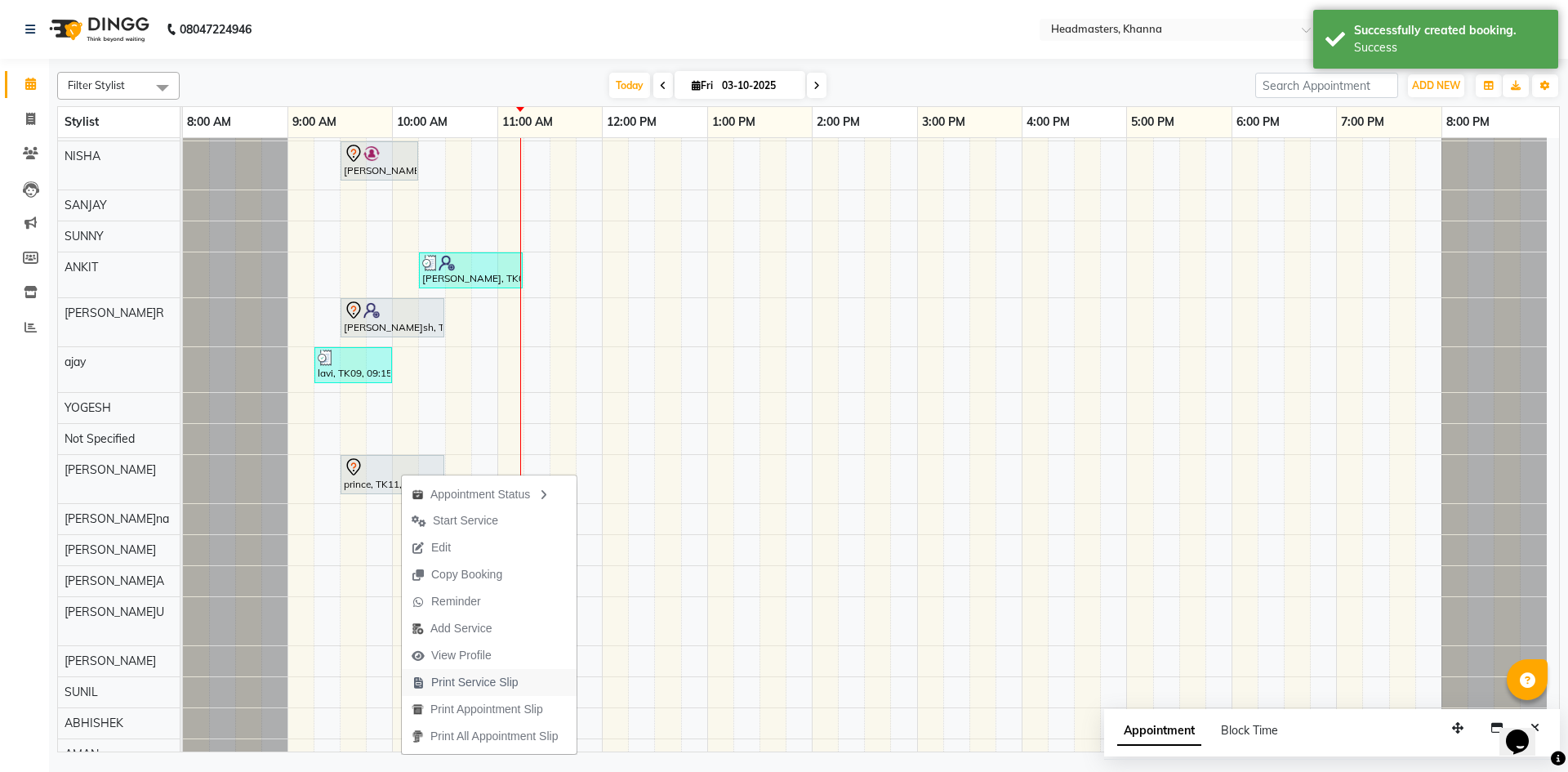
click at [473, 684] on span "Print Service Slip" at bounding box center [475, 682] width 88 height 17
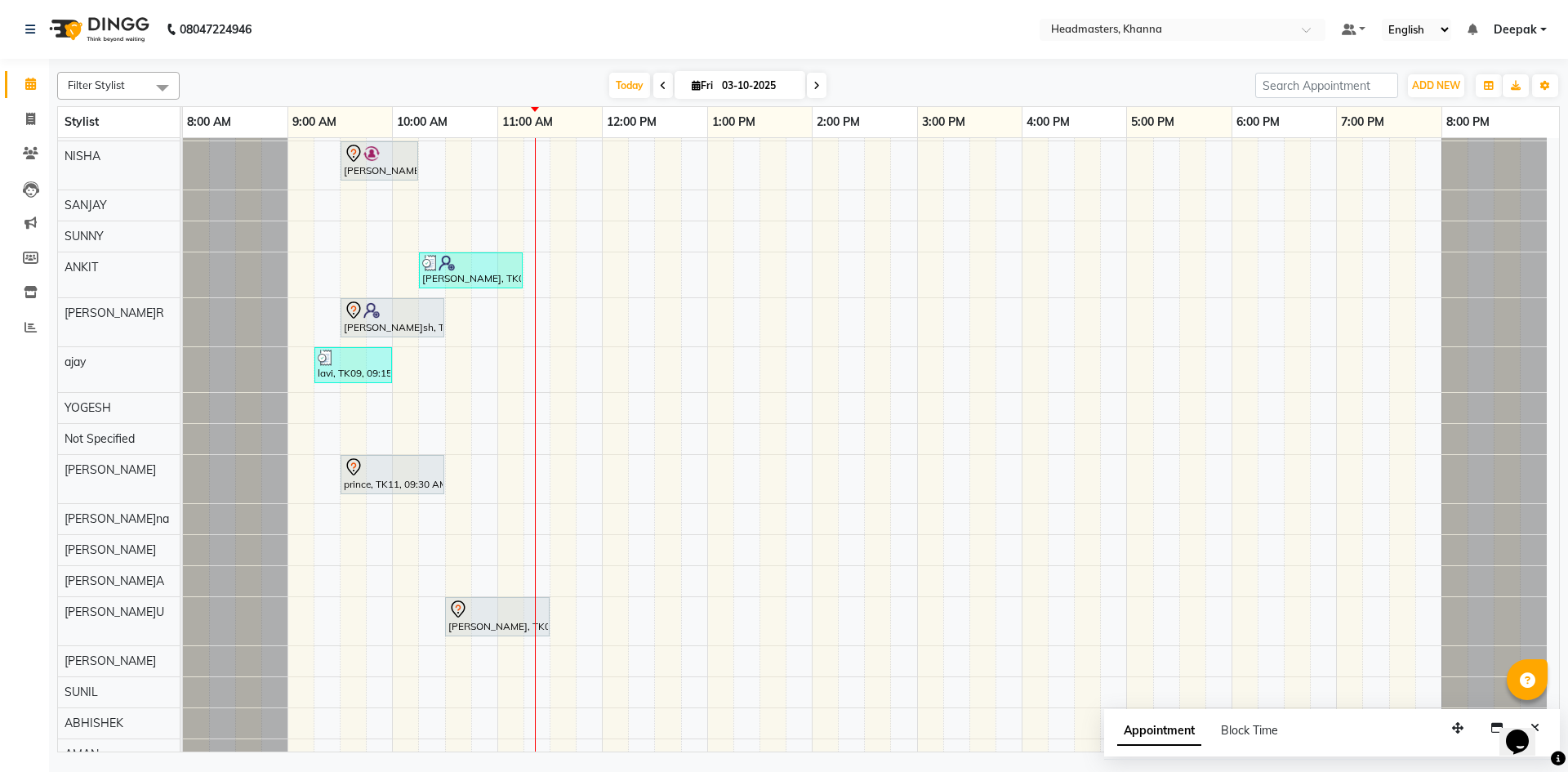
click at [344, 201] on div "MUSKAN, TK06, 10:45 AM-11:45 AM, HML - Head massage(with natural dry) AMANDEEP,…" at bounding box center [871, 679] width 1376 height 1522
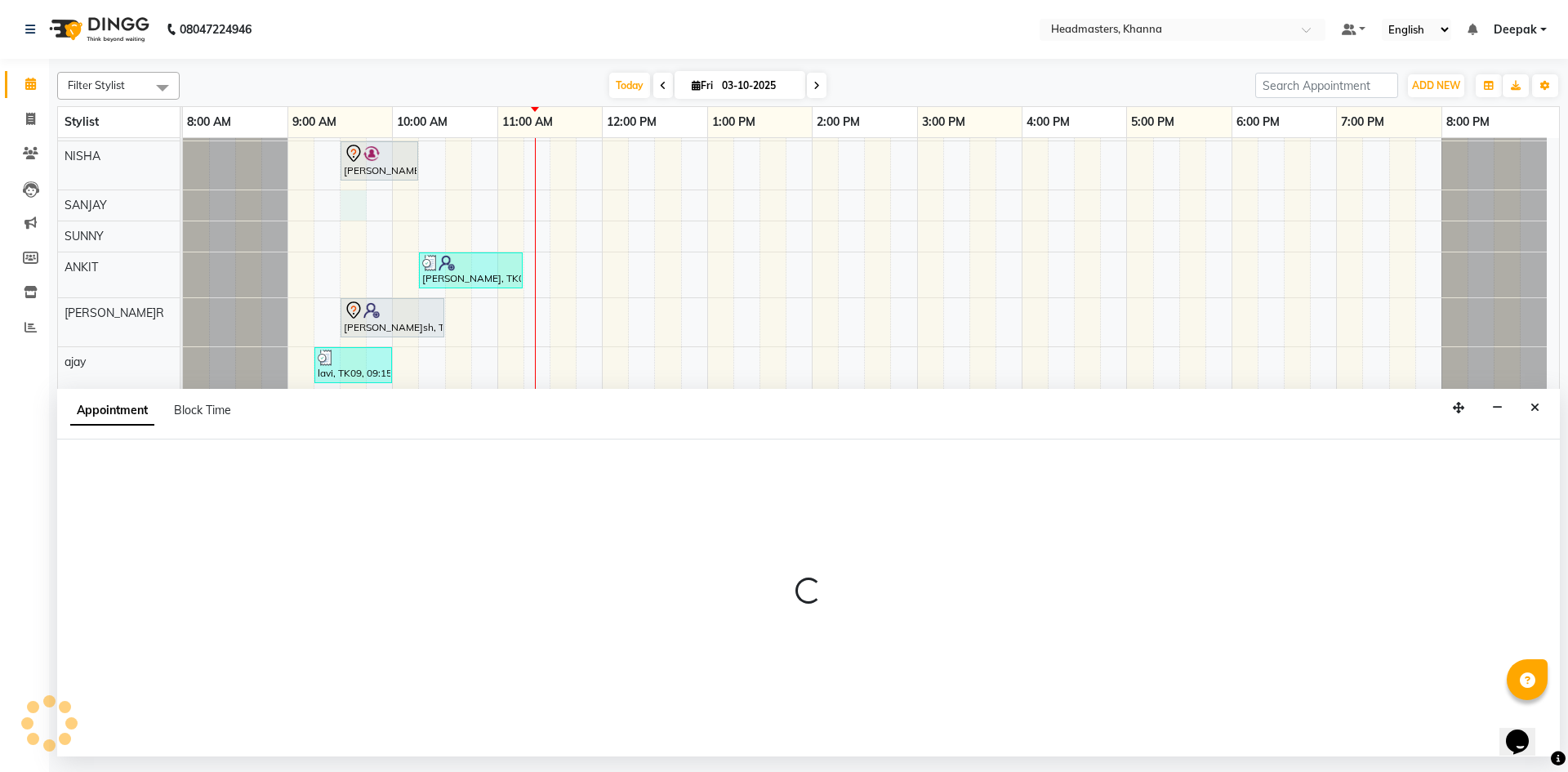
select select "60808"
select select "tentative"
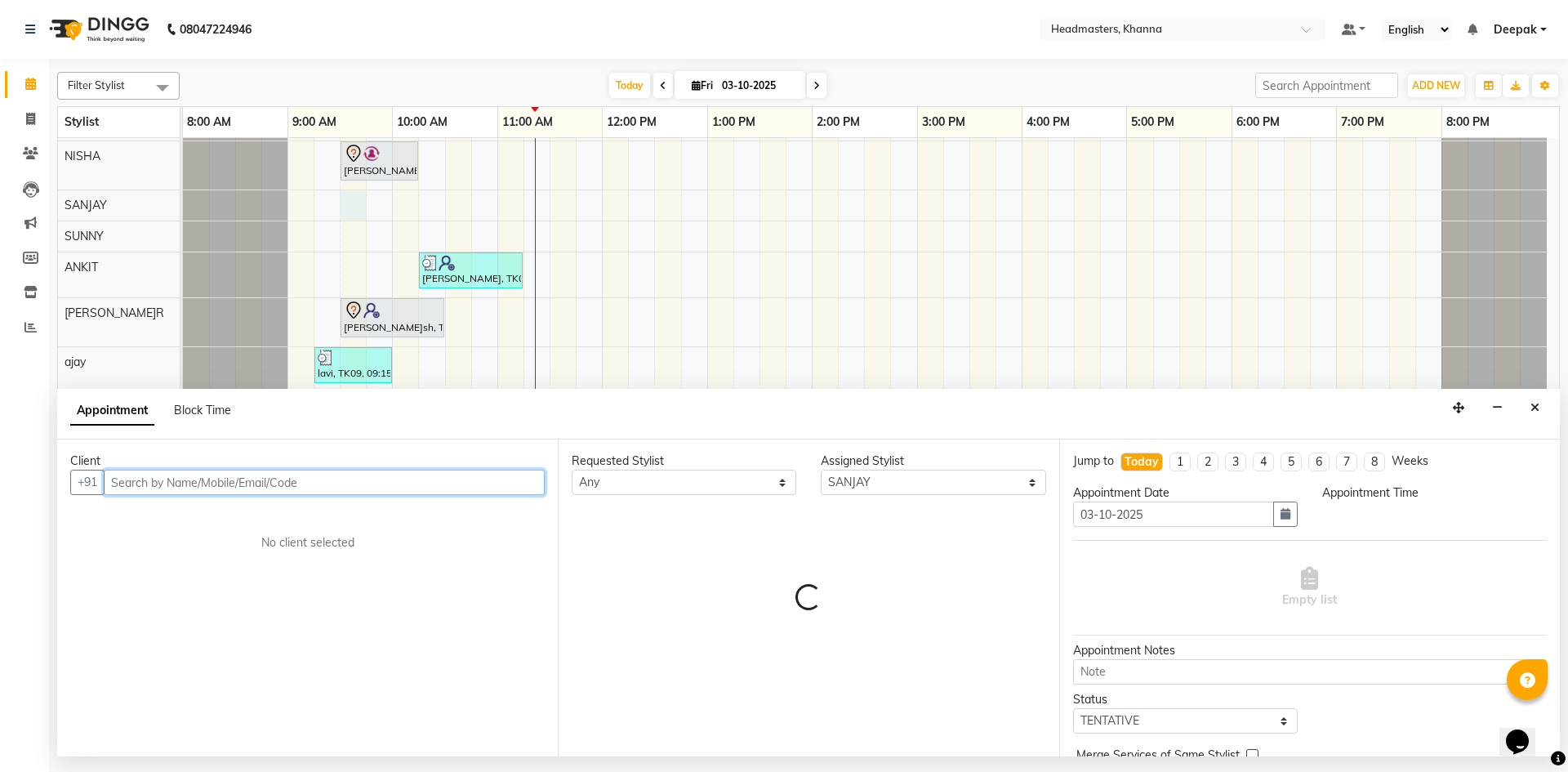
select select "570"
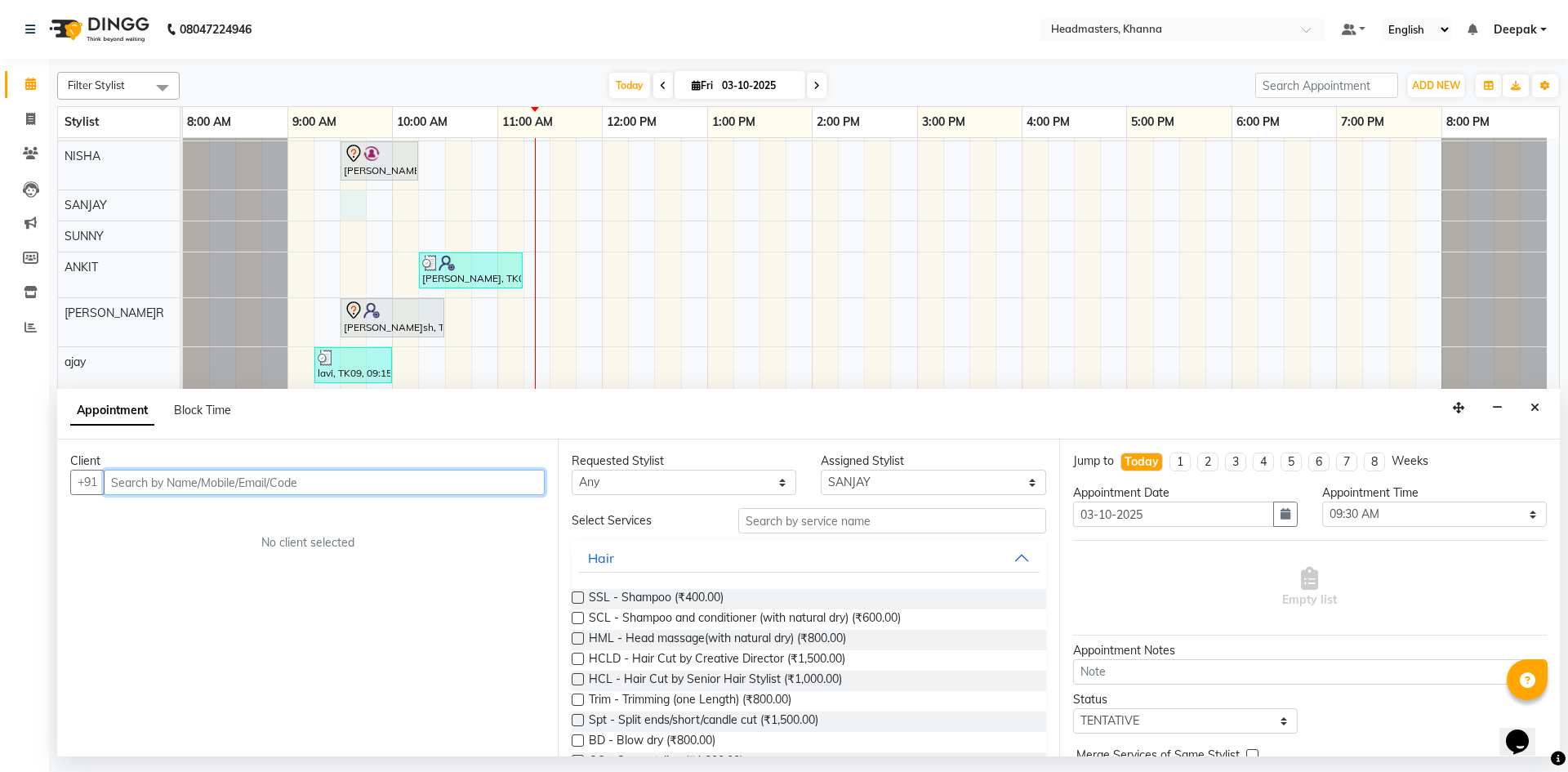
click at [342, 478] on input "text" at bounding box center [324, 482] width 441 height 25
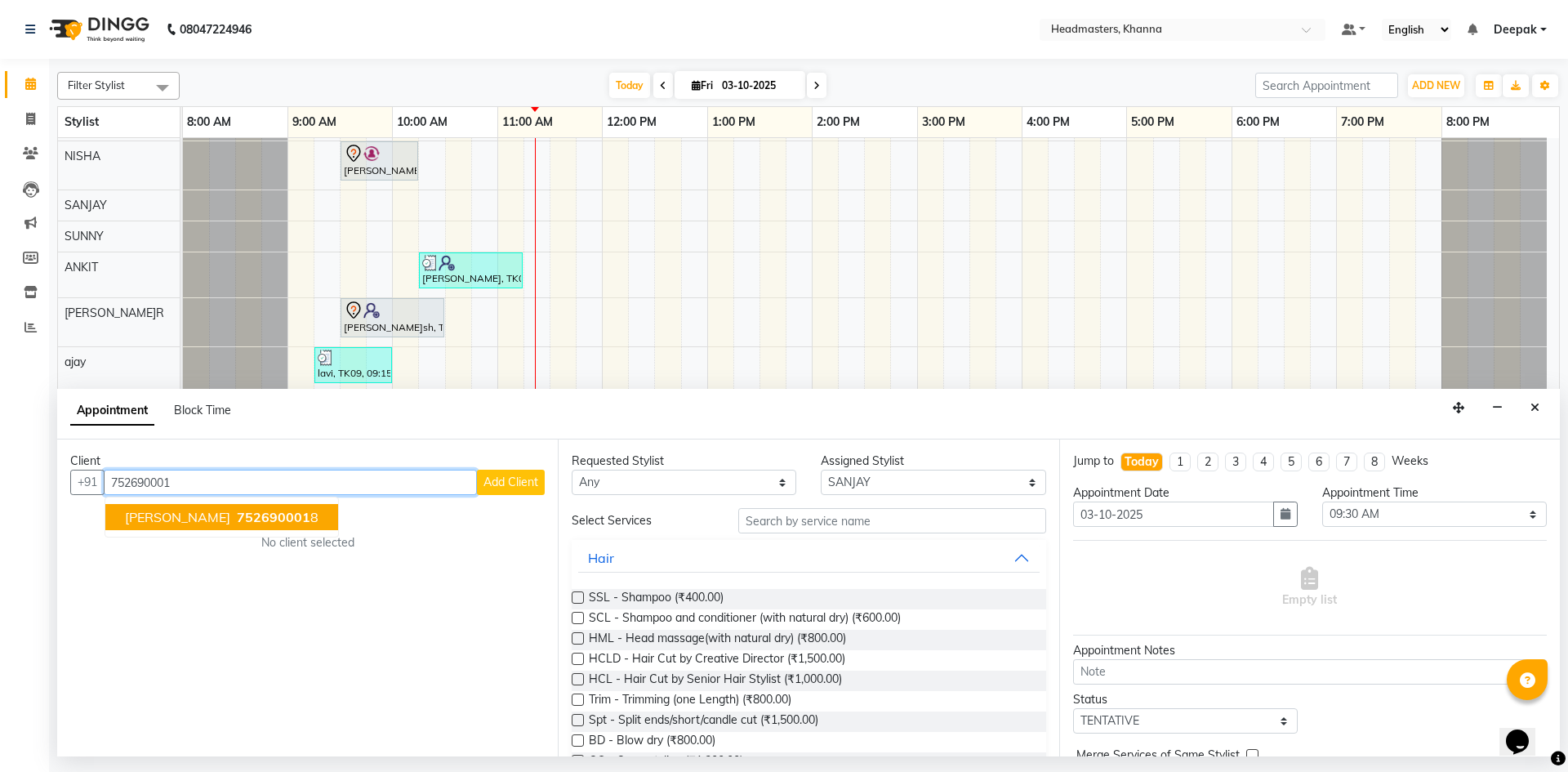
click at [238, 513] on ngb-highlight "752690001 8" at bounding box center [276, 517] width 85 height 16
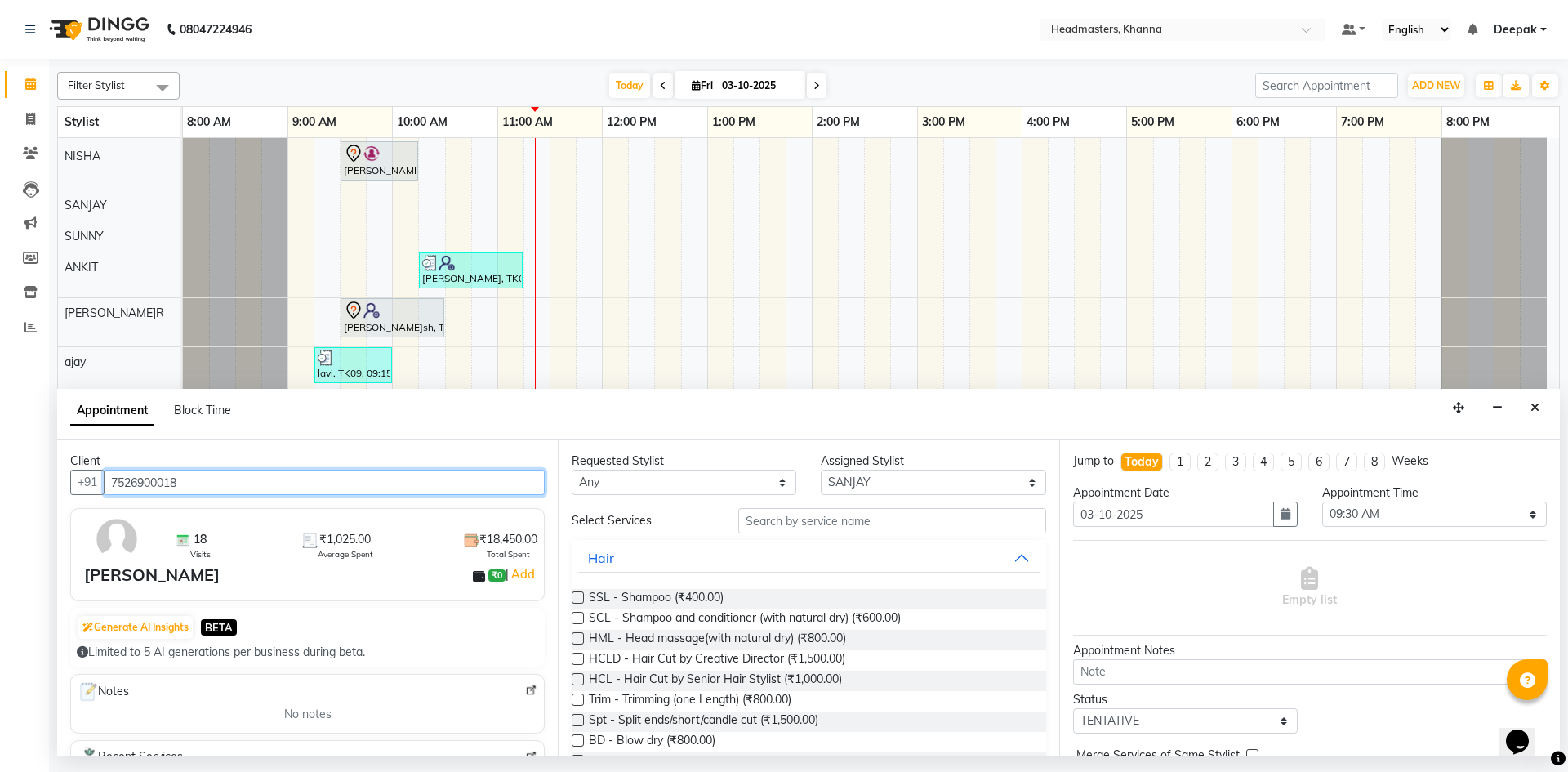
type input "7526900018"
click at [896, 525] on input "text" at bounding box center [892, 521] width 308 height 25
type input "c"
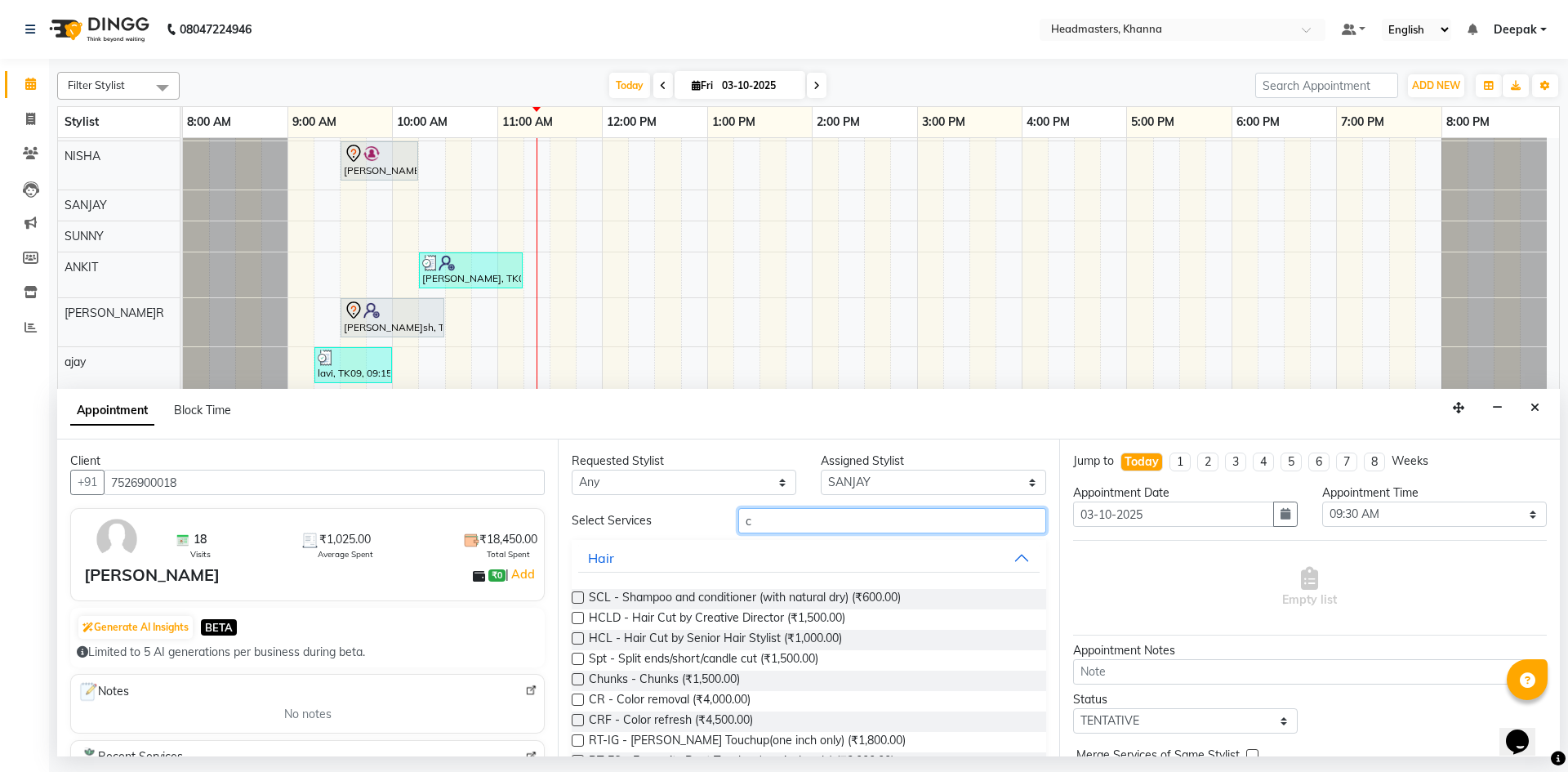
click at [823, 524] on input "c" at bounding box center [892, 521] width 308 height 25
type input "hc"
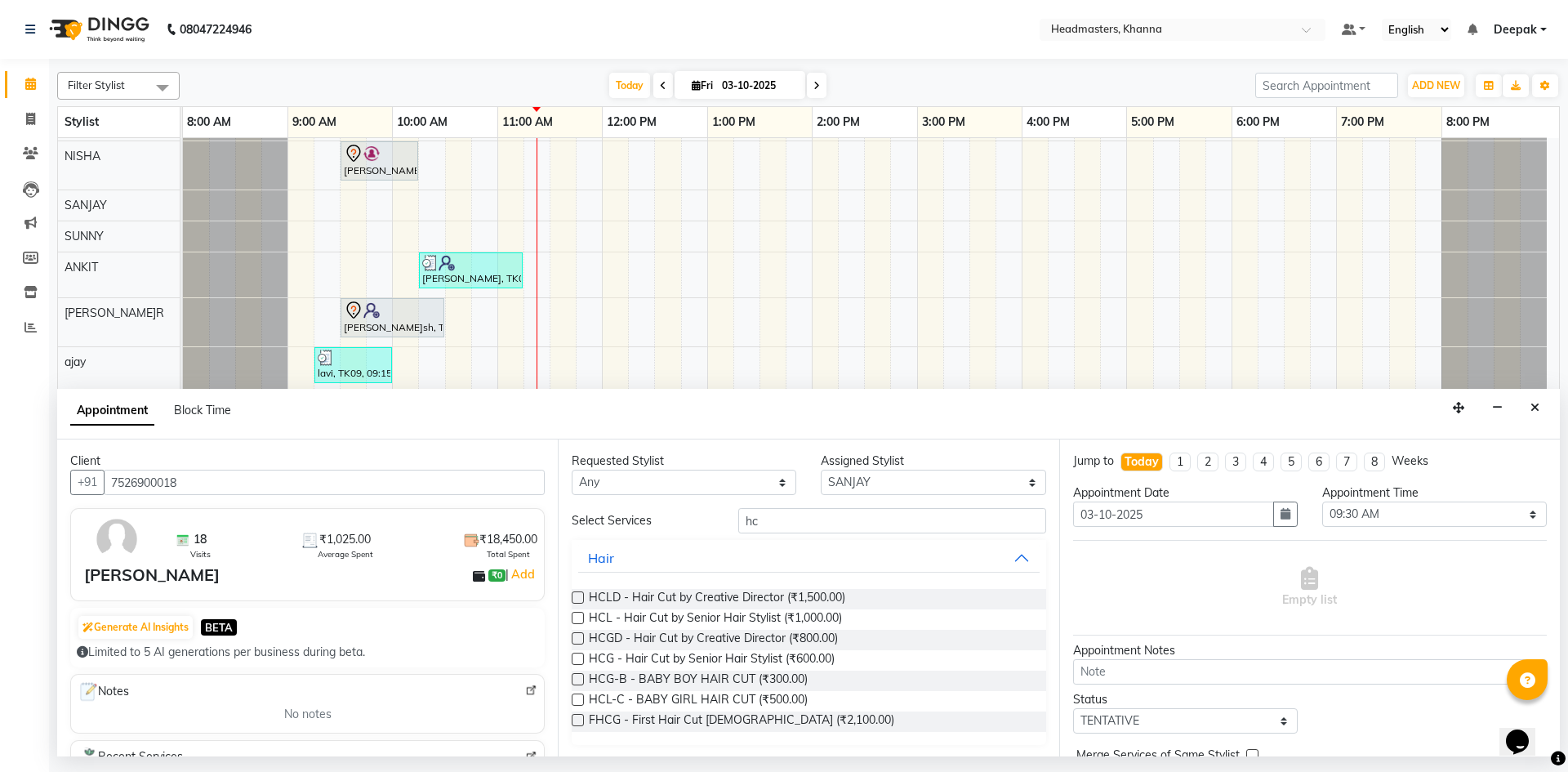
click at [579, 658] on label at bounding box center [578, 658] width 12 height 12
click at [579, 658] on input "checkbox" at bounding box center [577, 660] width 11 height 11
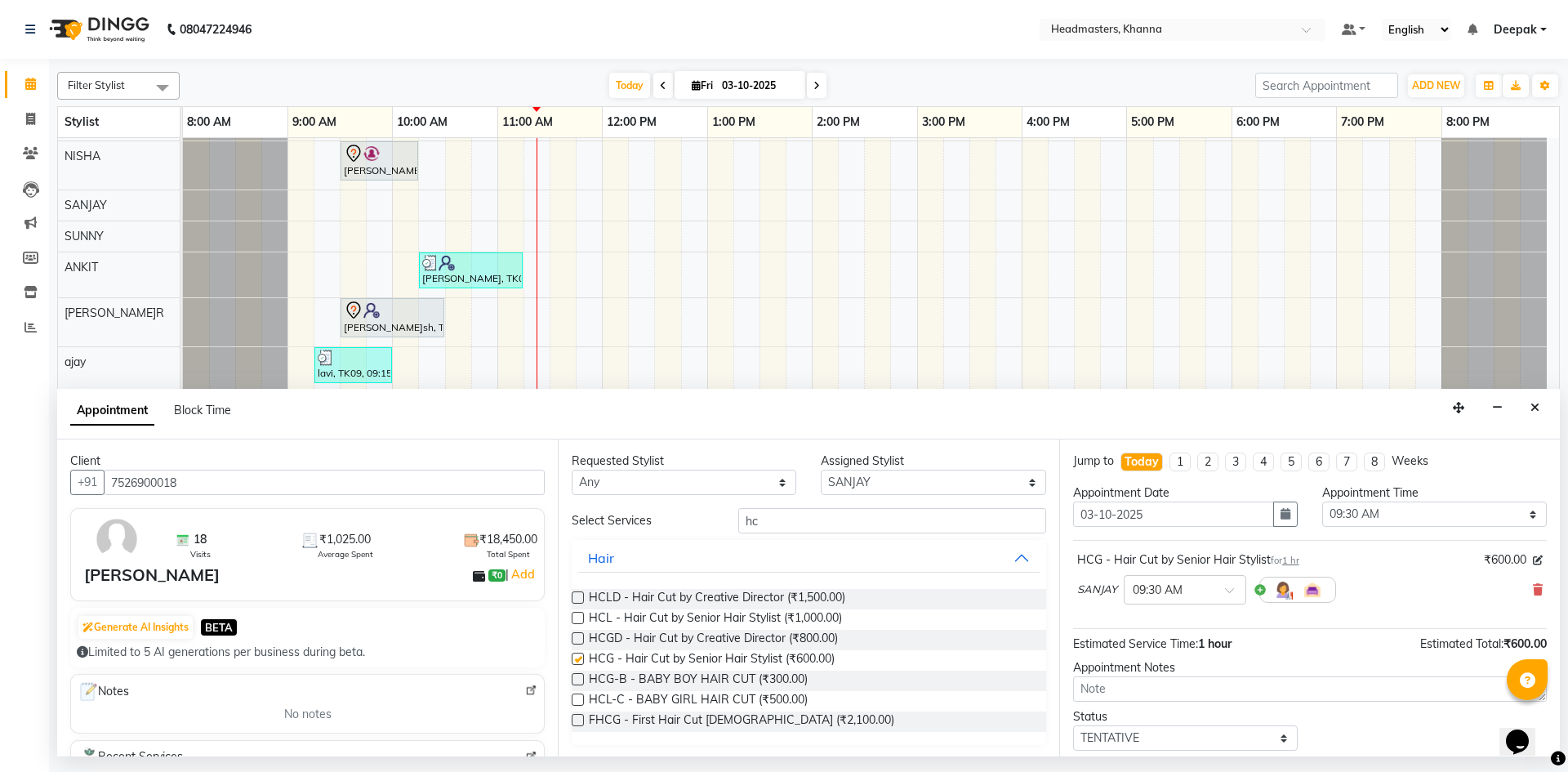
checkbox input "false"
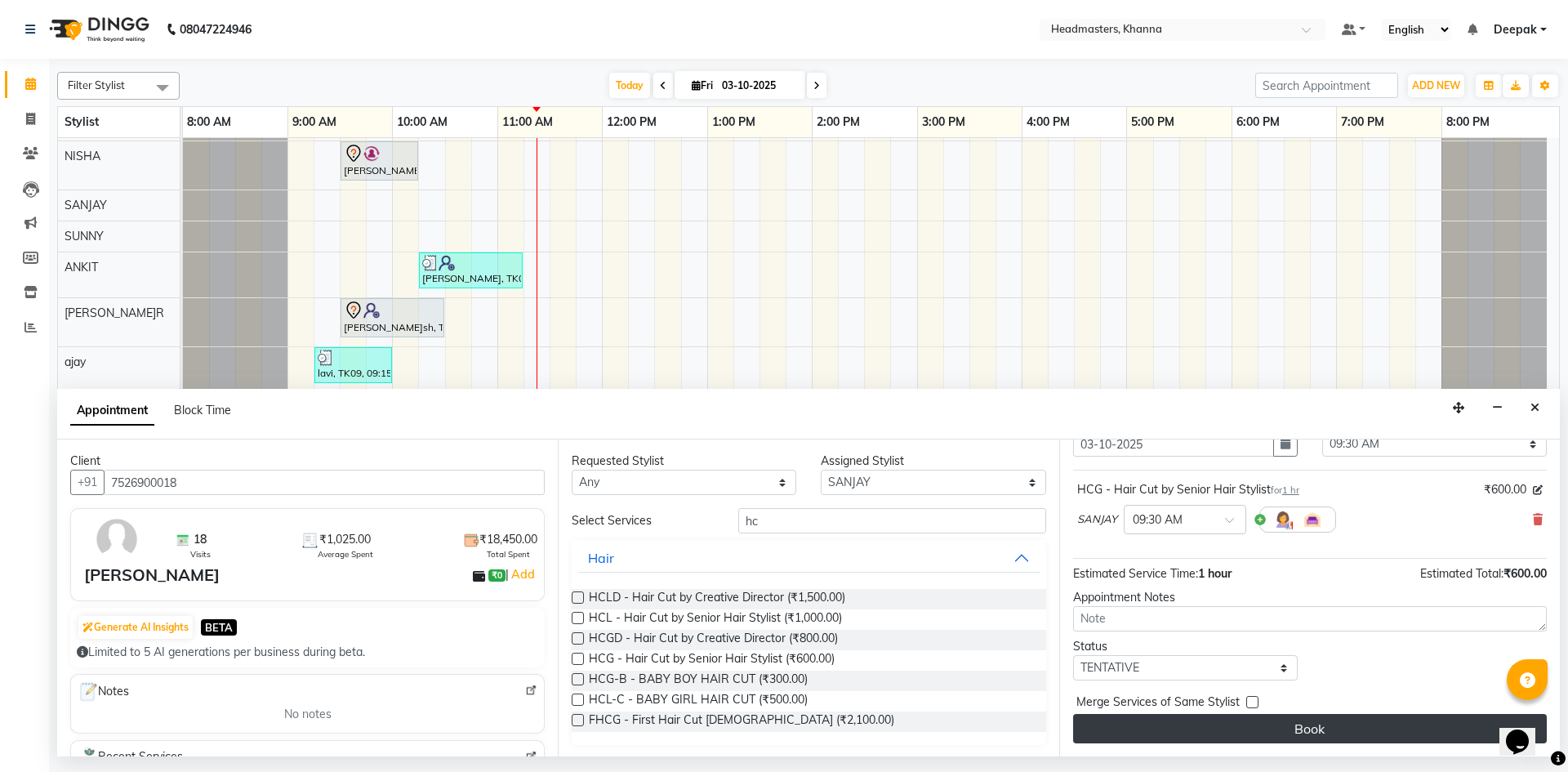
click at [1205, 743] on button "Book" at bounding box center [1309, 729] width 474 height 29
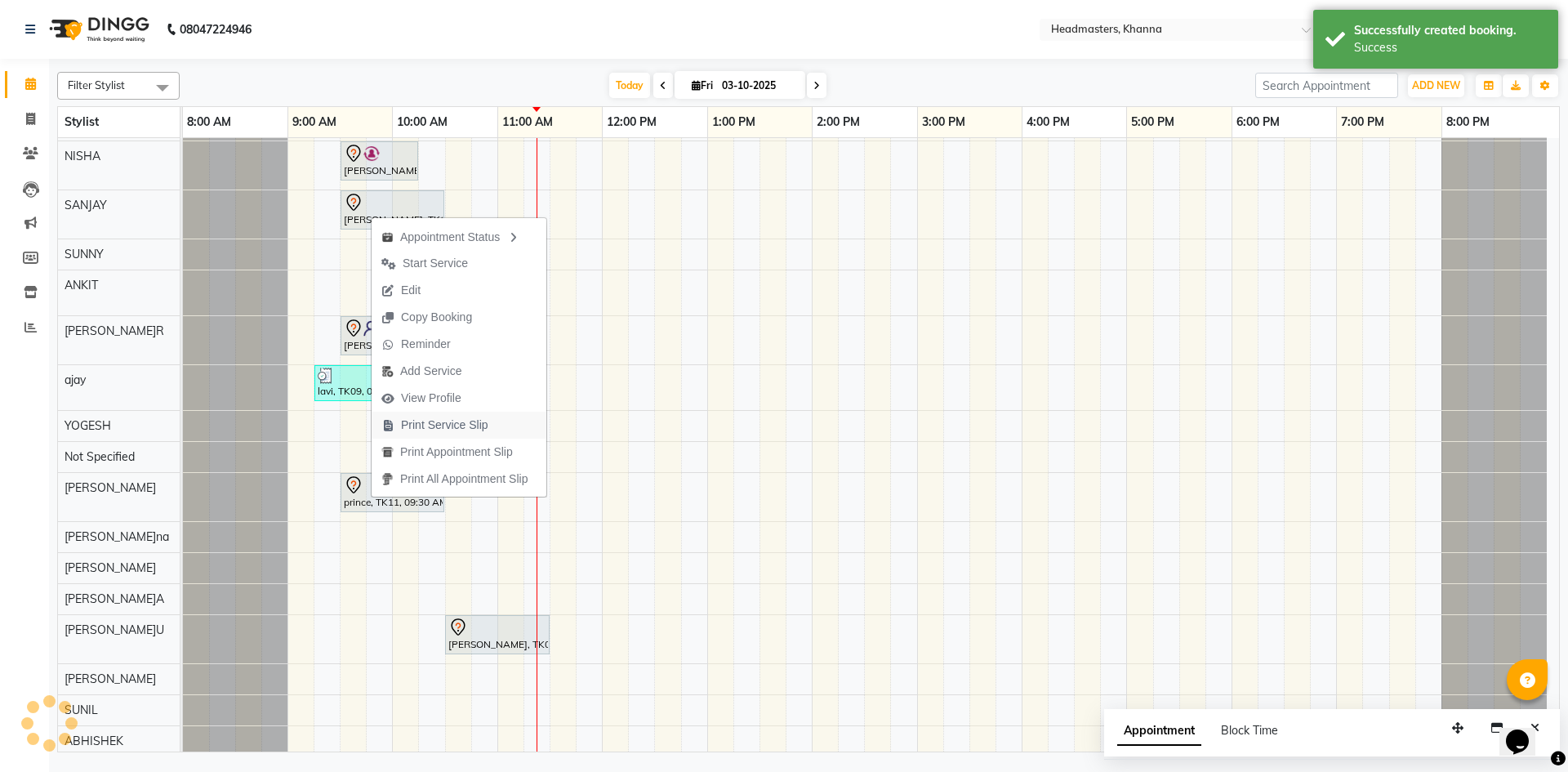
click at [421, 420] on span "Print Service Slip" at bounding box center [444, 425] width 88 height 17
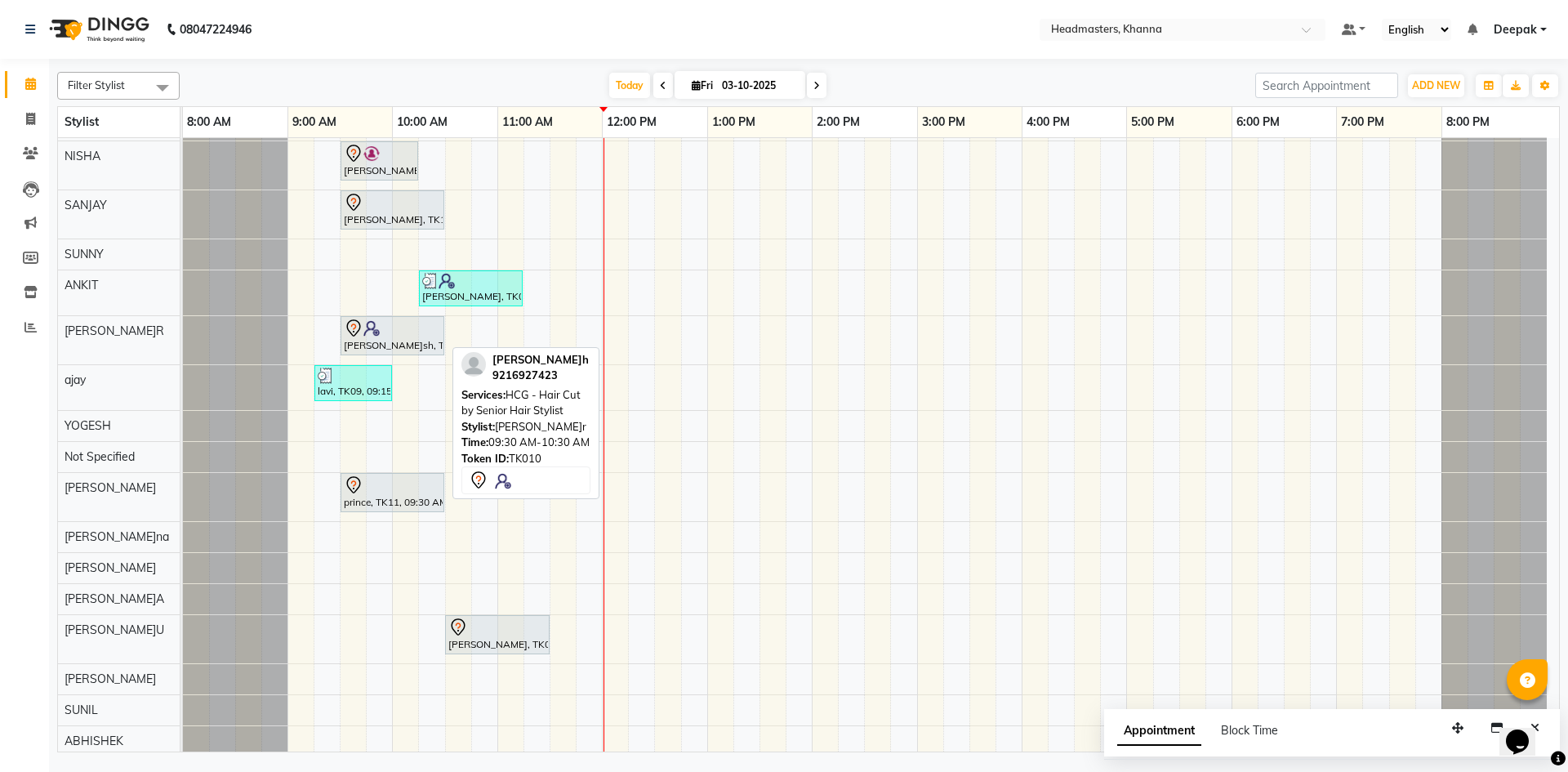
click at [376, 329] on img at bounding box center [372, 328] width 16 height 16
select select "7"
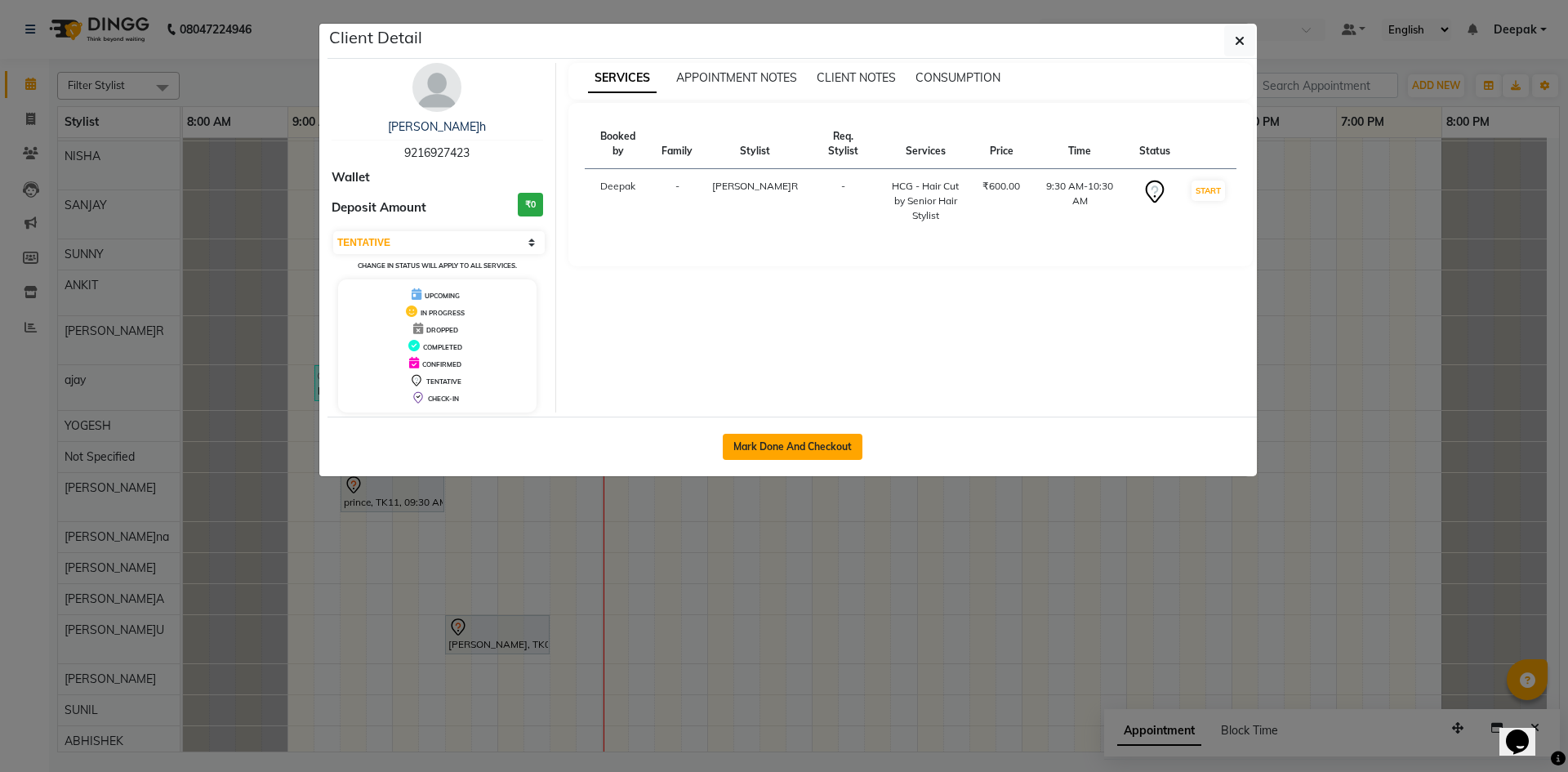
click at [809, 449] on button "Mark Done And Checkout" at bounding box center [792, 447] width 140 height 26
select select "service"
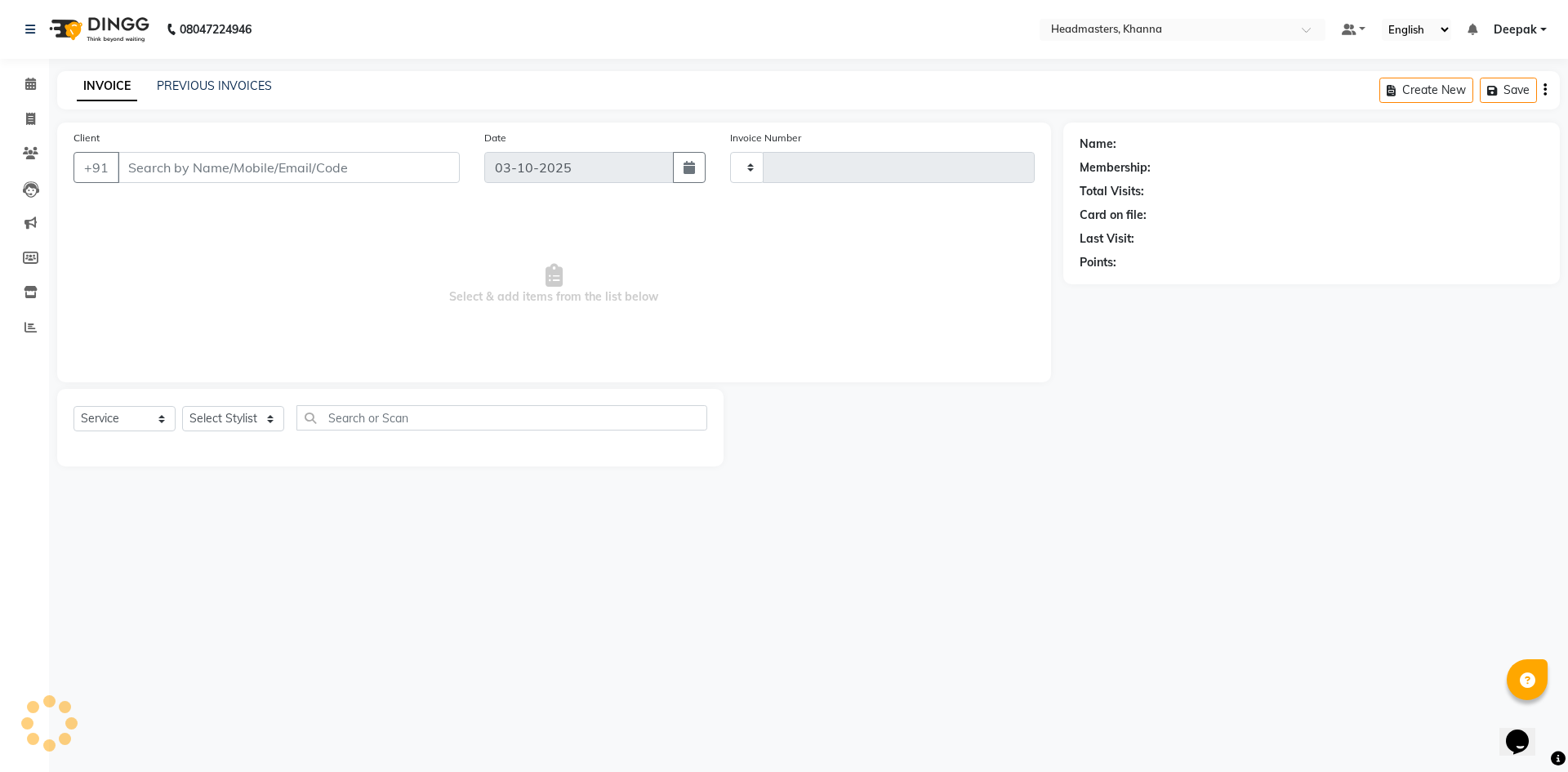
type input "6574"
select select "7138"
type input "9216927423"
select select "60814"
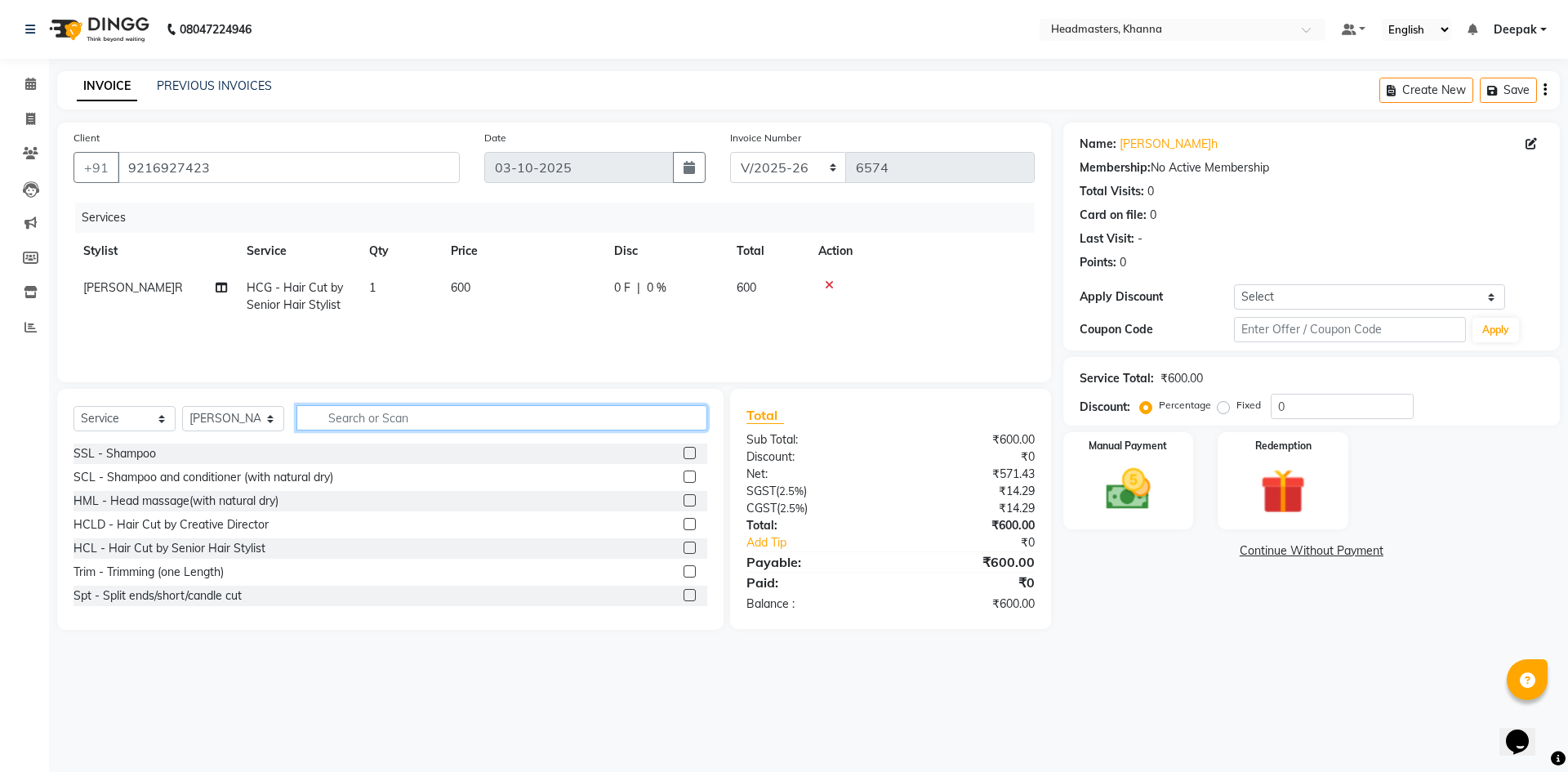
click at [493, 418] on input "text" at bounding box center [502, 418] width 411 height 25
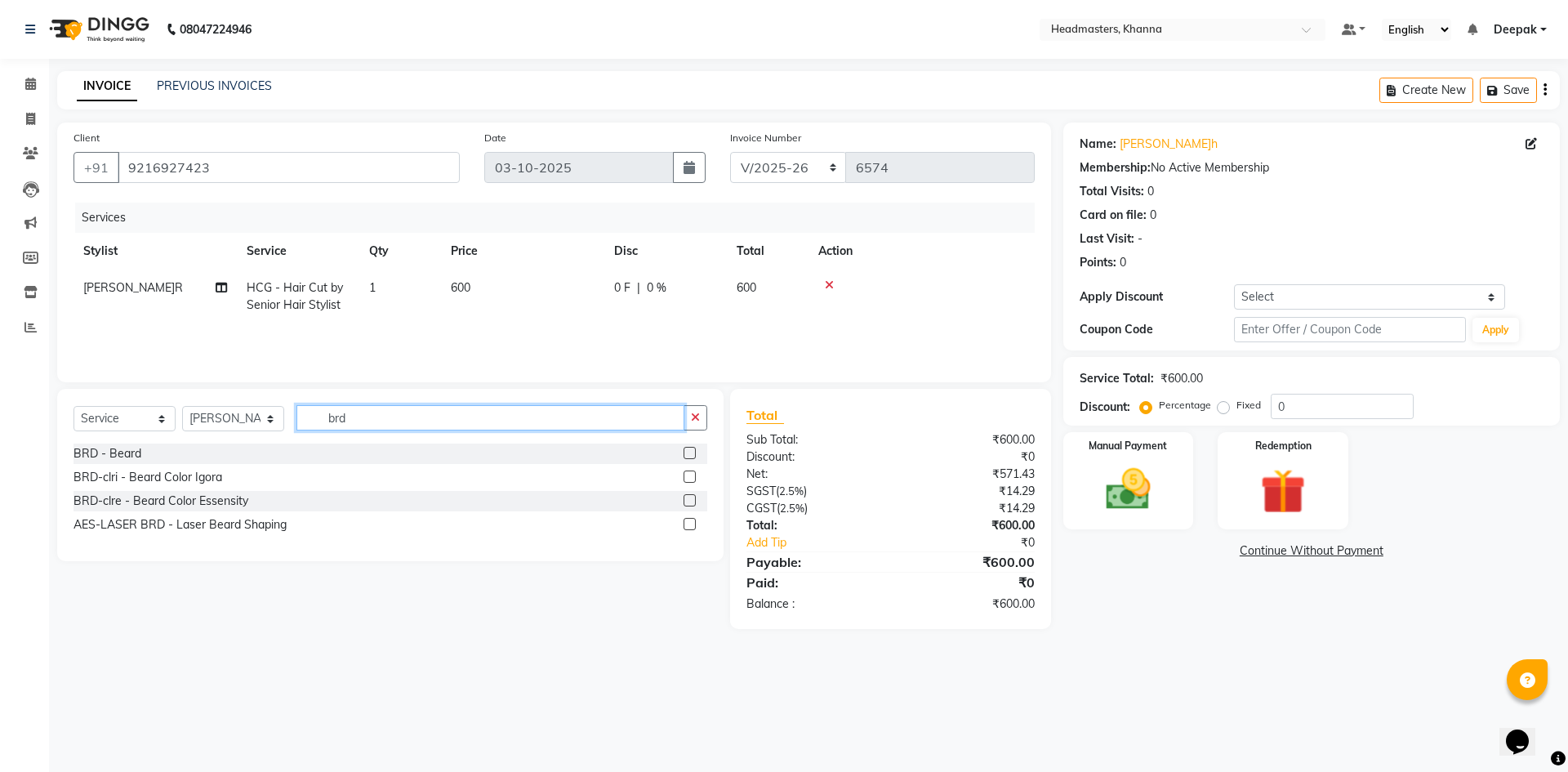
type input "brd"
click at [696, 449] on div at bounding box center [695, 454] width 24 height 20
click at [690, 449] on label at bounding box center [689, 453] width 12 height 12
click at [690, 449] on input "checkbox" at bounding box center [688, 454] width 11 height 11
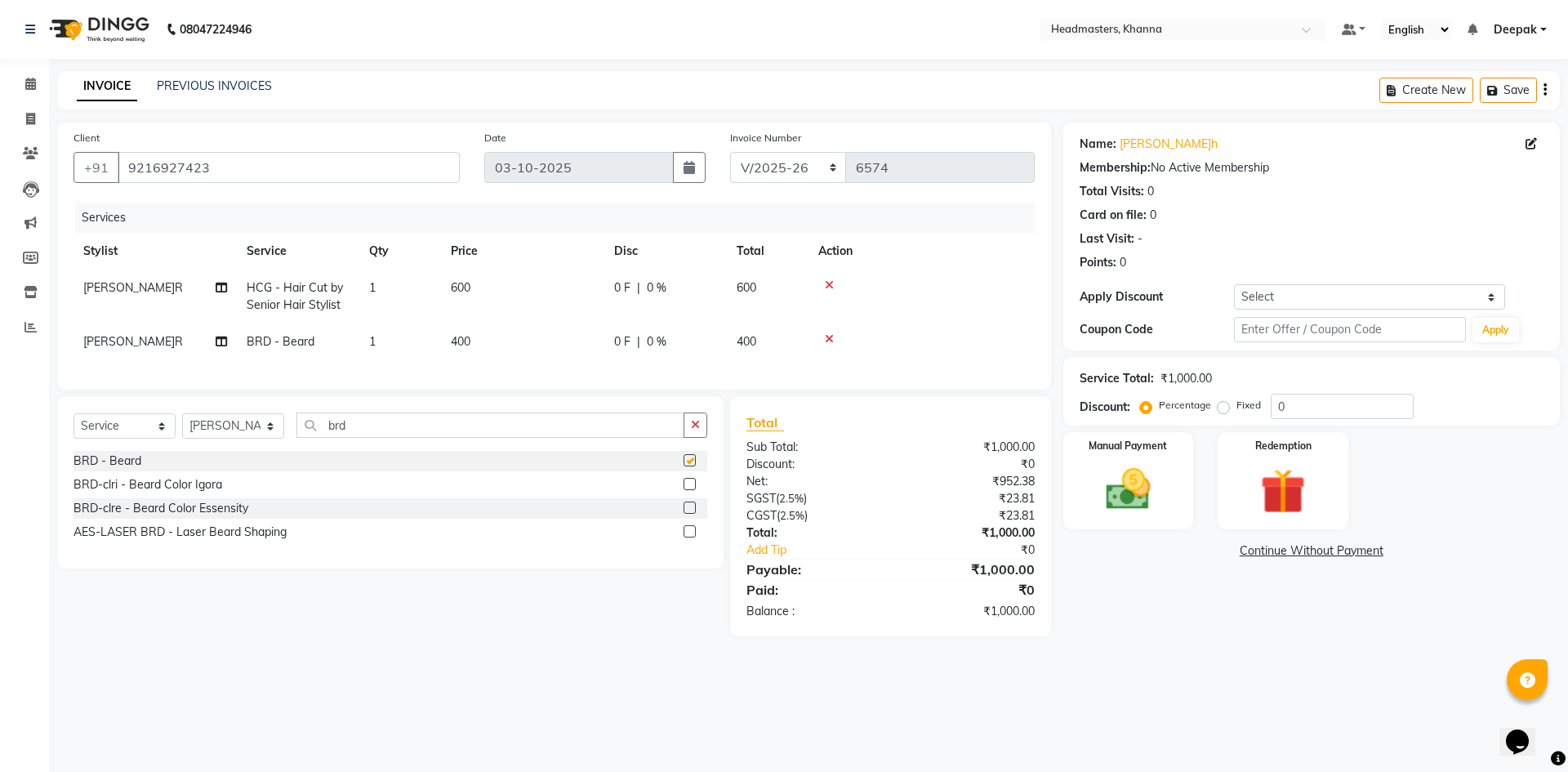
checkbox input "false"
click at [1237, 409] on label "Fixed" at bounding box center [1249, 405] width 25 height 15
click at [1223, 409] on input "Fixed" at bounding box center [1227, 405] width 11 height 11
radio input "true"
click at [1319, 410] on input "0" at bounding box center [1342, 406] width 143 height 25
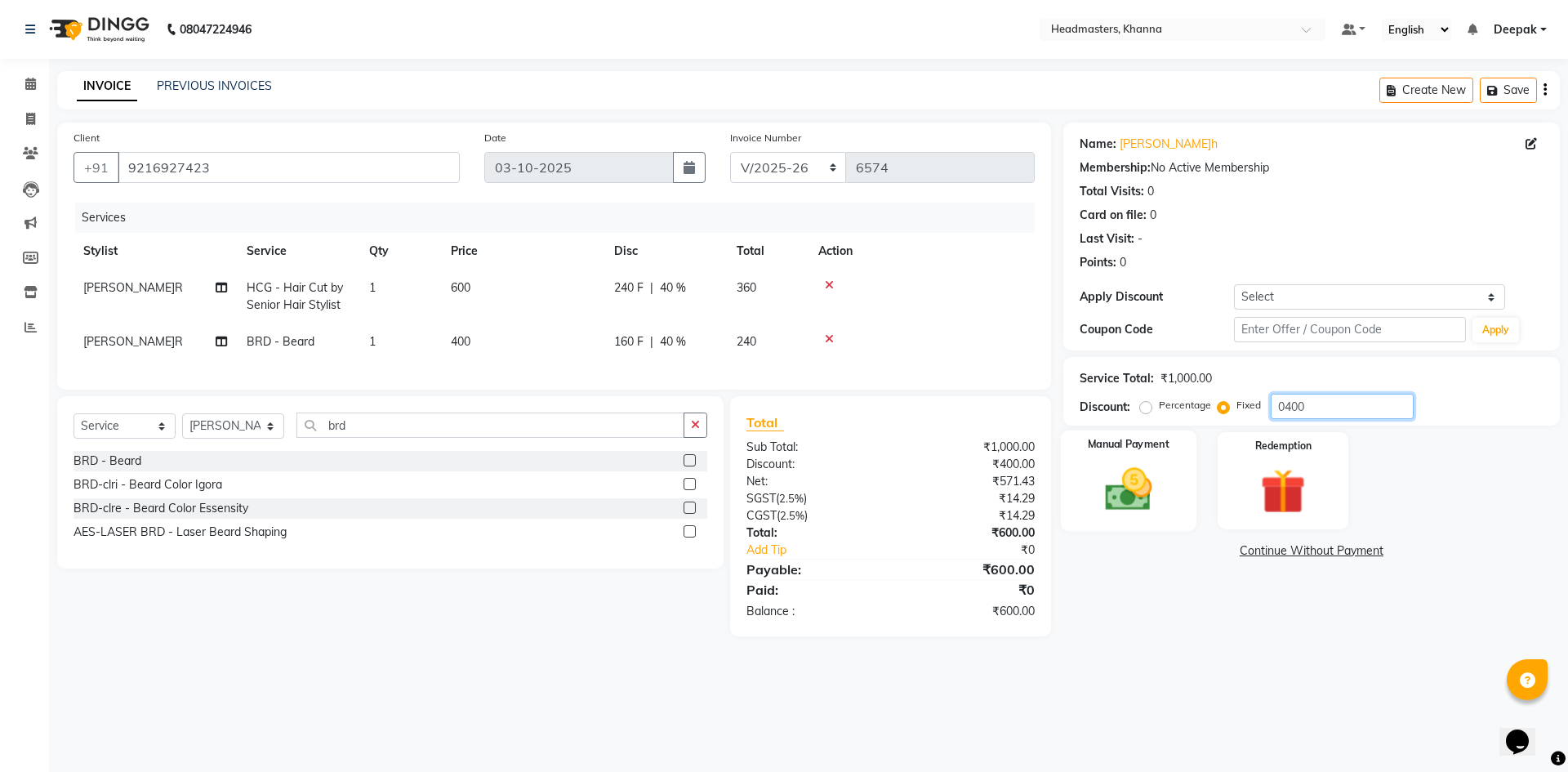
type input "0400"
click at [1160, 486] on img at bounding box center [1128, 490] width 76 height 54
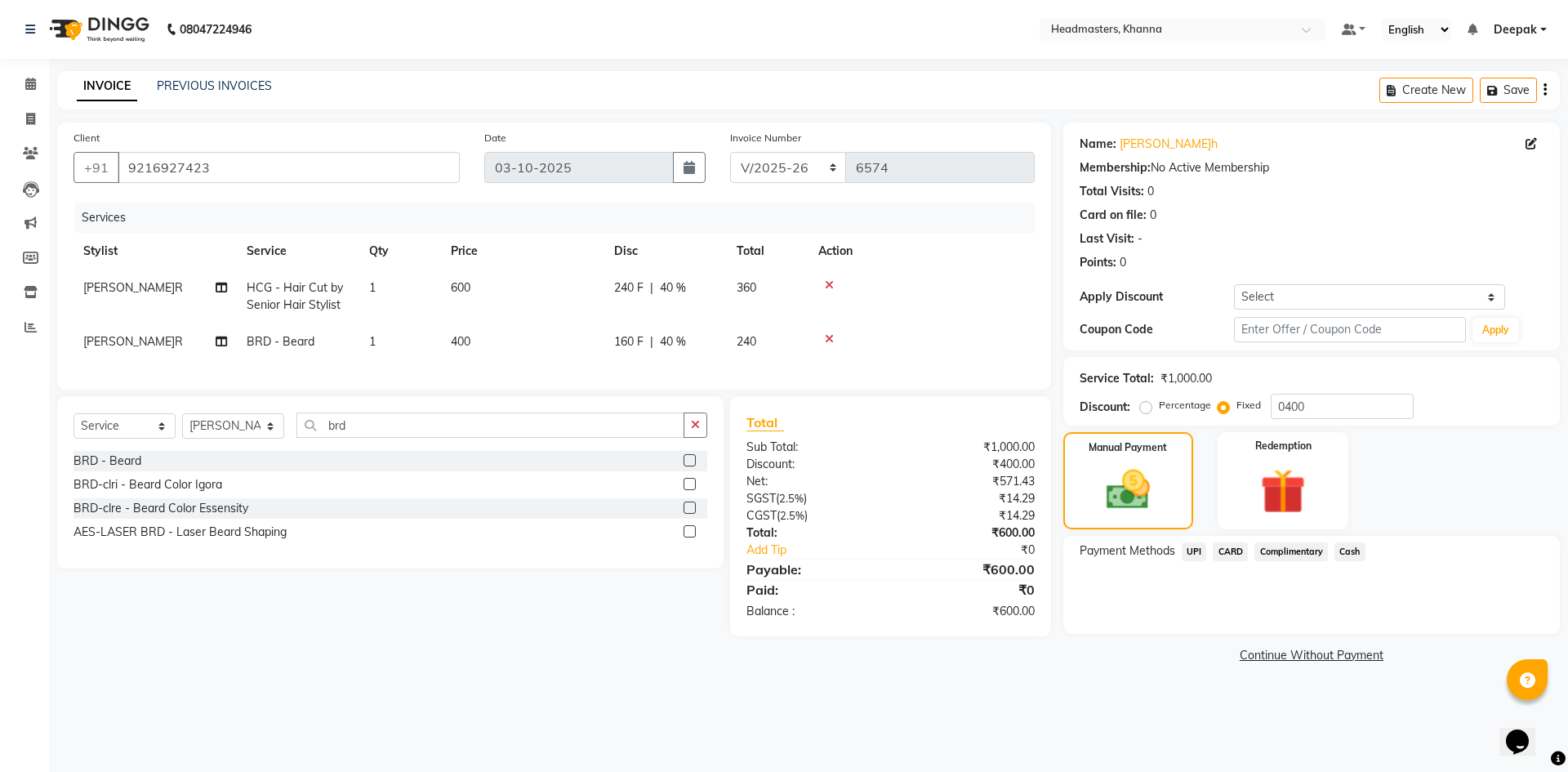
click at [1343, 557] on span "Cash" at bounding box center [1350, 552] width 31 height 19
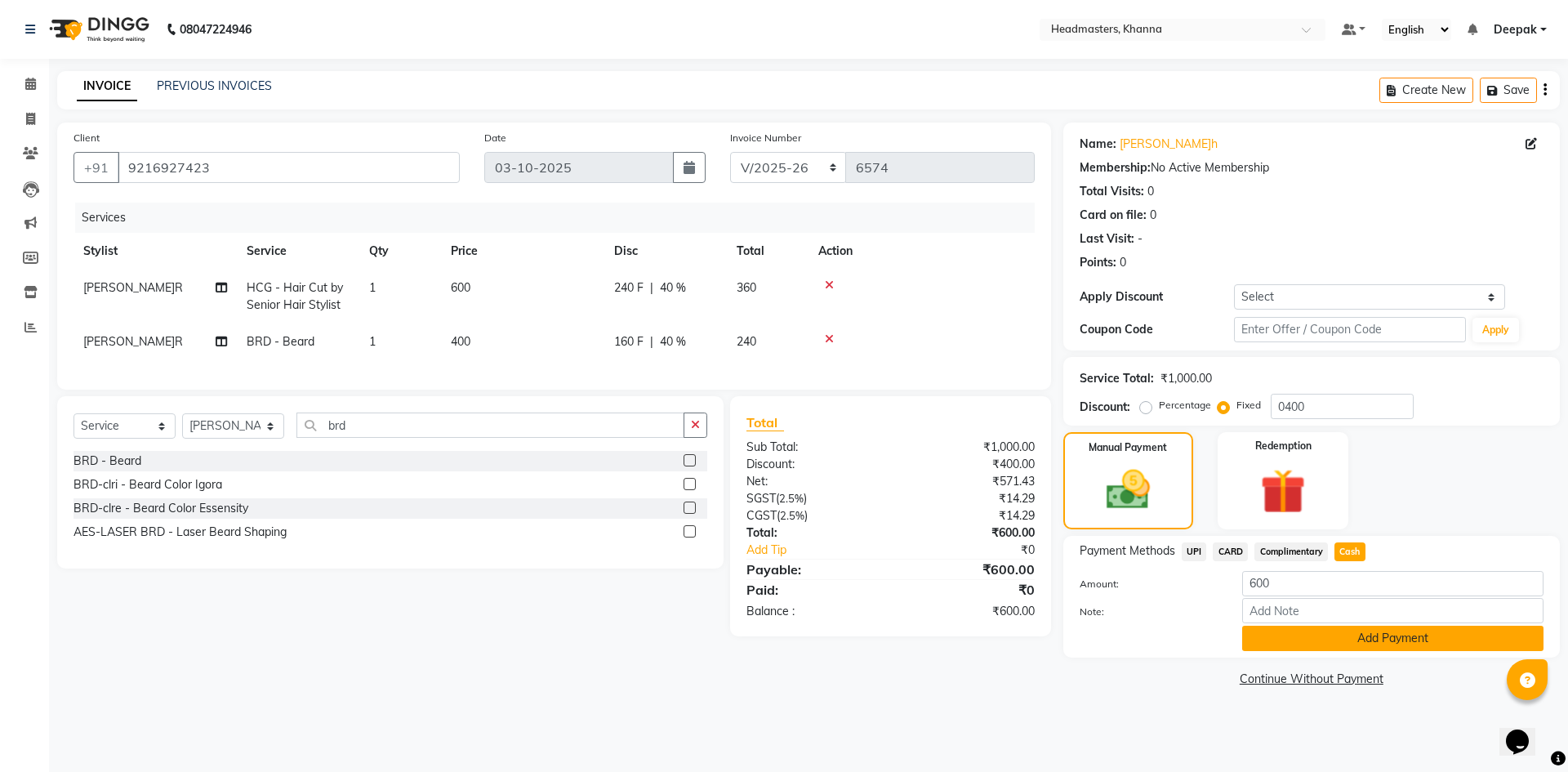
click at [1308, 642] on button "Add Payment" at bounding box center [1393, 638] width 301 height 25
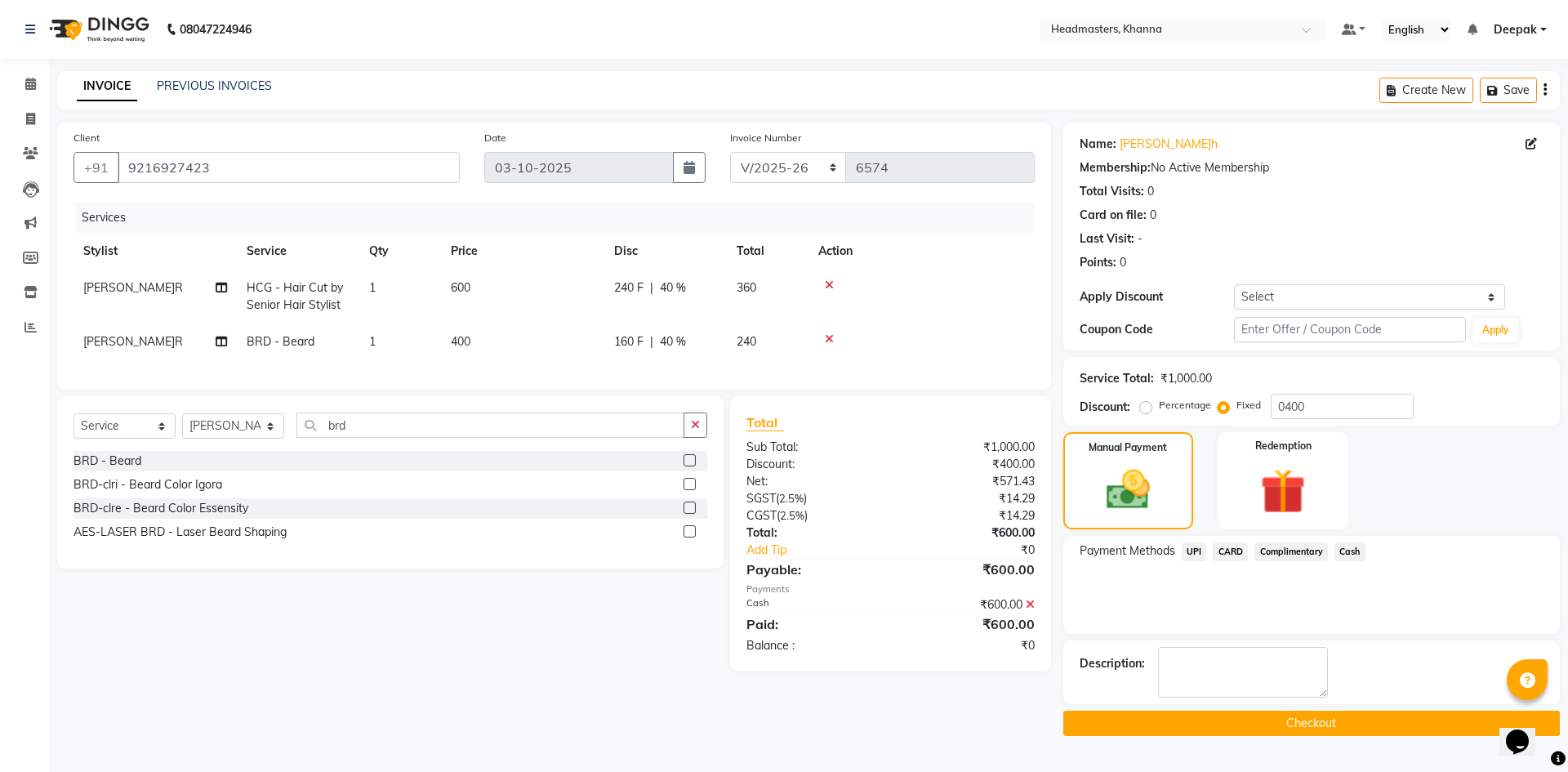
click at [1242, 726] on button "Checkout" at bounding box center [1311, 723] width 497 height 25
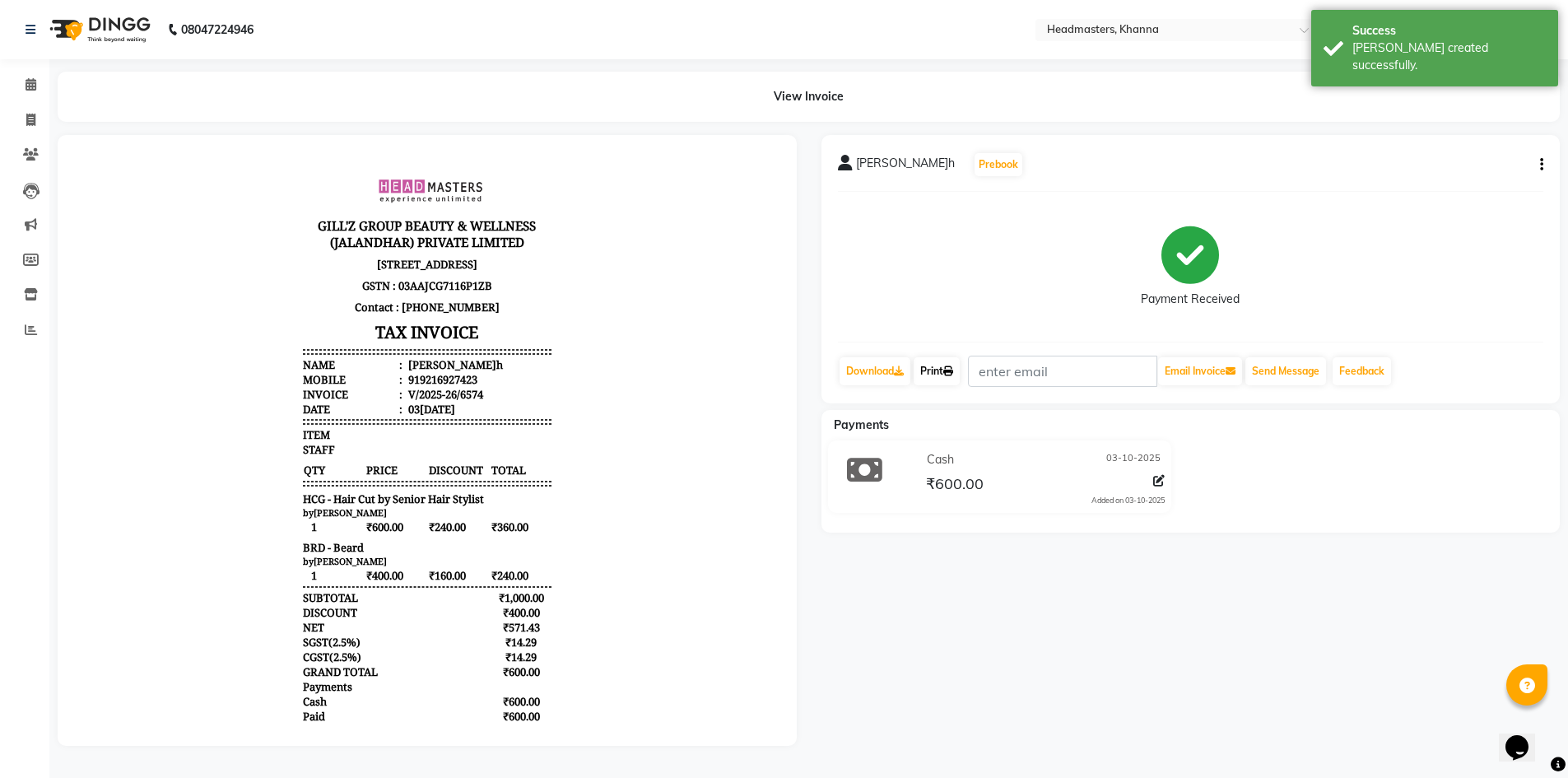
click at [936, 378] on link "Print" at bounding box center [937, 371] width 46 height 28
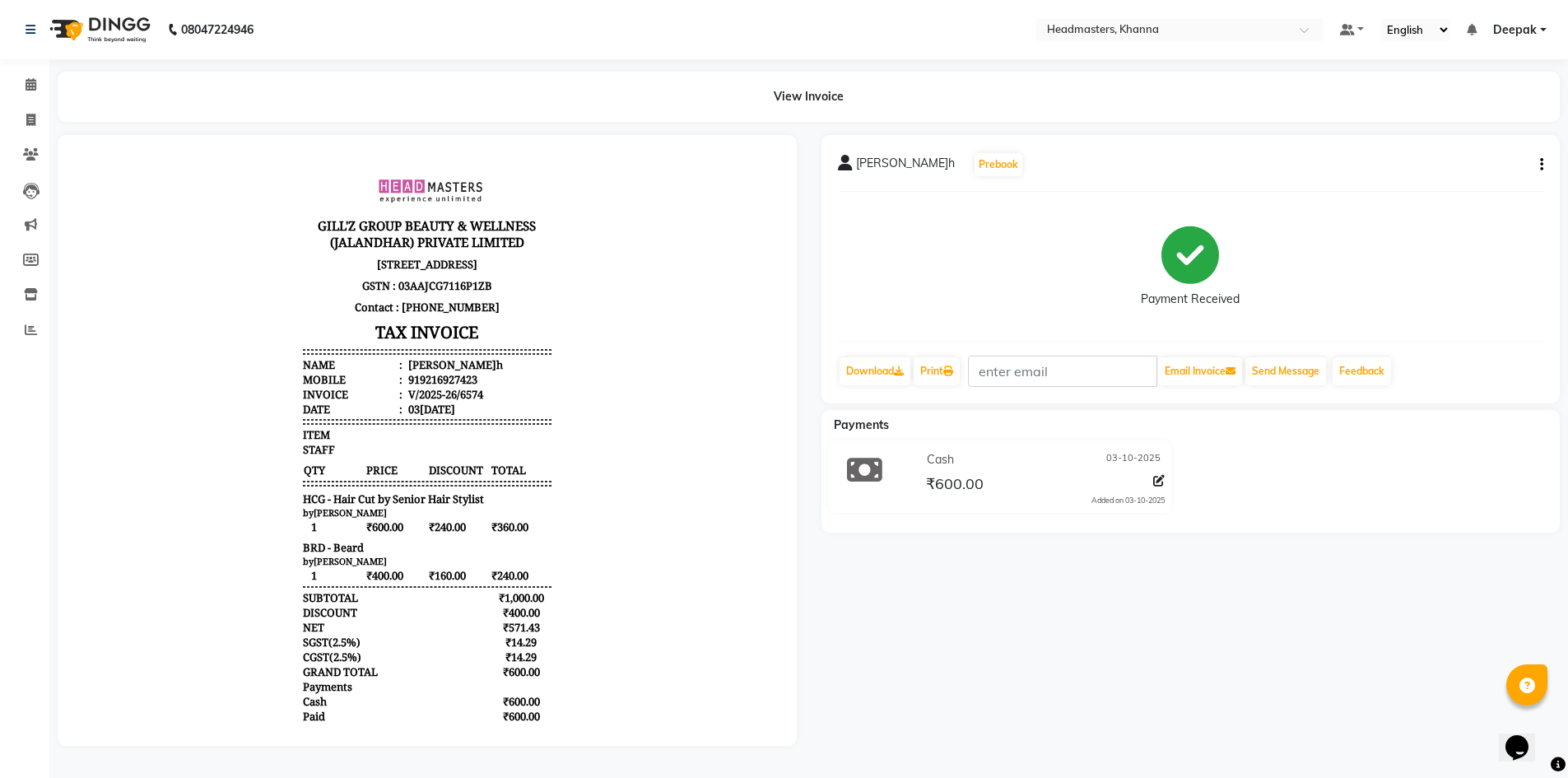
select select "service"
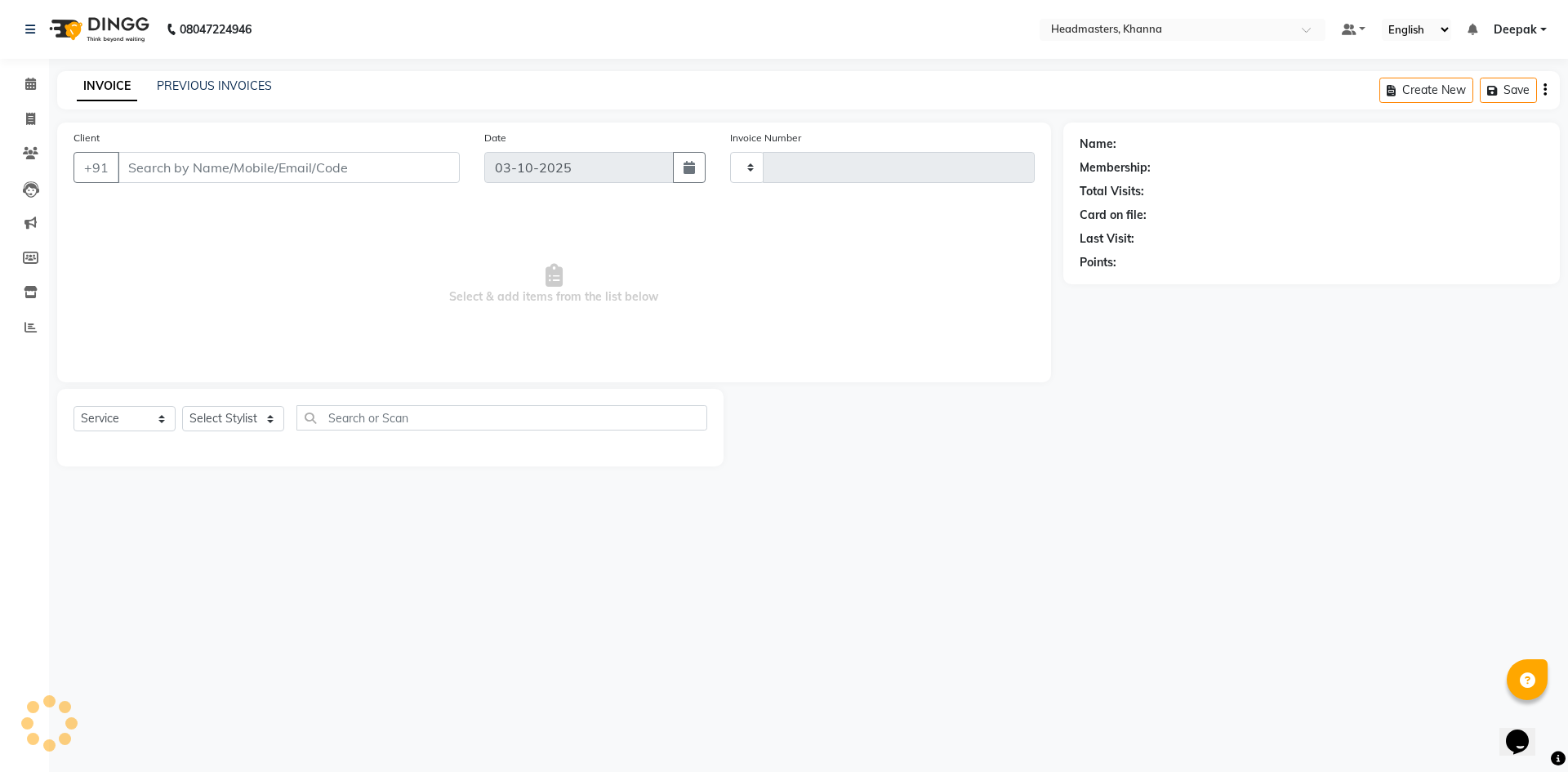
type input "6575"
select select "7138"
type input "9216927423"
select select "60814"
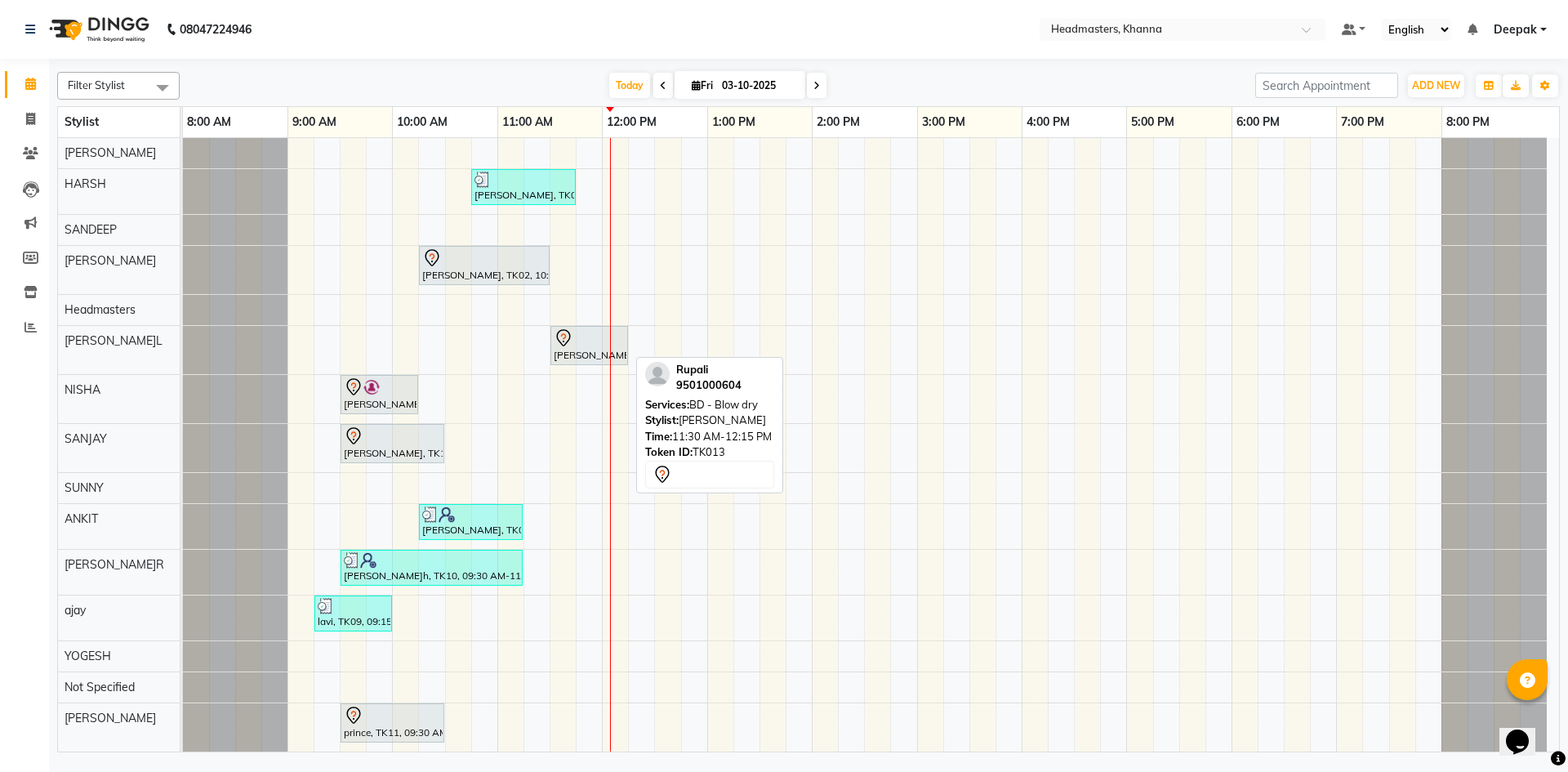
click at [565, 333] on icon at bounding box center [564, 338] width 20 height 20
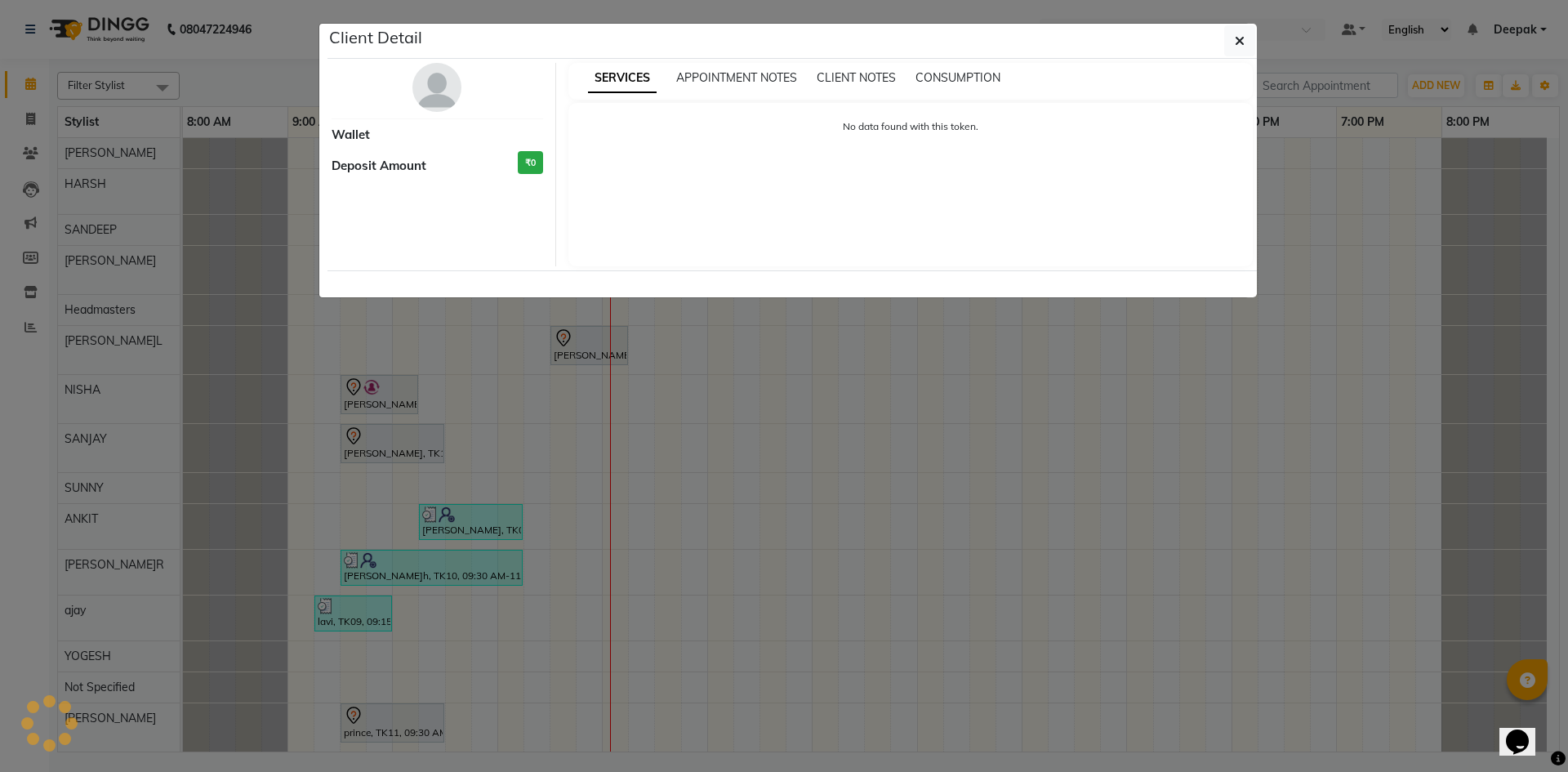
select select "7"
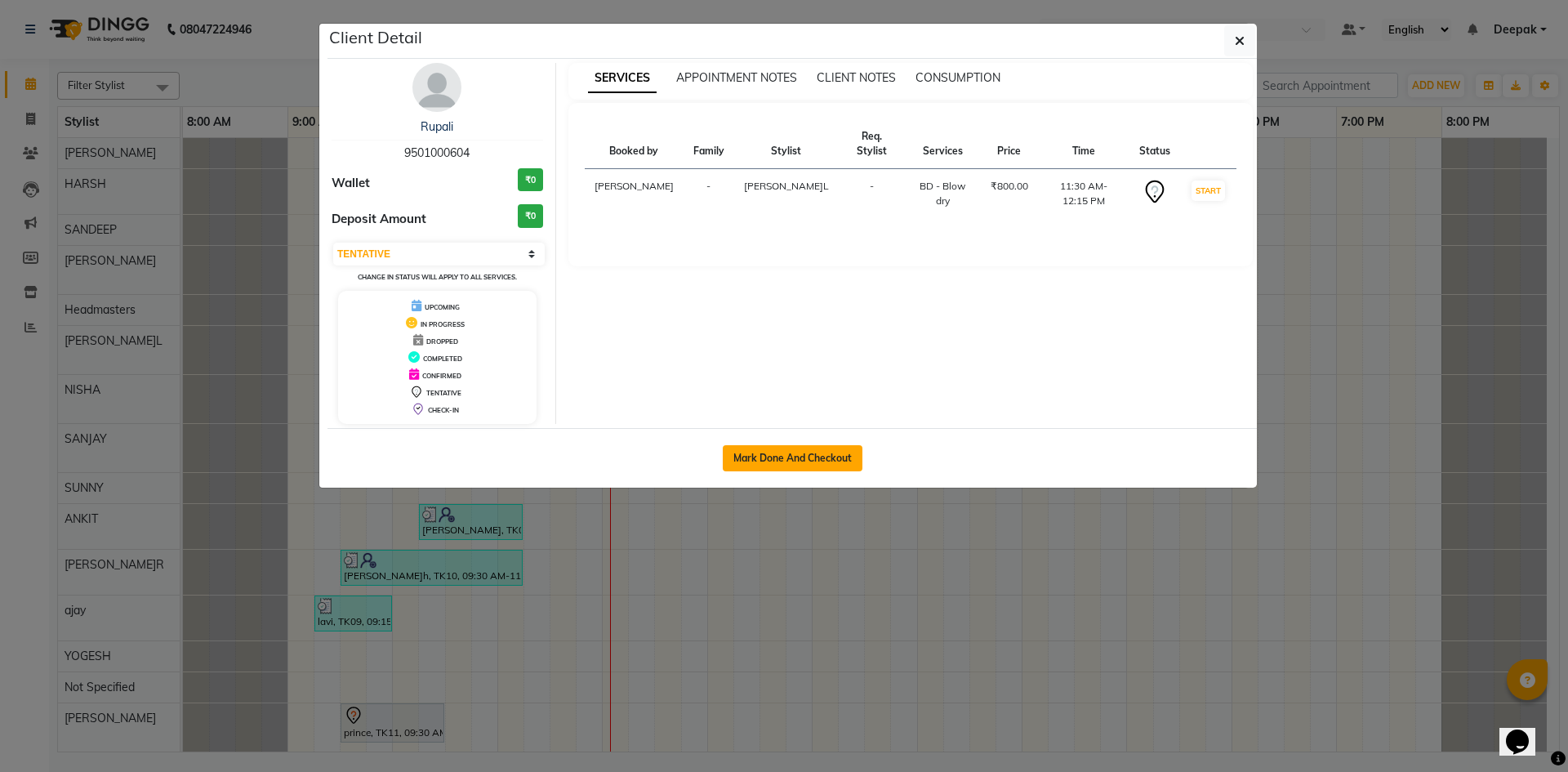
click at [793, 453] on button "Mark Done And Checkout" at bounding box center [792, 458] width 140 height 26
select select "service"
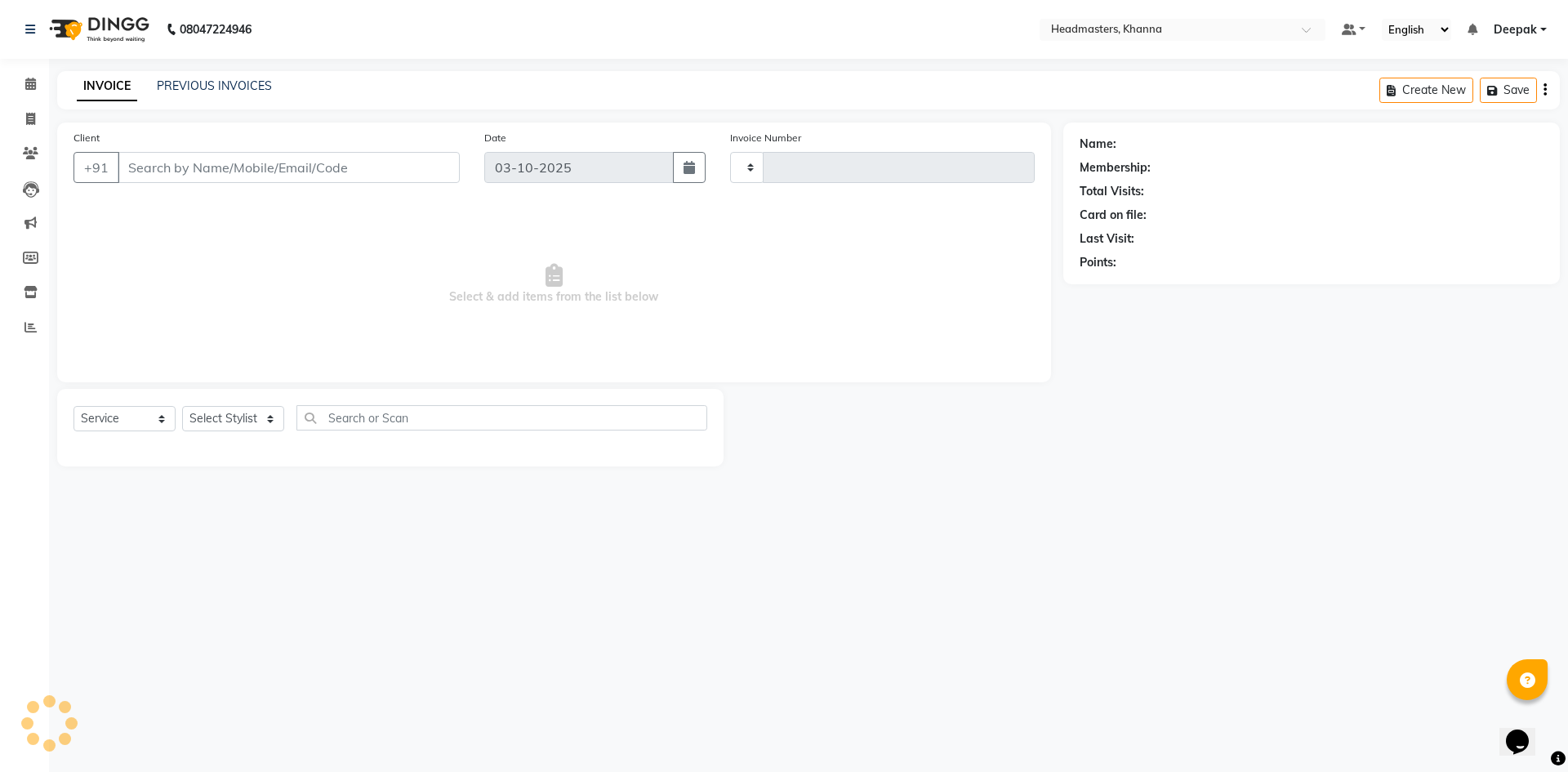
type input "6575"
select select "7138"
type input "9501000604"
select select "60805"
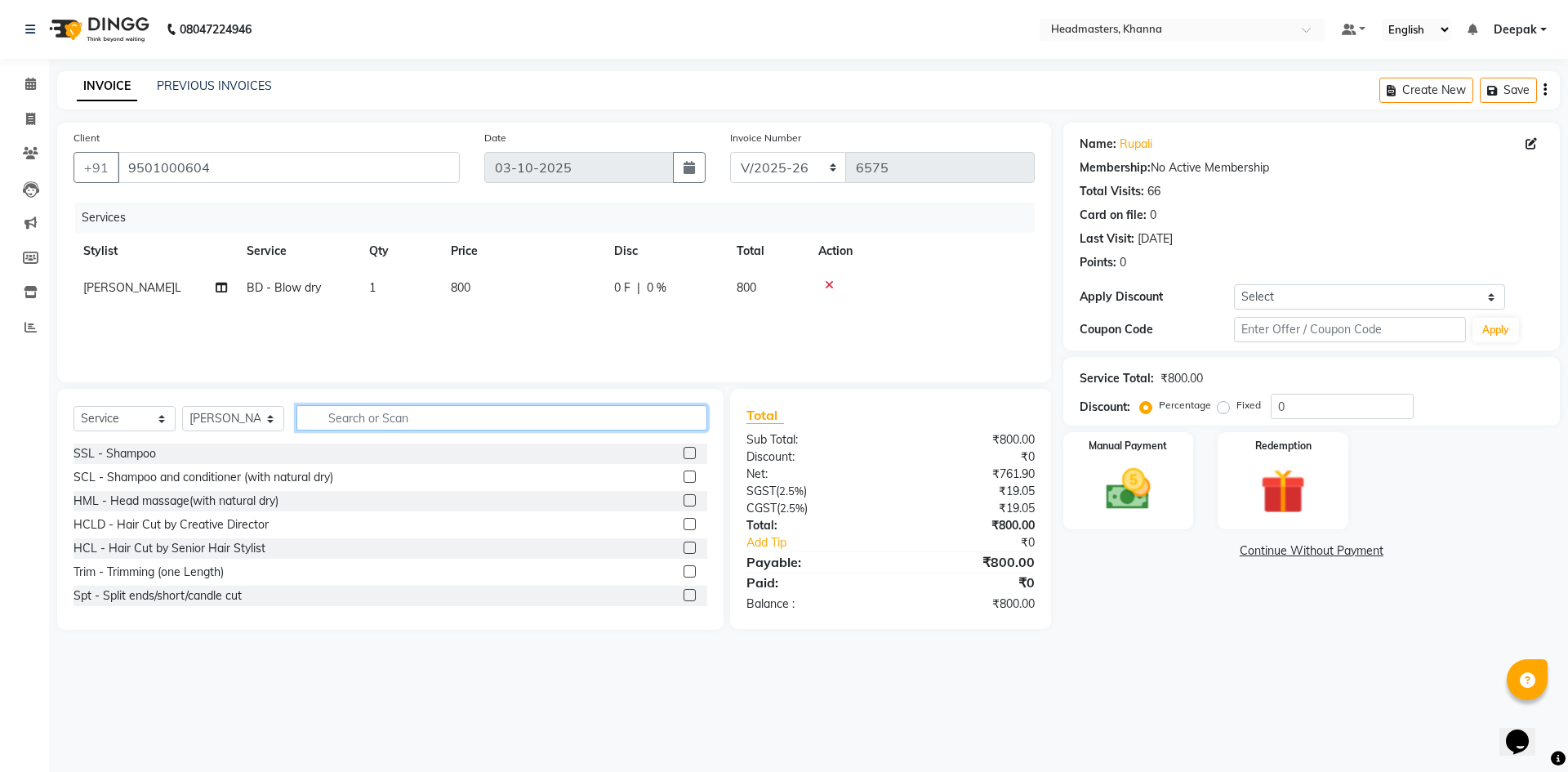
click at [468, 413] on input "text" at bounding box center [502, 418] width 411 height 25
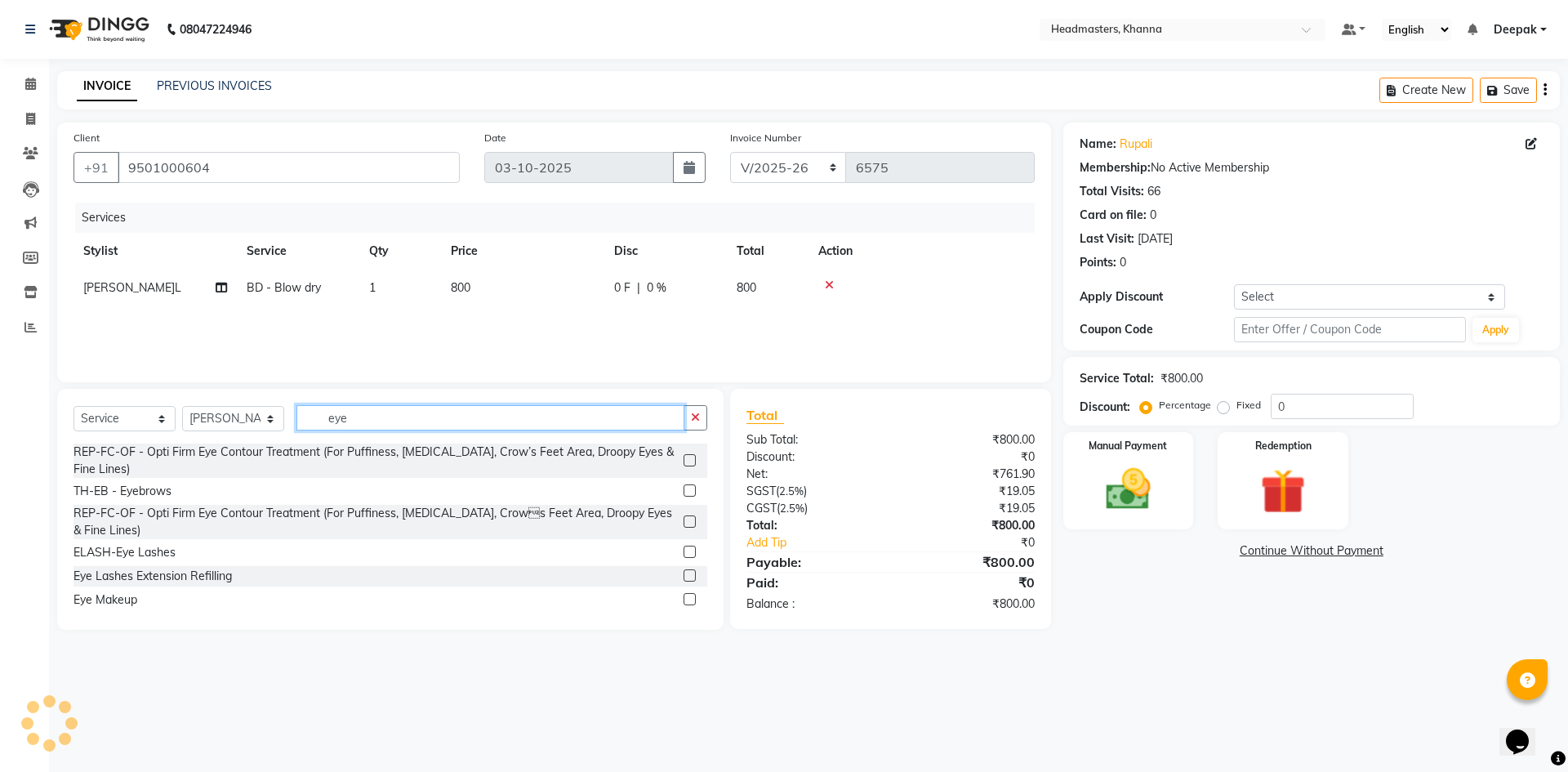
type input "eye"
click at [269, 423] on select "Select Stylist ABHISHEK ajay Akash AKHIL AMAN AMAN (NAILS) ANKIT Ankit Pedicuri…" at bounding box center [233, 418] width 102 height 25
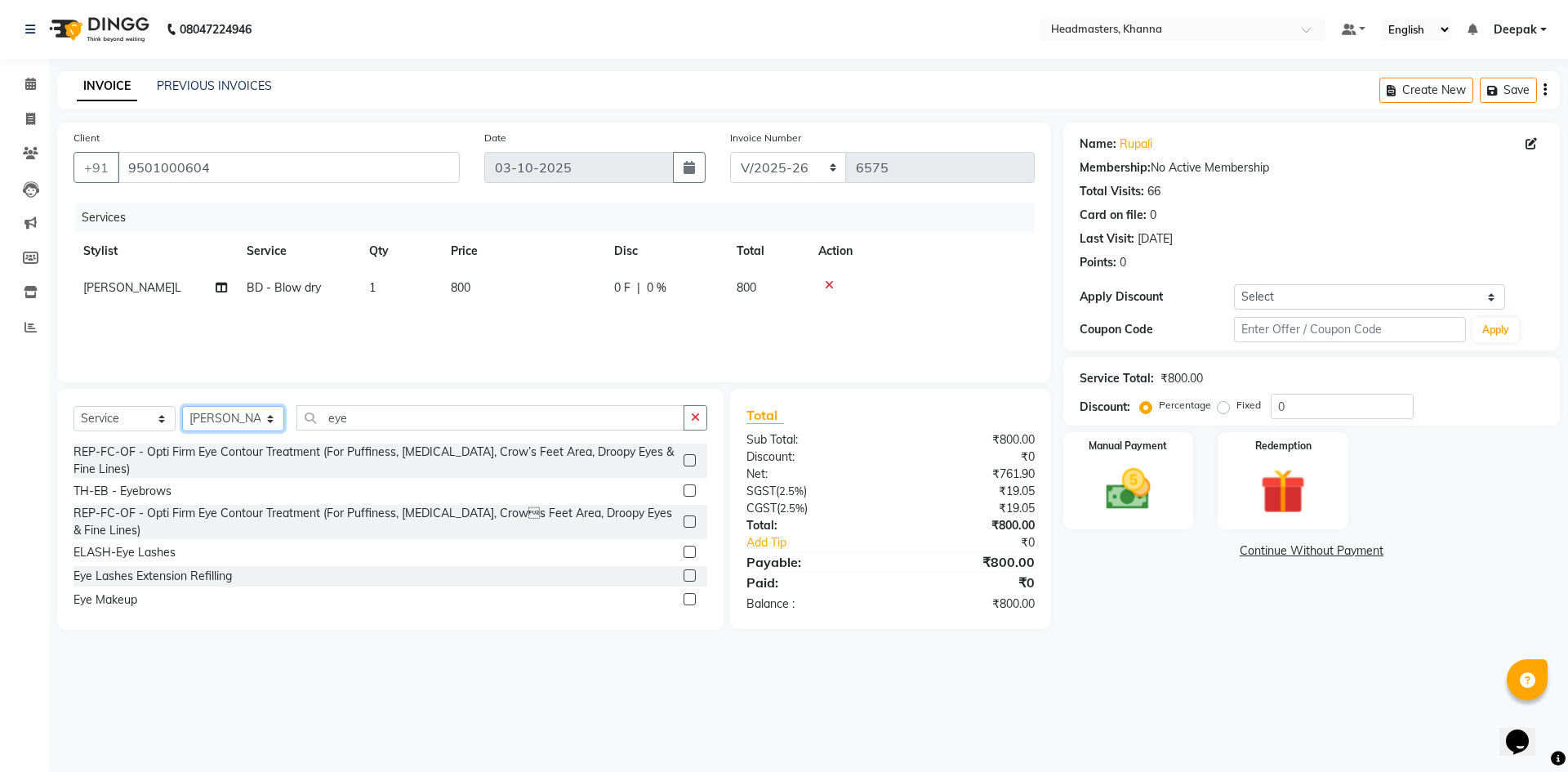
select select "66587"
click at [182, 406] on select "Select Stylist ABHISHEK ajay Akash AKHIL AMAN AMAN (NAILS) ANKIT Ankit Pedicuri…" at bounding box center [233, 418] width 102 height 25
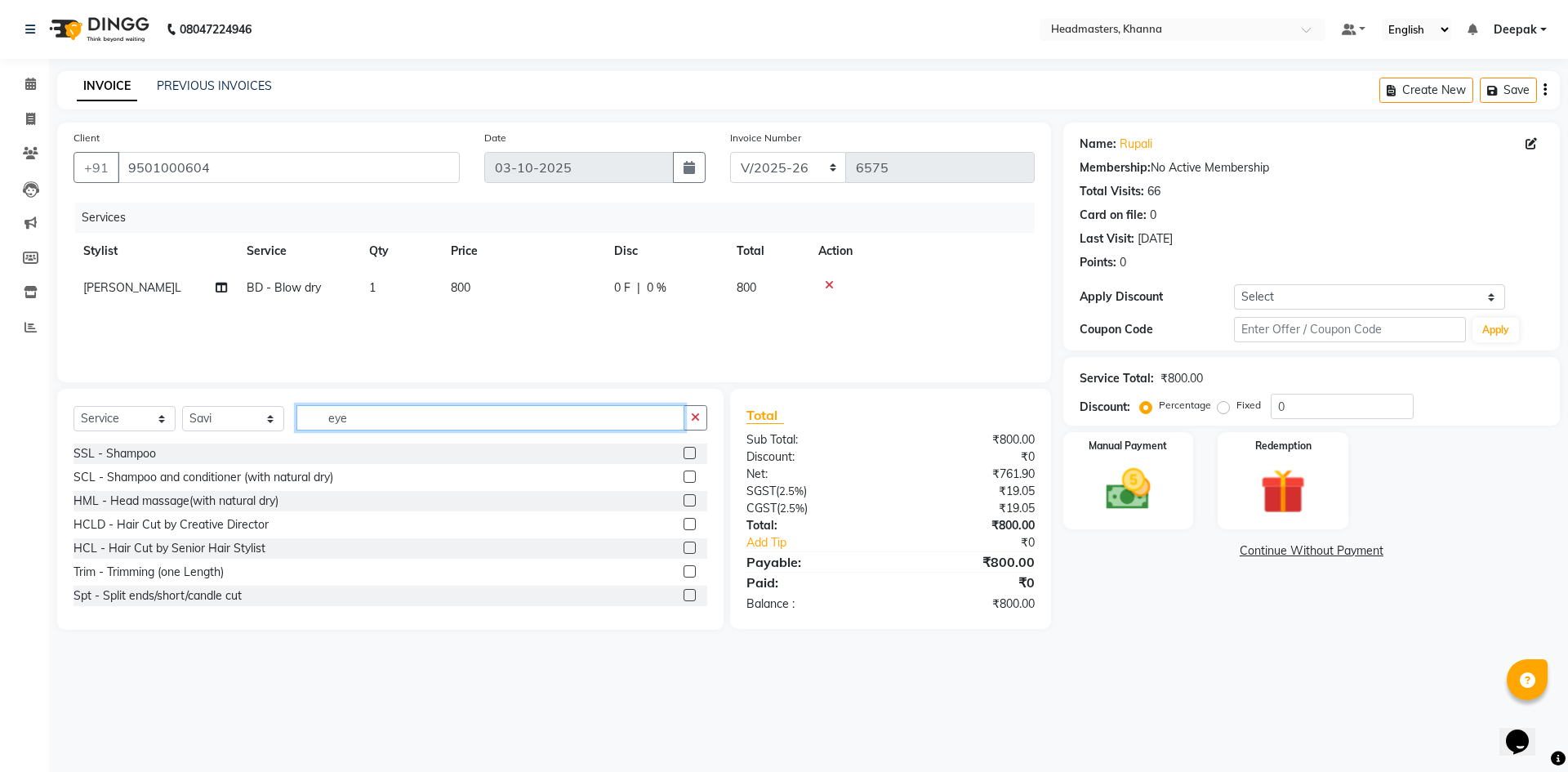
drag, startPoint x: 366, startPoint y: 414, endPoint x: 369, endPoint y: 425, distance: 11.4
click at [368, 420] on input "eye" at bounding box center [490, 418] width 388 height 25
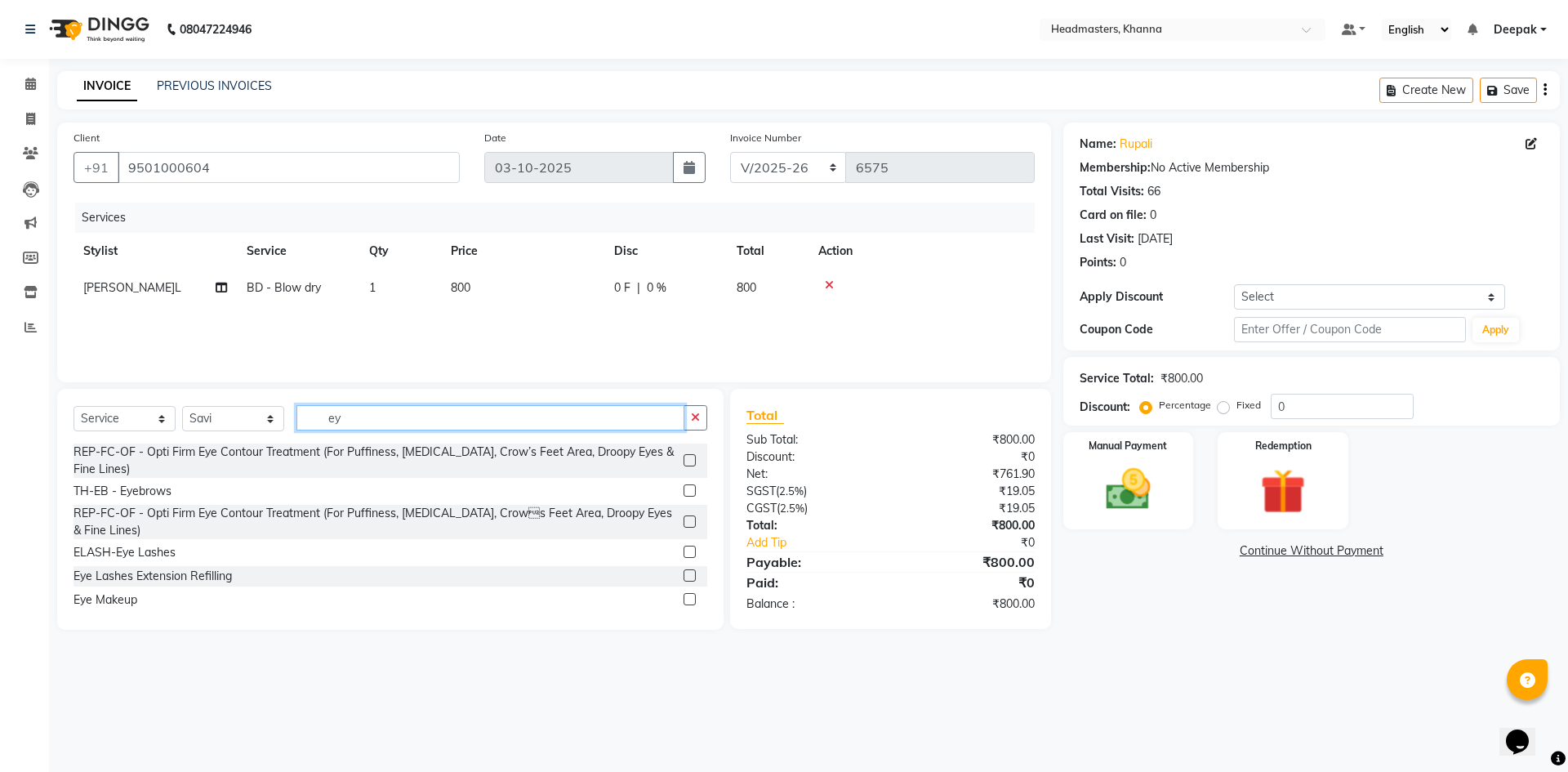
type input "e"
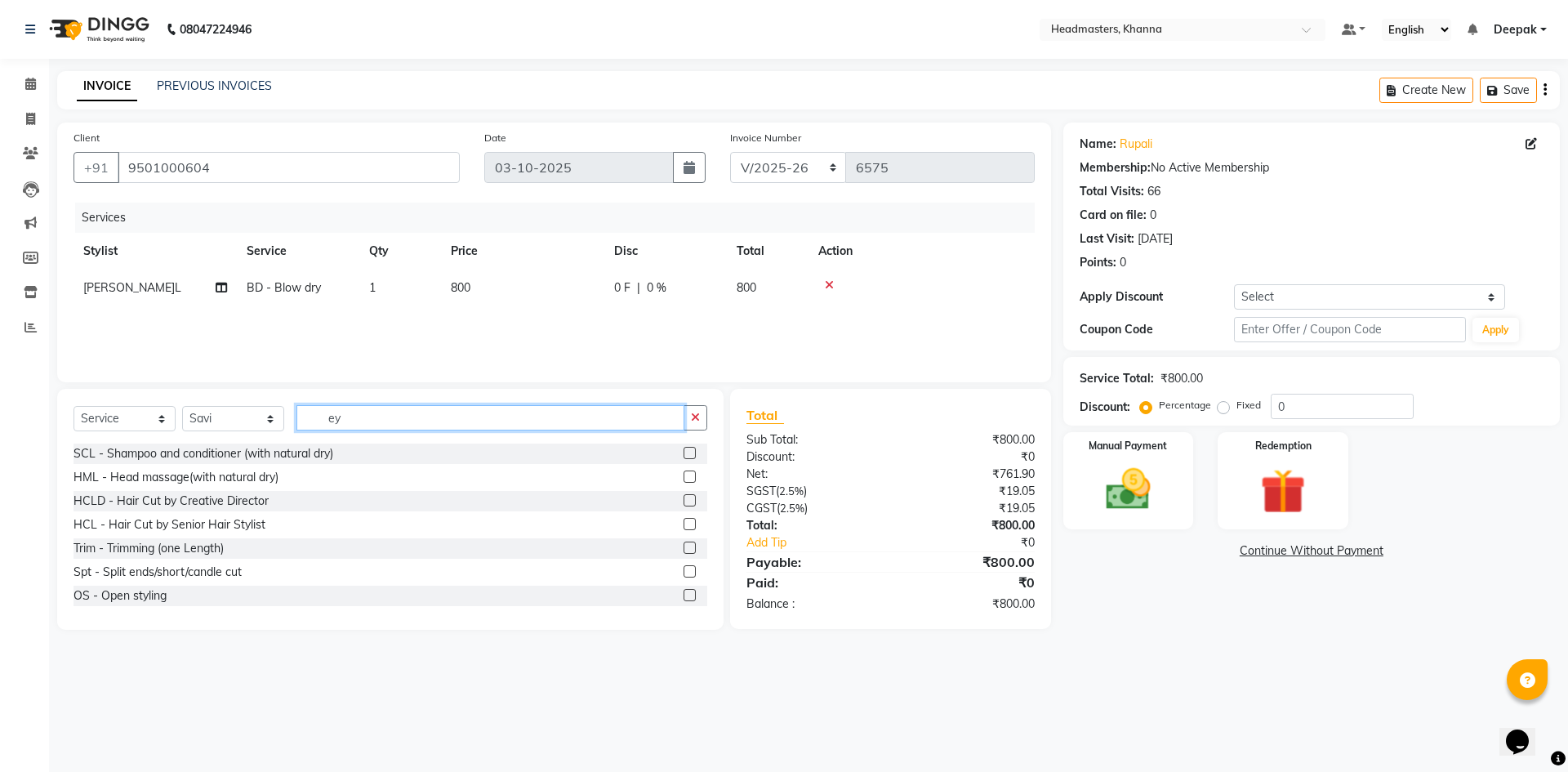
type input "eye"
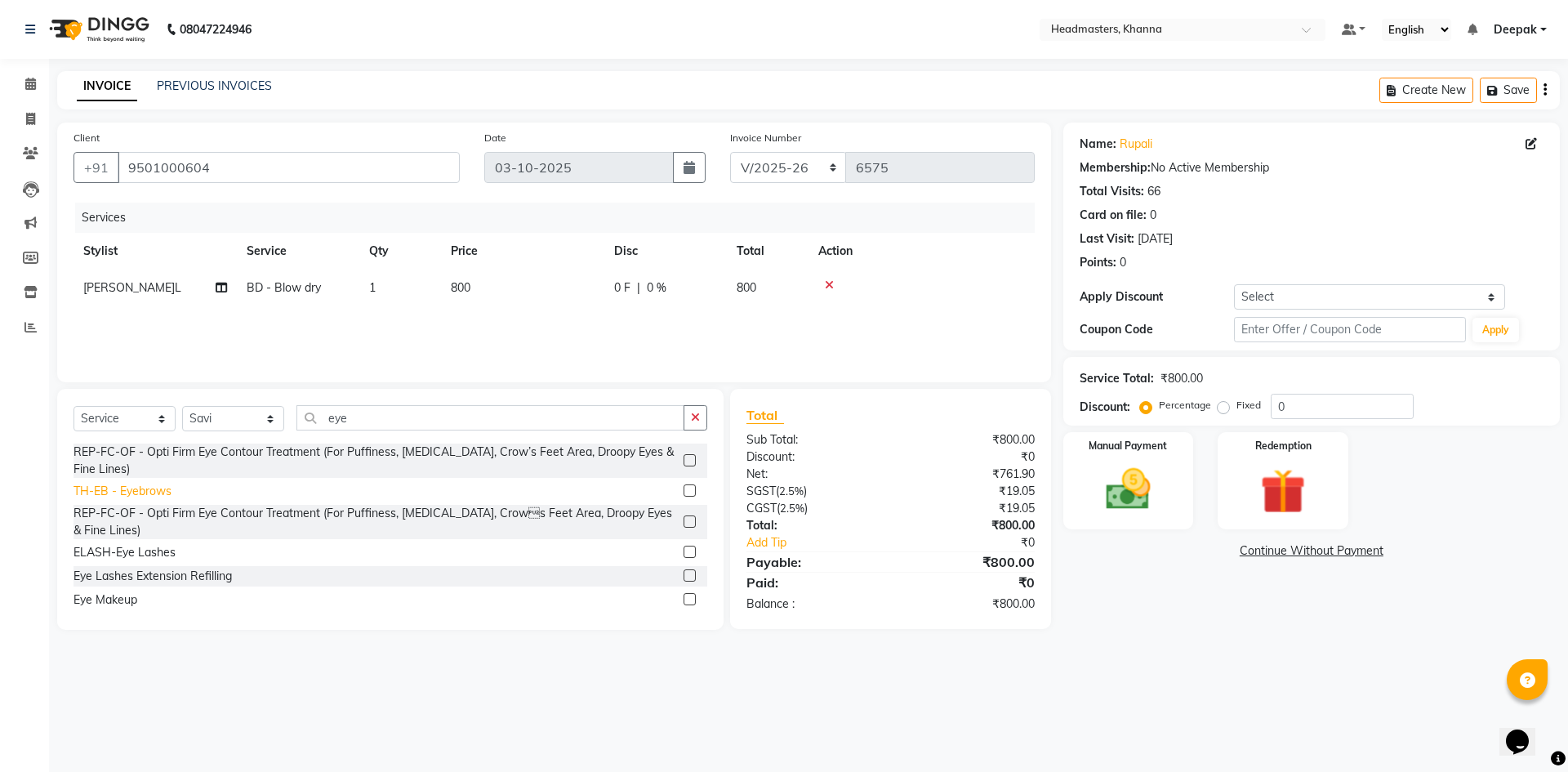
click at [90, 488] on div "TH-EB - Eyebrows" at bounding box center [123, 491] width 98 height 17
checkbox input "false"
click at [656, 287] on span "0 %" at bounding box center [656, 287] width 20 height 17
select select "60805"
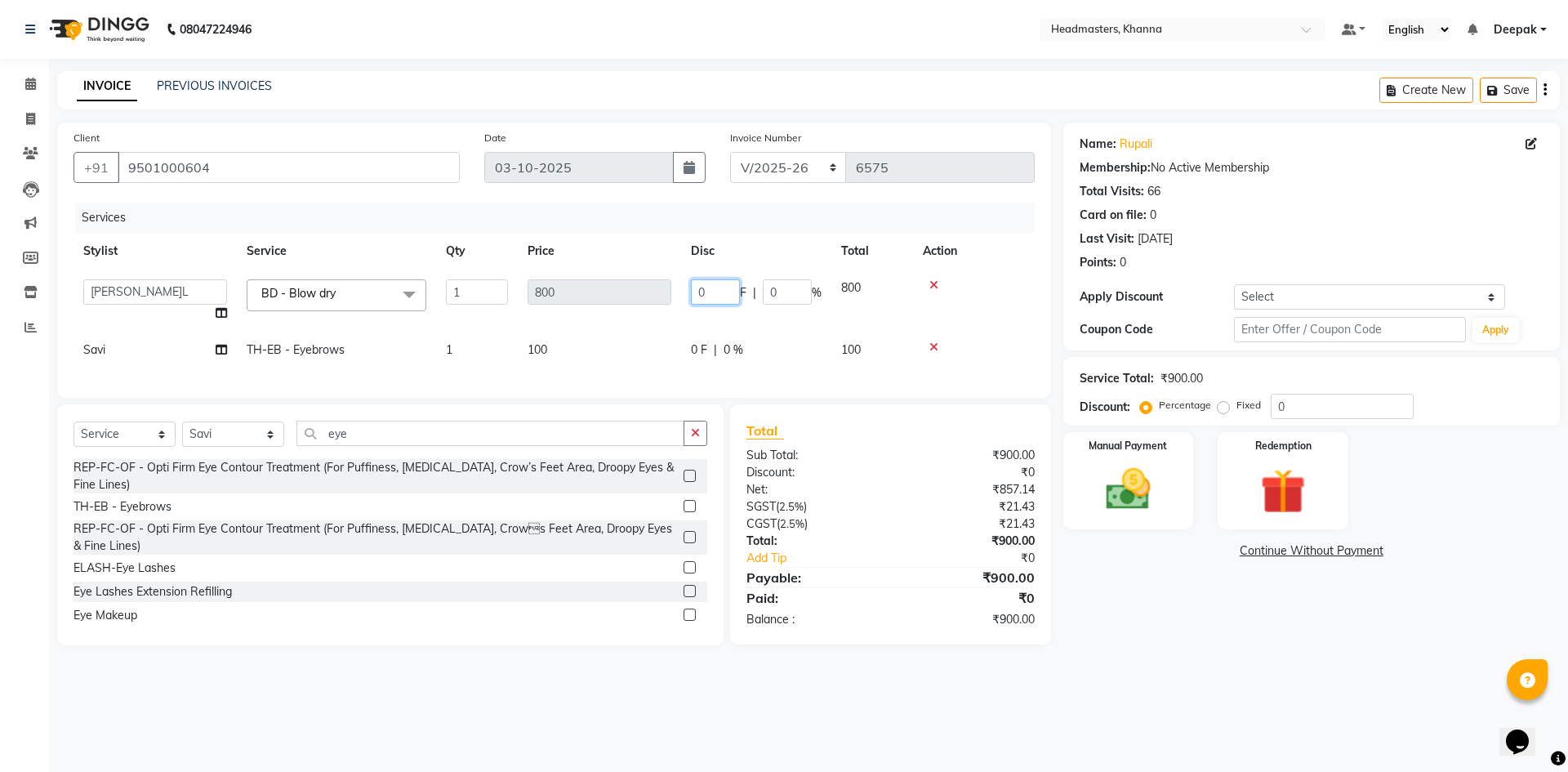
click at [711, 296] on input "0" at bounding box center [715, 291] width 49 height 25
type input "0200"
click at [1125, 603] on div "Name: Rupali Membership: No Active Membership Total Visits: 66 Card on file: 0 …" at bounding box center [1318, 384] width 509 height 523
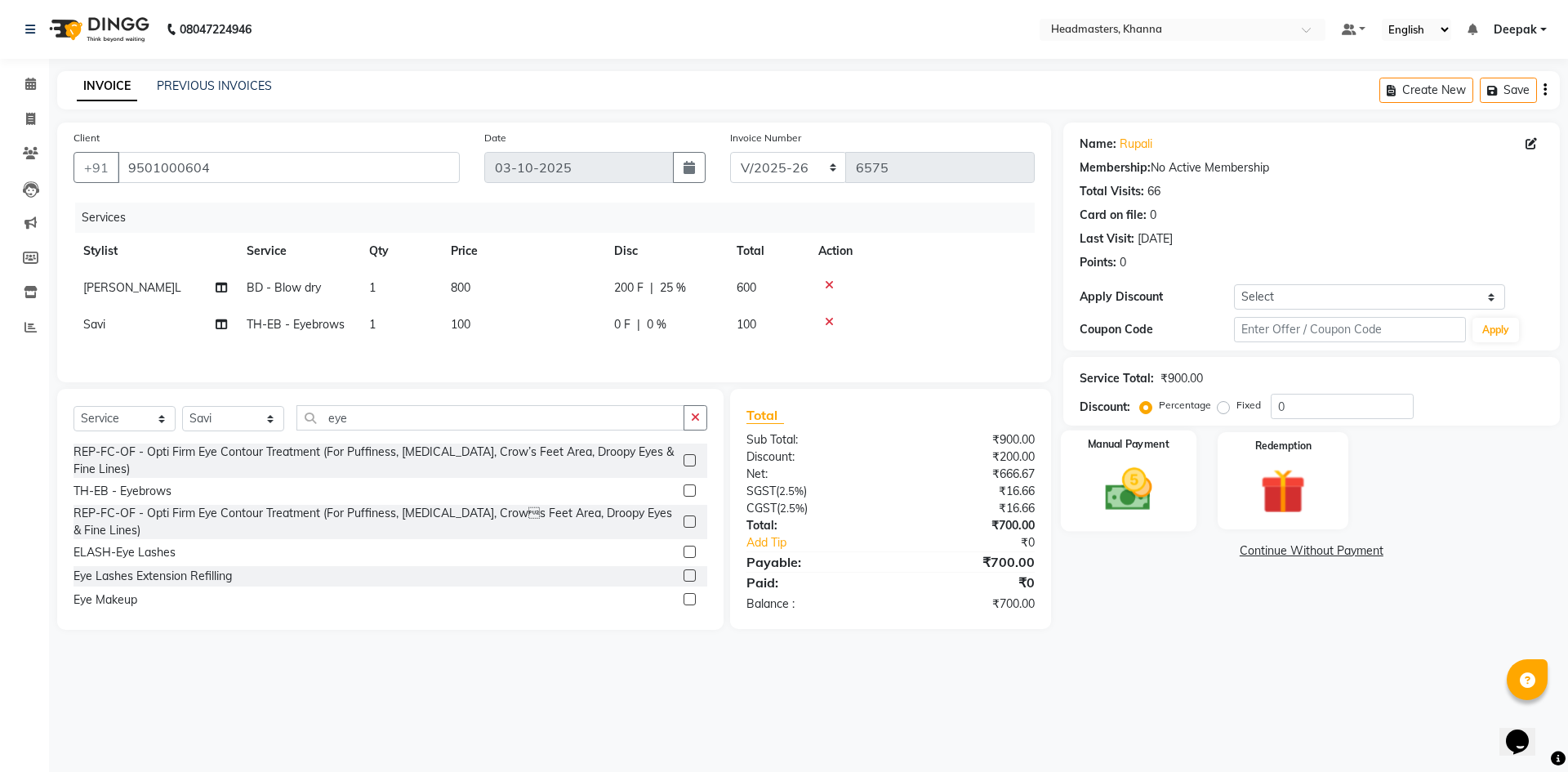
drag, startPoint x: 1106, startPoint y: 486, endPoint x: 1115, endPoint y: 488, distance: 9.2
click at [1106, 486] on img at bounding box center [1128, 490] width 76 height 54
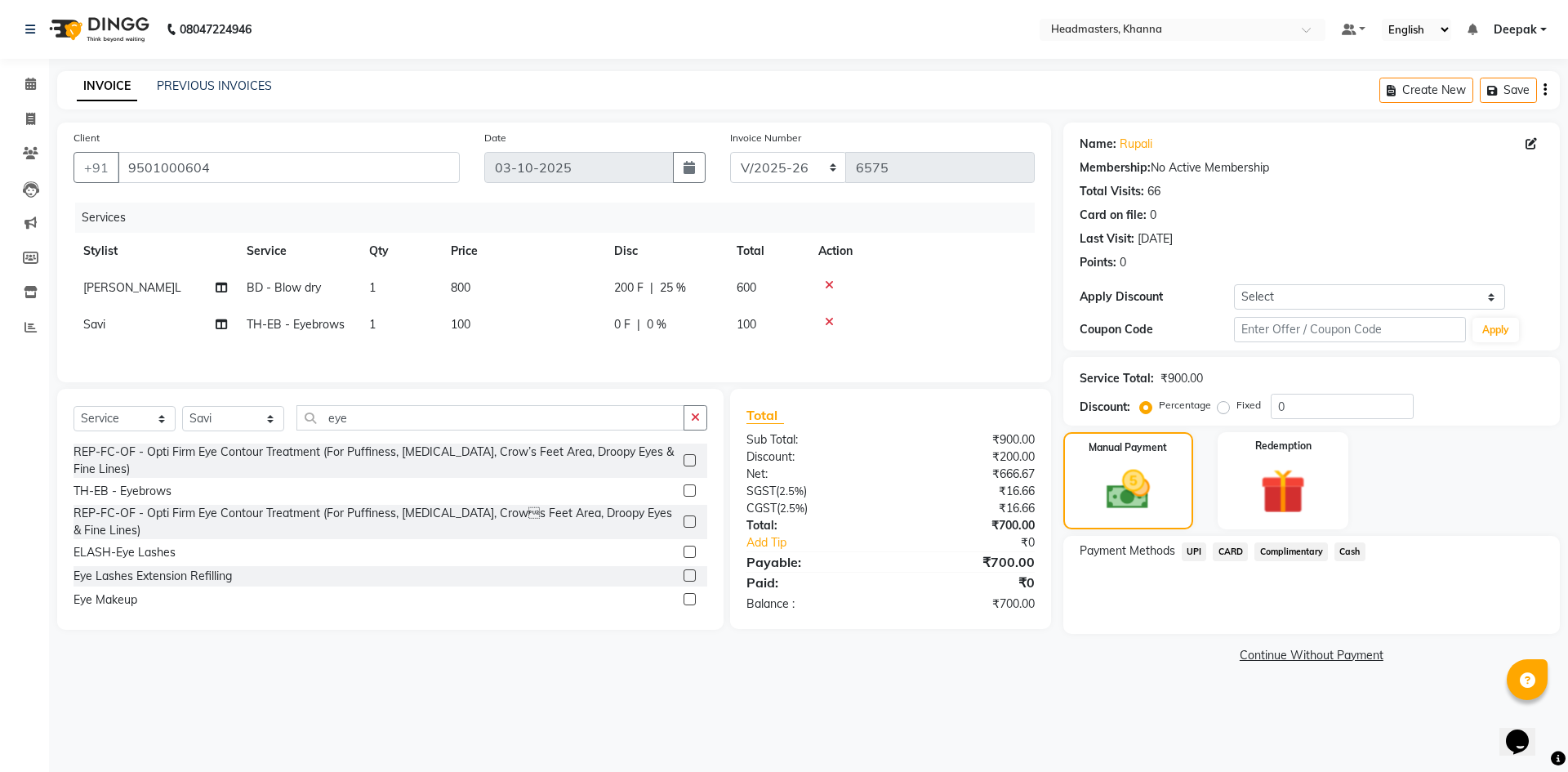
click at [1361, 556] on span "Cash" at bounding box center [1350, 552] width 31 height 19
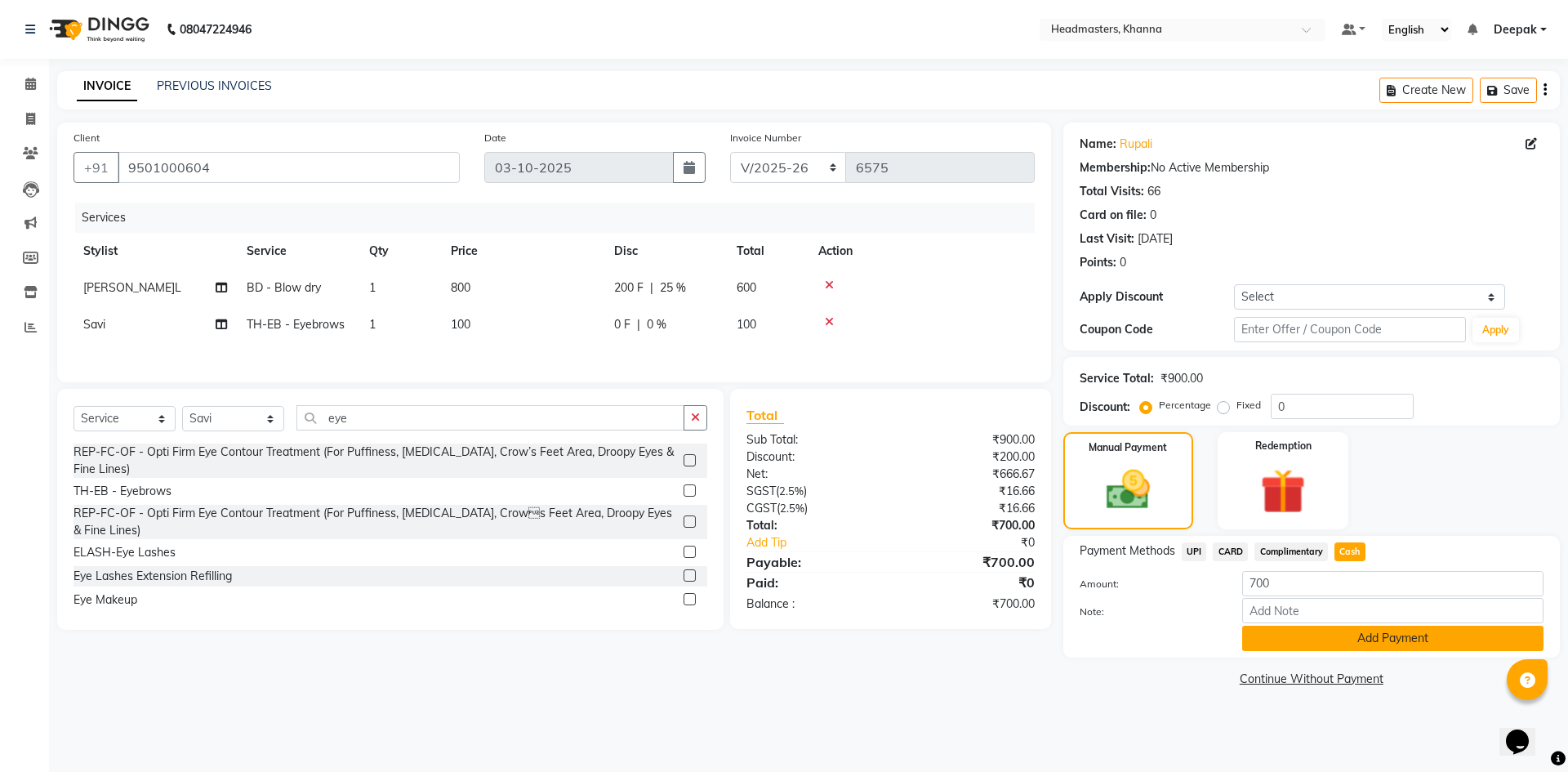
click at [1326, 641] on button "Add Payment" at bounding box center [1393, 638] width 301 height 25
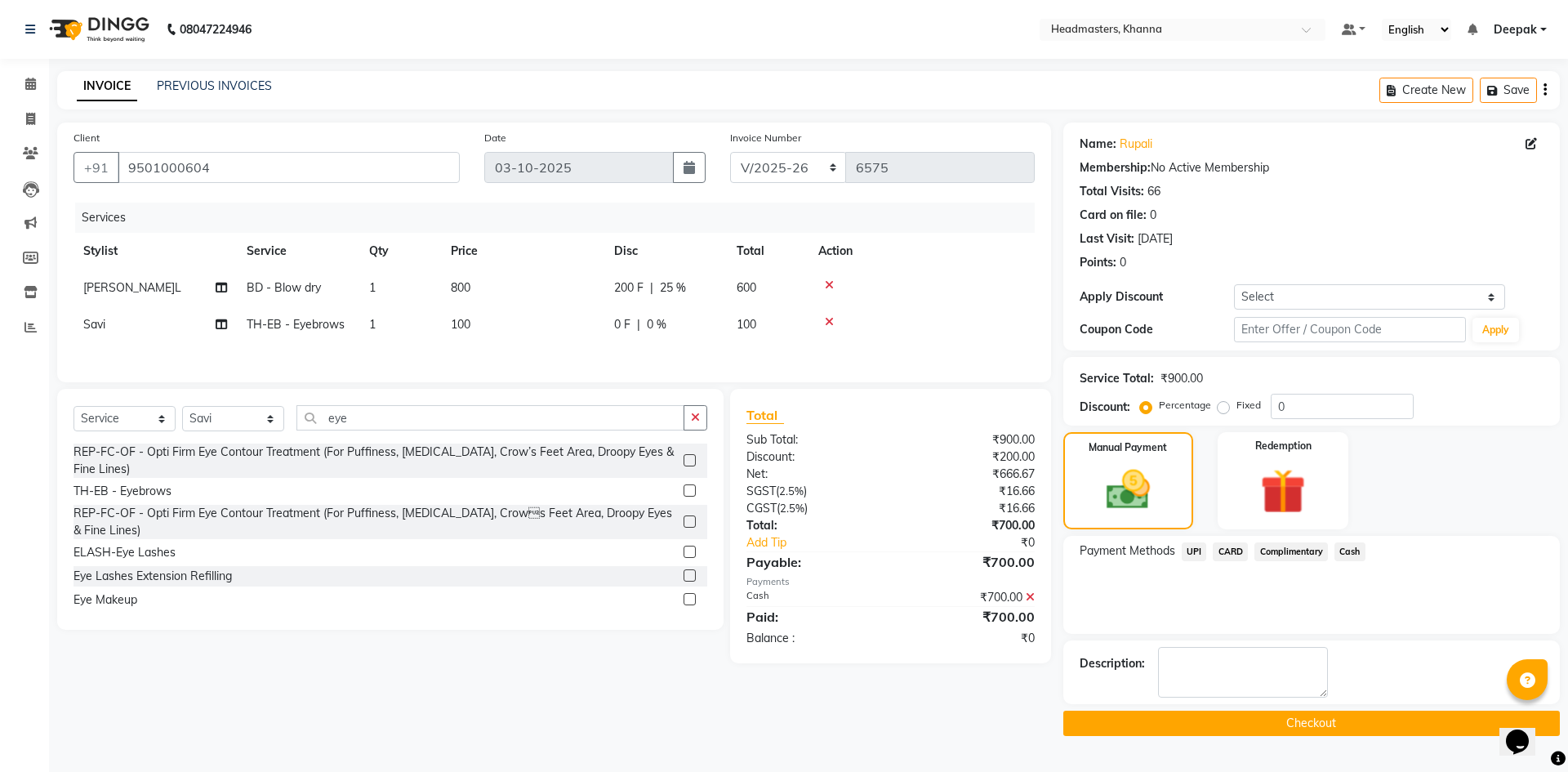
click at [1267, 728] on button "Checkout" at bounding box center [1311, 723] width 497 height 25
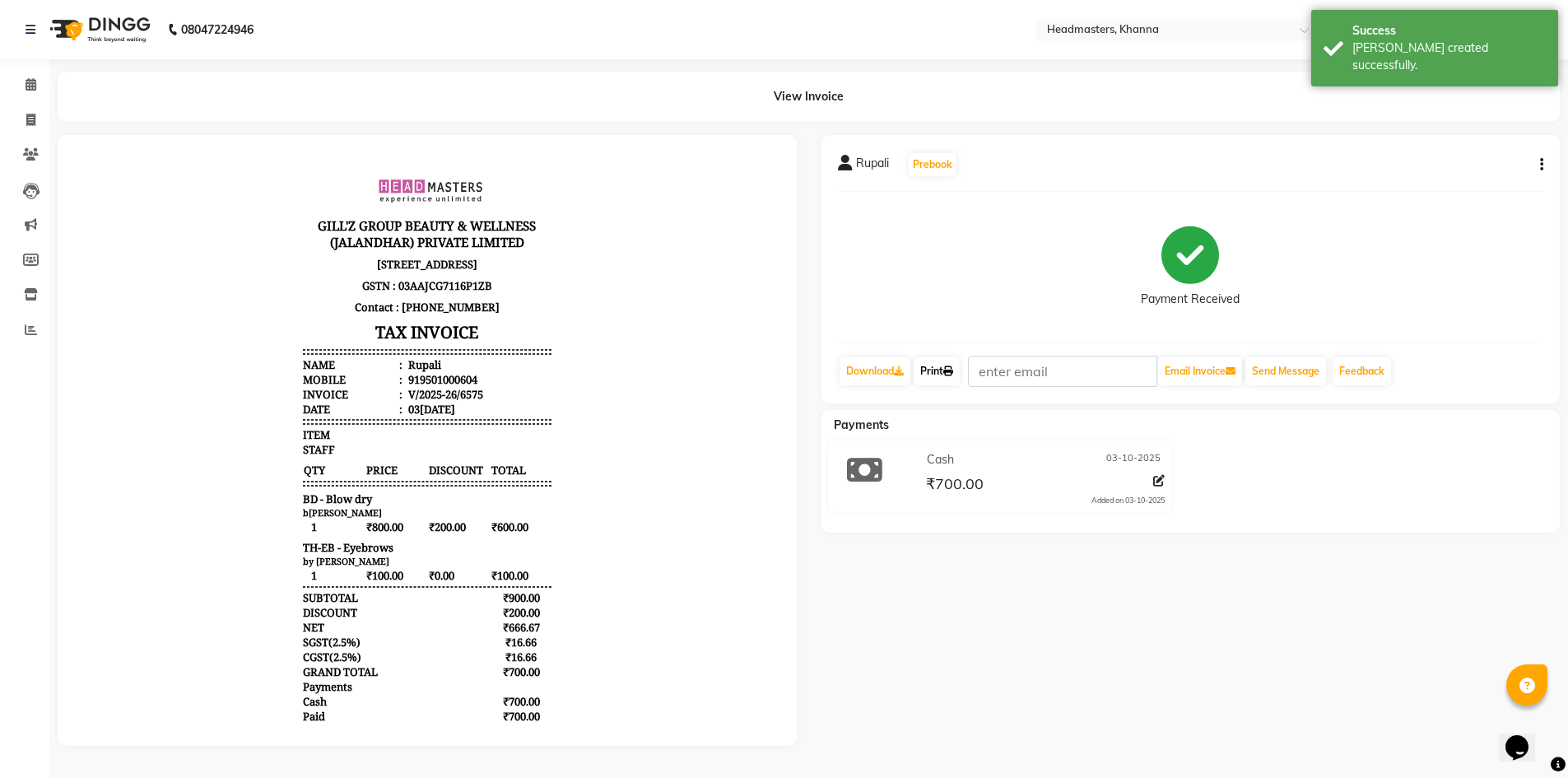
click at [947, 374] on link "Print" at bounding box center [937, 371] width 46 height 28
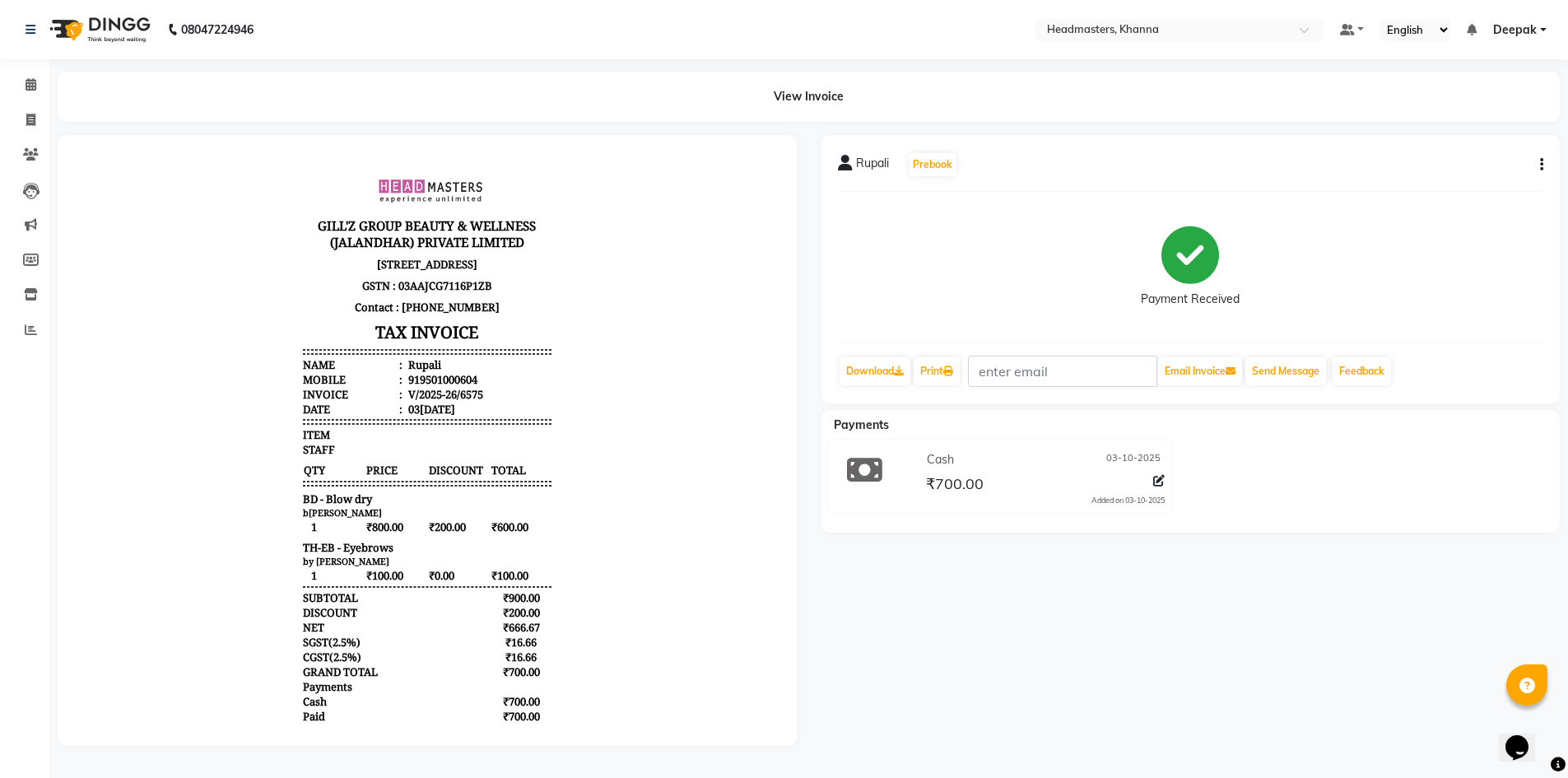
select select "service"
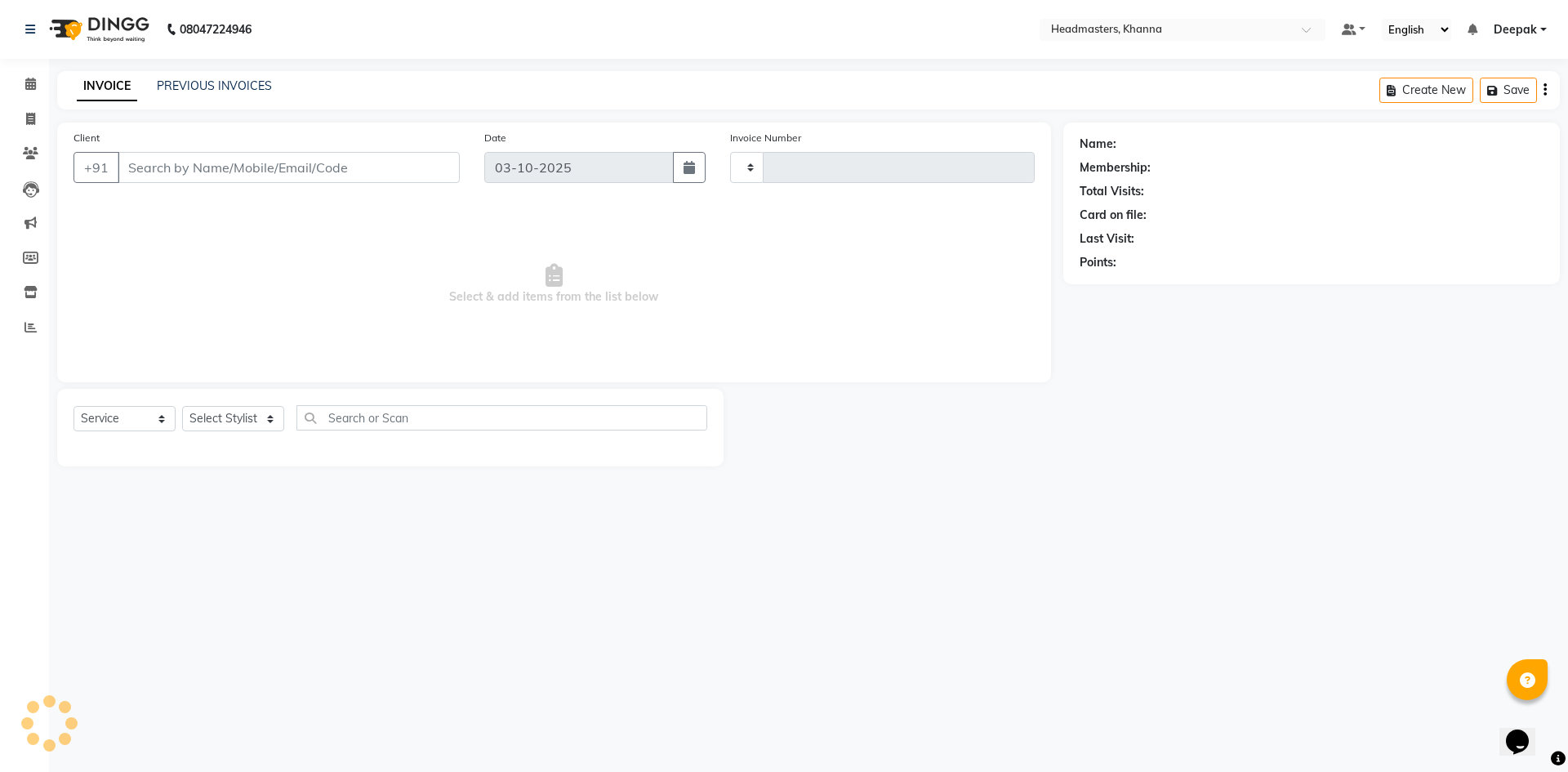
type input "6576"
select select "7138"
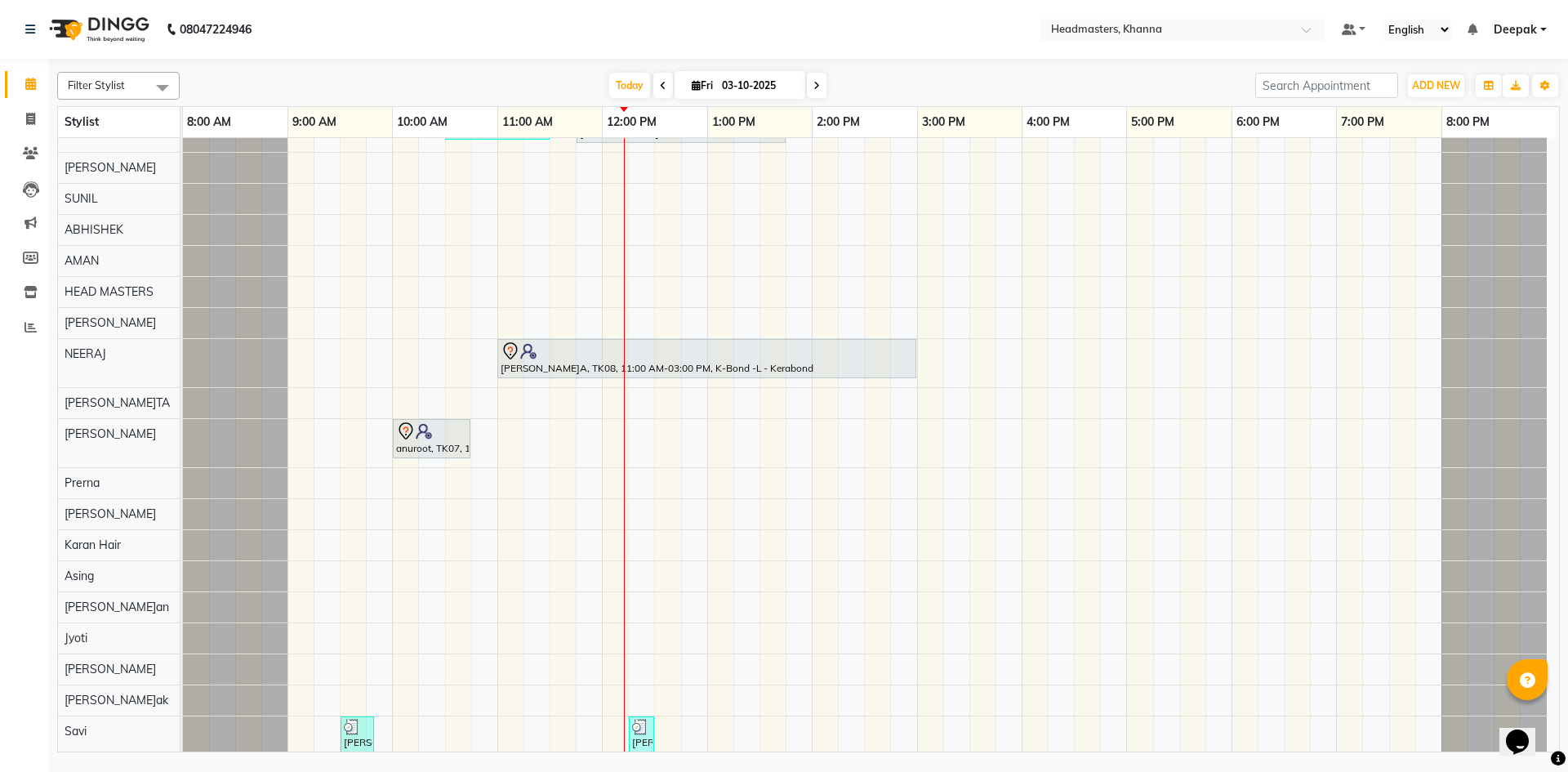
scroll to position [927, 0]
click at [463, 430] on div at bounding box center [431, 431] width 71 height 20
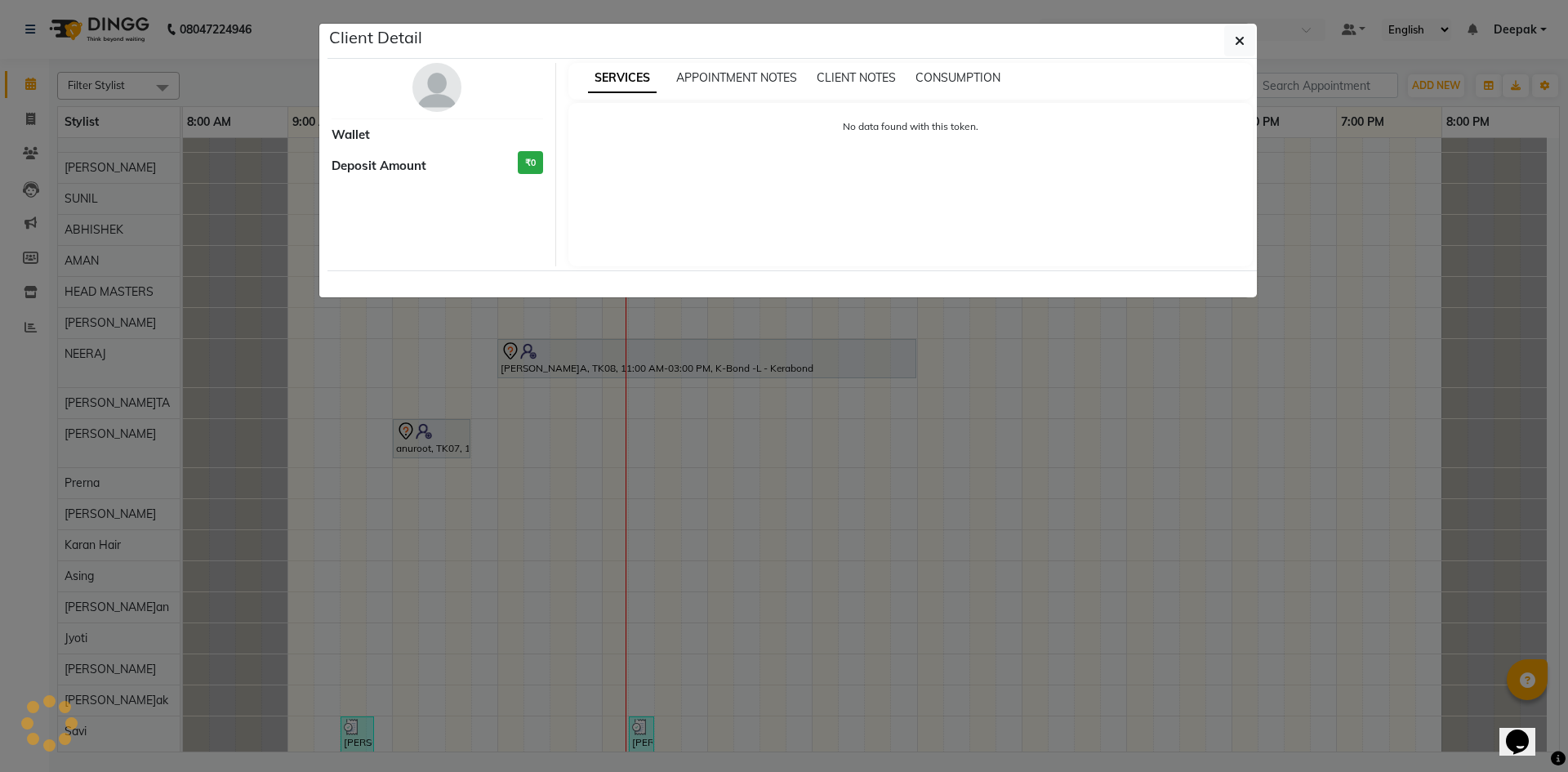
select select "7"
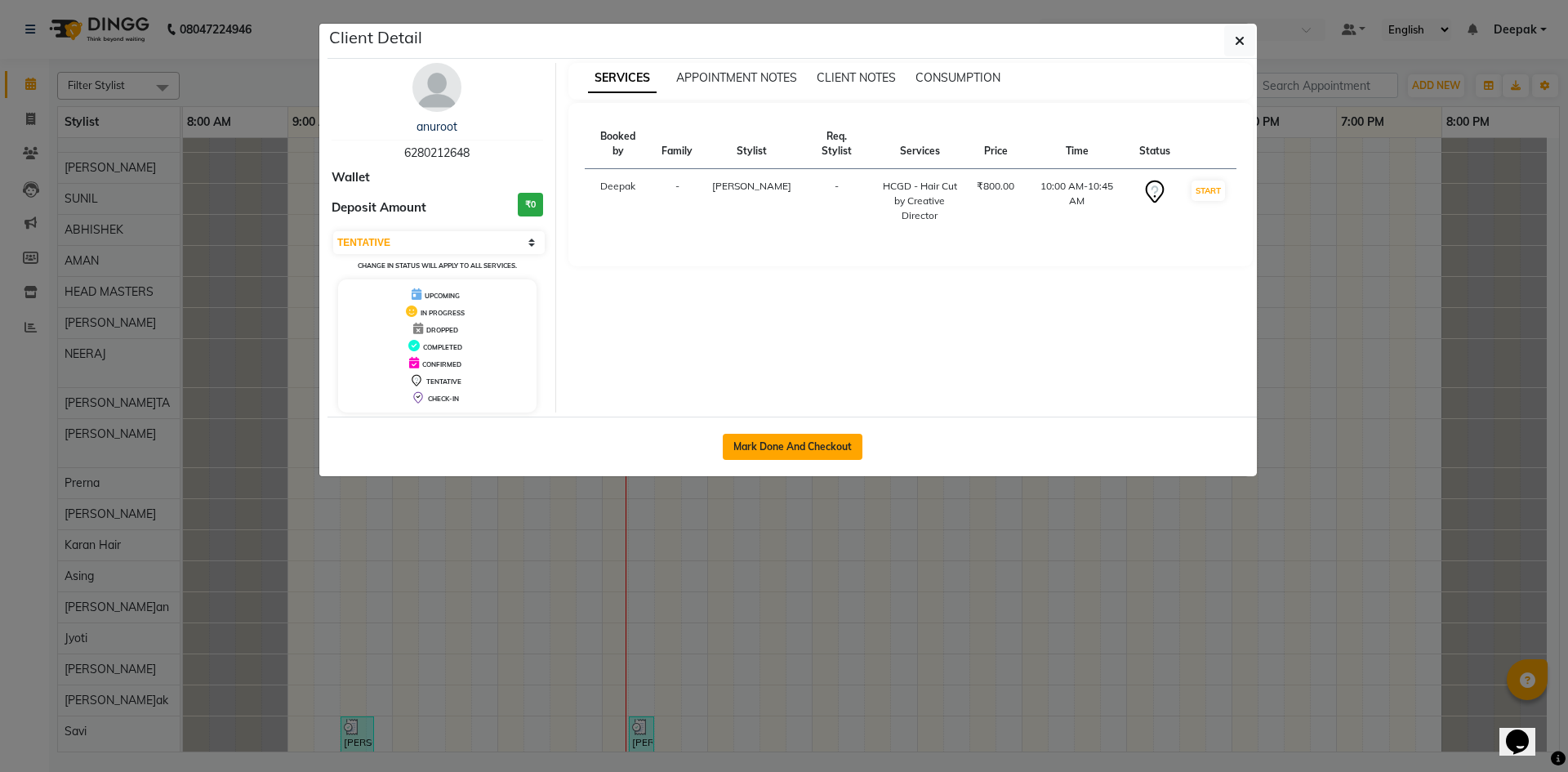
click at [759, 444] on button "Mark Done And Checkout" at bounding box center [792, 447] width 140 height 26
select select "service"
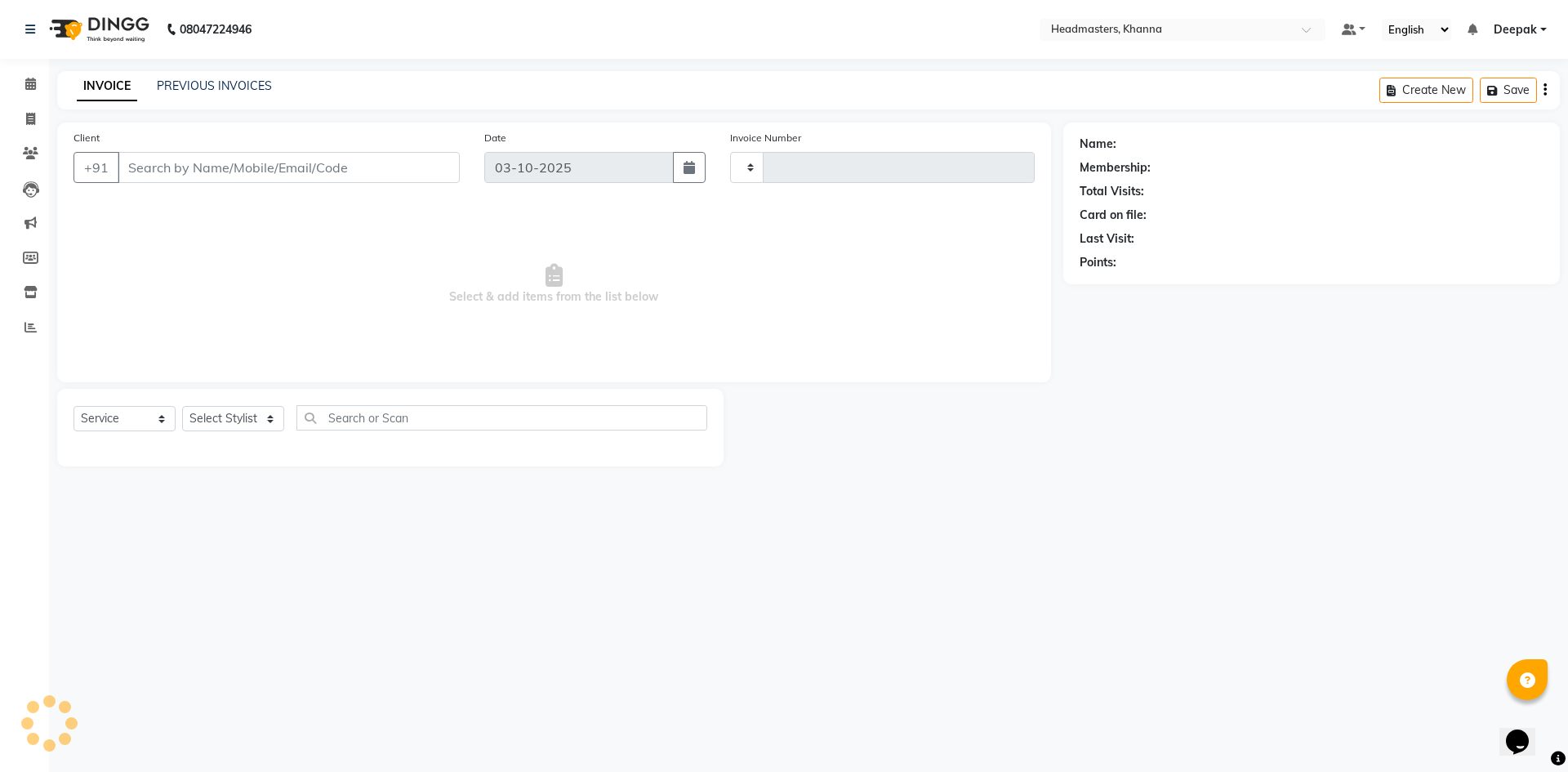
type input "6576"
select select "7138"
type input "6280212648"
select select "60857"
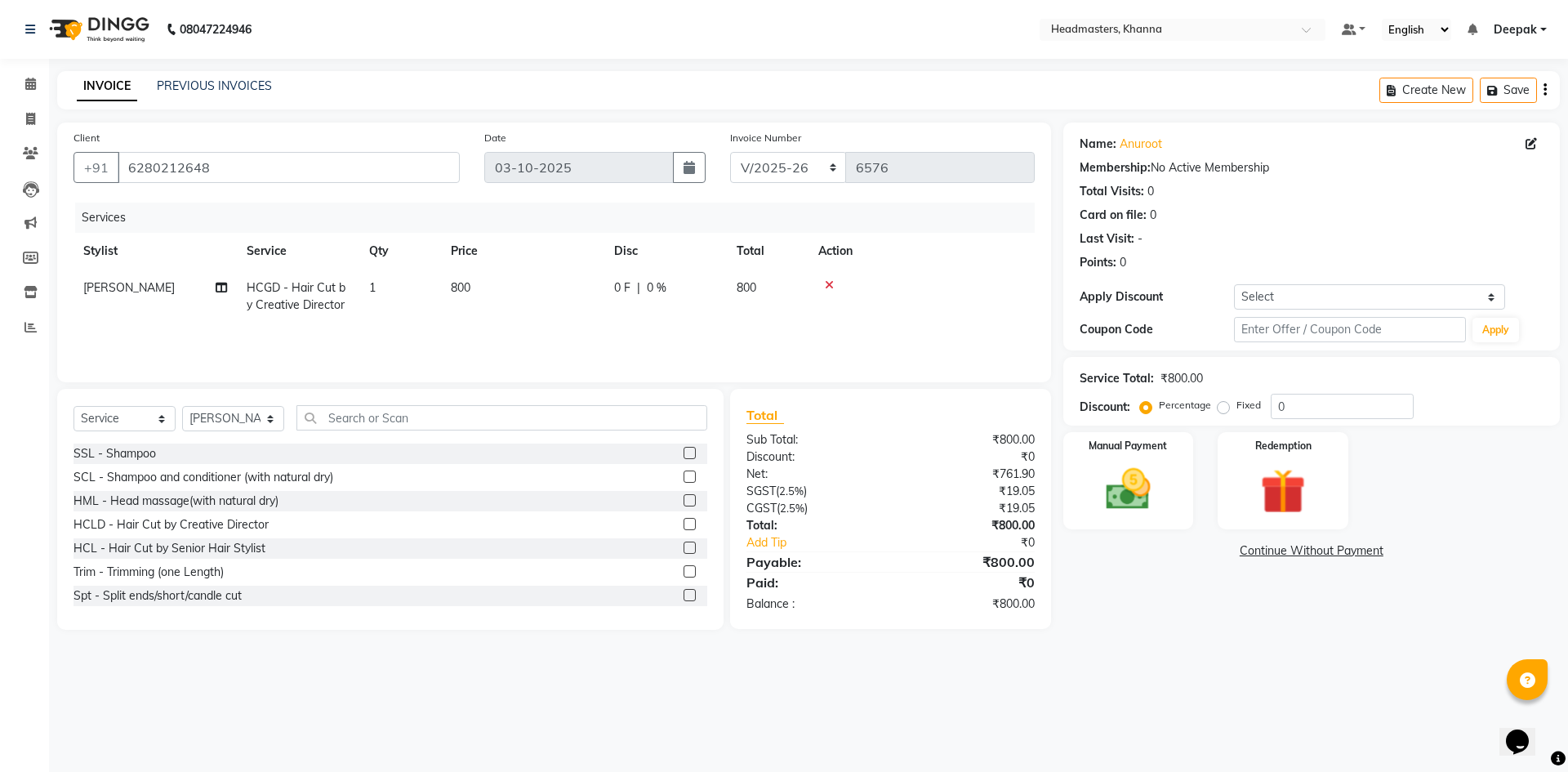
click at [313, 291] on span "HCGD - Hair Cut by Creative Director" at bounding box center [295, 296] width 99 height 32
select select "60857"
click at [403, 292] on span at bounding box center [409, 295] width 33 height 31
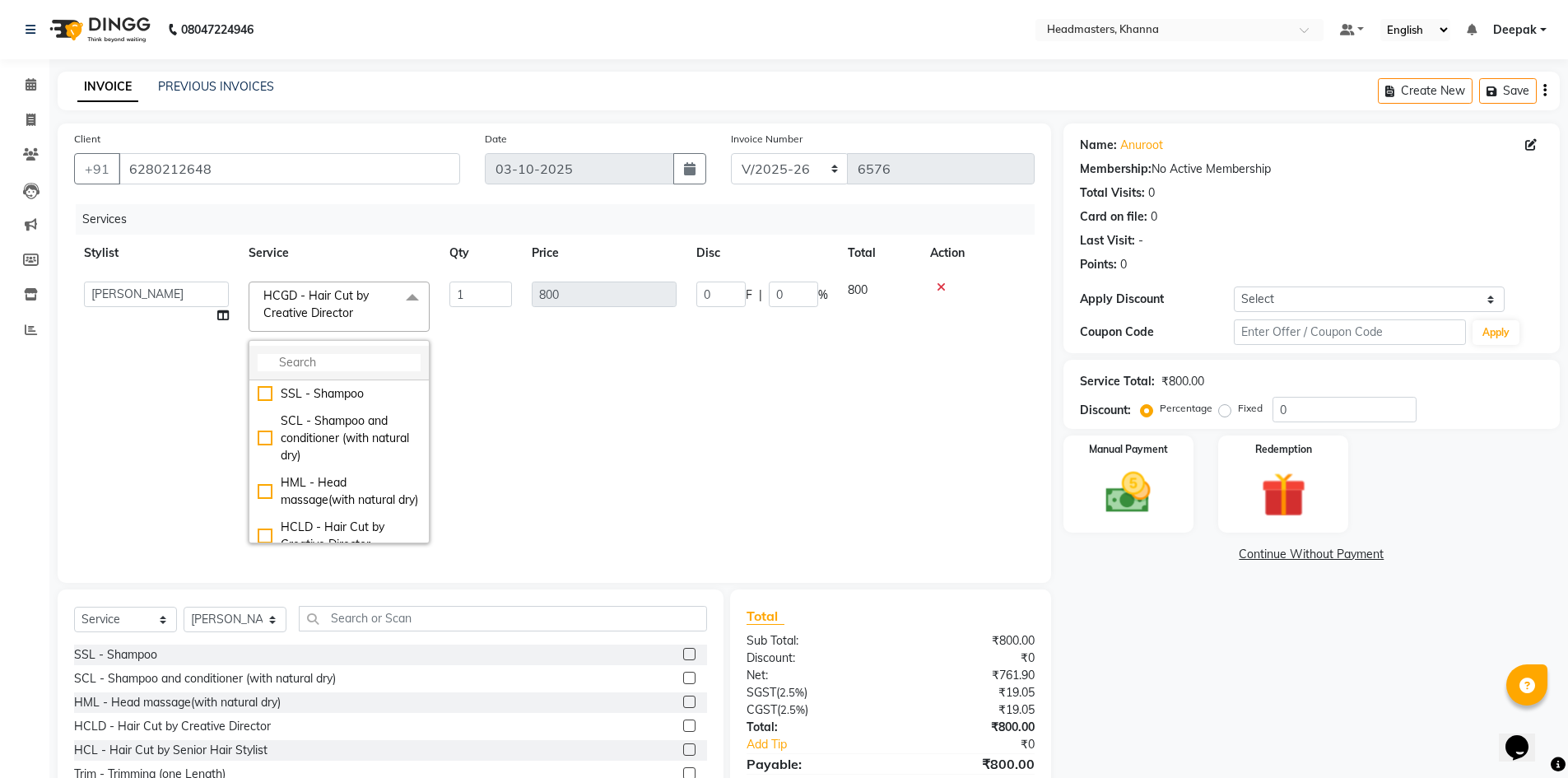
click at [339, 356] on input "multiselect-search" at bounding box center [339, 362] width 163 height 17
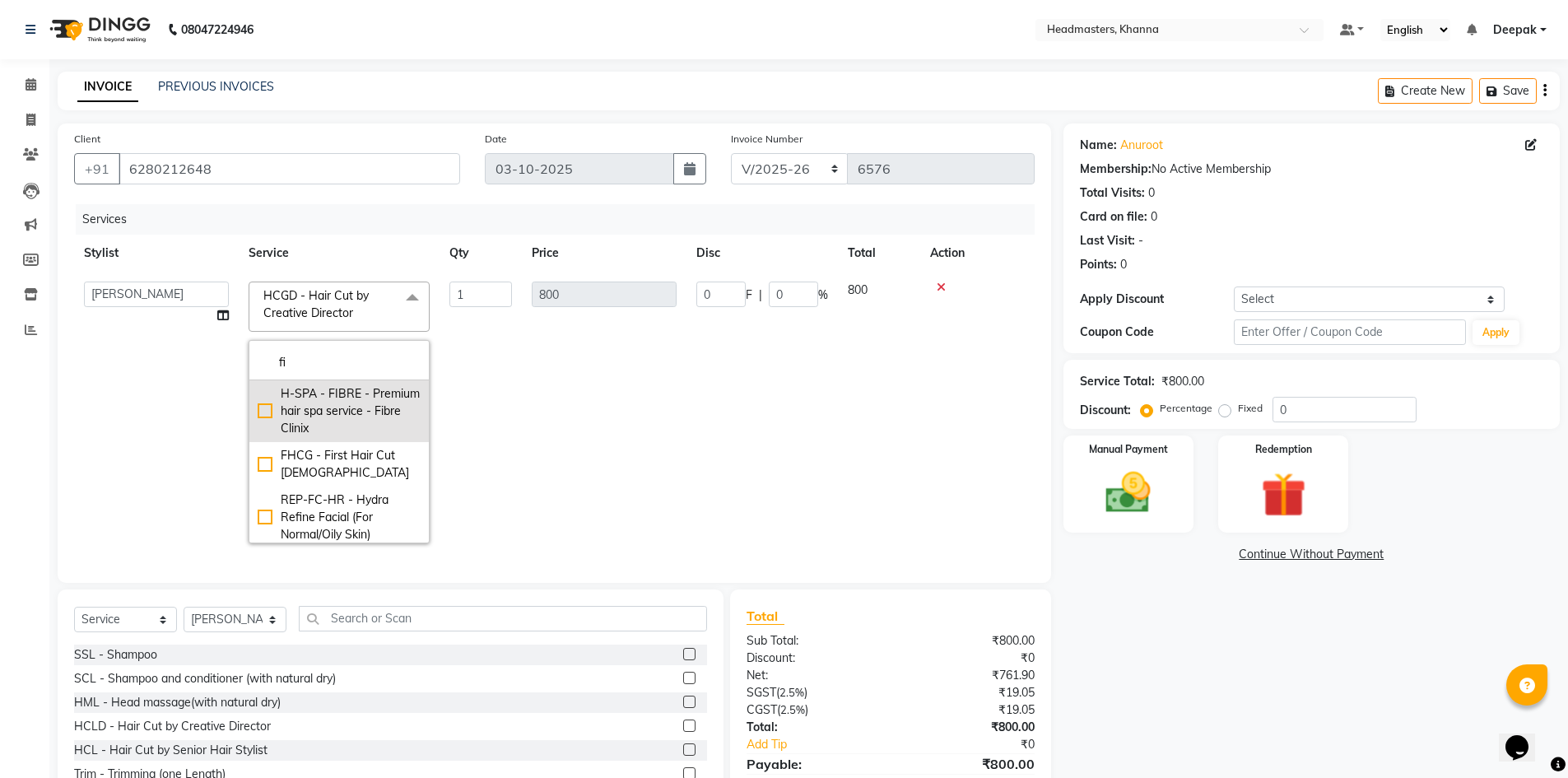
type input "fi"
click at [267, 412] on div "H-SPA - FIBRE - Premium hair spa service - Fibre Clinix" at bounding box center [339, 411] width 163 height 52
checkbox input "true"
type input "3000"
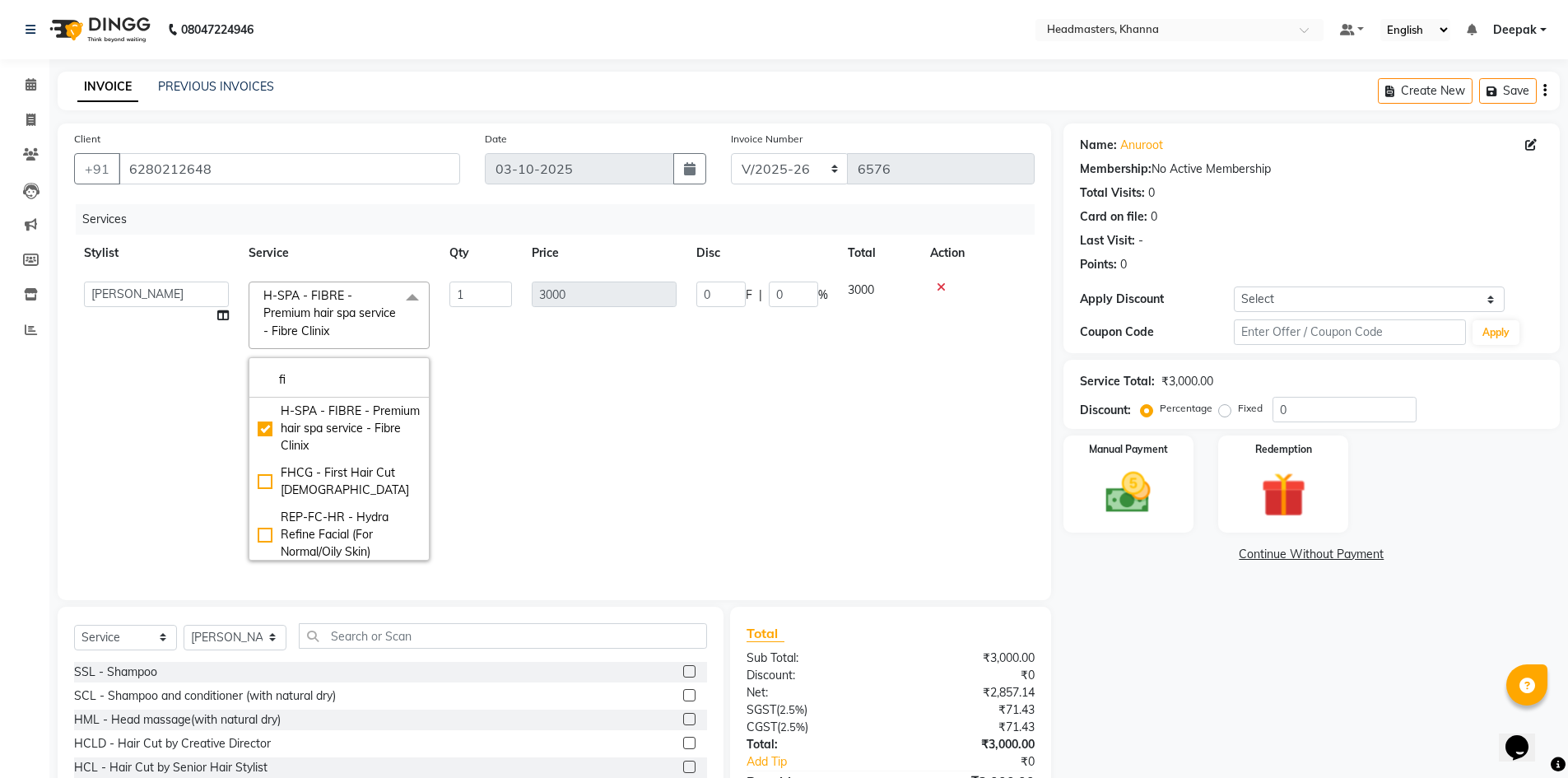
click at [456, 413] on td "1" at bounding box center [481, 421] width 82 height 299
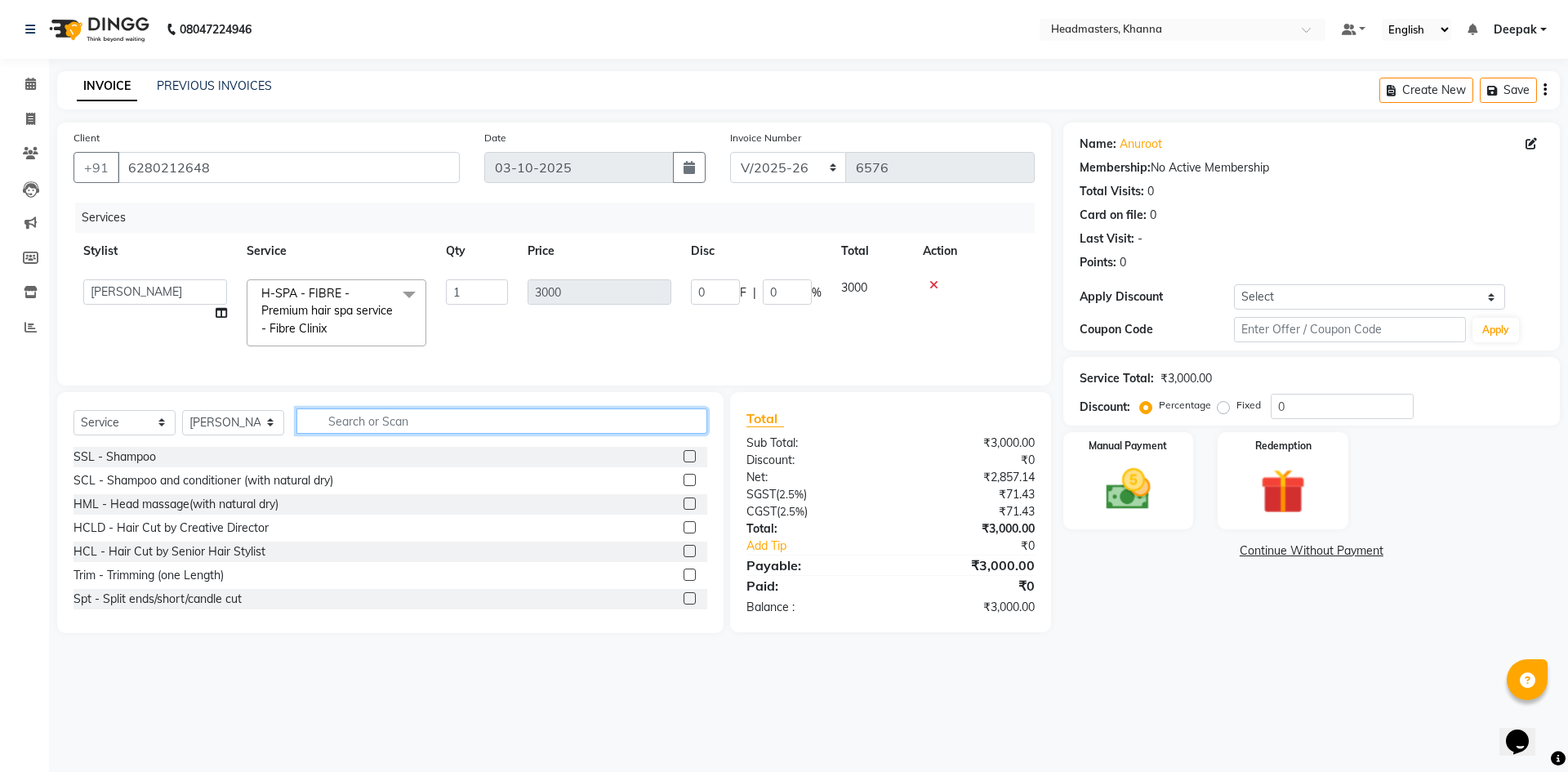
click at [433, 434] on input "text" at bounding box center [502, 421] width 411 height 25
click at [268, 436] on select "Select Stylist ABHISHEK ajay Akash AKHIL AMAN AMAN (NAILS) ANKIT Ankit Pedicuri…" at bounding box center [233, 422] width 102 height 25
select select "60833"
click at [182, 422] on select "Select Stylist ABHISHEK ajay Akash AKHIL AMAN AMAN (NAILS) ANKIT Ankit Pedicuri…" at bounding box center [233, 422] width 102 height 25
click at [353, 434] on input "text" at bounding box center [502, 421] width 411 height 25
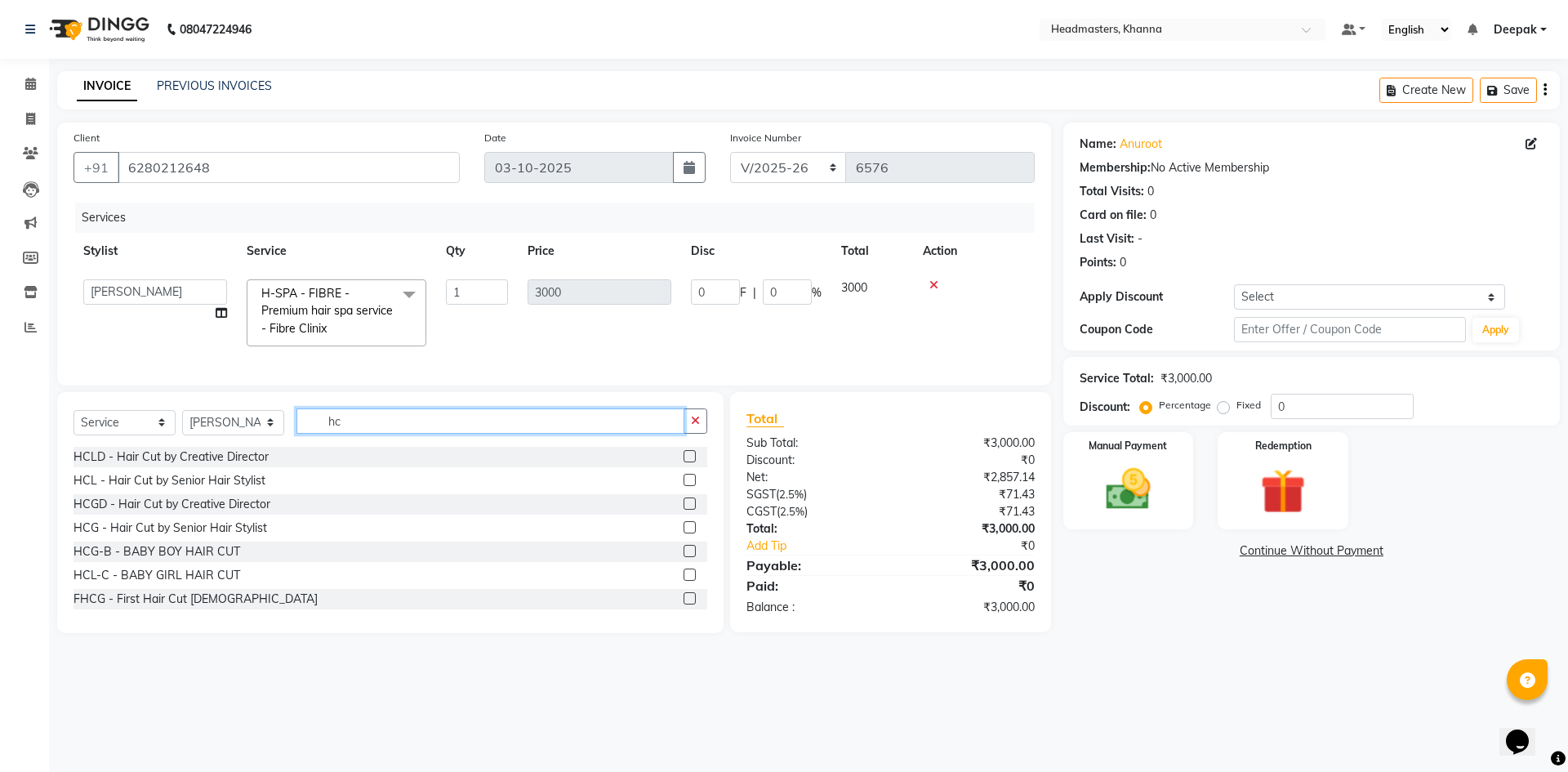
type input "h"
type input "hc"
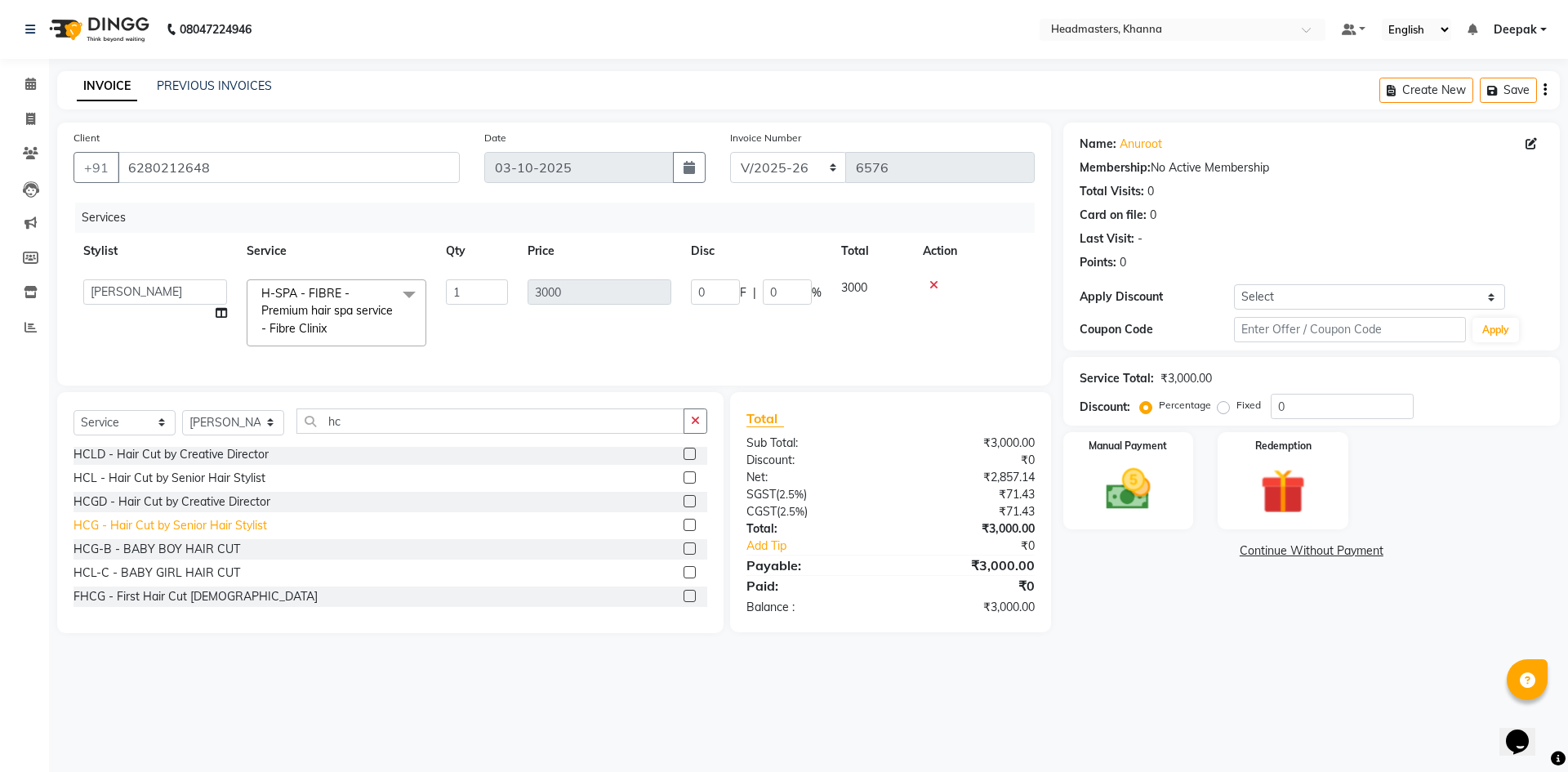
click at [187, 535] on div "HCG - Hair Cut by Senior Hair Stylist" at bounding box center [170, 526] width 193 height 17
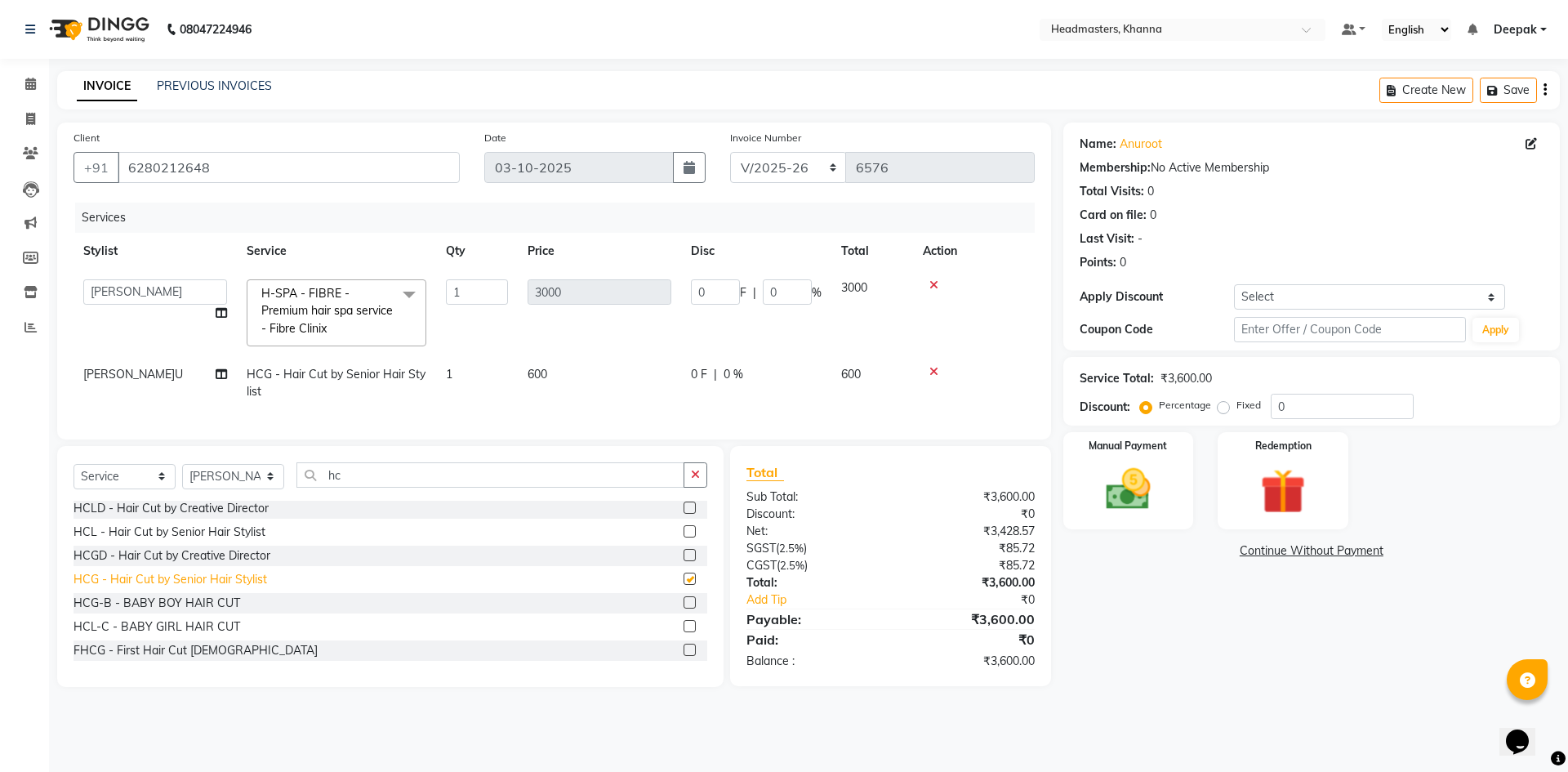
checkbox input "false"
click at [462, 488] on input "hc" at bounding box center [490, 475] width 388 height 25
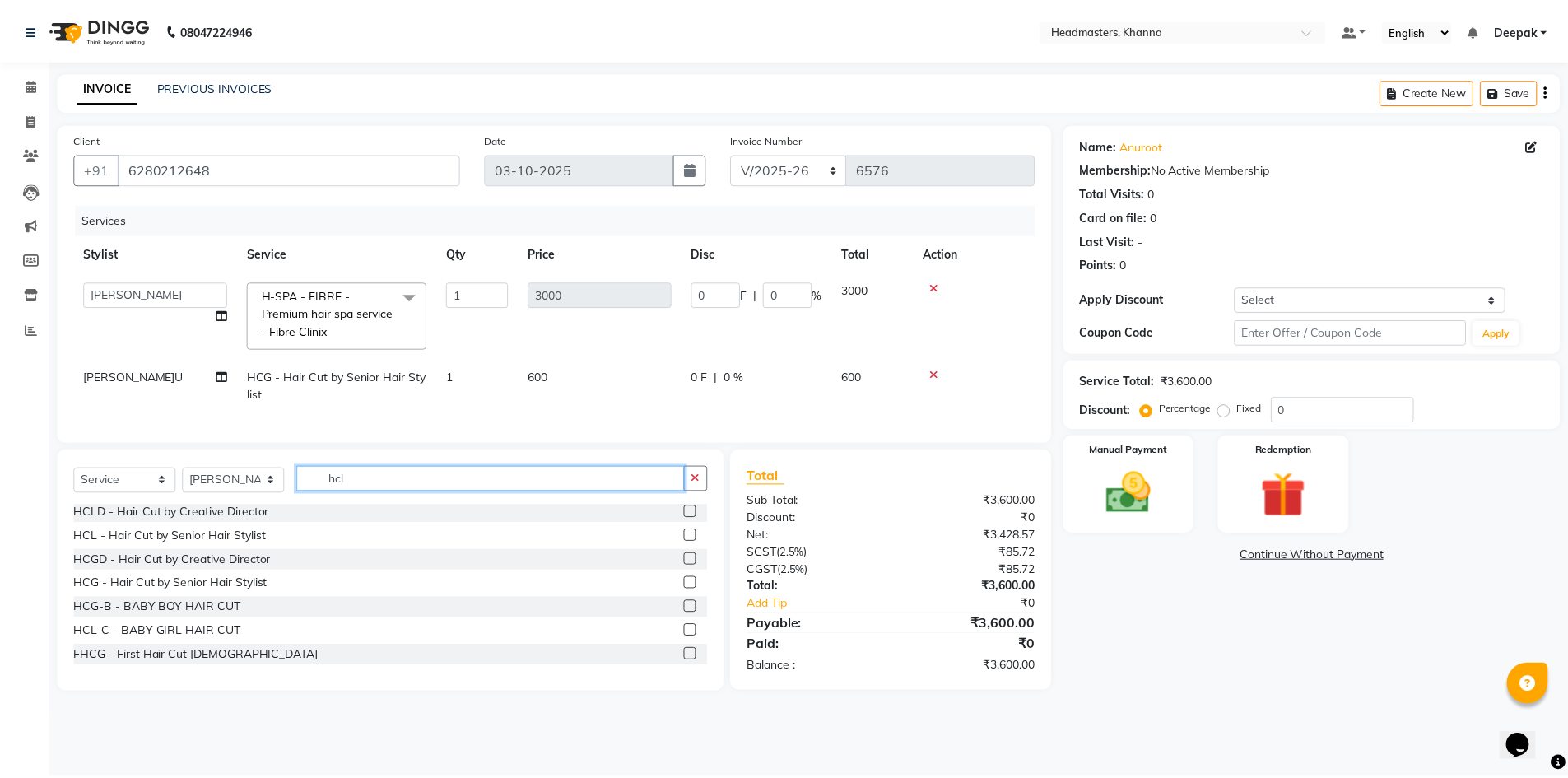
scroll to position [0, 0]
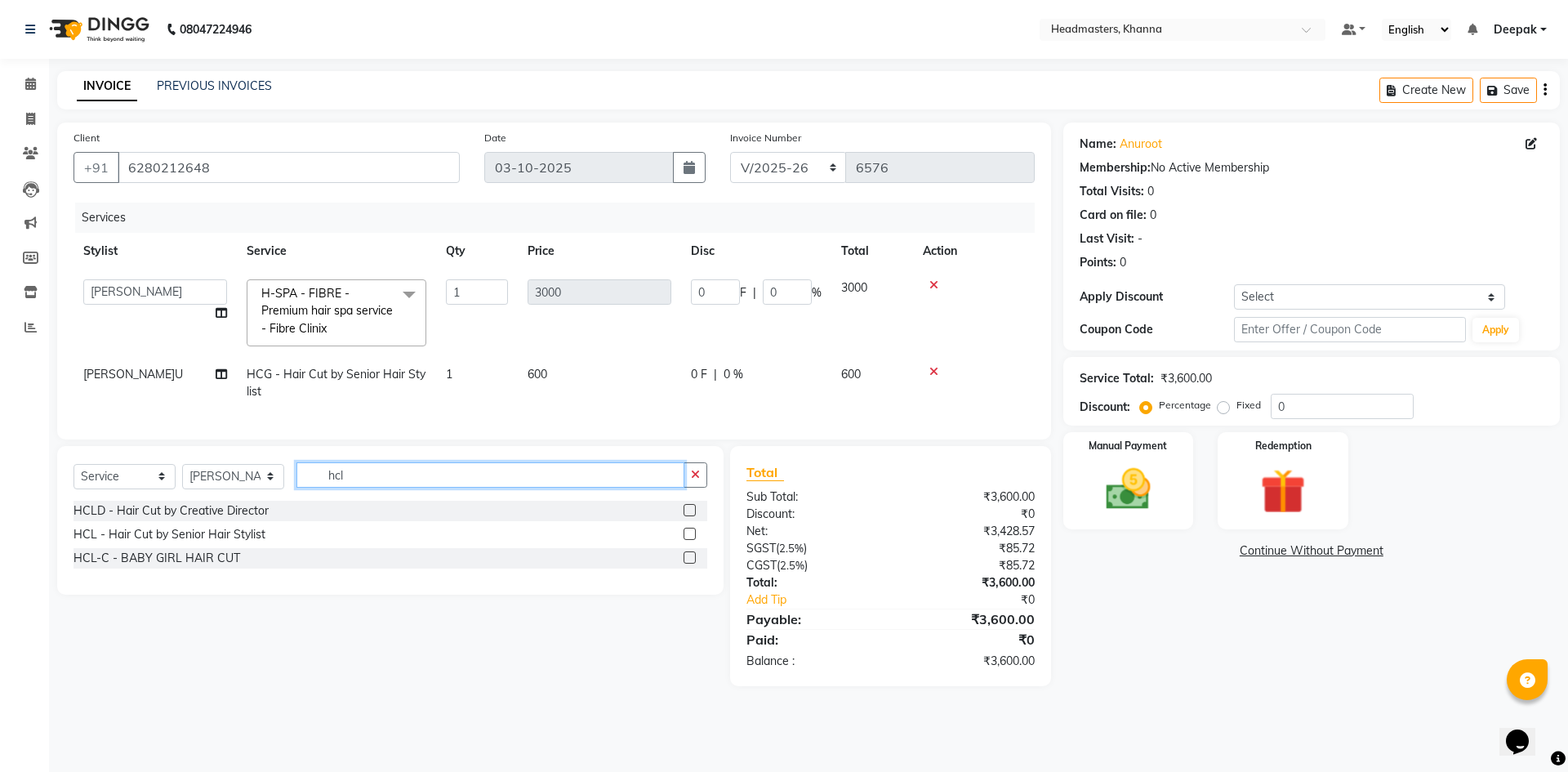
type input "hcl"
click at [930, 374] on icon at bounding box center [934, 372] width 9 height 11
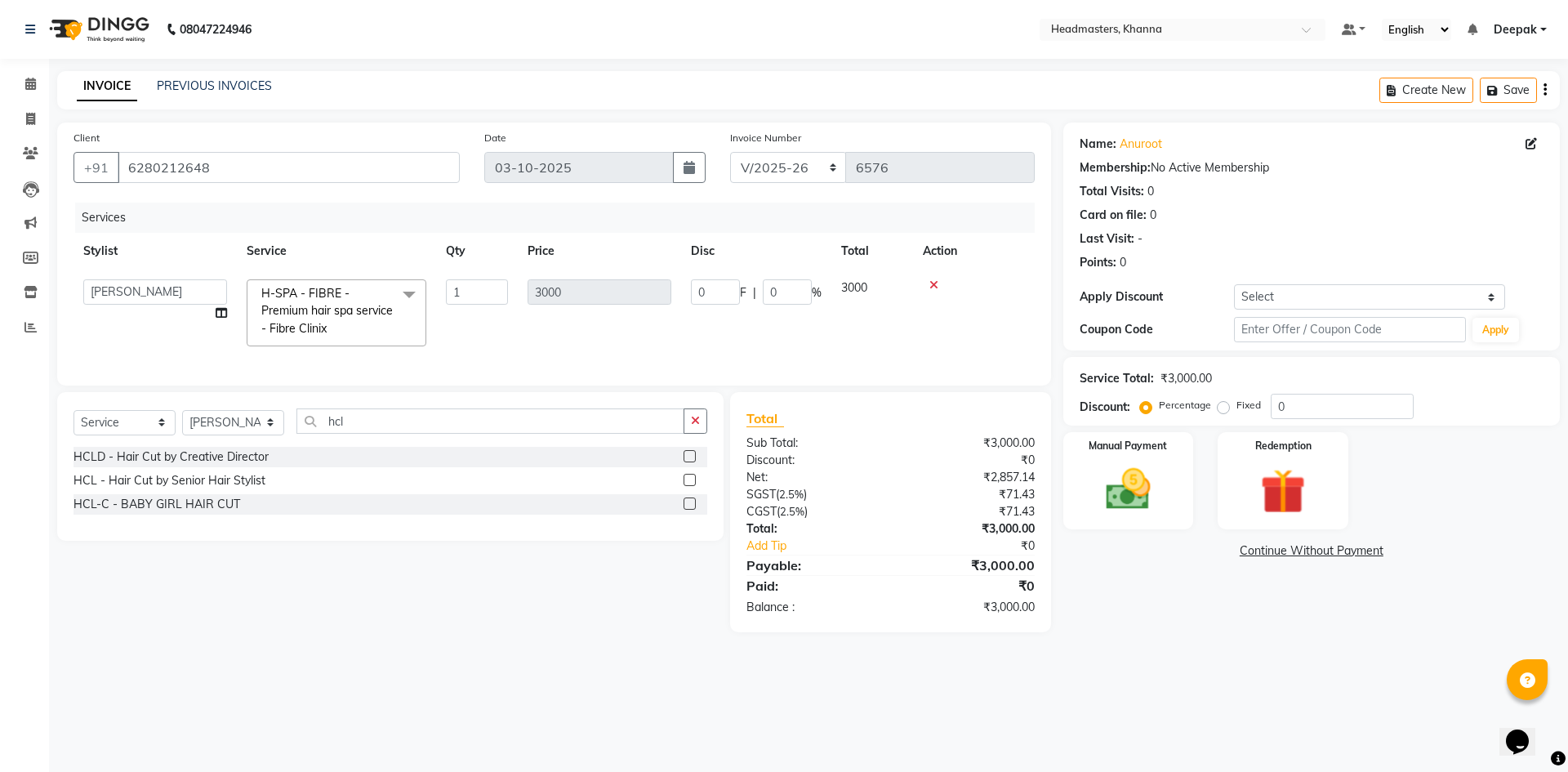
click at [686, 486] on label at bounding box center [689, 480] width 12 height 12
click at [686, 486] on input "checkbox" at bounding box center [688, 481] width 11 height 11
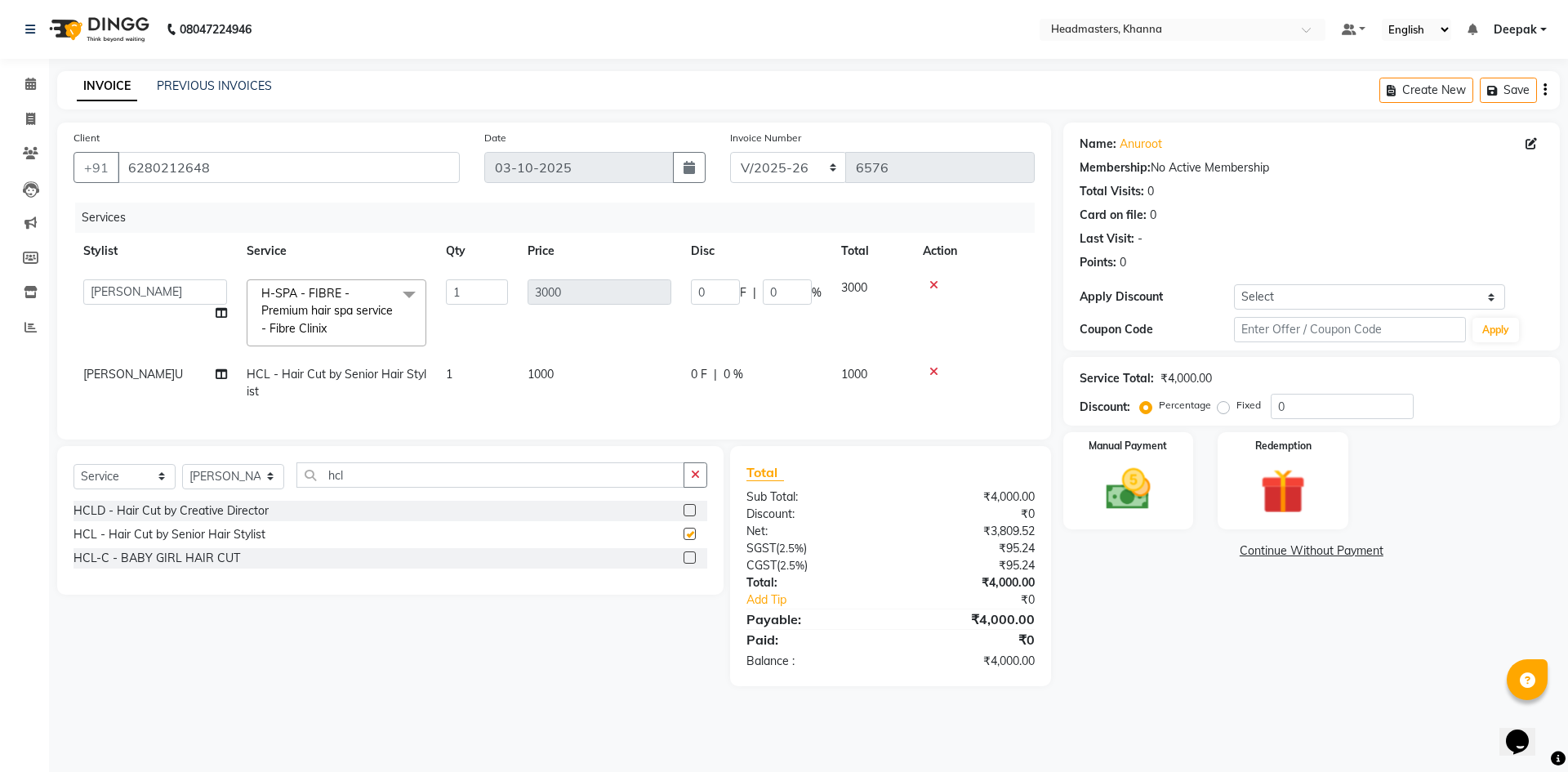
checkbox input "false"
click at [789, 297] on input "0" at bounding box center [787, 291] width 49 height 25
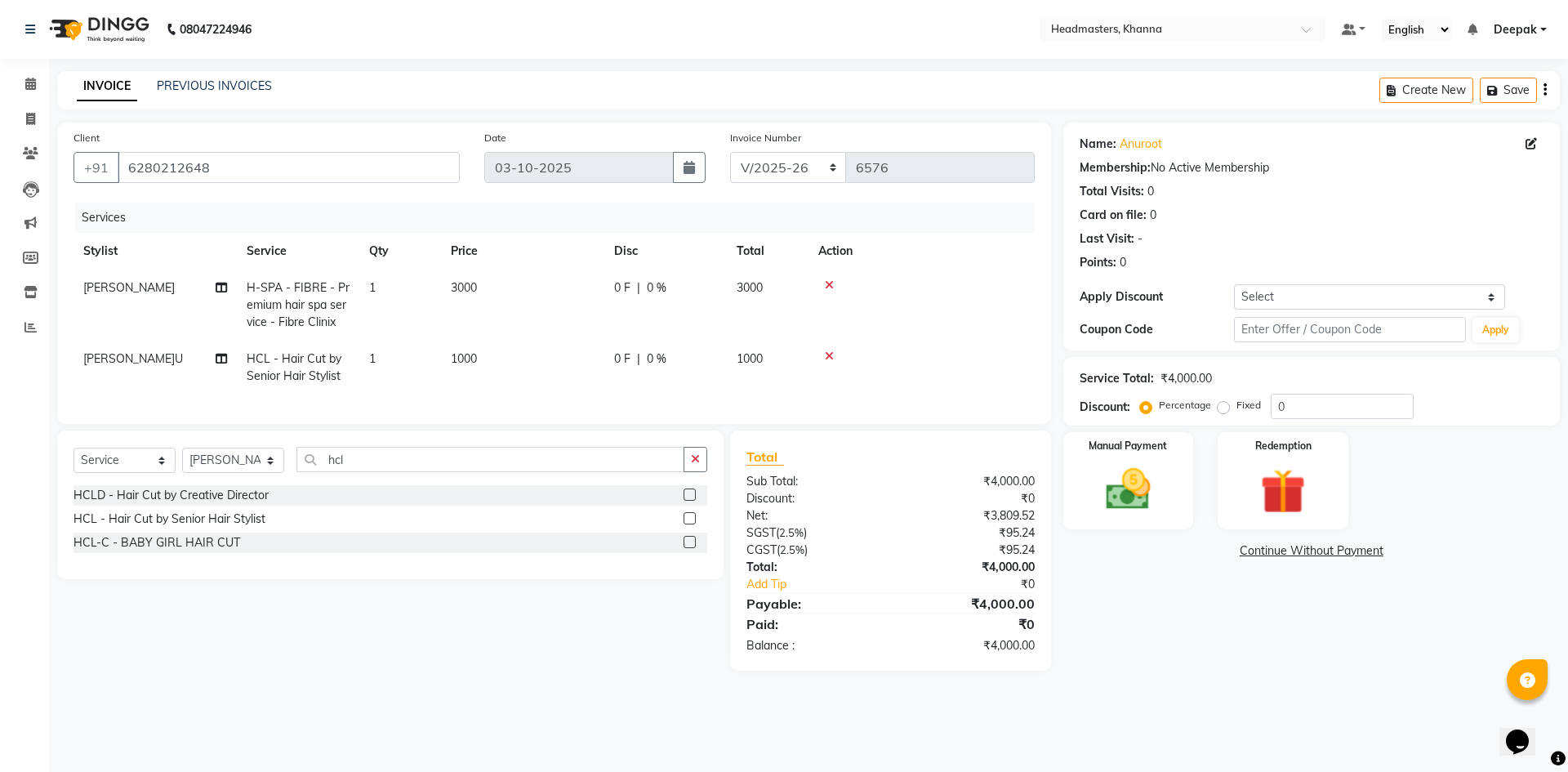
click at [624, 288] on span "0 F" at bounding box center [622, 287] width 16 height 17
select select "60857"
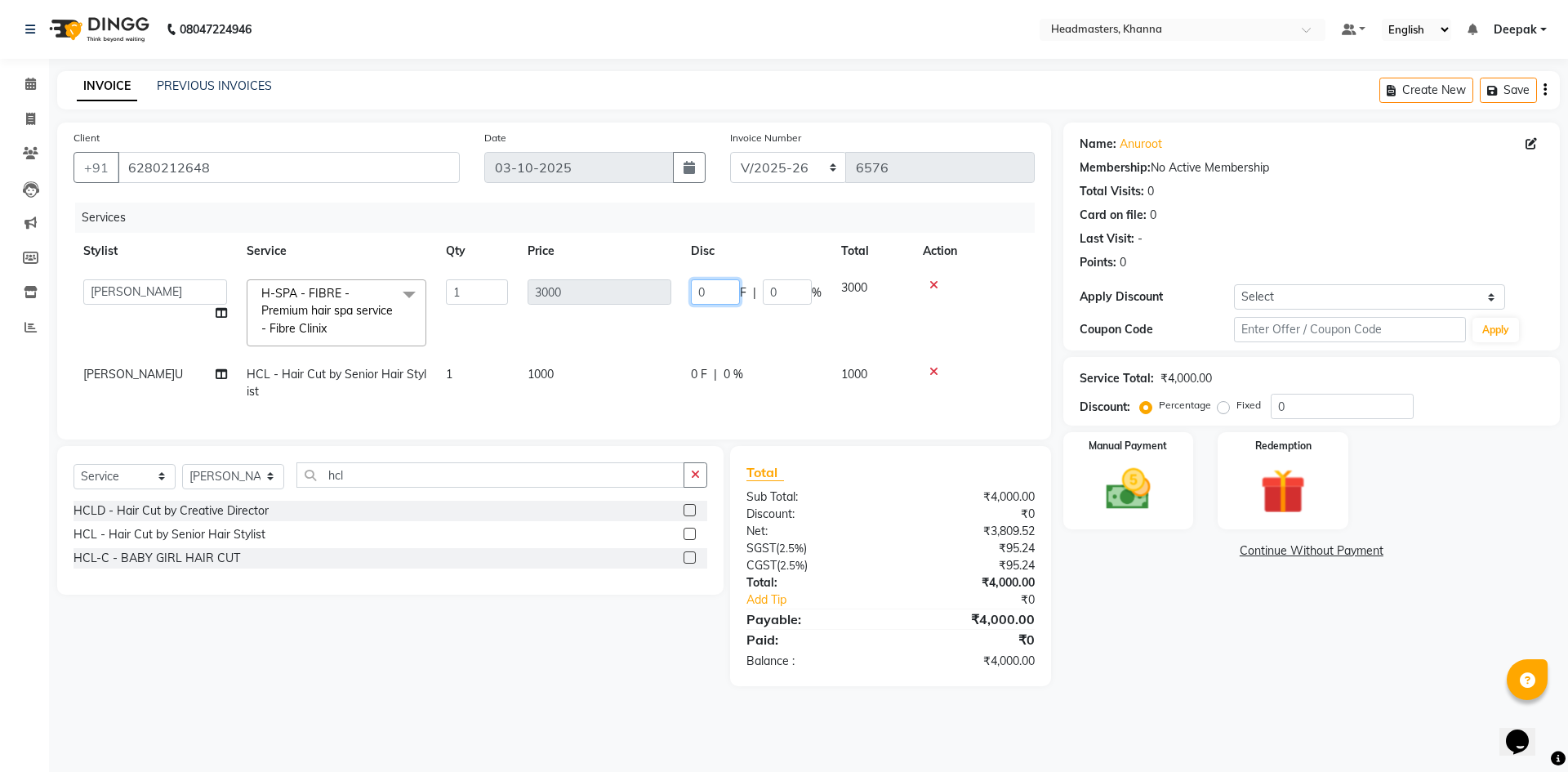
click at [721, 283] on input "0" at bounding box center [715, 291] width 49 height 25
type input "01500"
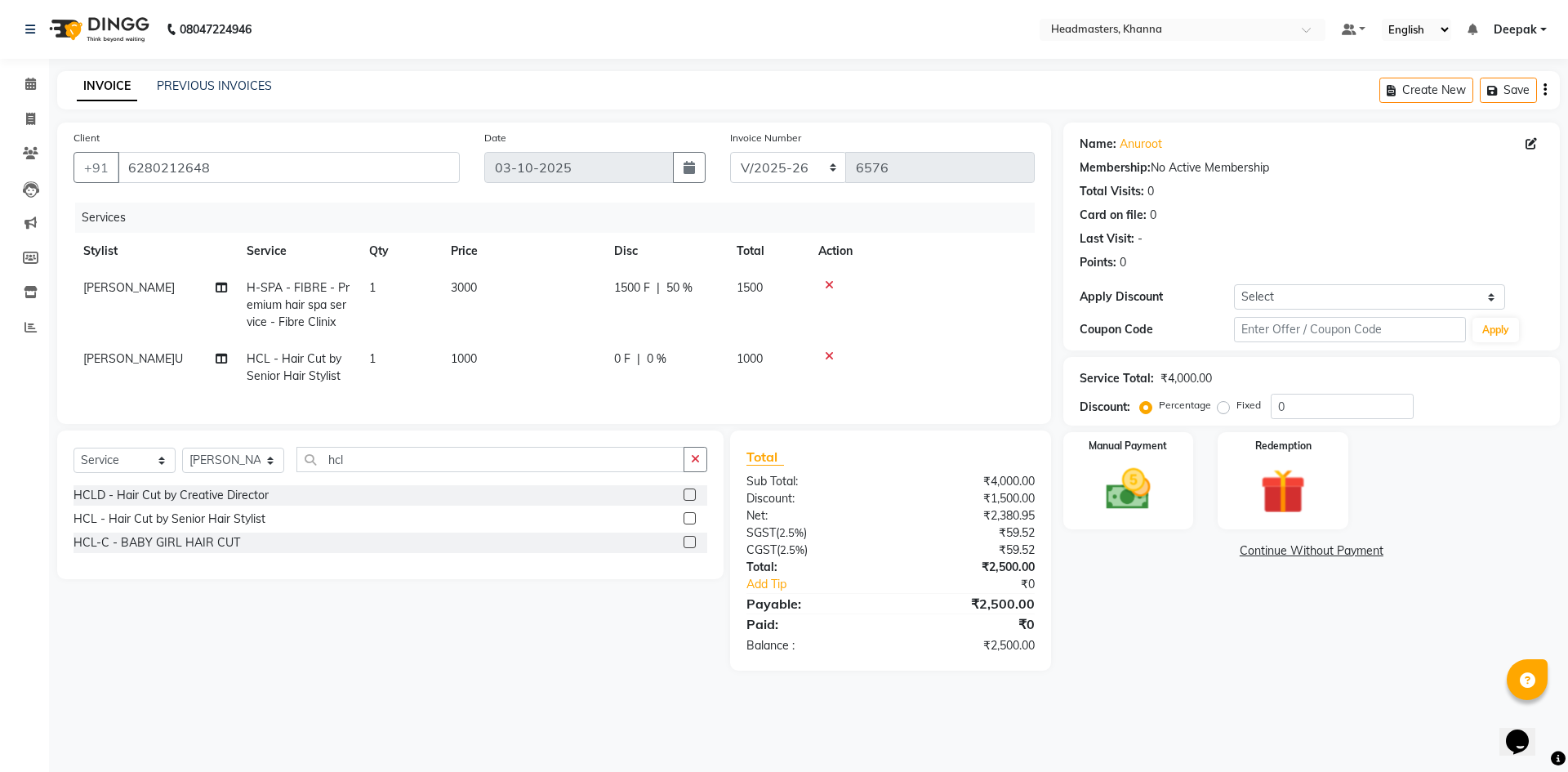
click at [709, 374] on td "0 F | 0 %" at bounding box center [665, 368] width 123 height 54
select select "60833"
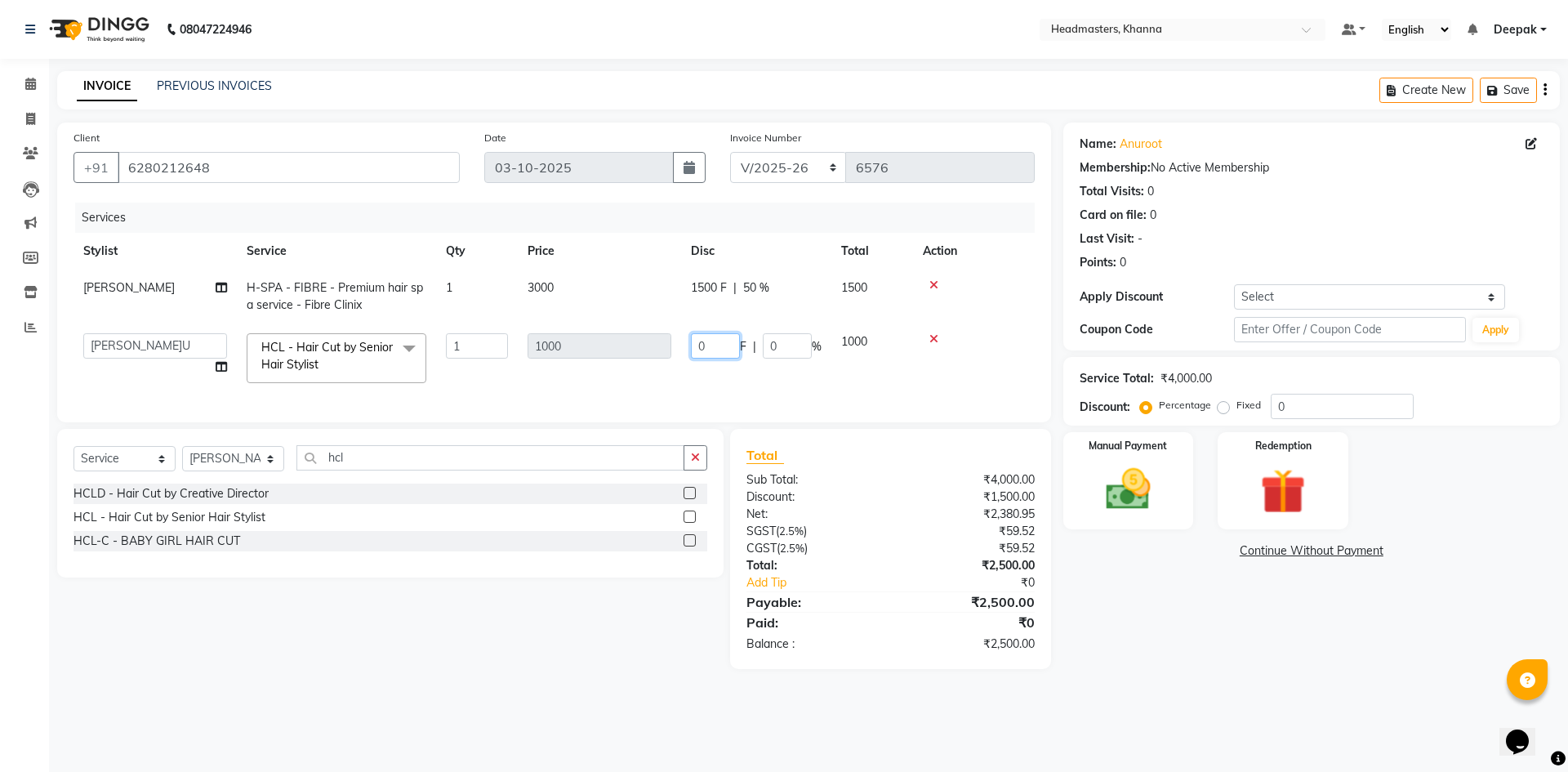
click at [723, 346] on input "0" at bounding box center [715, 345] width 49 height 25
type input "0300"
click at [1001, 345] on td at bounding box center [974, 358] width 122 height 70
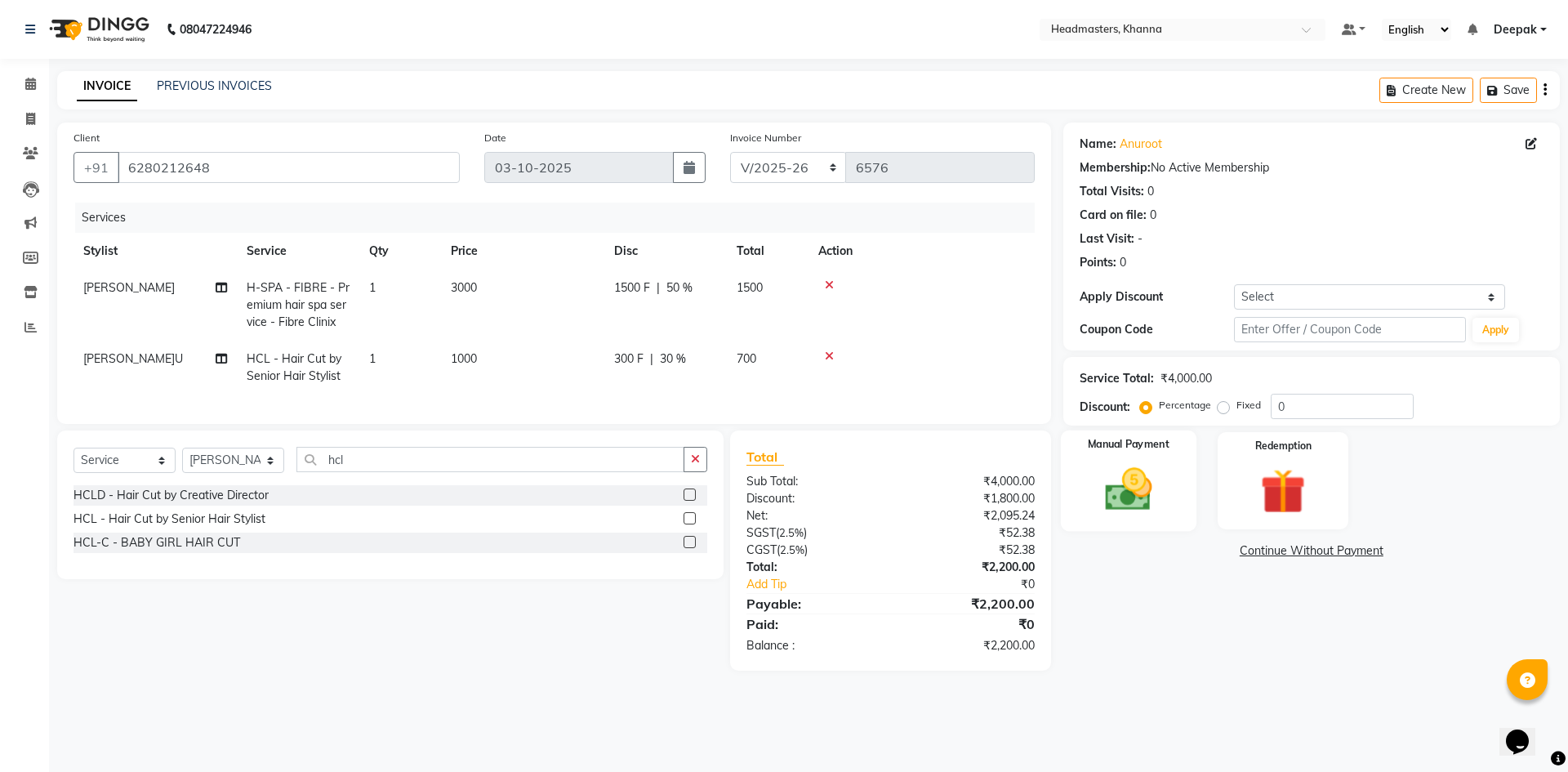
drag, startPoint x: 1148, startPoint y: 496, endPoint x: 1159, endPoint y: 495, distance: 11.0
click at [1149, 495] on img at bounding box center [1128, 490] width 76 height 54
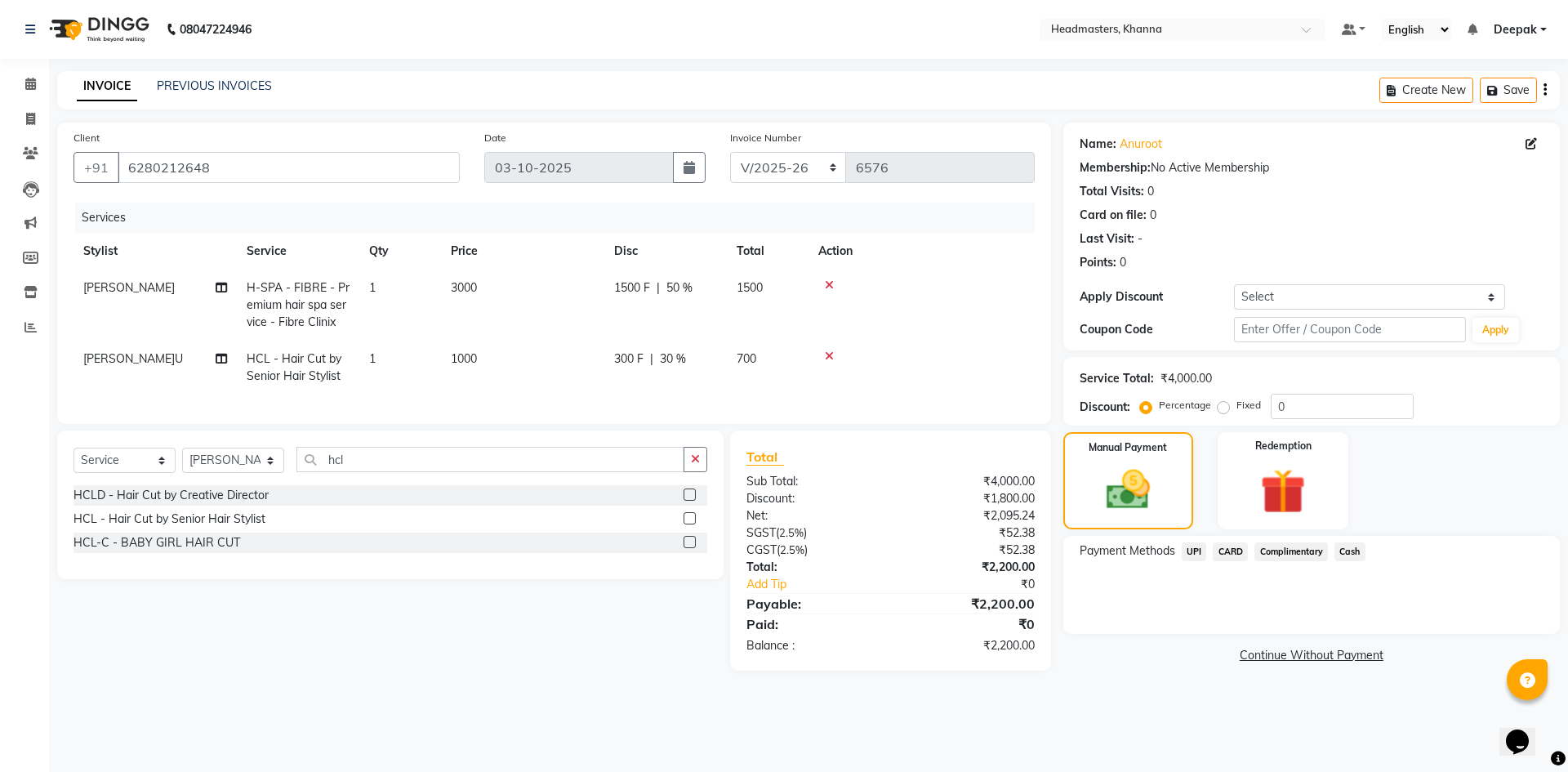
click at [1352, 553] on span "Cash" at bounding box center [1350, 552] width 31 height 19
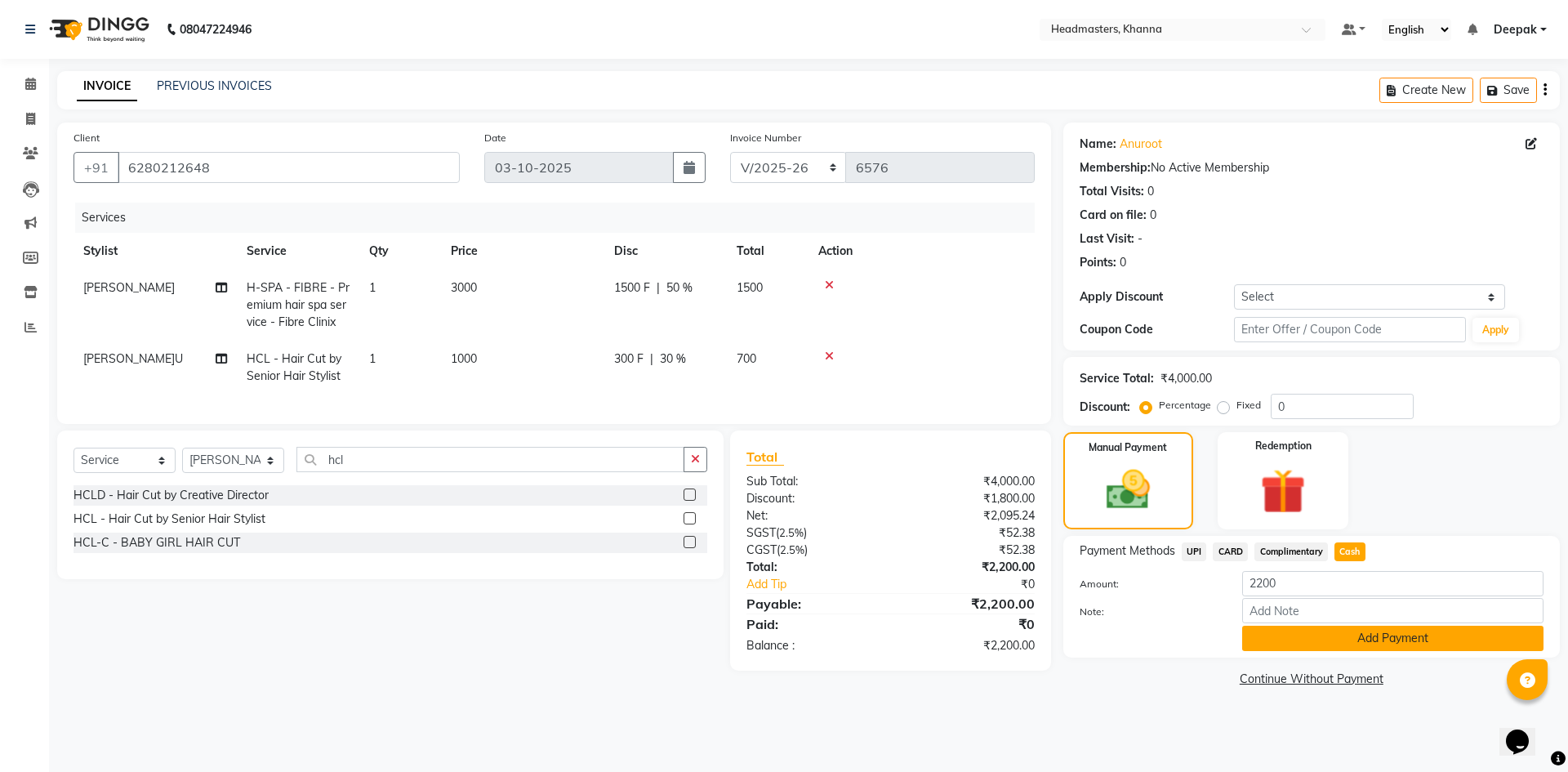
click at [1318, 639] on button "Add Payment" at bounding box center [1393, 638] width 301 height 25
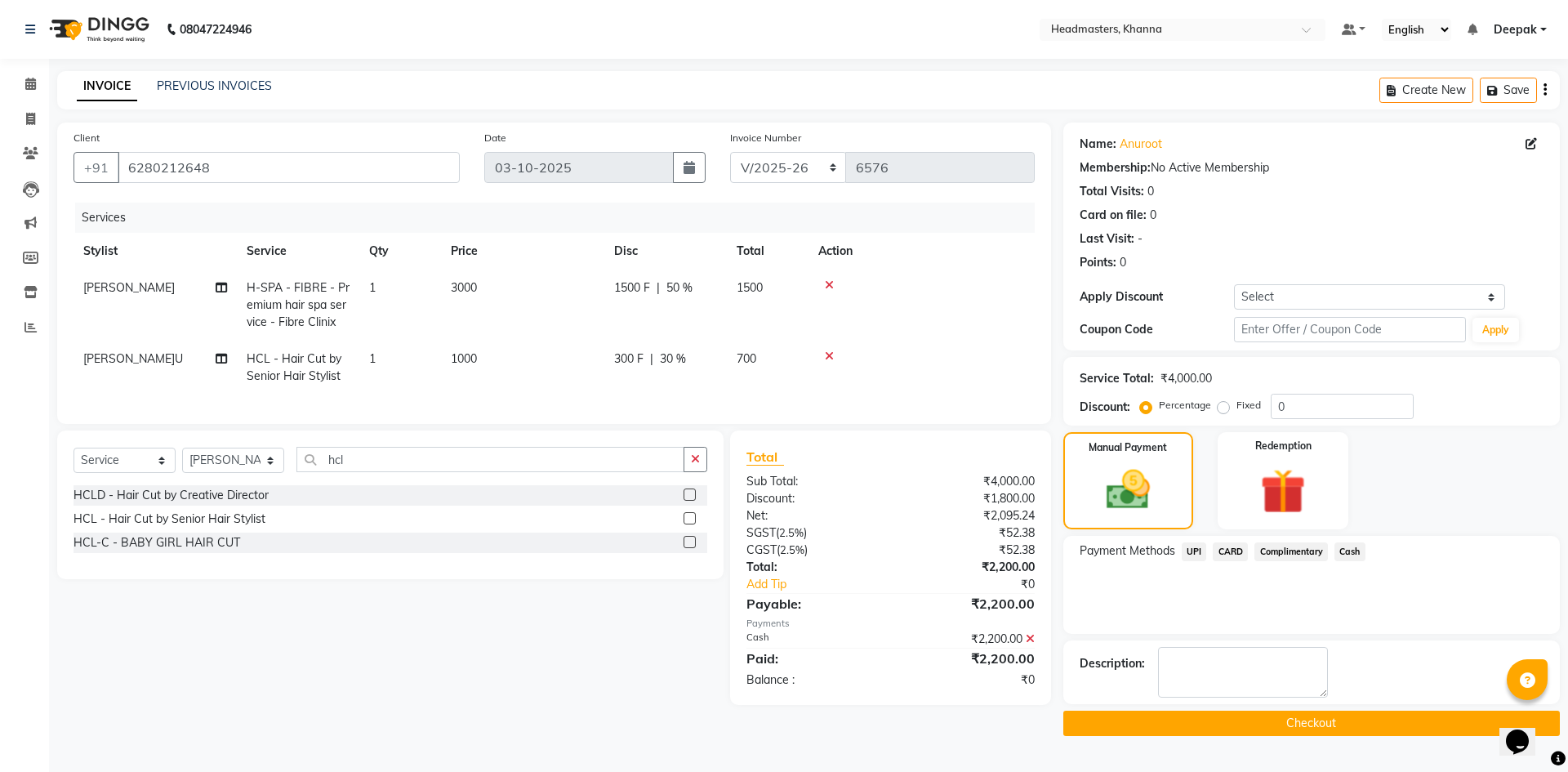
click at [1225, 722] on button "Checkout" at bounding box center [1311, 723] width 497 height 25
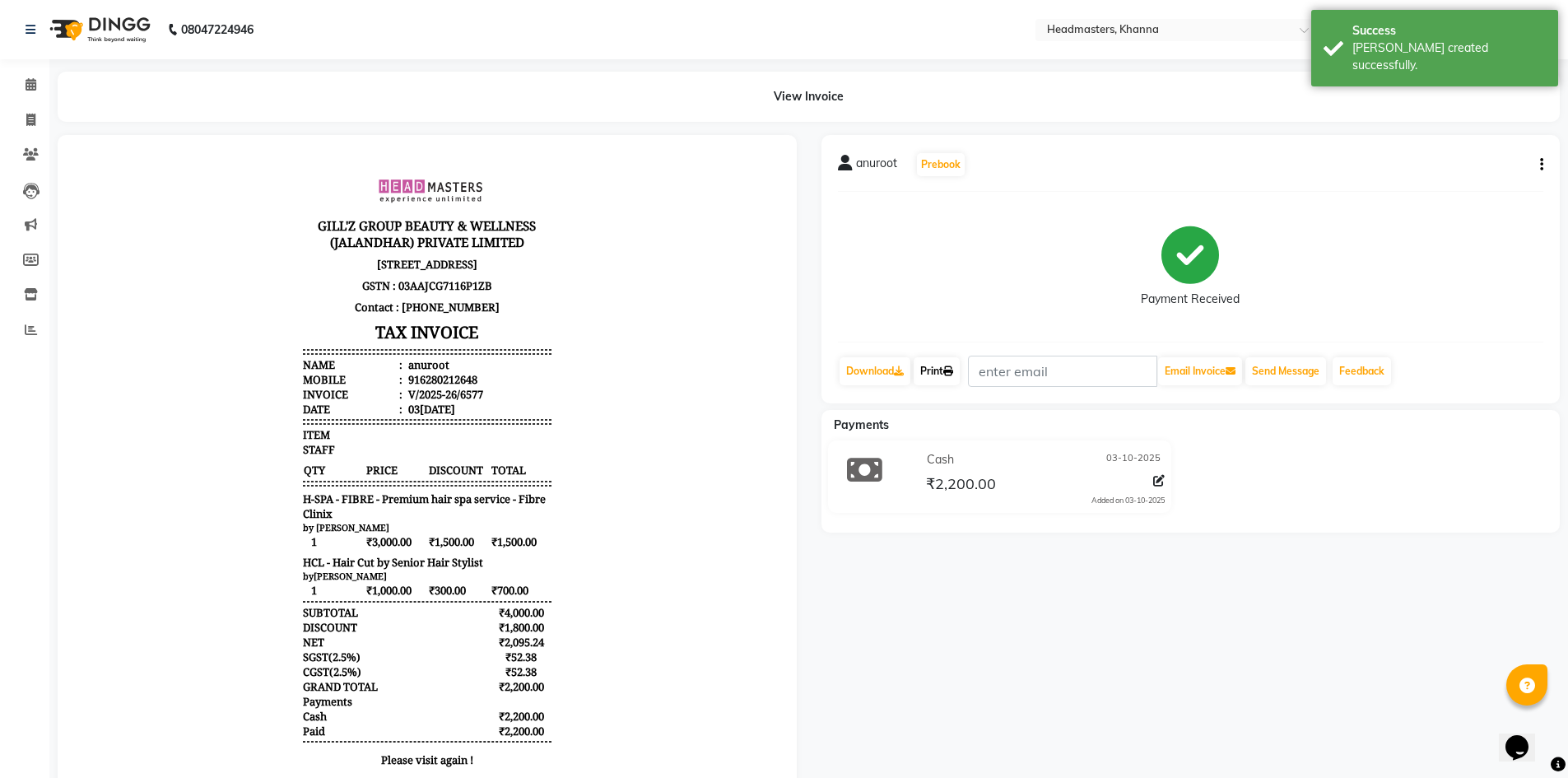
click at [948, 369] on link "Print" at bounding box center [937, 371] width 46 height 28
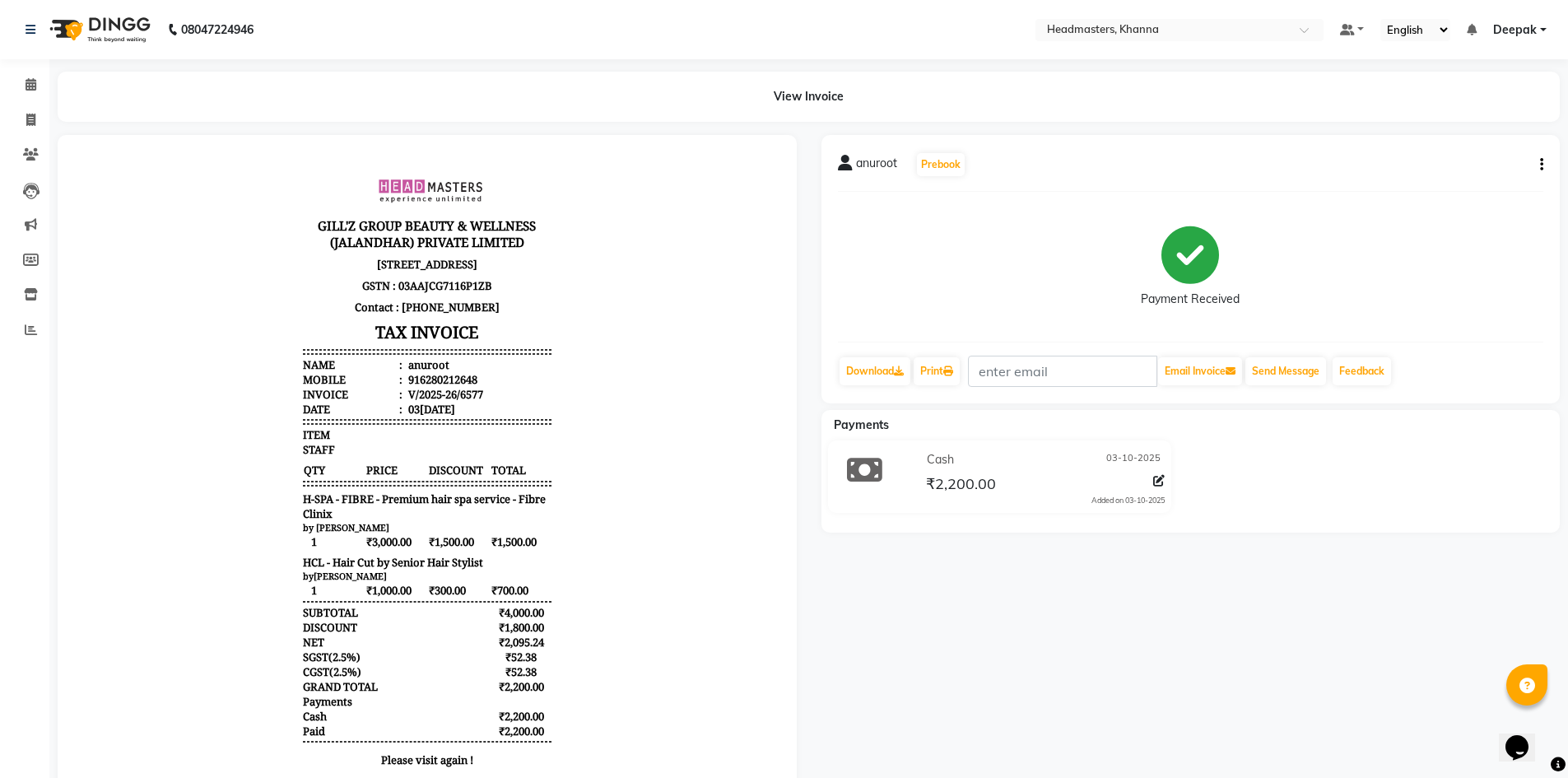
select select "service"
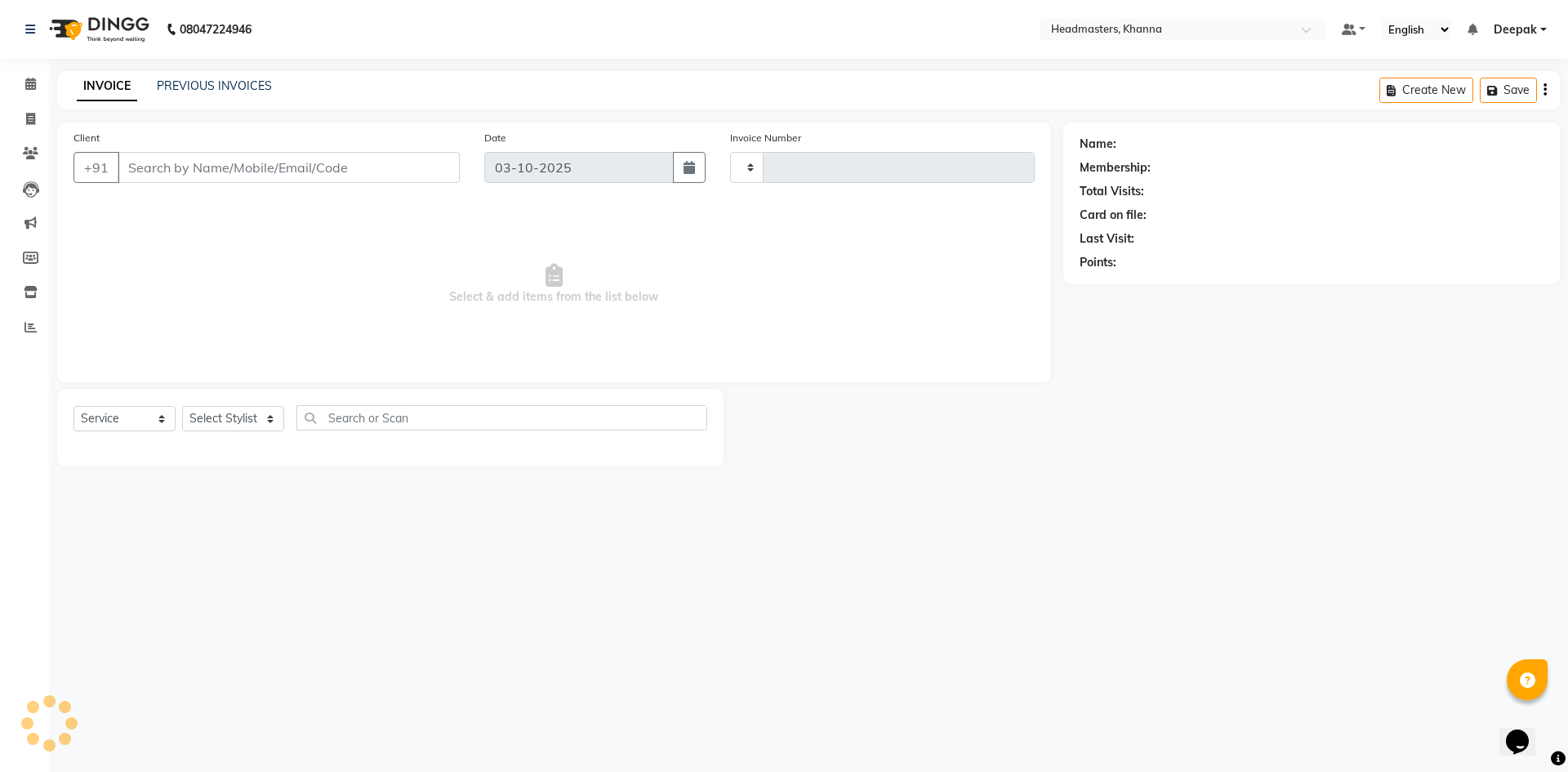
type input "6578"
select select "7138"
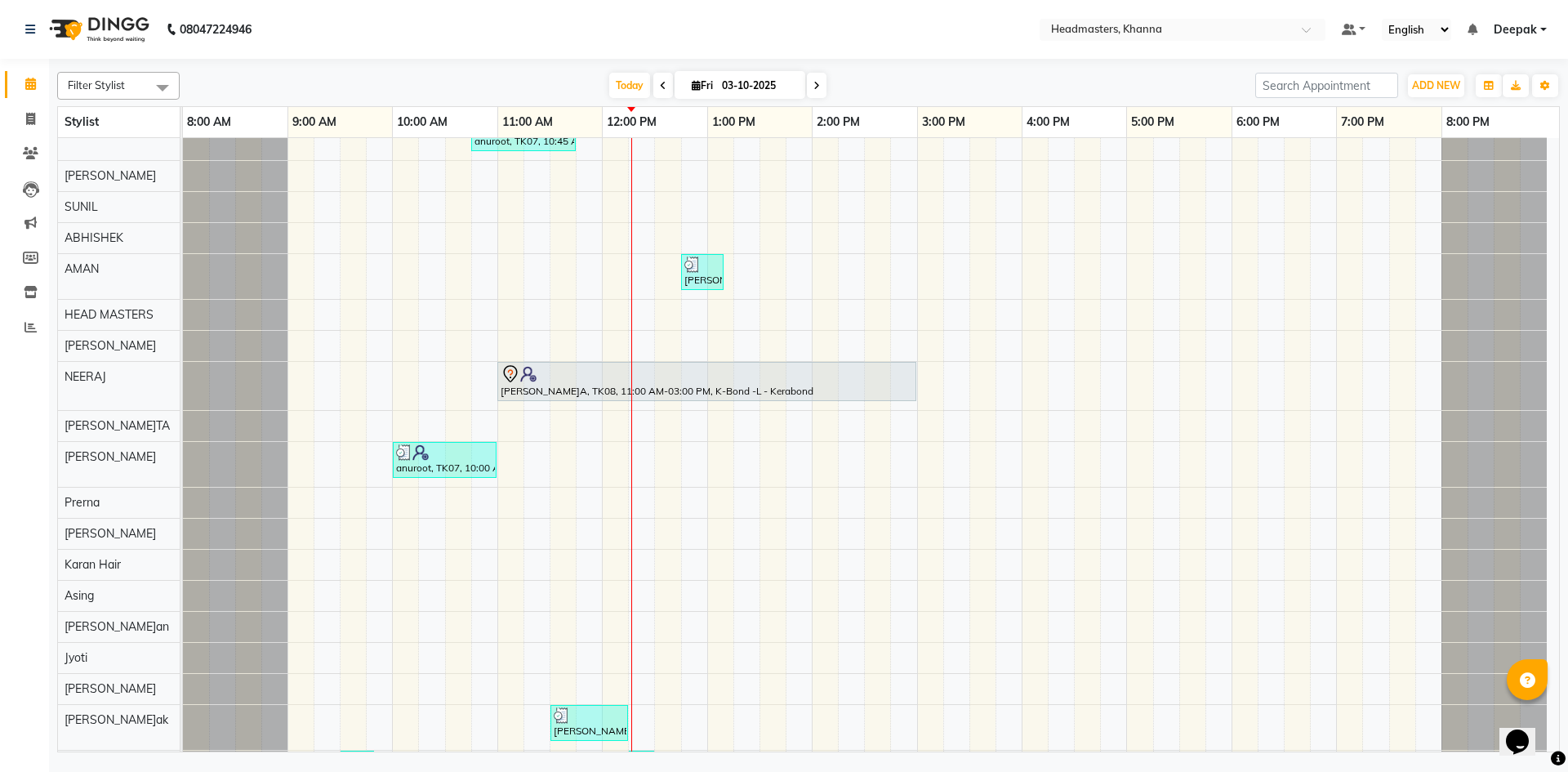
scroll to position [553, 0]
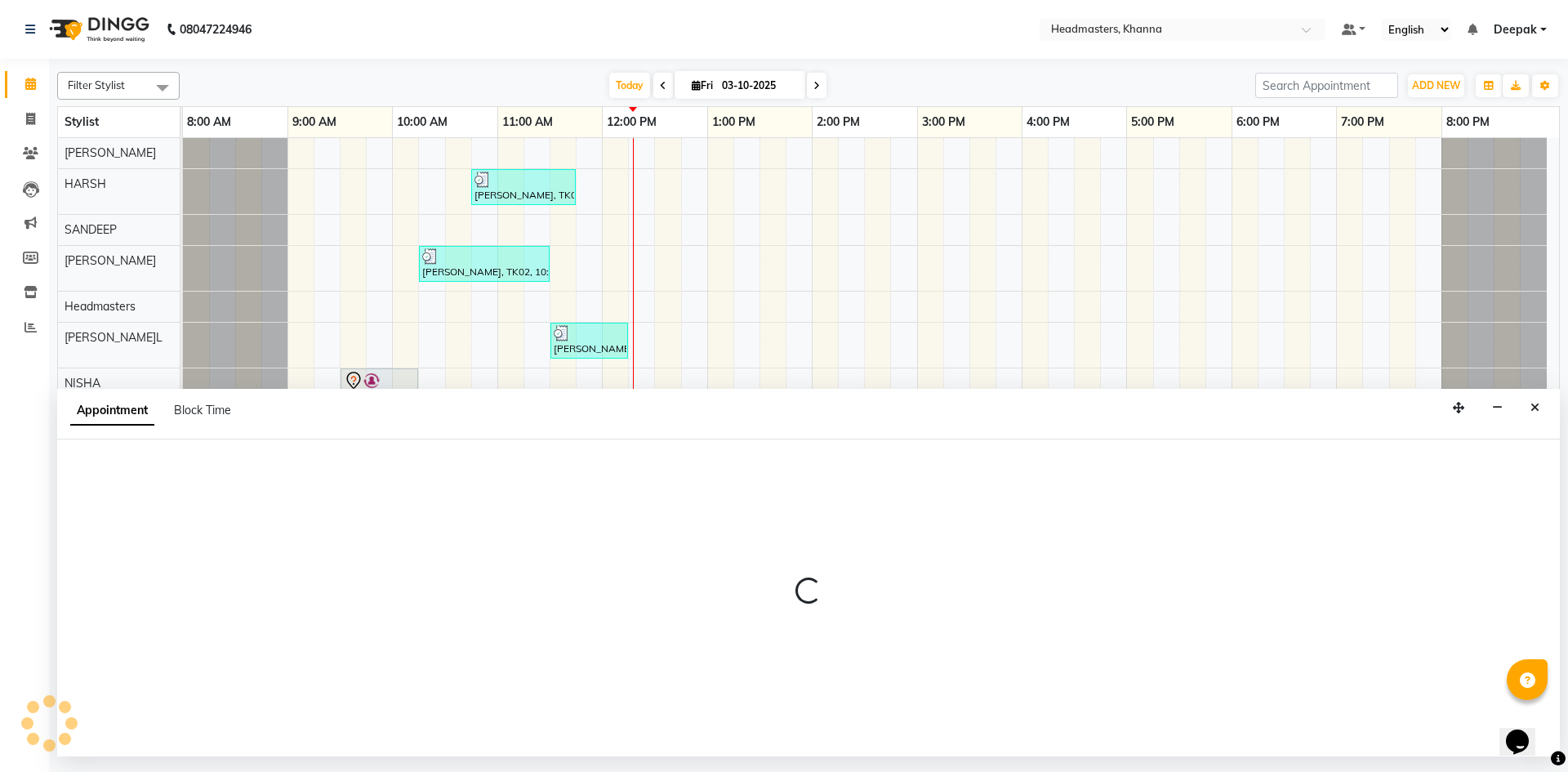
select select "60814"
select select "705"
select select "tentative"
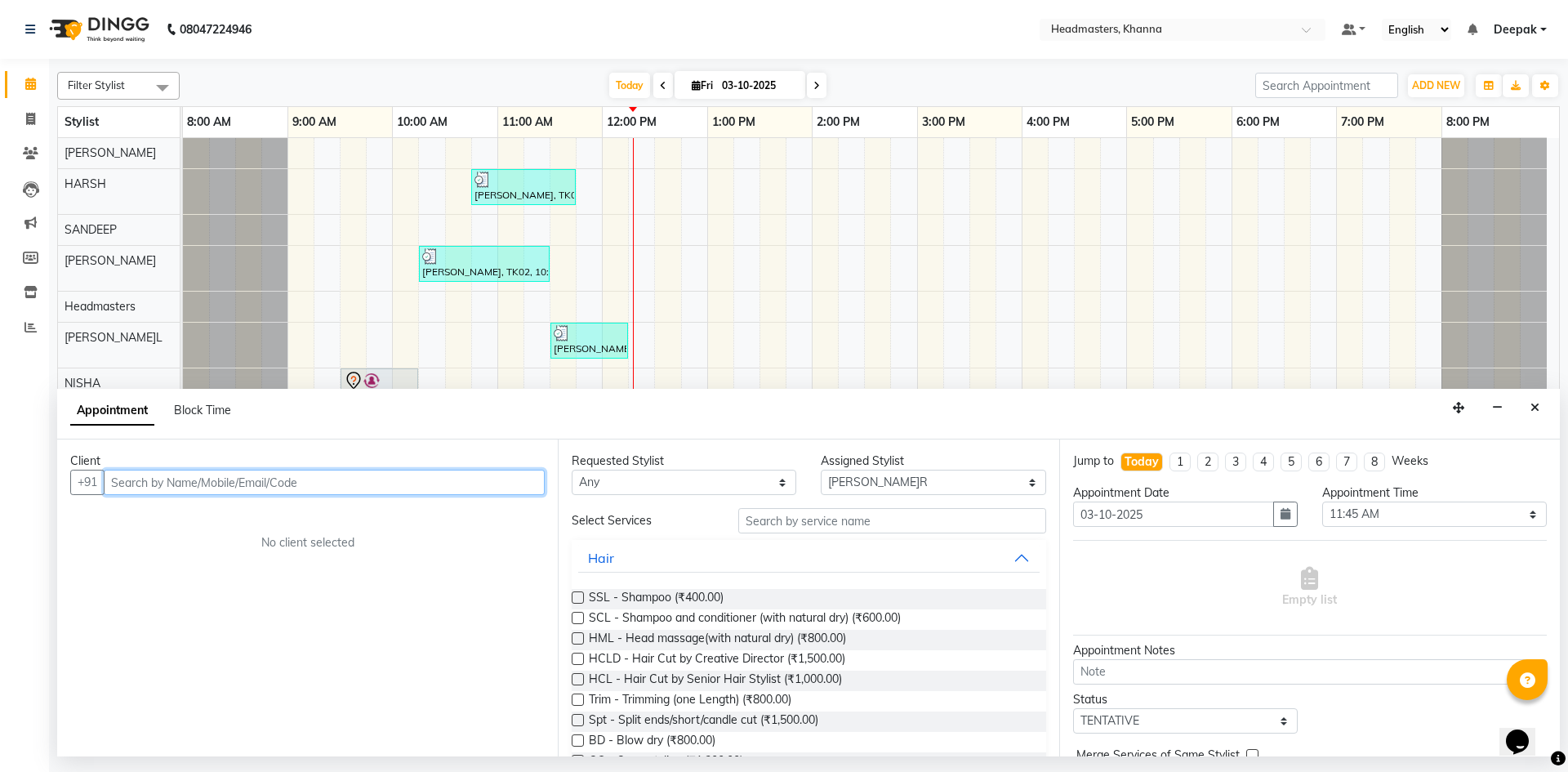
click at [279, 491] on input "text" at bounding box center [324, 482] width 441 height 25
click at [282, 484] on input "text" at bounding box center [324, 482] width 441 height 25
click at [285, 480] on input "text" at bounding box center [324, 482] width 441 height 25
click at [229, 518] on ngb-highlight "856685 6419" at bounding box center [203, 517] width 85 height 16
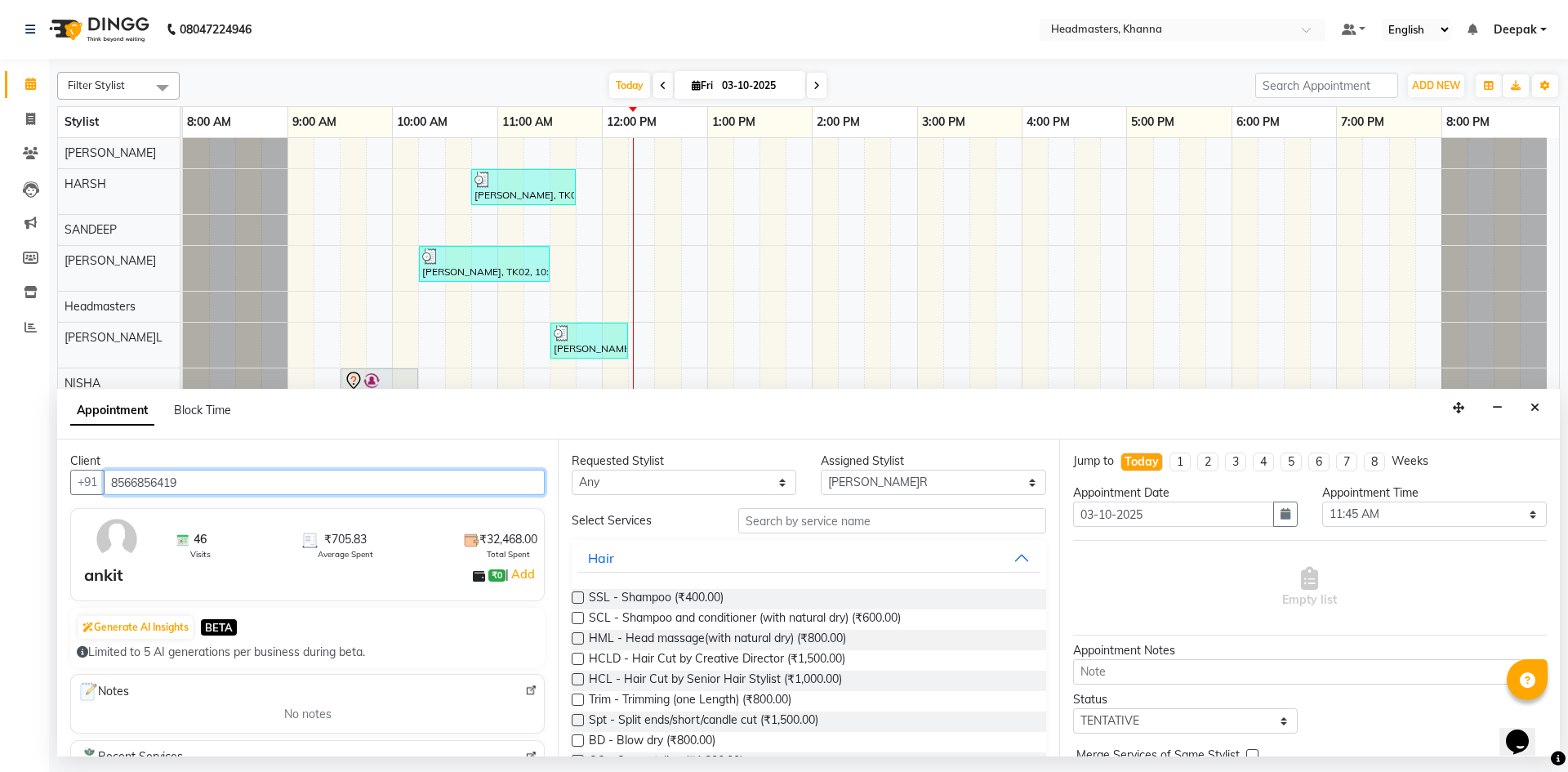
type input "8566856419"
click at [816, 524] on input "text" at bounding box center [892, 521] width 308 height 25
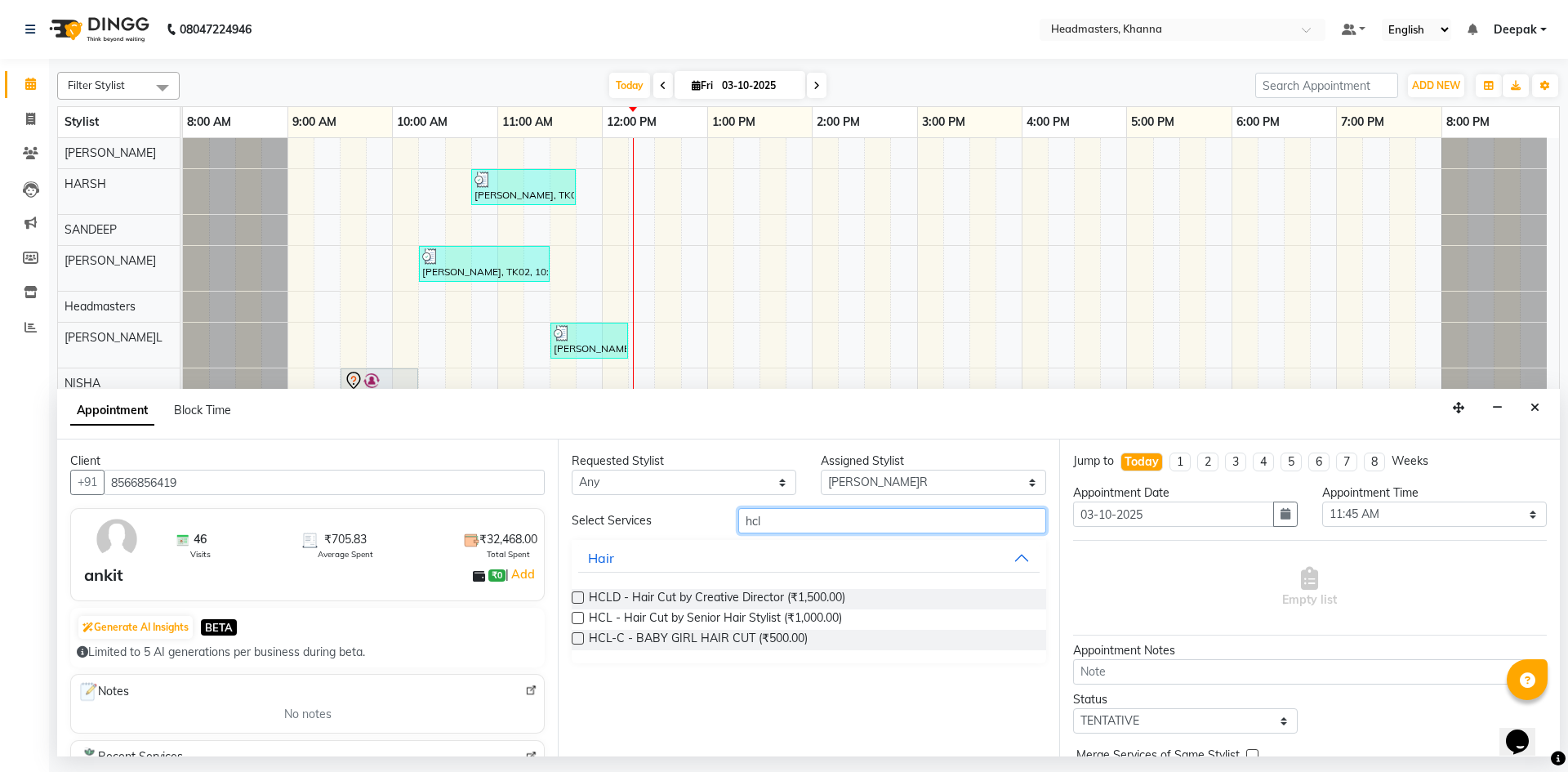
click at [796, 520] on input "hcl" at bounding box center [892, 521] width 308 height 25
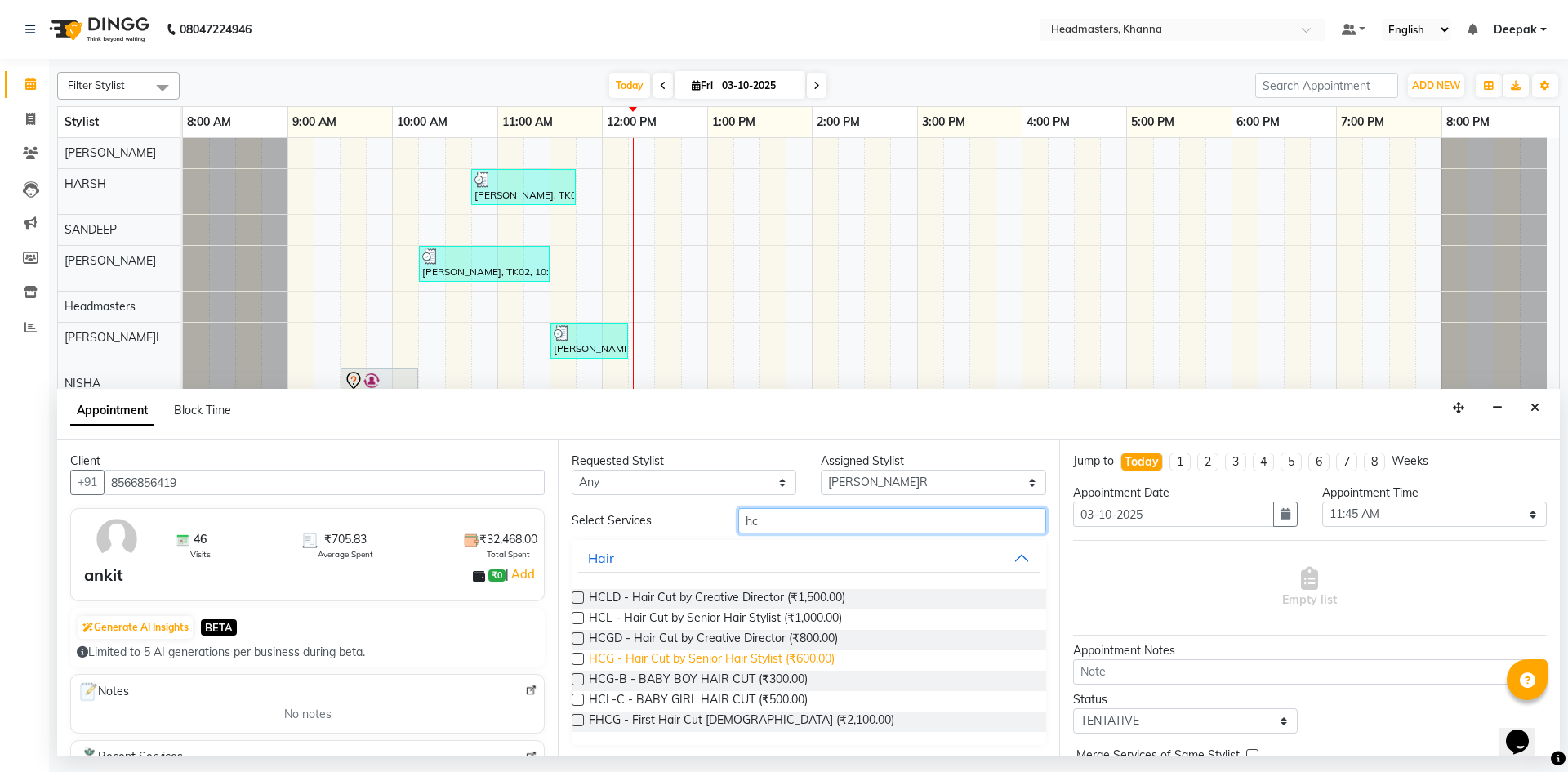
type input "hc"
click at [807, 660] on span "HCG - Hair Cut by Senior Hair Stylist (₹600.00)" at bounding box center [711, 660] width 246 height 20
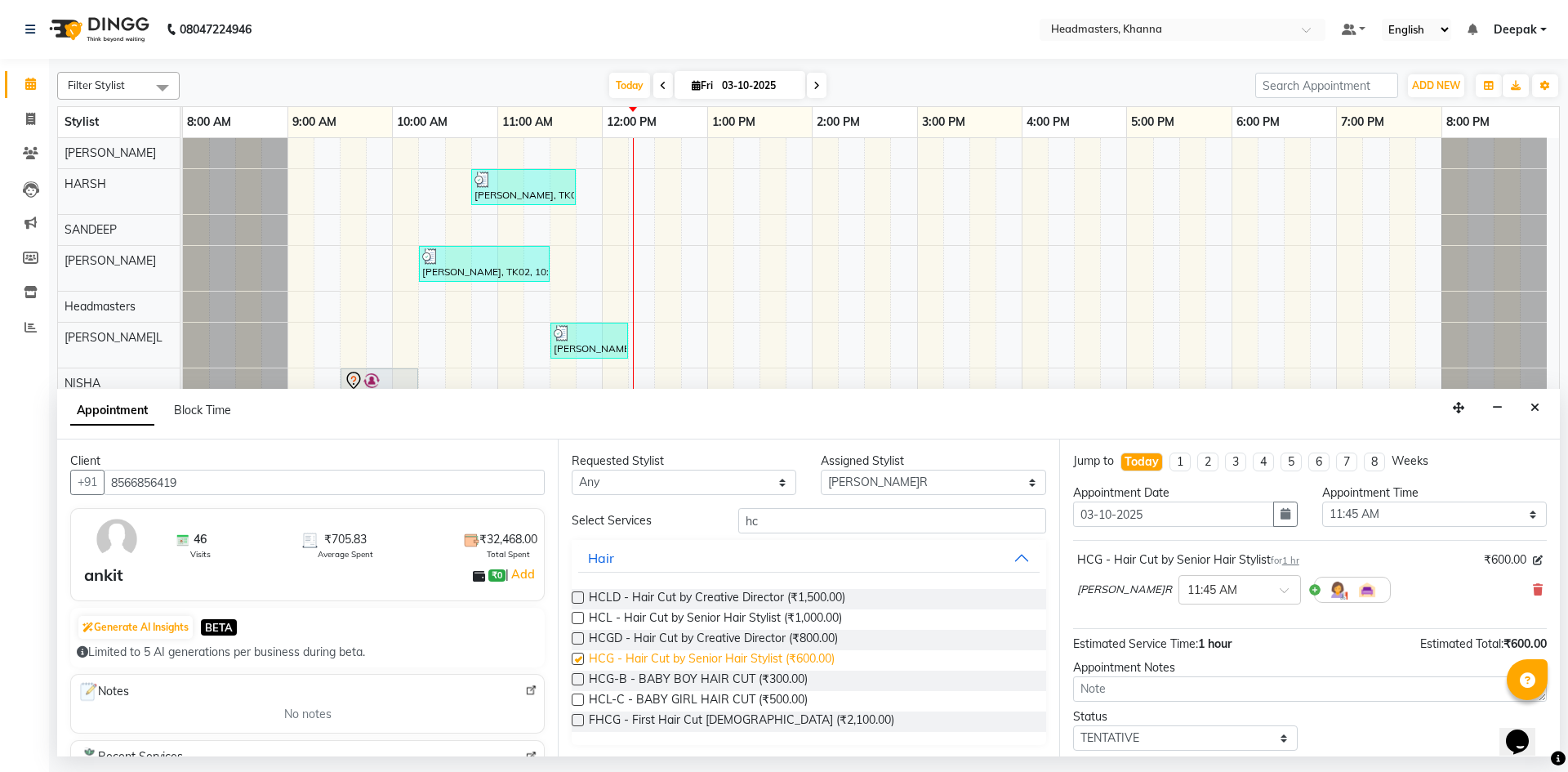
checkbox input "false"
click at [786, 512] on input "hc" at bounding box center [892, 521] width 308 height 25
type input "h"
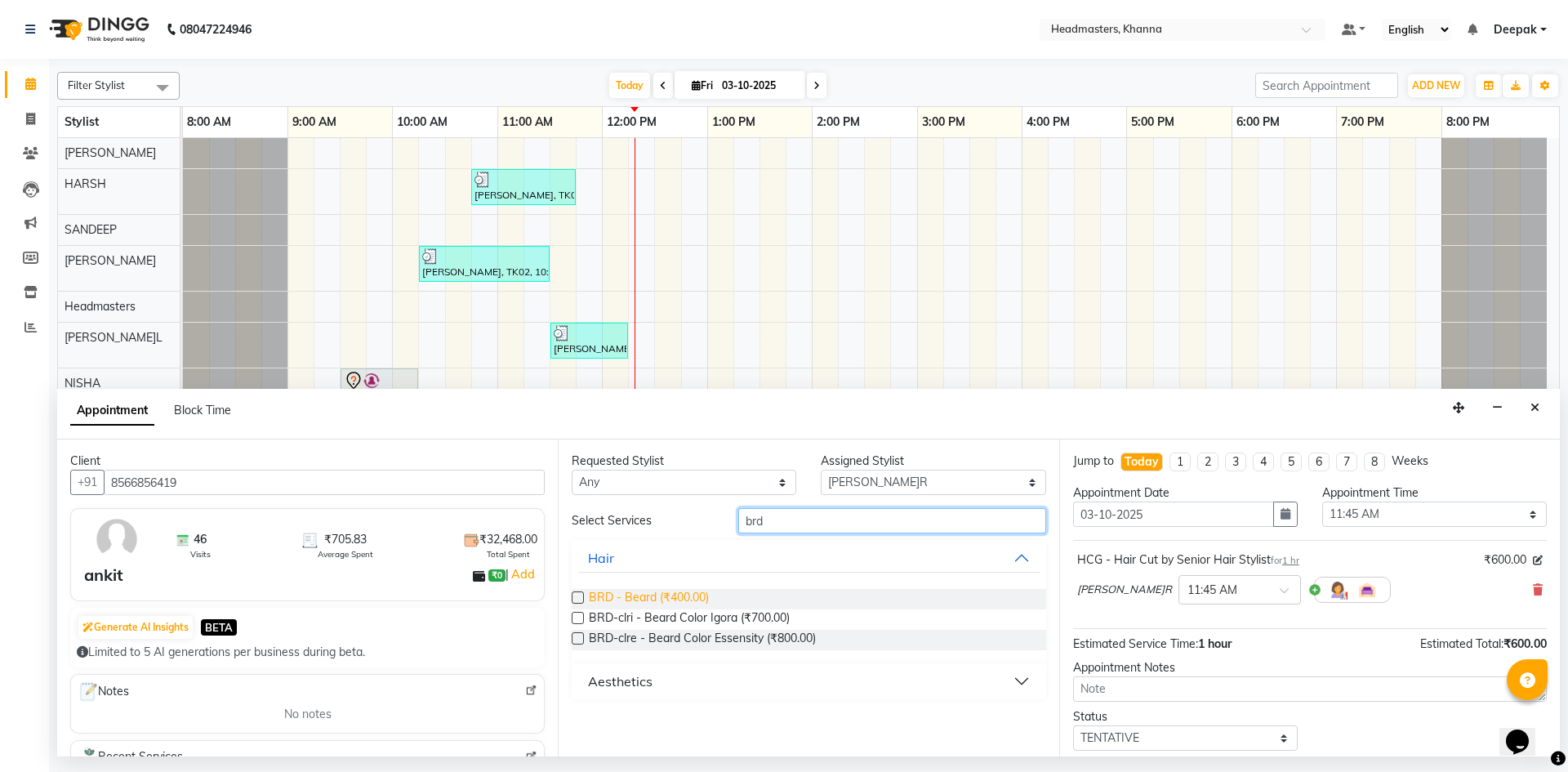
type input "brd"
click at [608, 594] on span "BRD - Beard (₹400.00)" at bounding box center [648, 598] width 120 height 20
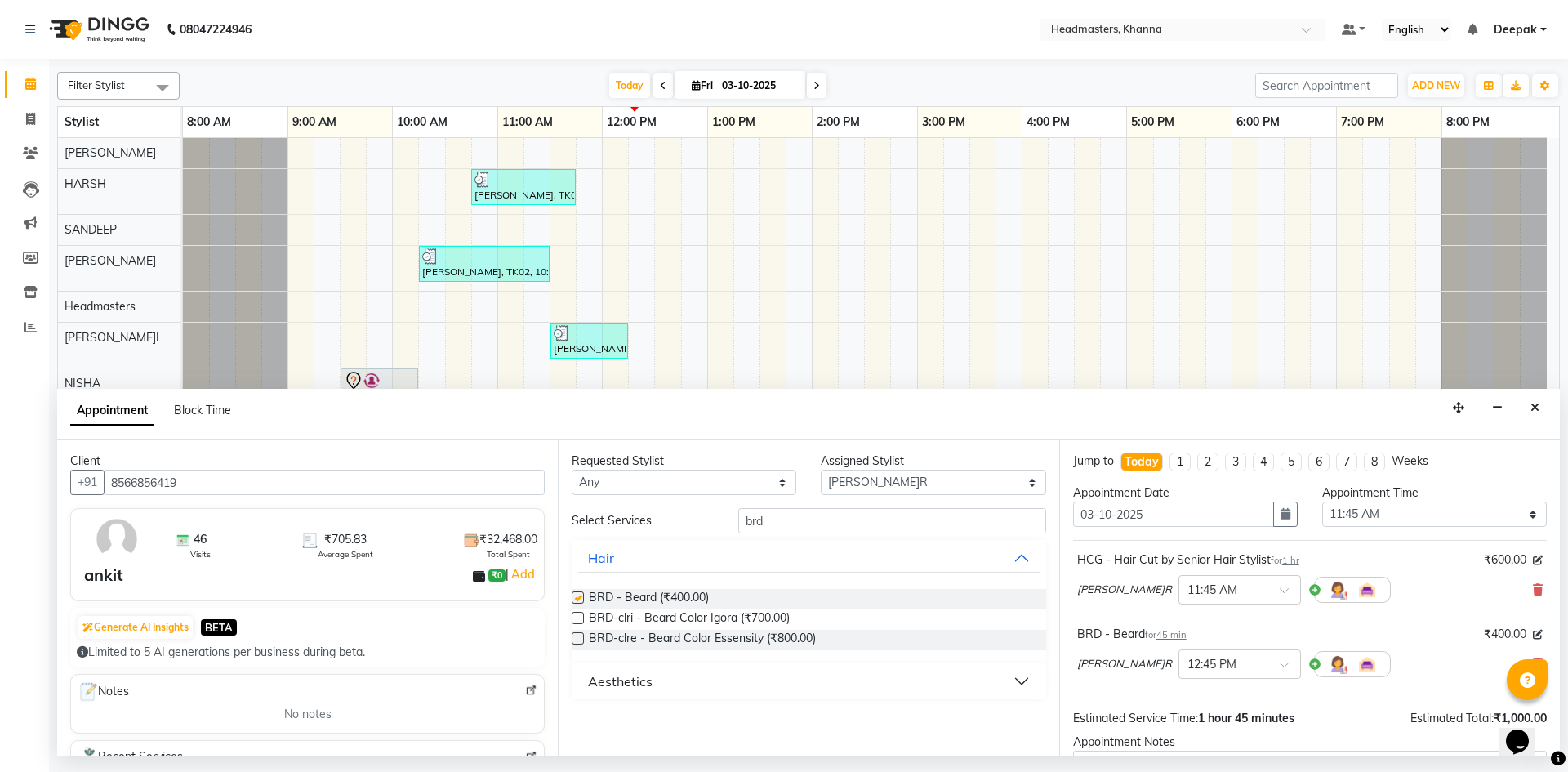
checkbox input "false"
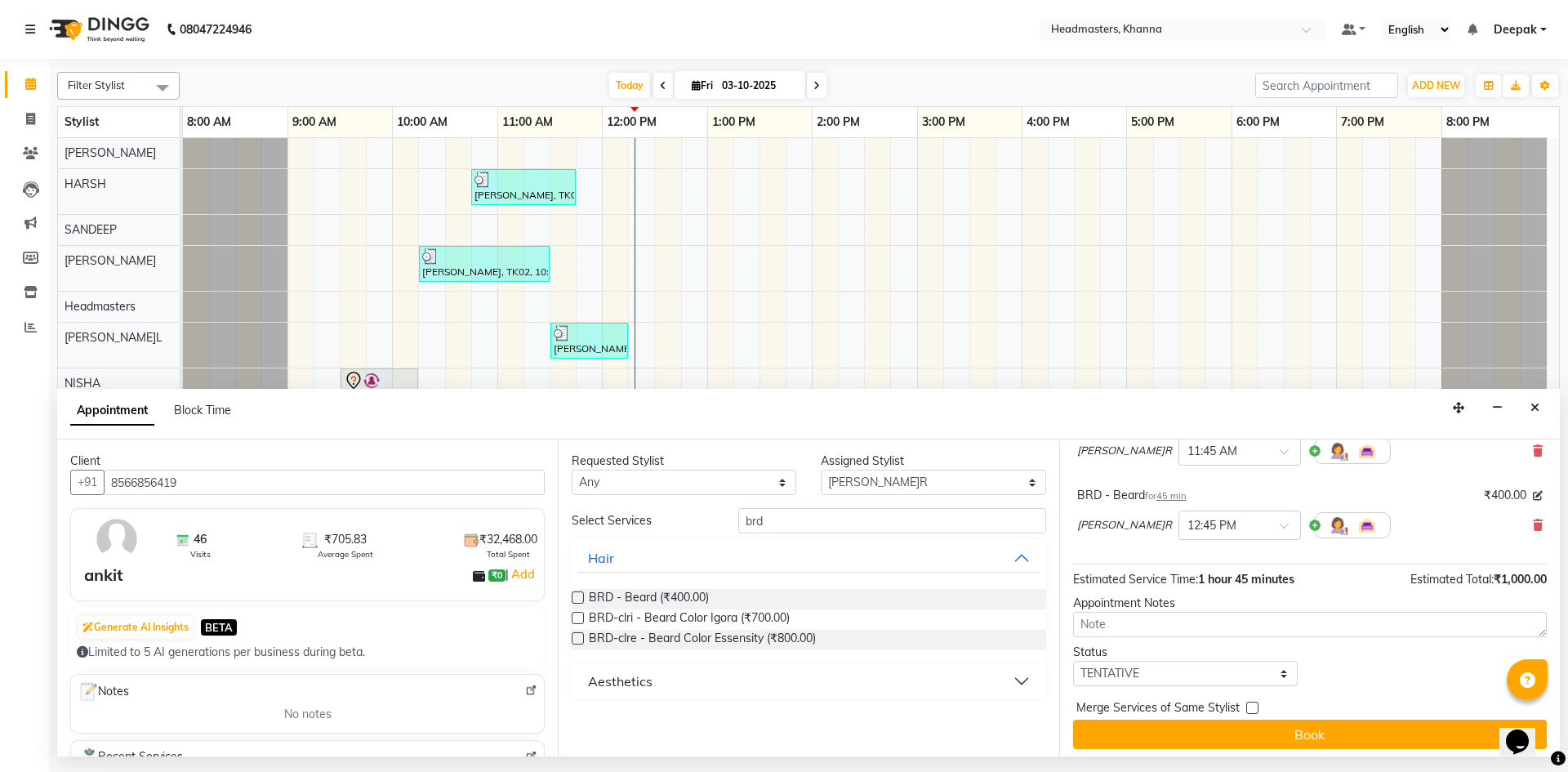
scroll to position [145, 0]
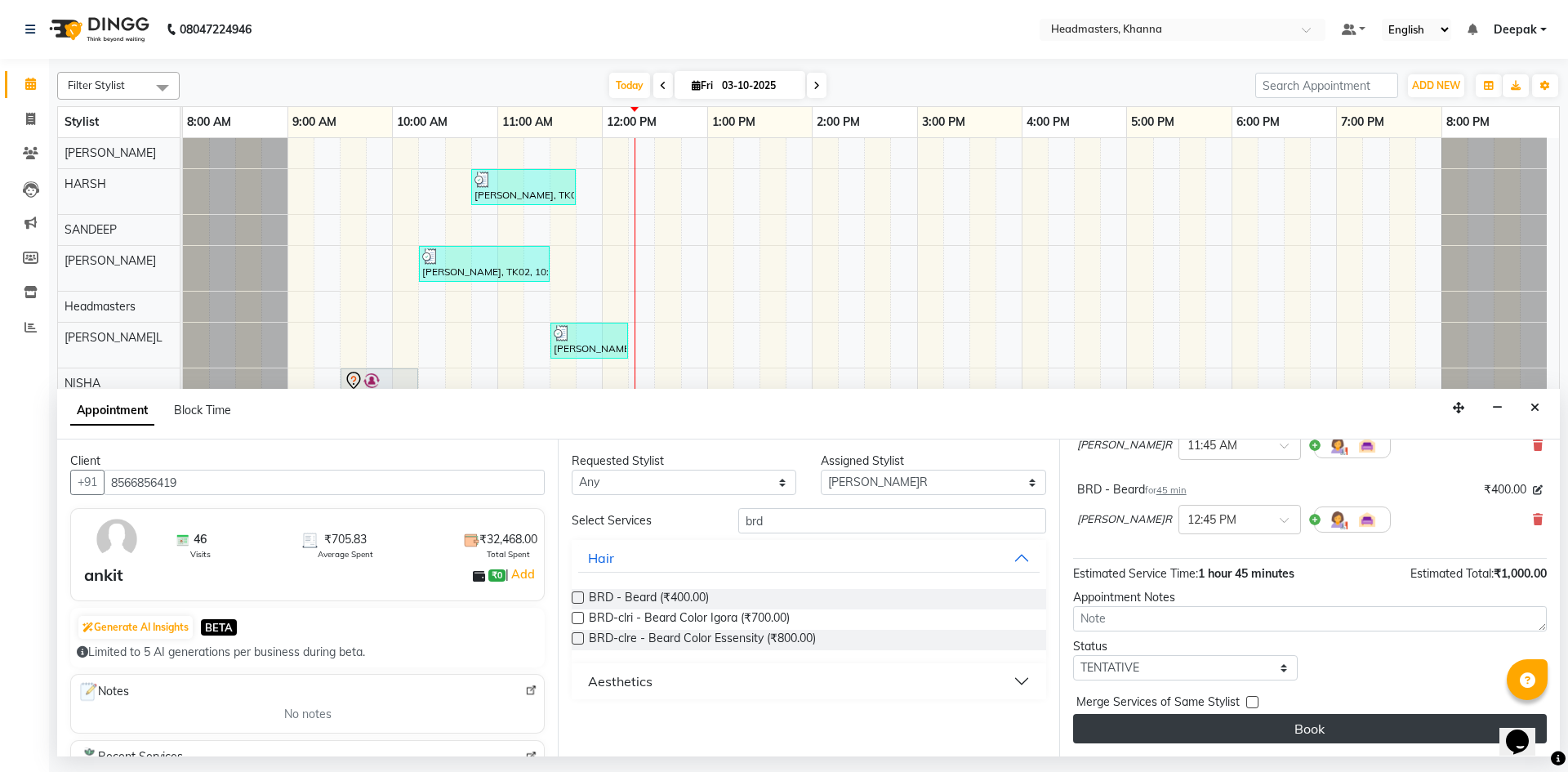
click at [1175, 722] on button "Book" at bounding box center [1309, 729] width 474 height 29
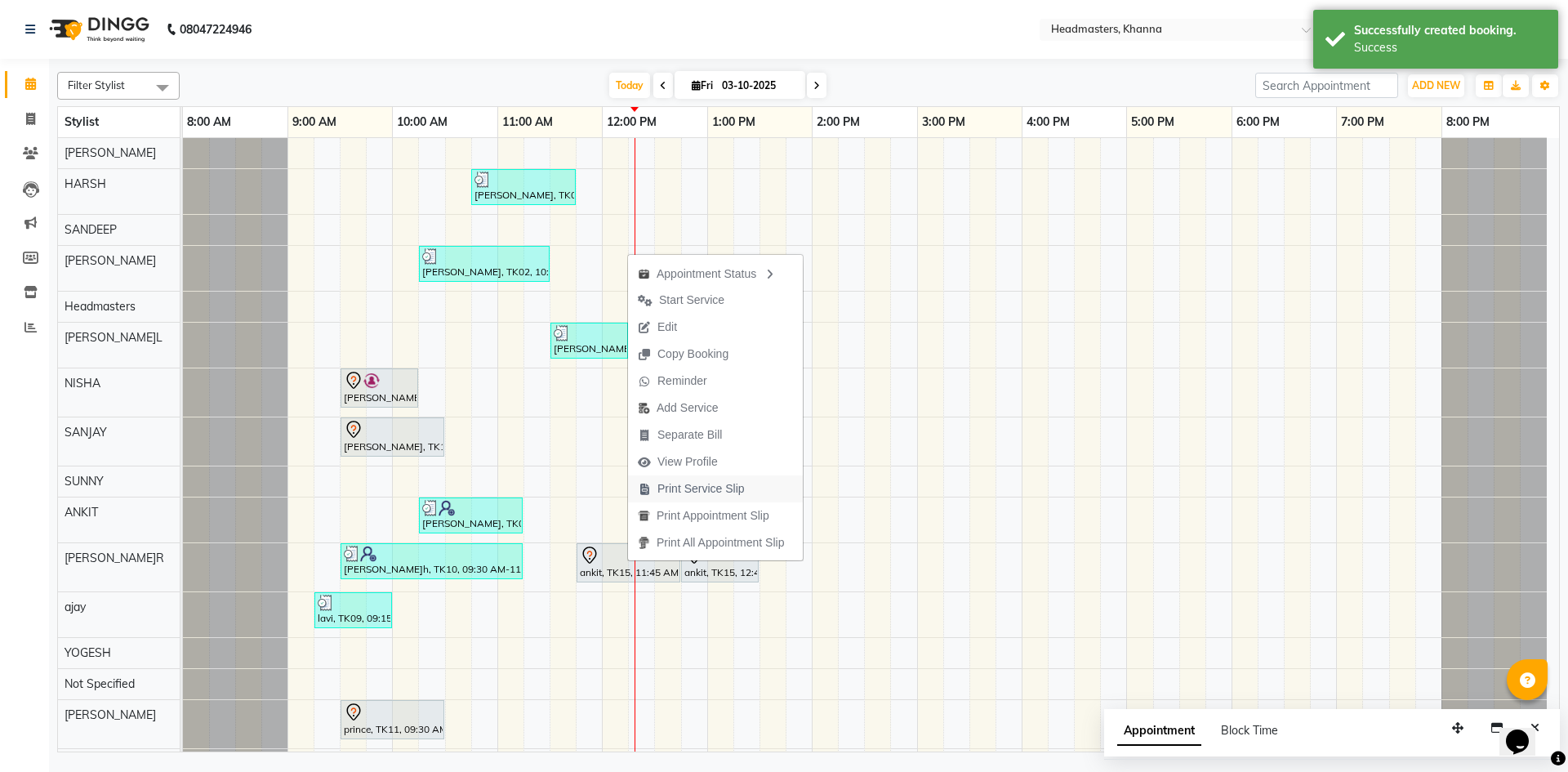
click at [714, 489] on span "Print Service Slip" at bounding box center [701, 489] width 88 height 17
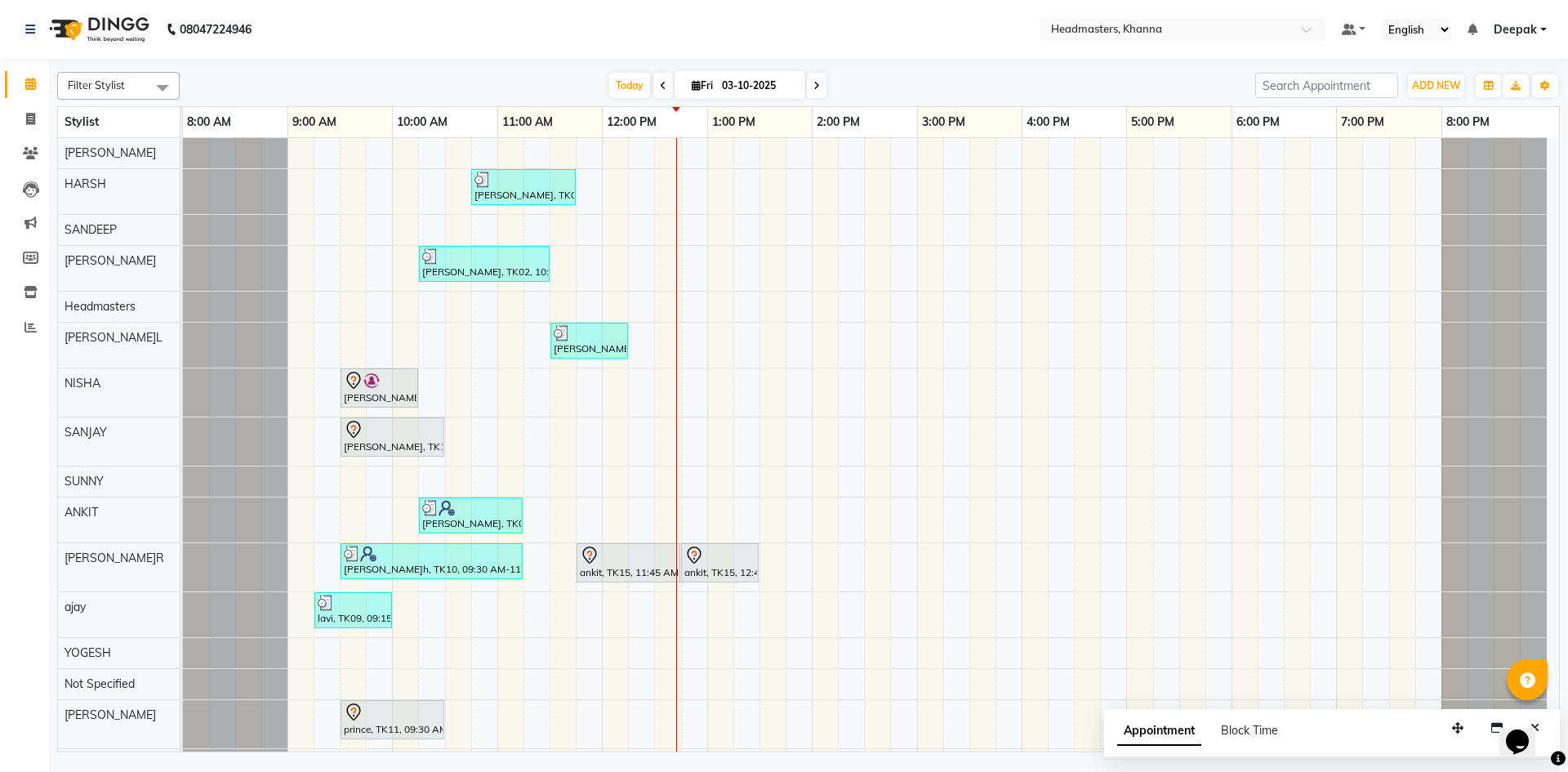
click at [1543, 26] on link "Deepak" at bounding box center [1520, 29] width 53 height 17
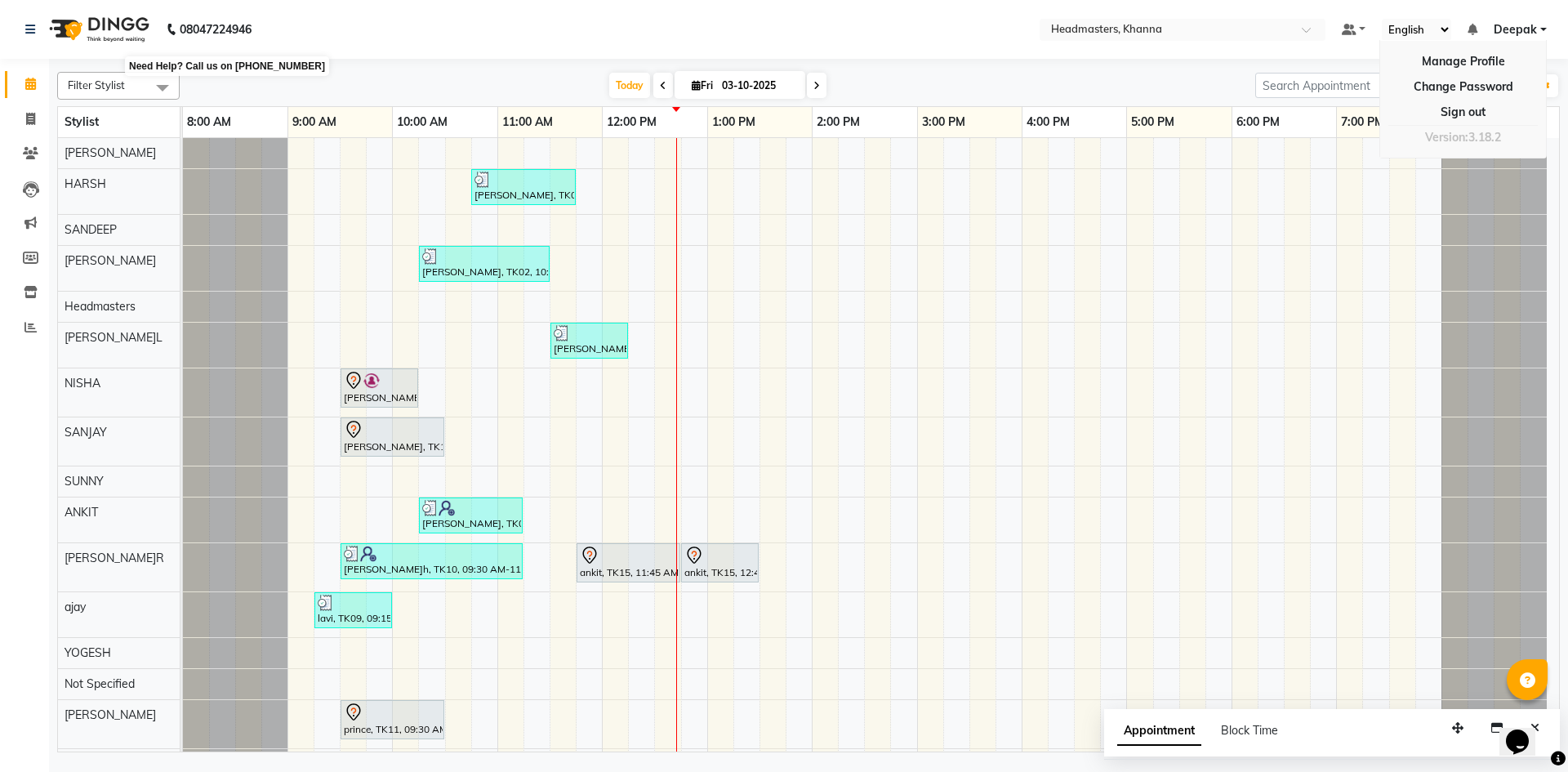
click at [223, 30] on b "08047224946" at bounding box center [216, 29] width 72 height 46
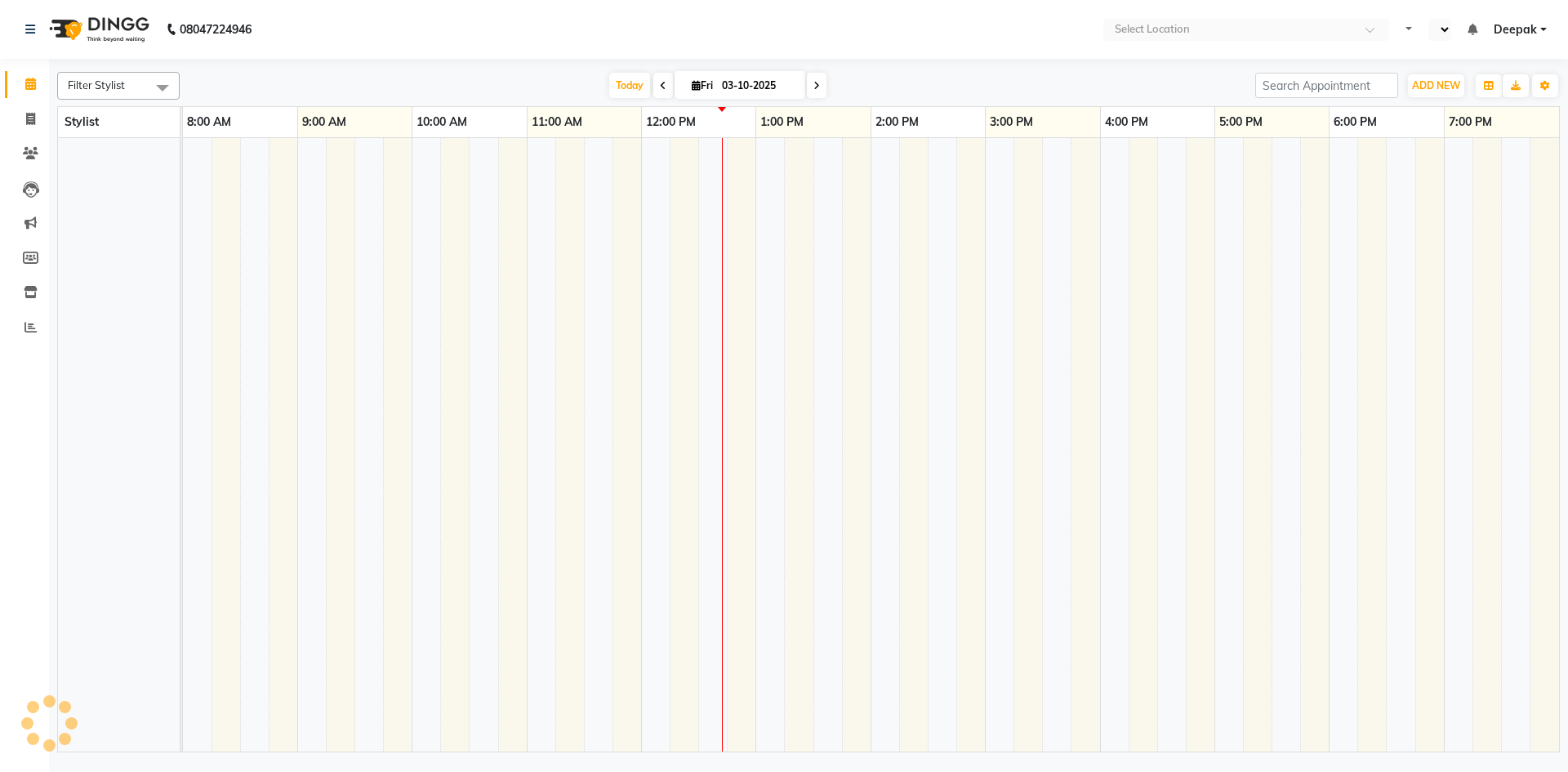
select select "en"
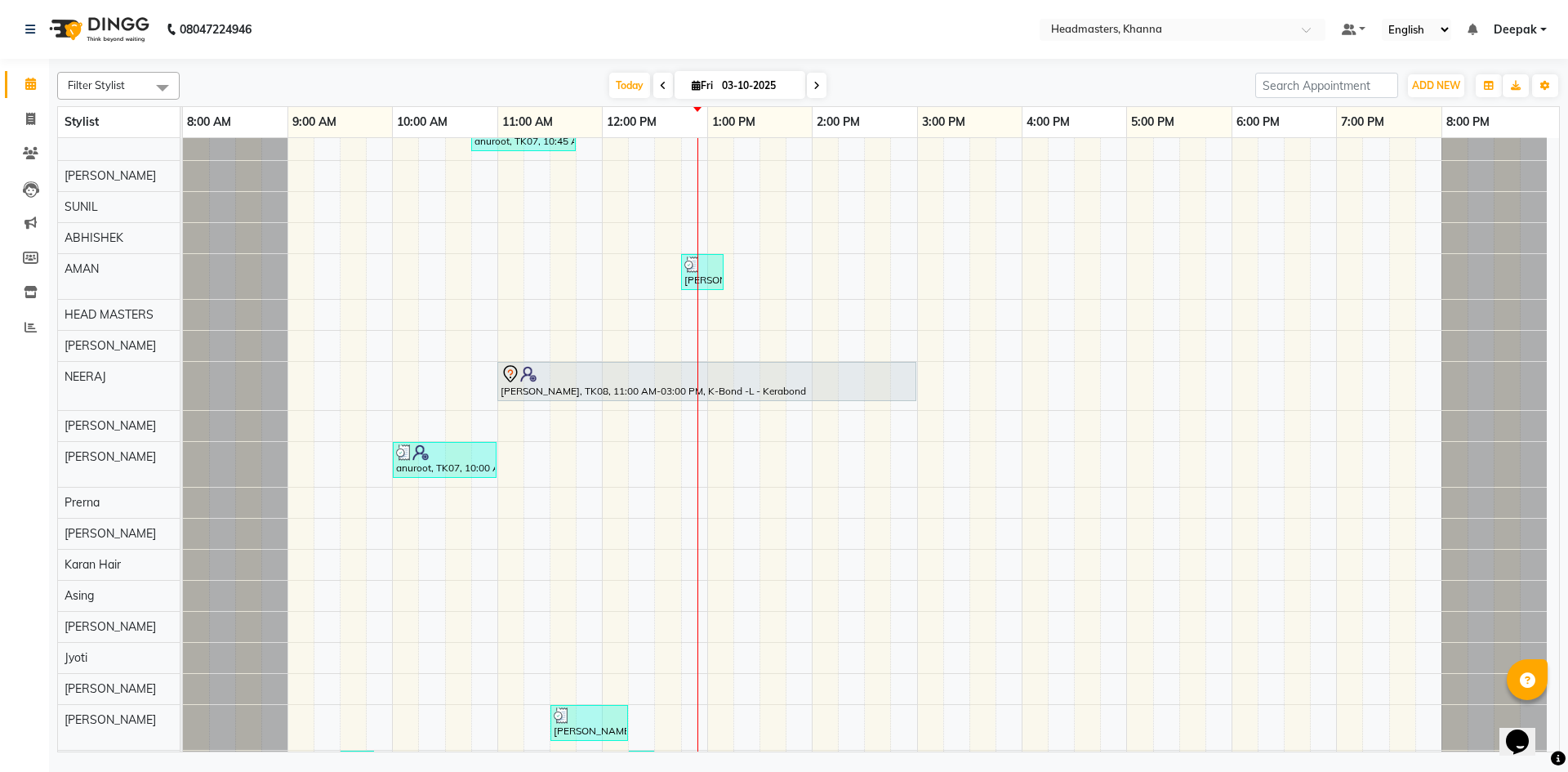
click at [315, 387] on div "MUSKAN, TK06, 10:45 AM-11:45 AM, H-SPA - Essence hair spa AMANDEEP, TK02, 10:15…" at bounding box center [871, 186] width 1376 height 1623
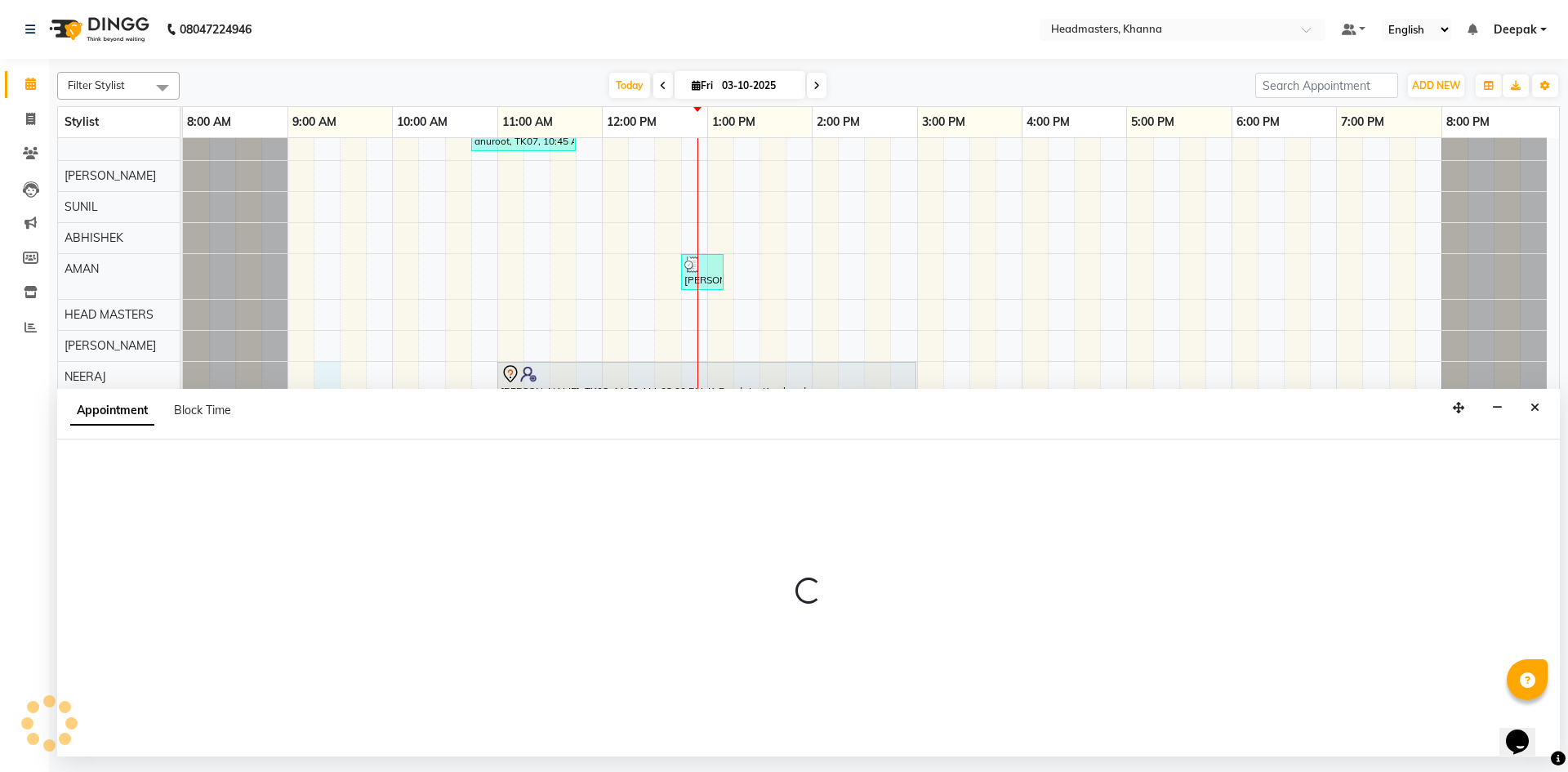
select select "60855"
select select "tentative"
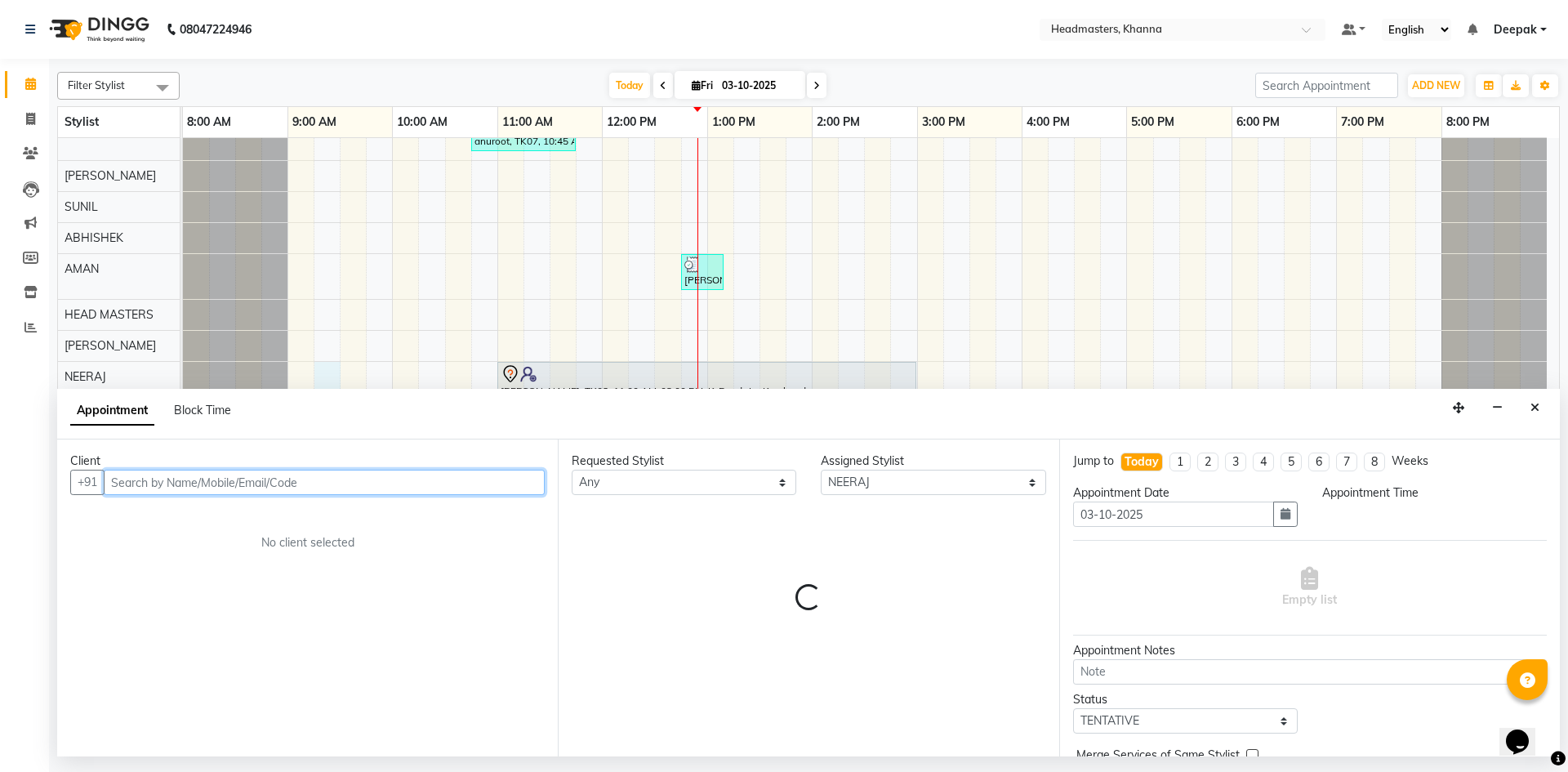
select select "555"
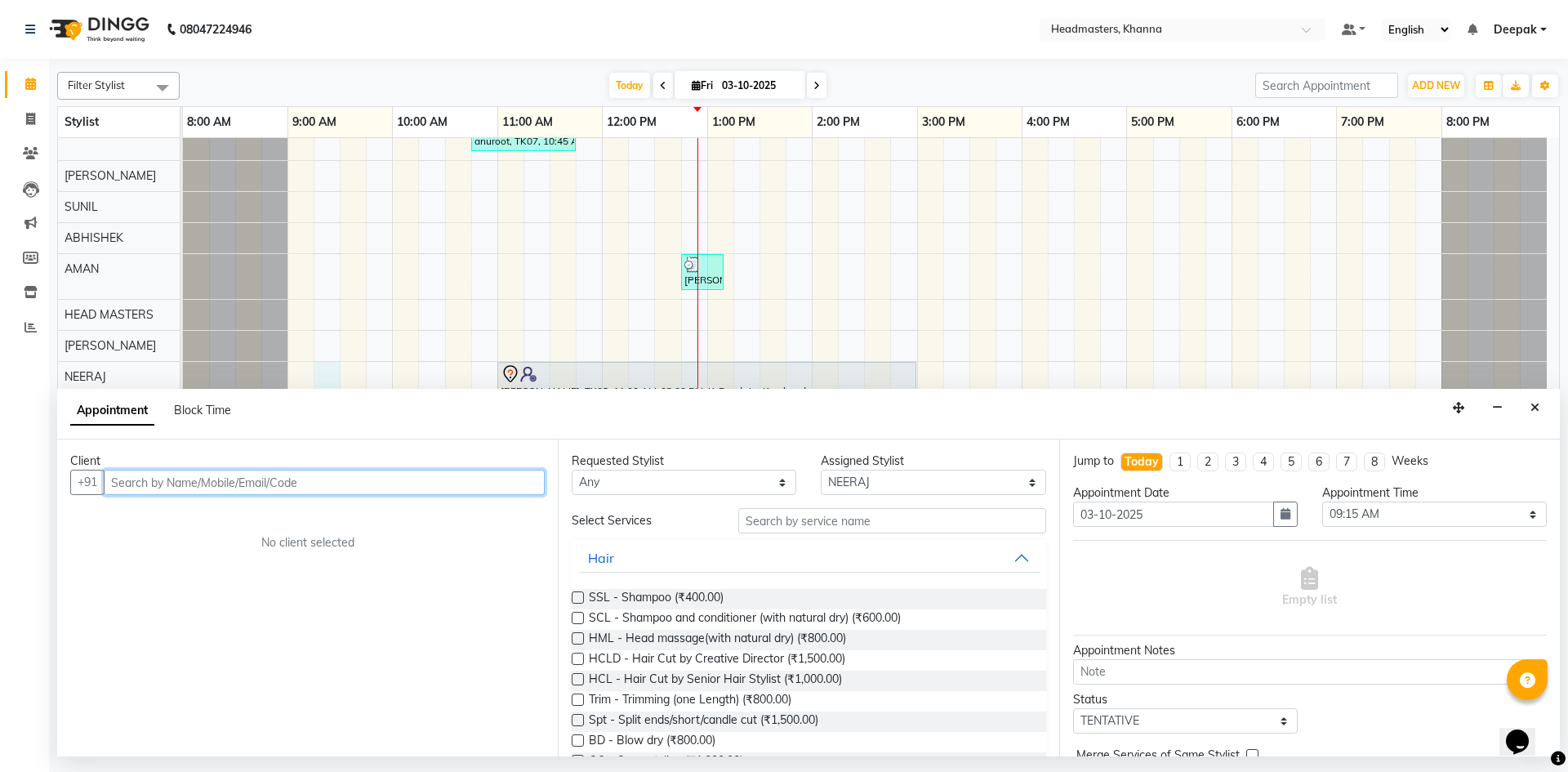
click at [296, 485] on input "text" at bounding box center [324, 482] width 441 height 25
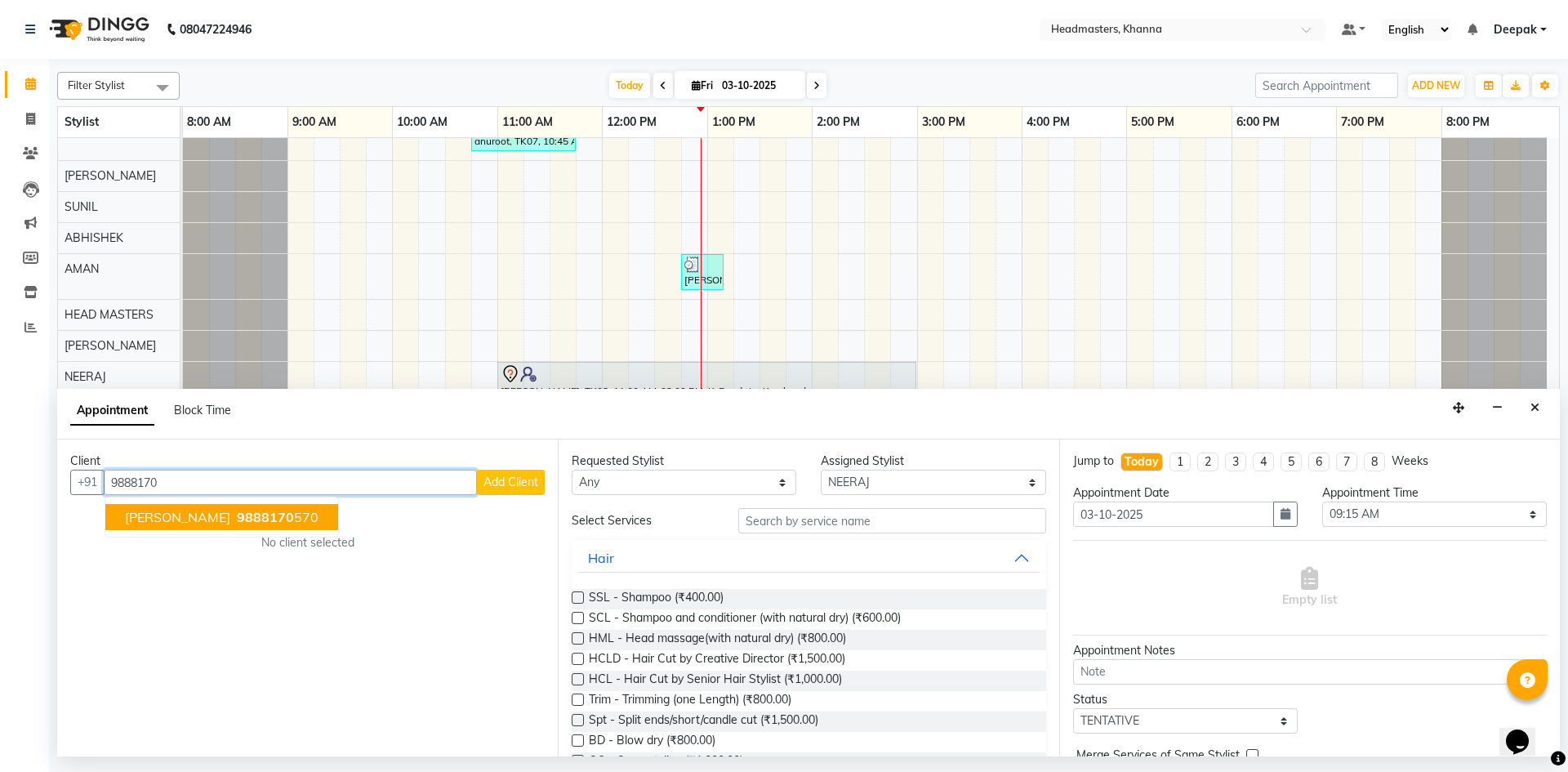
click at [266, 512] on button "chakshu 9888170 570" at bounding box center [222, 517] width 232 height 26
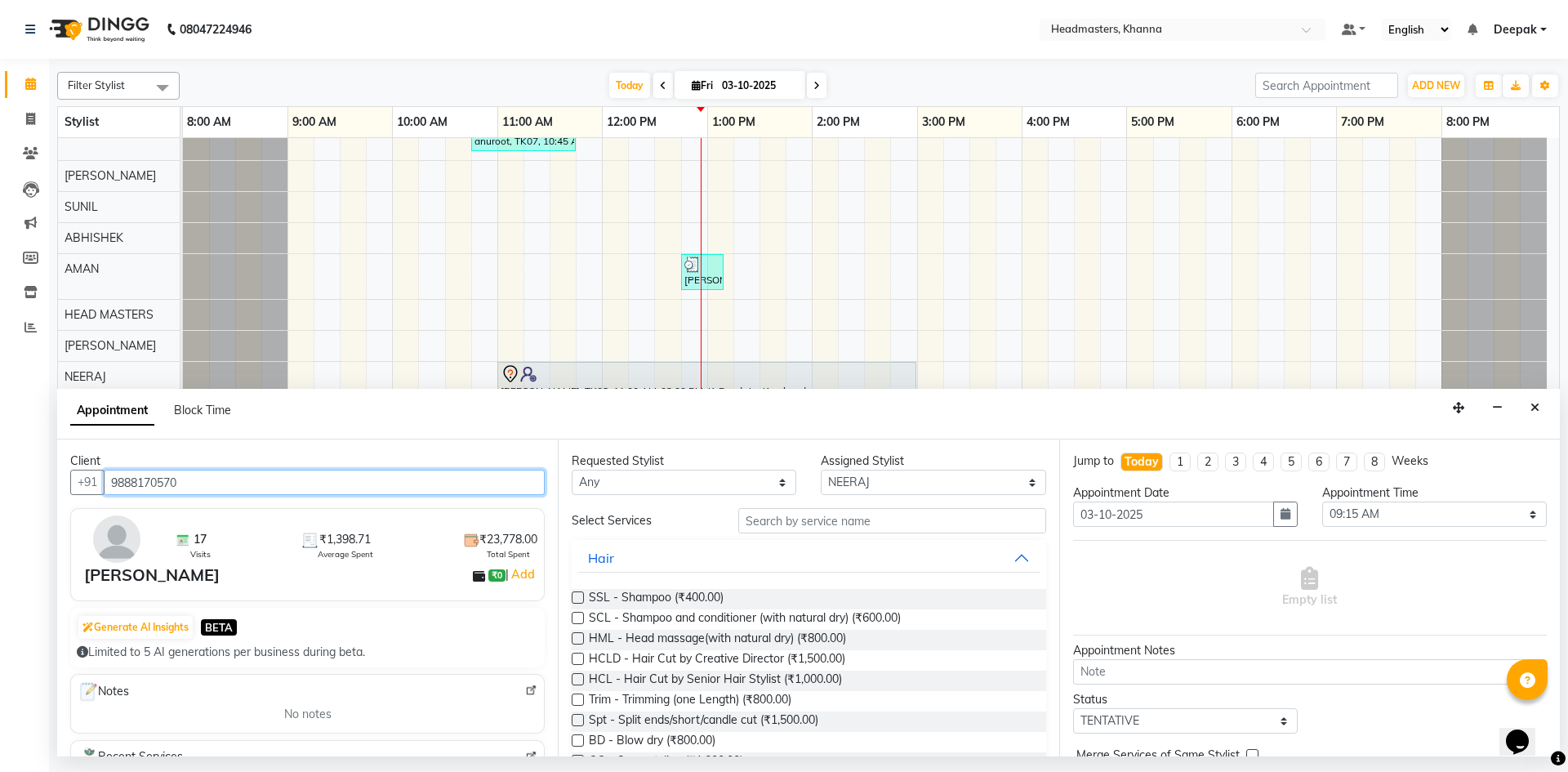
type input "9888170570"
click at [813, 521] on input "text" at bounding box center [892, 521] width 308 height 25
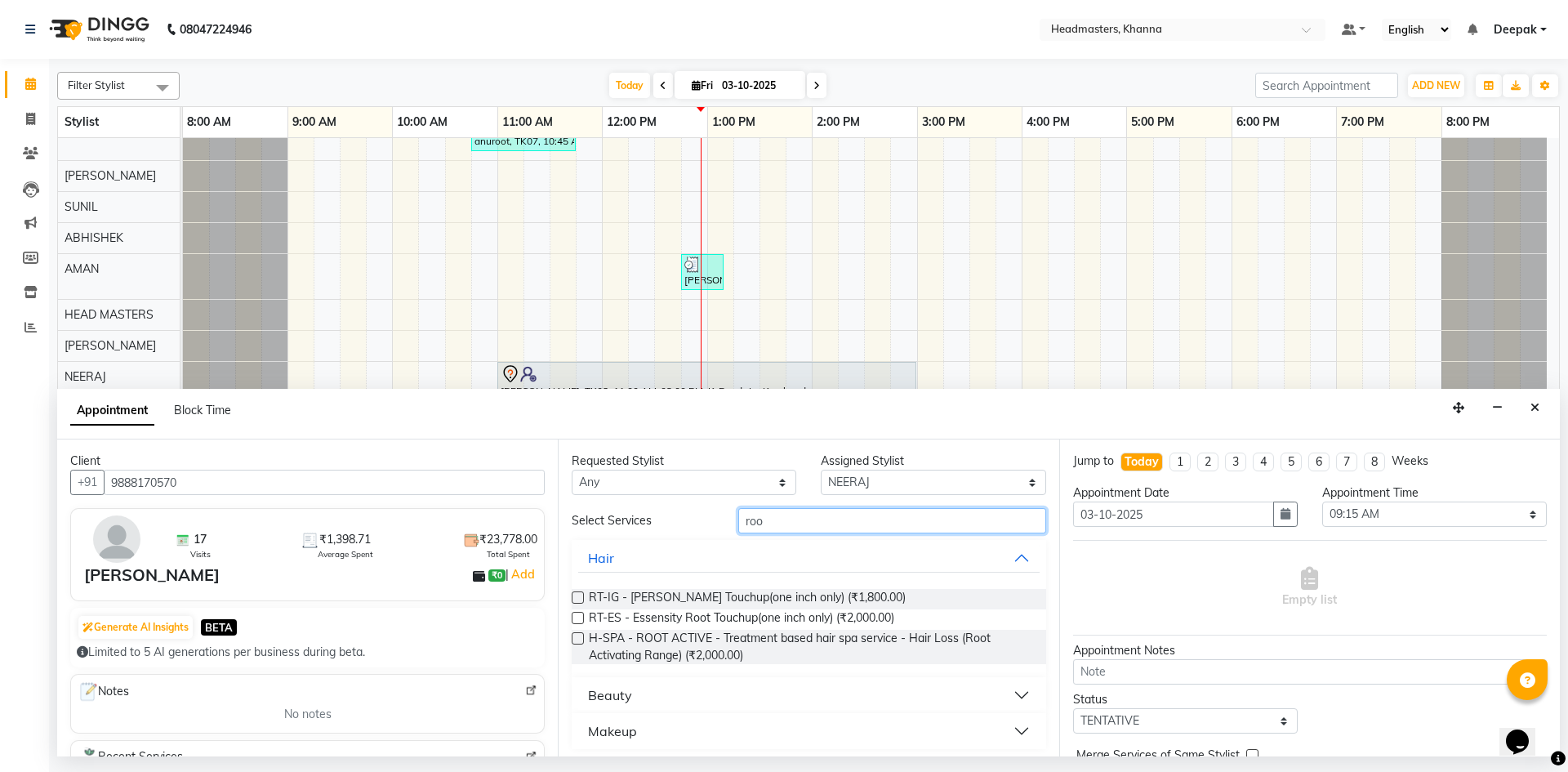
type input "roo"
click at [579, 594] on label at bounding box center [578, 597] width 12 height 12
click at [579, 594] on input "checkbox" at bounding box center [577, 598] width 11 height 11
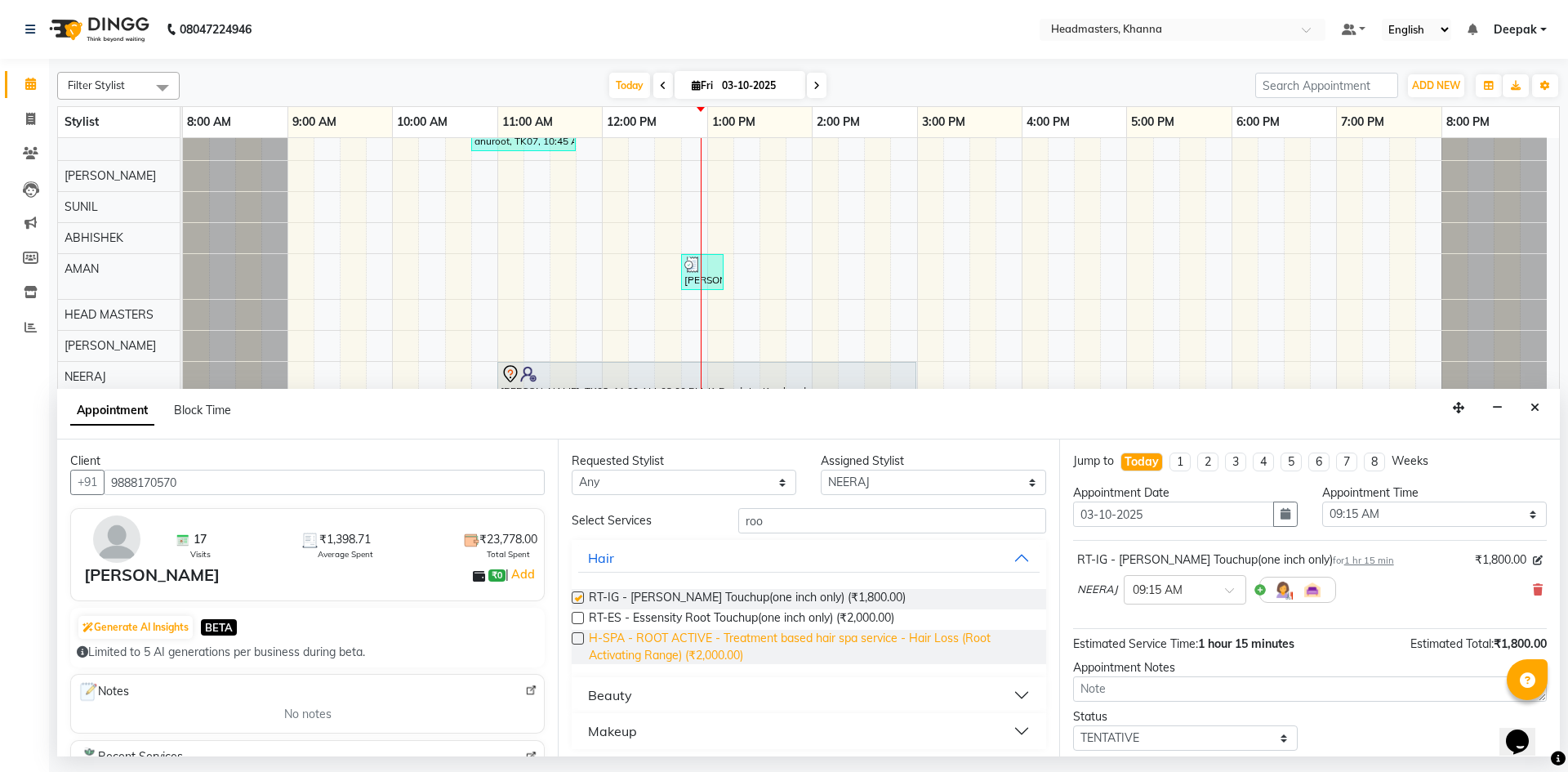
checkbox input "false"
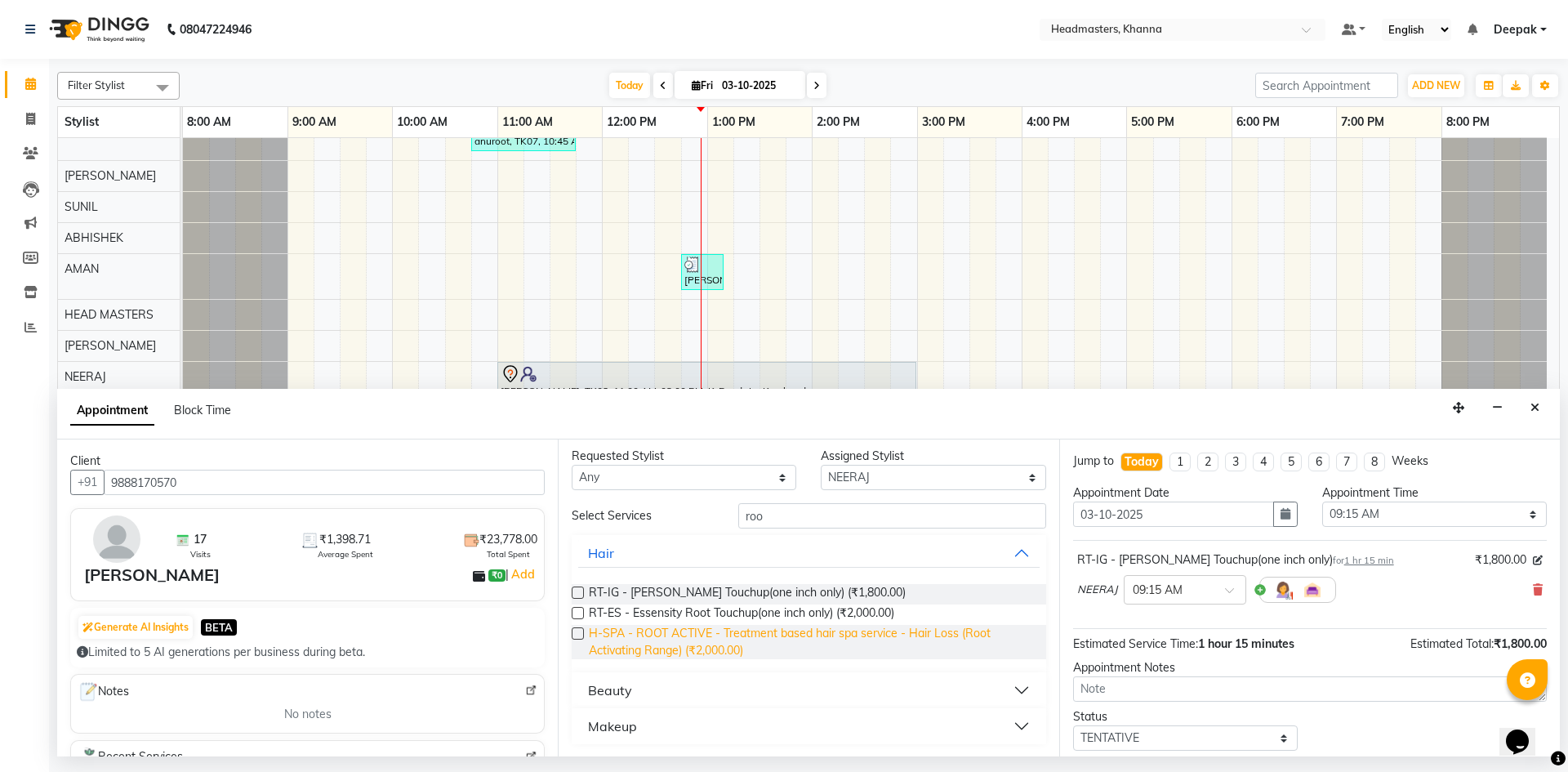
scroll to position [6, 0]
drag, startPoint x: 579, startPoint y: 609, endPoint x: 593, endPoint y: 610, distance: 14.0
click at [579, 609] on label at bounding box center [578, 612] width 12 height 12
click at [579, 609] on input "checkbox" at bounding box center [577, 613] width 11 height 11
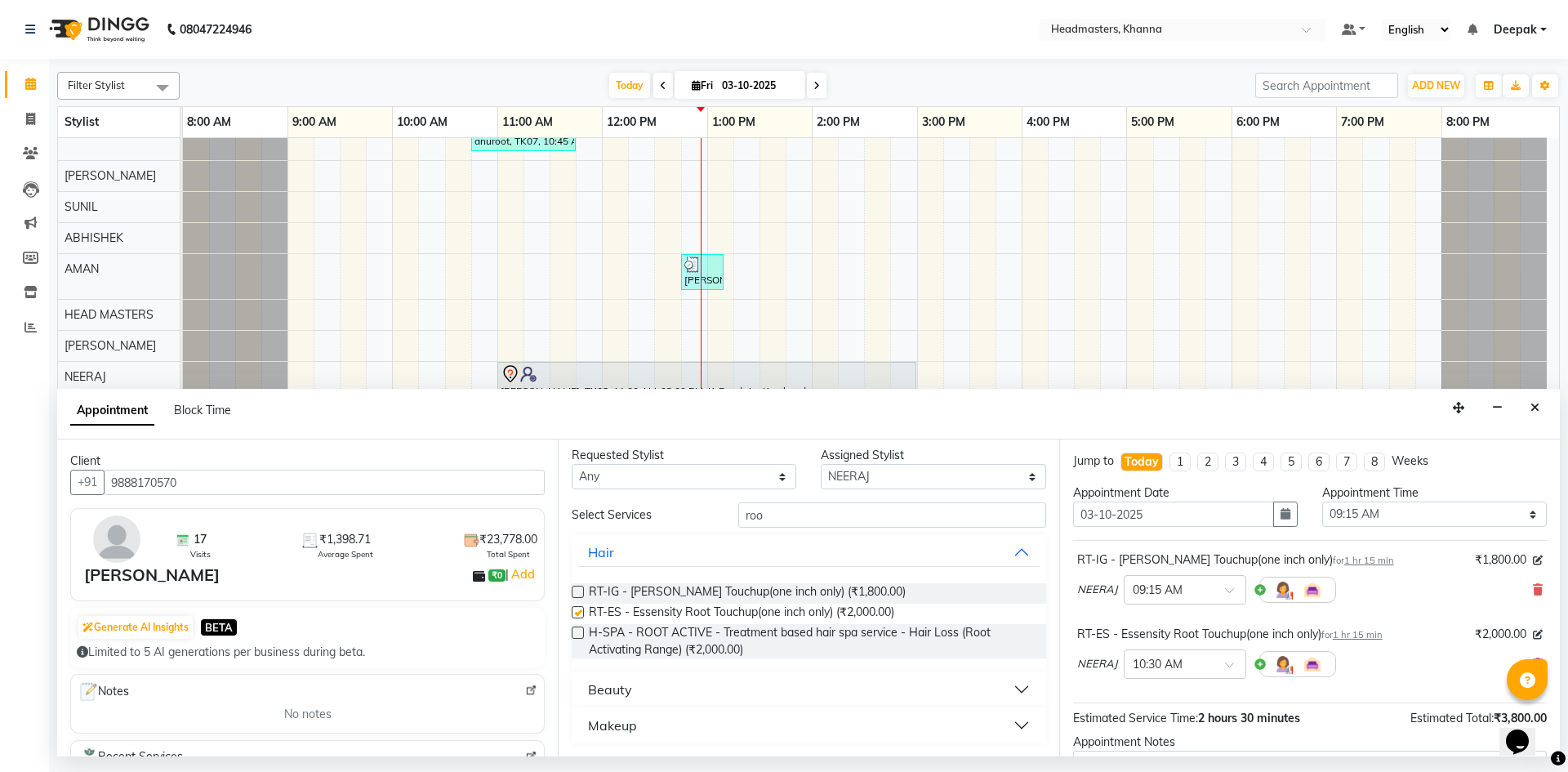
checkbox input "false"
click at [1533, 588] on icon at bounding box center [1538, 589] width 10 height 11
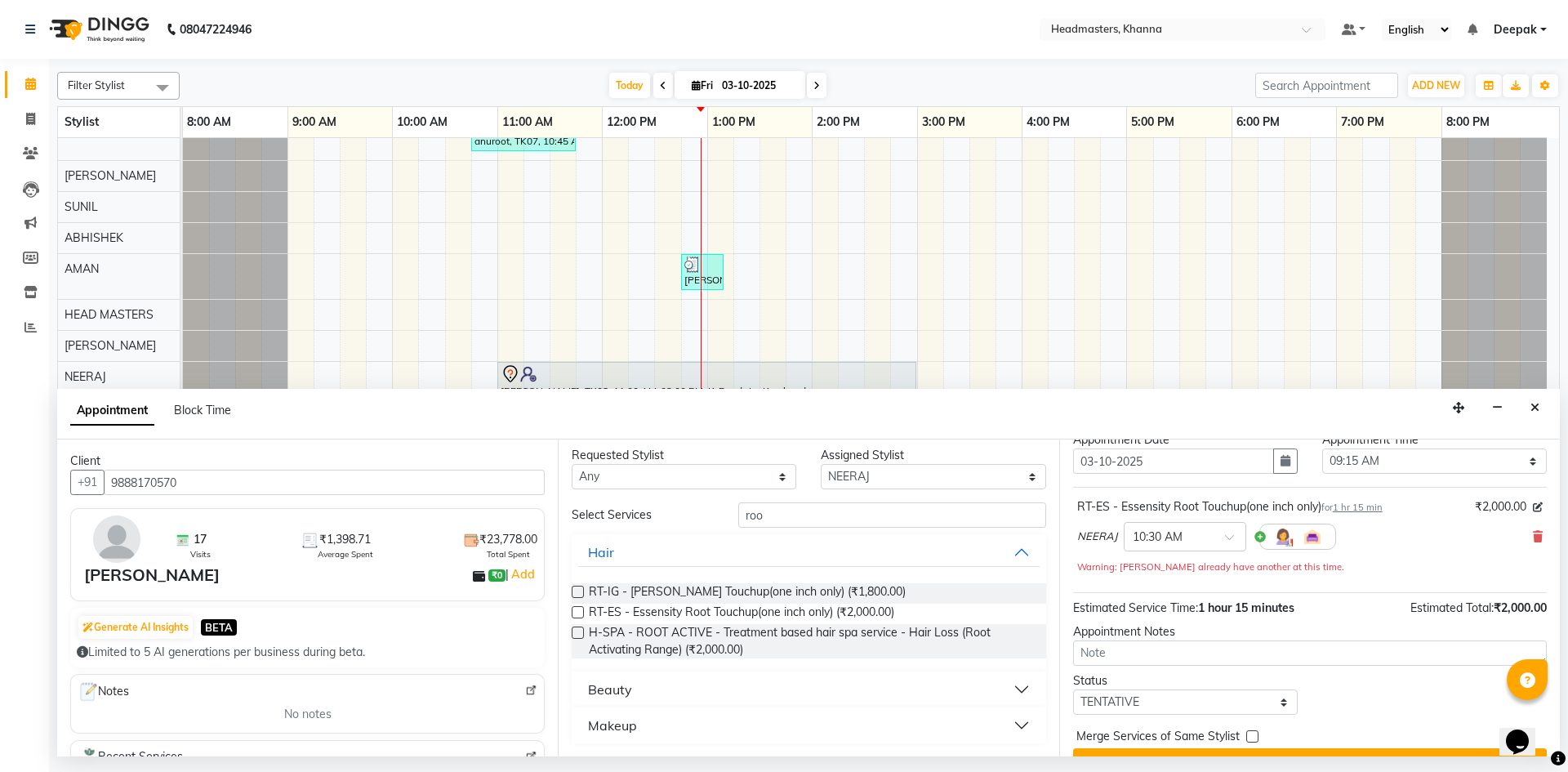
scroll to position [88, 0]
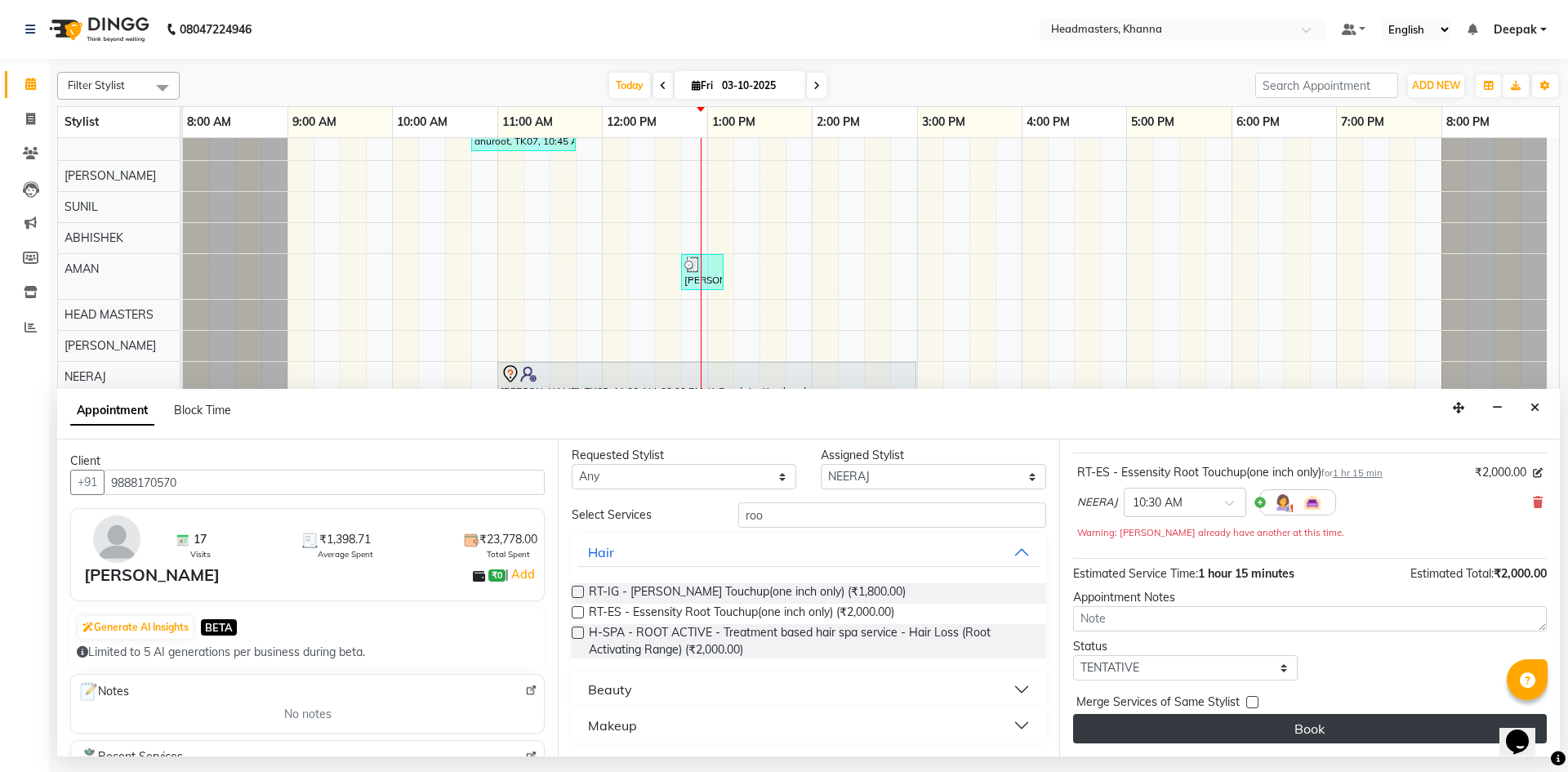
click at [1259, 738] on button "Book" at bounding box center [1309, 729] width 474 height 29
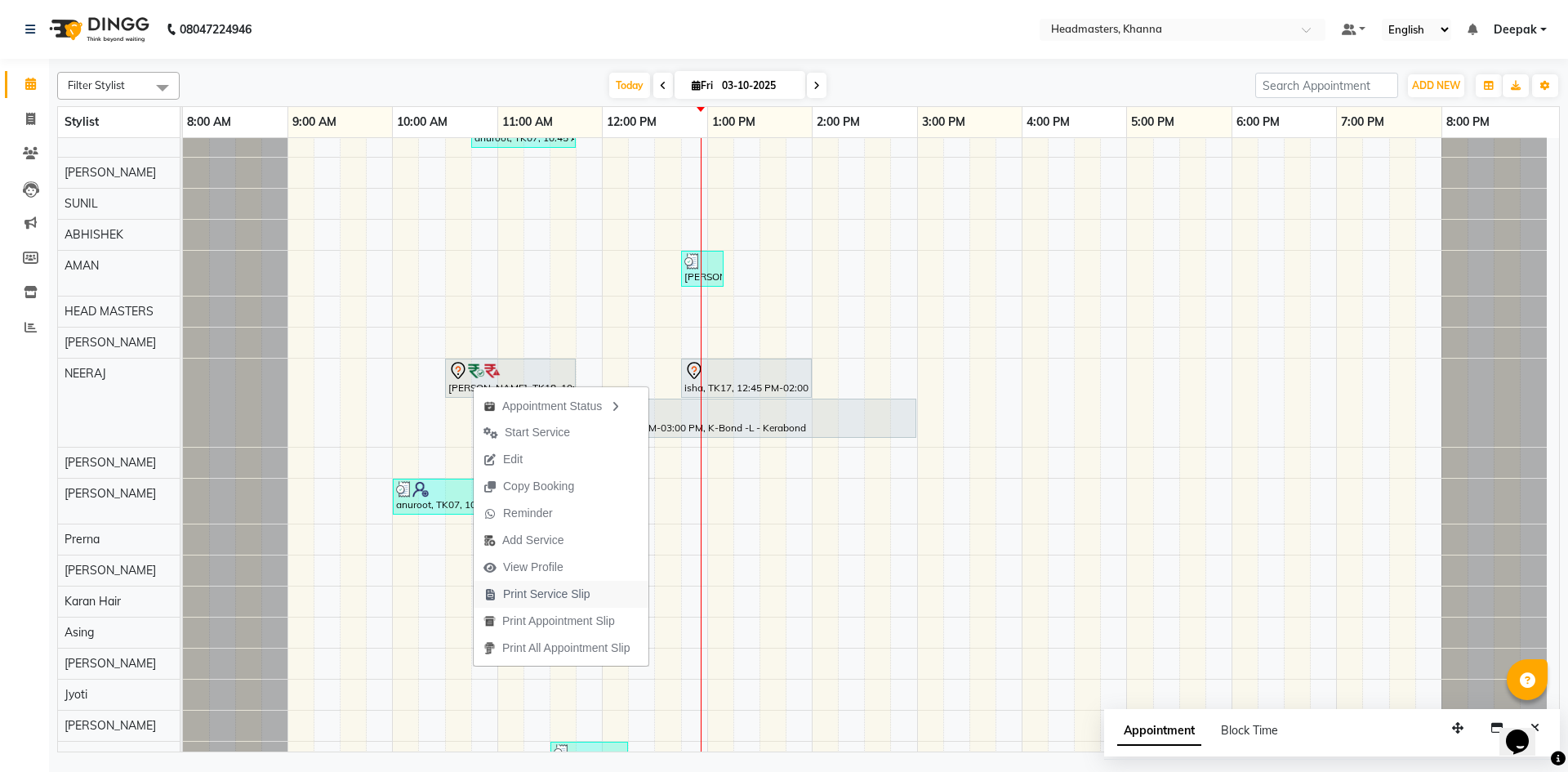
click at [552, 595] on span "Print Service Slip" at bounding box center [547, 594] width 88 height 17
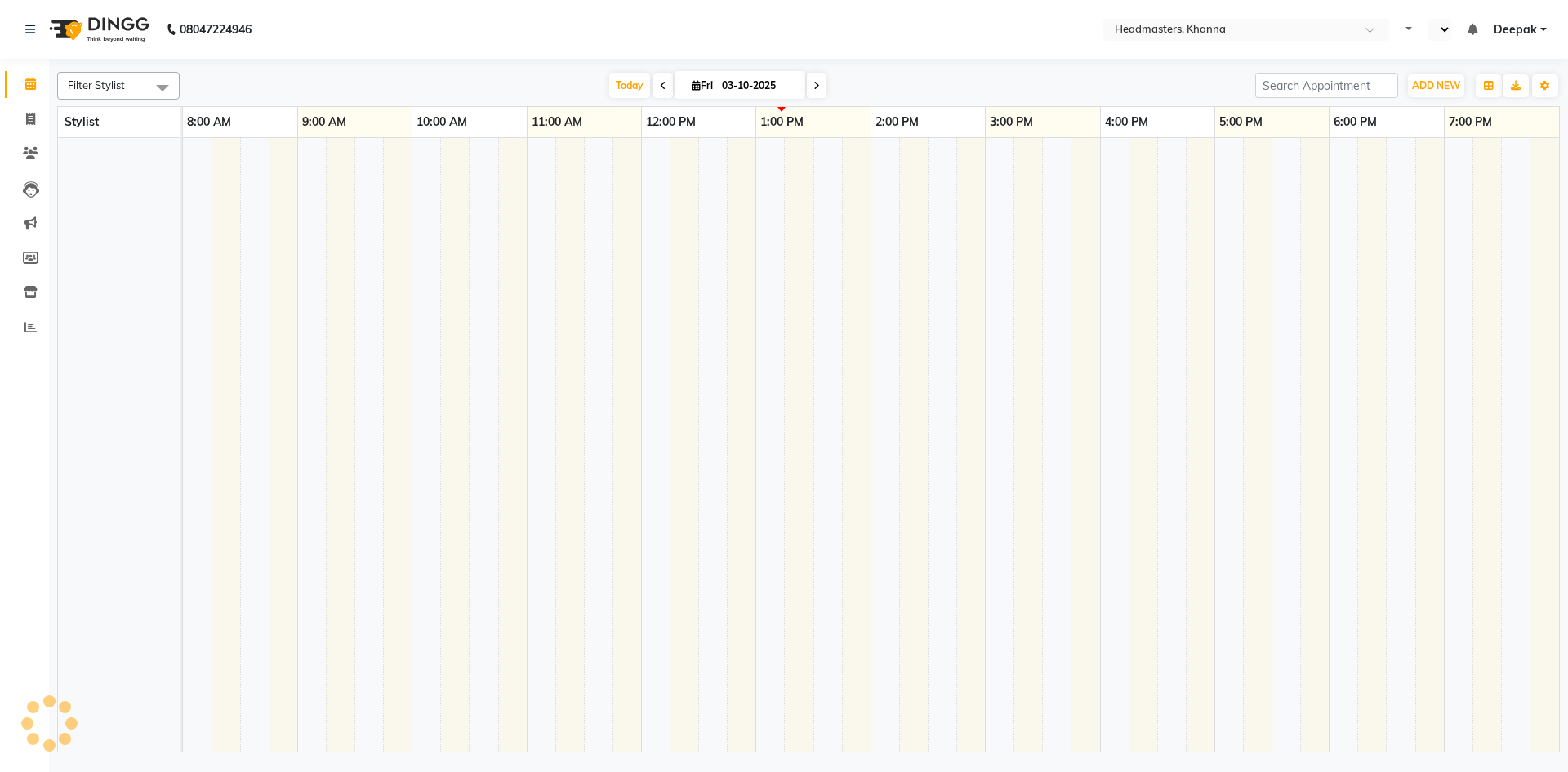
select select "en"
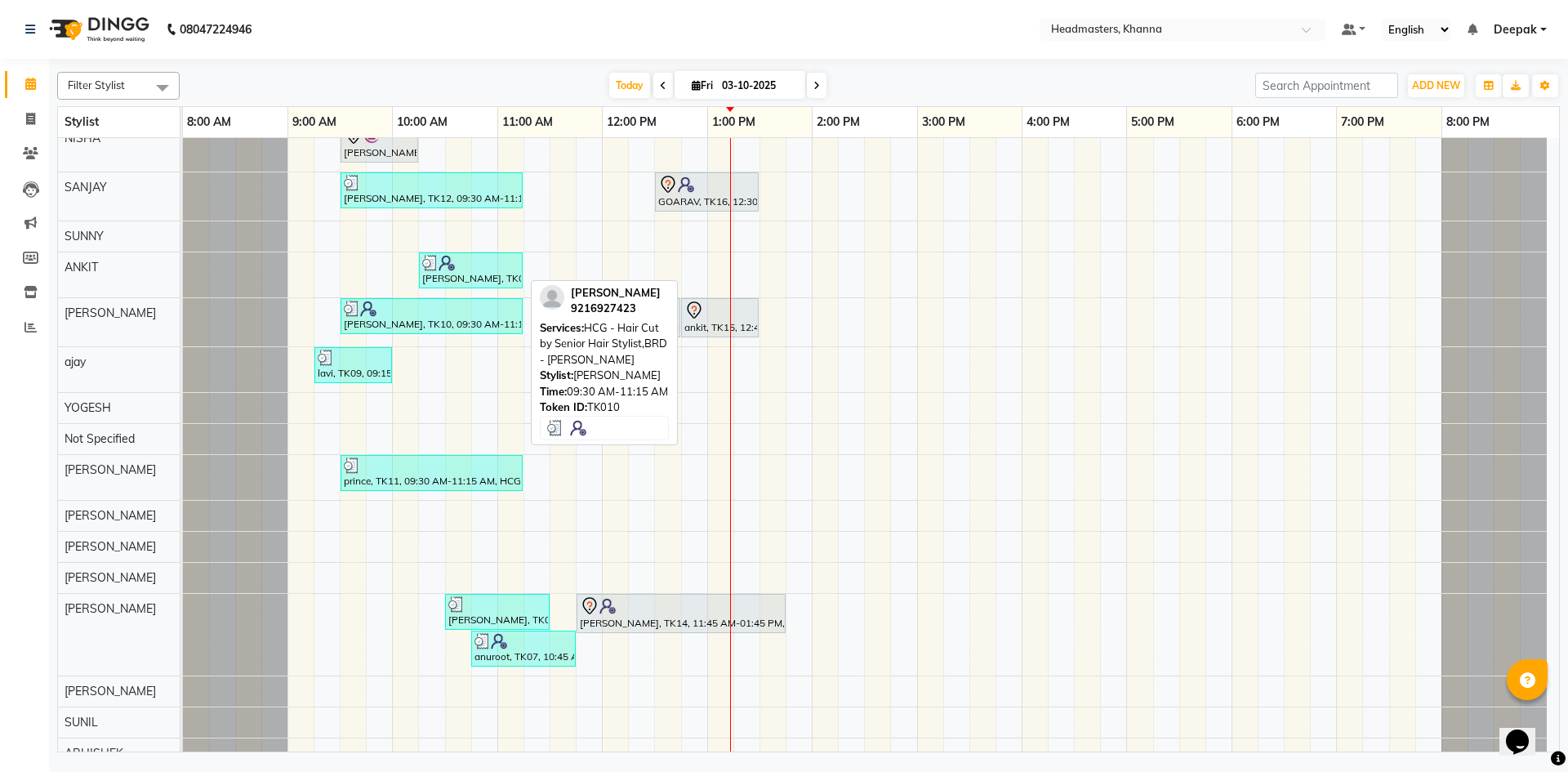
scroll to position [317, 0]
